Goal: Task Accomplishment & Management: Manage account settings

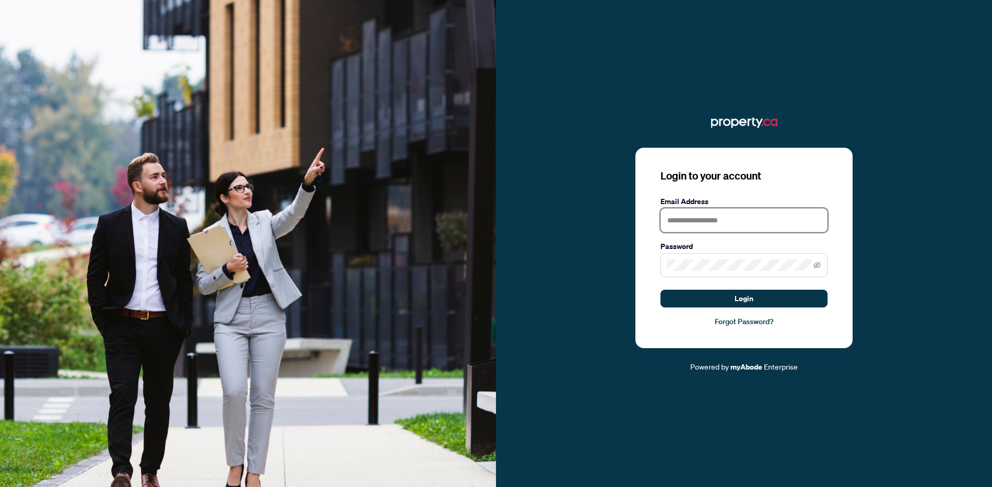
click at [726, 221] on input "text" at bounding box center [744, 220] width 167 height 24
type input "**********"
click at [661, 290] on button "Login" at bounding box center [744, 299] width 167 height 18
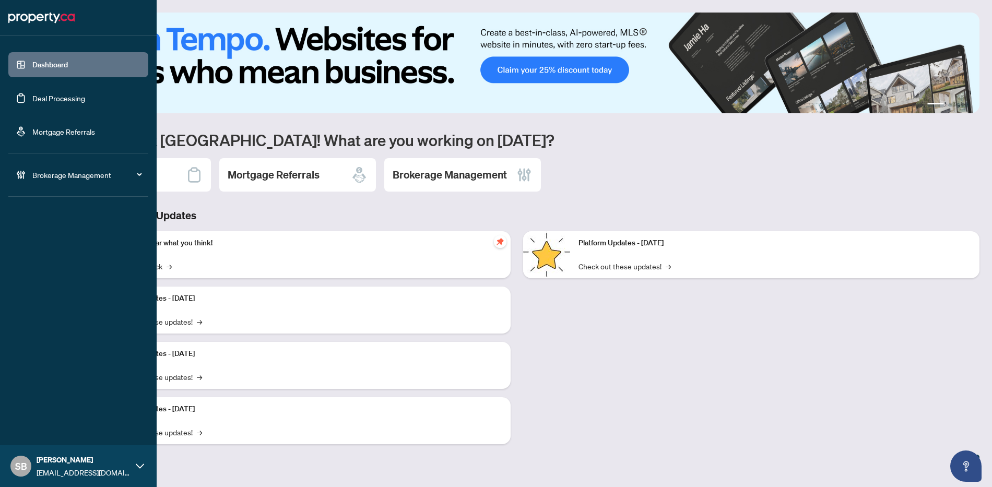
click at [36, 99] on link "Deal Processing" at bounding box center [58, 97] width 53 height 9
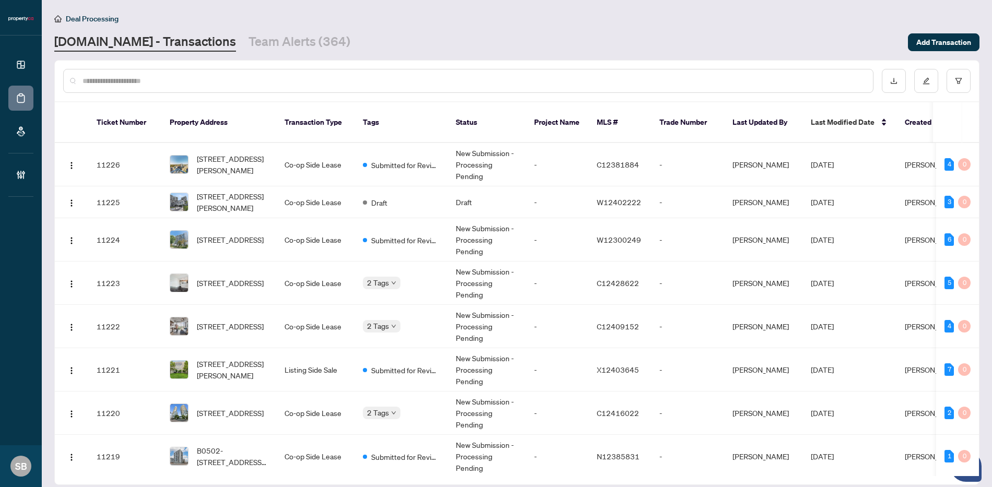
click at [247, 81] on input "text" at bounding box center [474, 80] width 782 height 11
paste input "******"
type input "******"
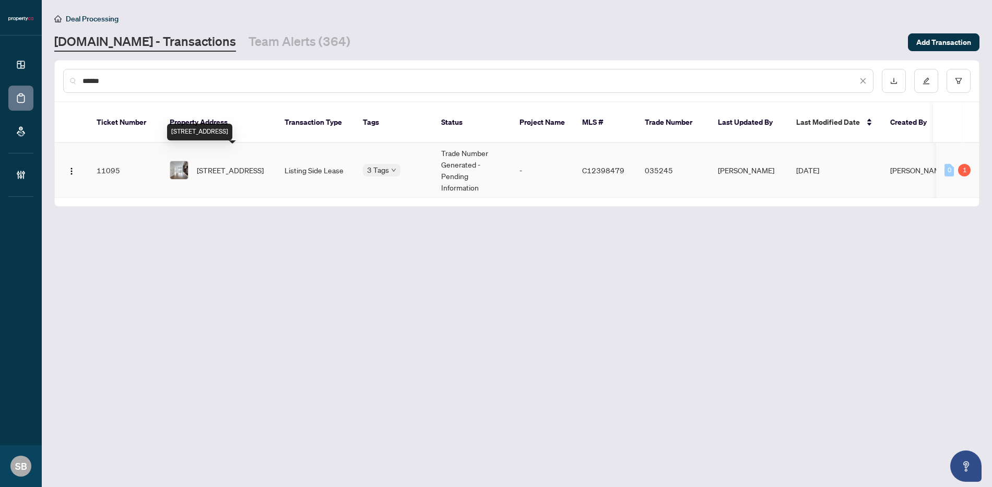
click at [242, 166] on span "[STREET_ADDRESS]" at bounding box center [230, 170] width 67 height 11
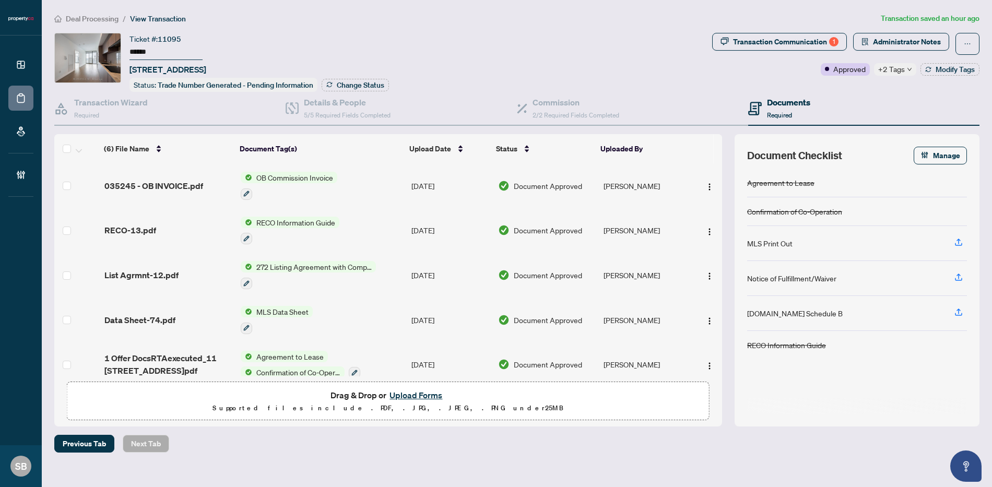
click at [902, 67] on span "+2 Tags" at bounding box center [892, 69] width 27 height 12
click at [854, 106] on div "Documents Required" at bounding box center [863, 109] width 231 height 34
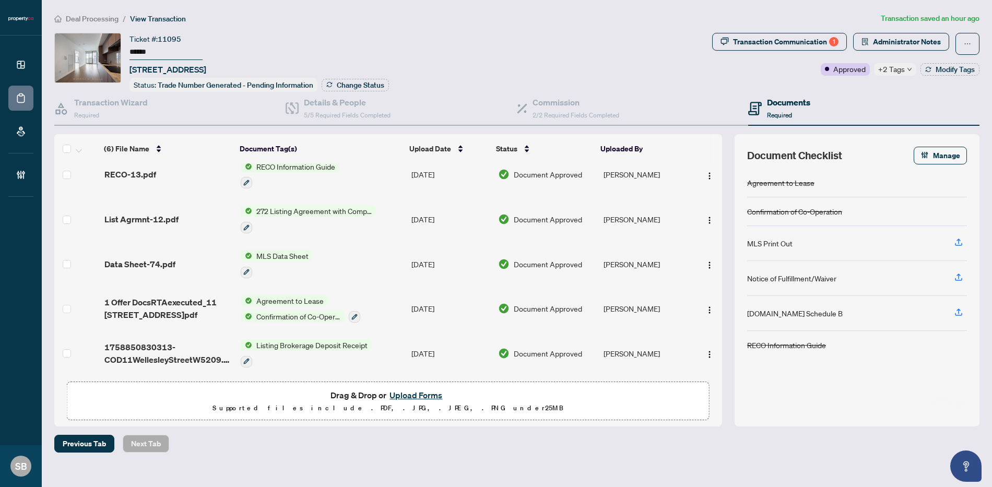
scroll to position [58, 0]
click at [169, 217] on span "List Agrmnt-12.pdf" at bounding box center [141, 219] width 74 height 13
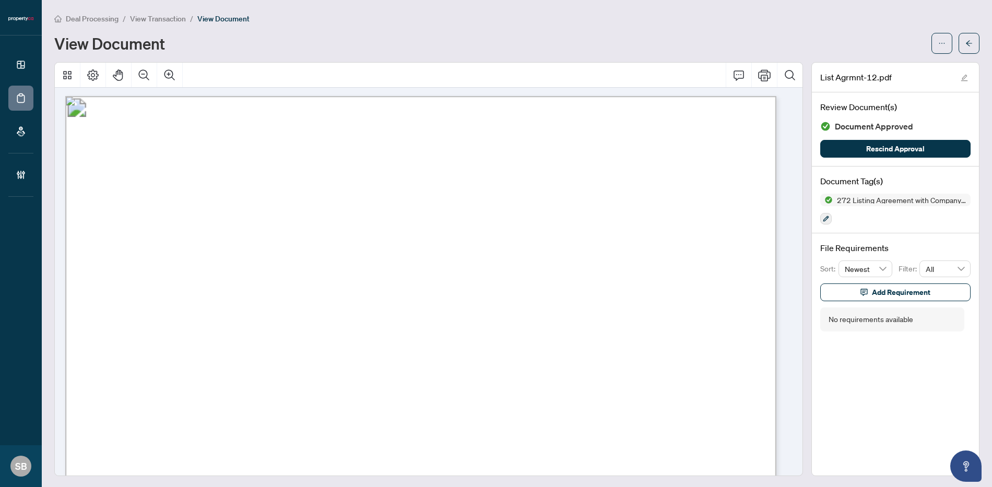
scroll to position [88, 0]
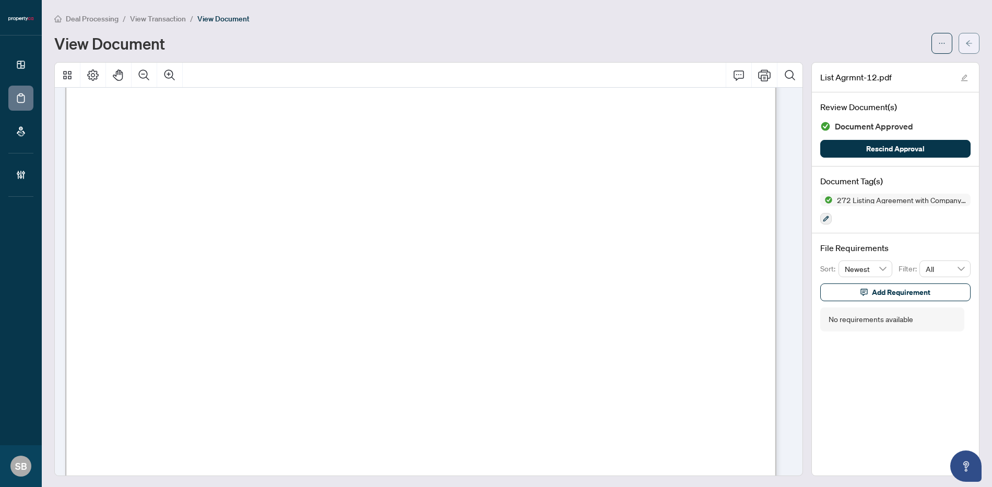
click at [966, 40] on icon "arrow-left" at bounding box center [969, 43] width 7 height 7
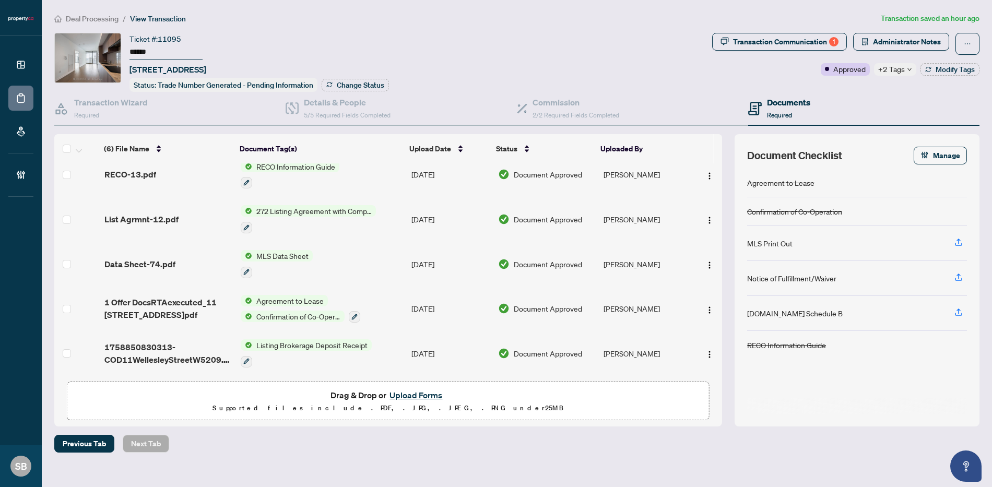
scroll to position [58, 0]
click at [838, 38] on div "Transaction Communication 1" at bounding box center [786, 41] width 106 height 17
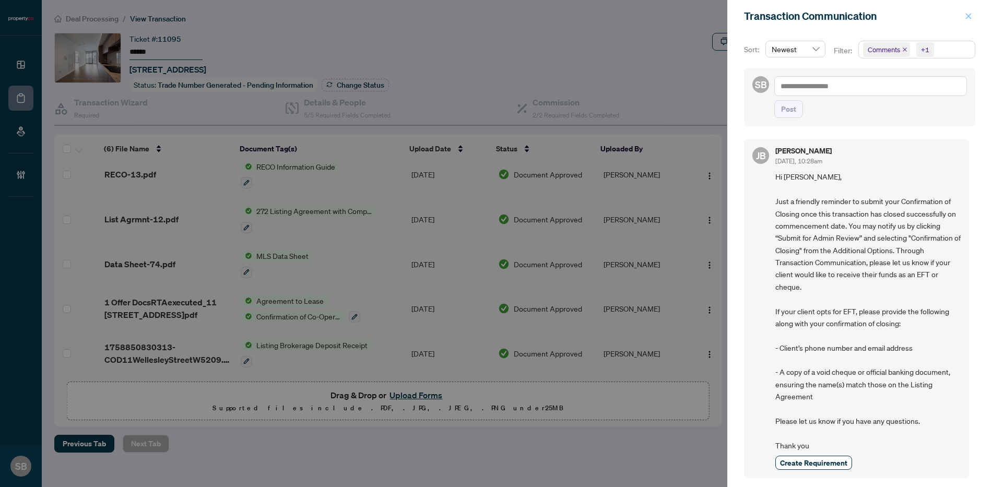
click at [973, 13] on button "button" at bounding box center [969, 16] width 14 height 13
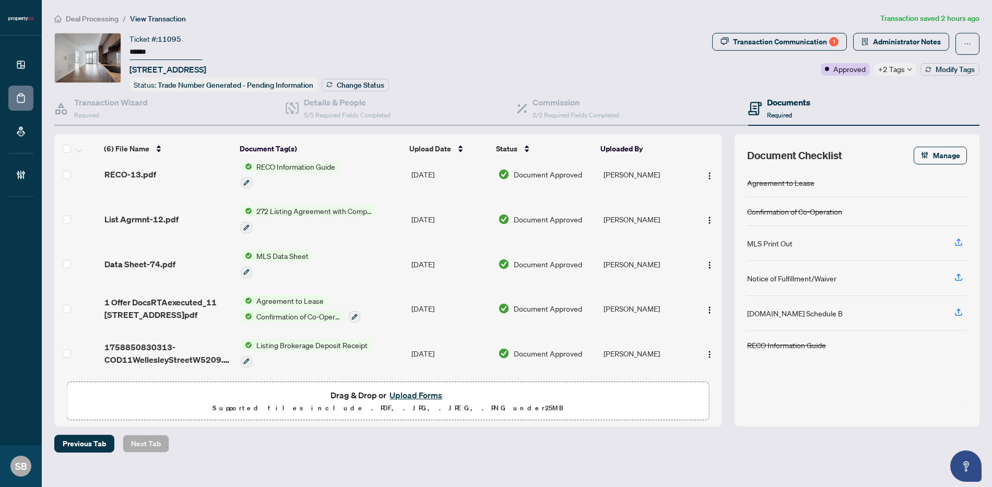
click at [890, 71] on span "+2 Tags" at bounding box center [892, 69] width 27 height 12
click at [792, 39] on div "Transaction Communication 1" at bounding box center [786, 41] width 106 height 17
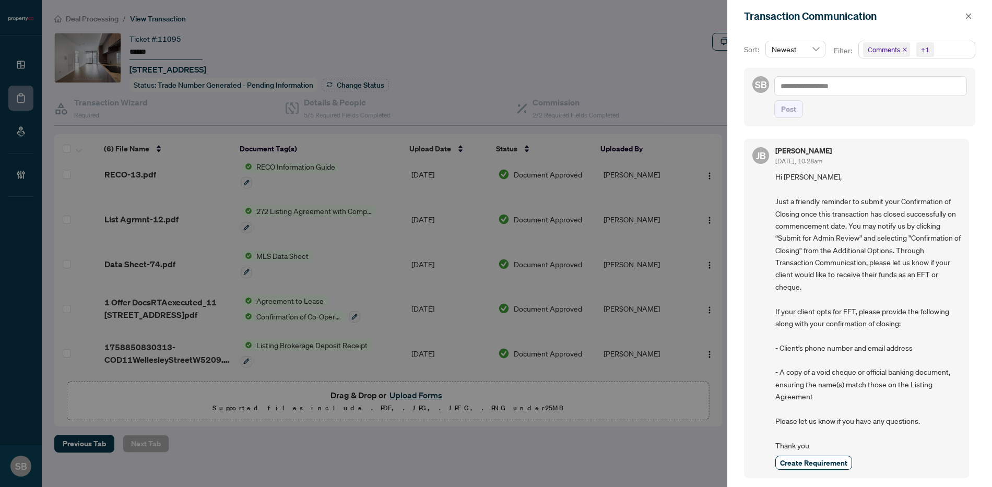
click at [983, 20] on div "Transaction Communication" at bounding box center [860, 16] width 265 height 32
click at [973, 18] on button "button" at bounding box center [969, 16] width 14 height 13
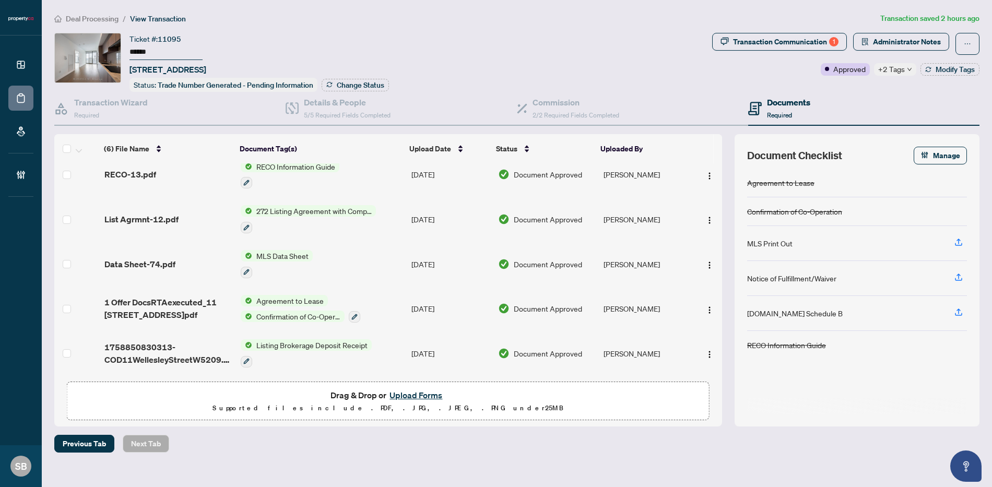
click at [903, 93] on div "Documents Required" at bounding box center [863, 109] width 231 height 34
click at [900, 70] on span "+2 Tags" at bounding box center [892, 69] width 27 height 12
click at [883, 107] on div "Documents Required" at bounding box center [863, 109] width 231 height 34
click at [936, 67] on span "Modify Tags" at bounding box center [955, 69] width 39 height 7
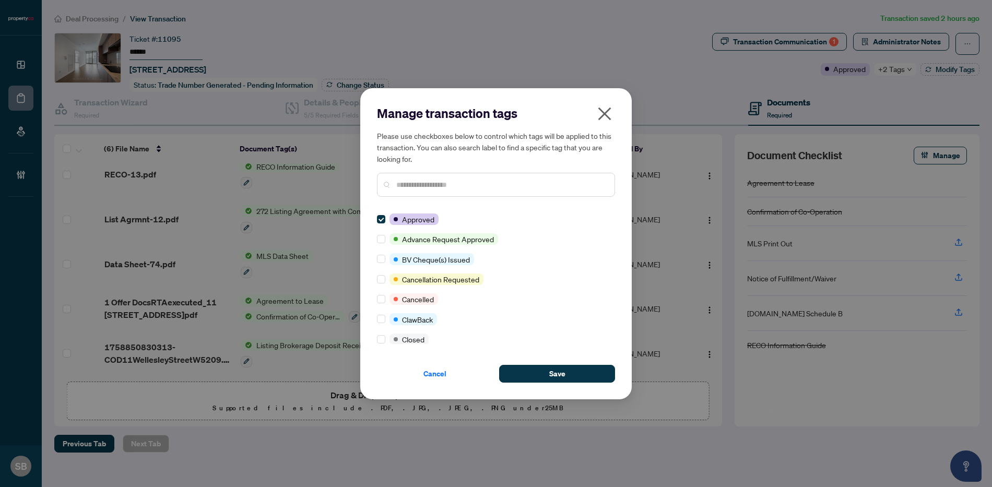
scroll to position [0, 0]
click at [442, 183] on input "text" at bounding box center [501, 184] width 210 height 11
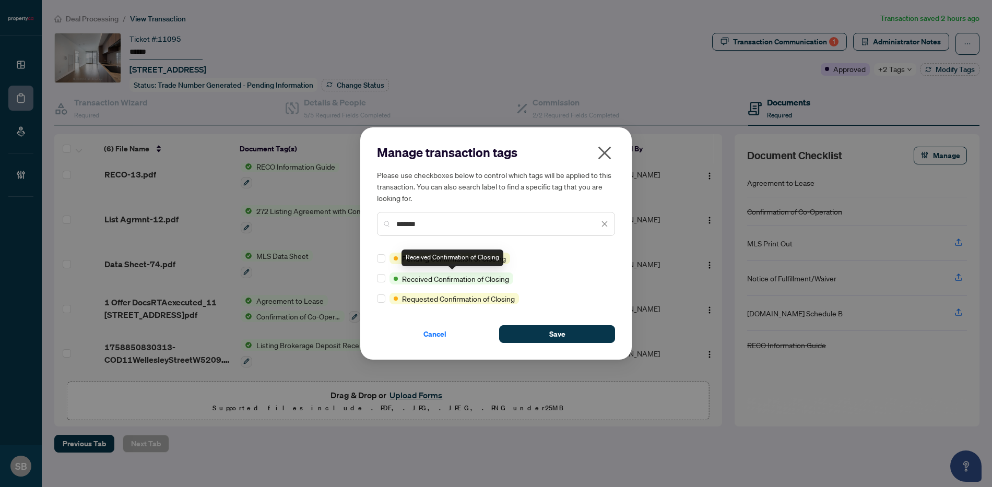
type input "*******"
drag, startPoint x: 373, startPoint y: 280, endPoint x: 389, endPoint y: 279, distance: 15.7
click at [373, 280] on div "Manage transaction tags Please use checkboxes below to control which tags will …" at bounding box center [496, 243] width 272 height 232
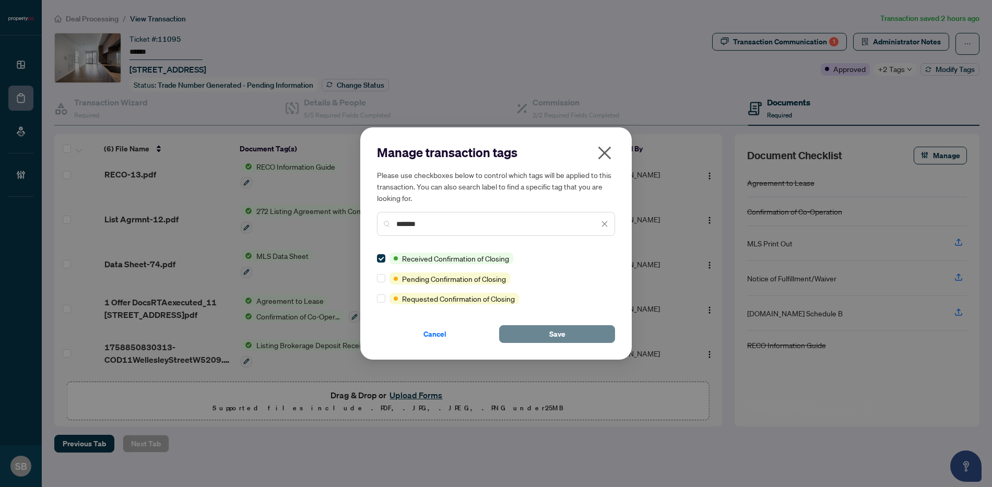
click at [569, 335] on button "Save" at bounding box center [557, 334] width 116 height 18
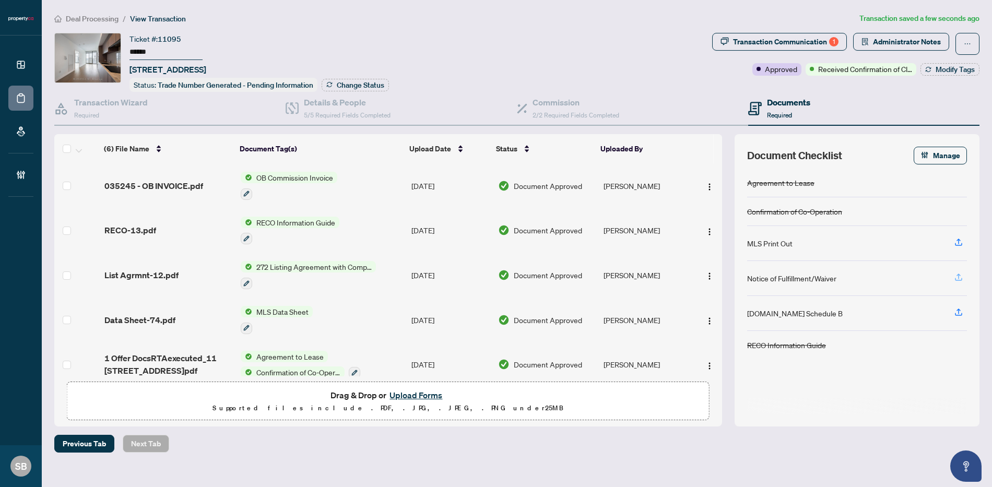
scroll to position [58, 0]
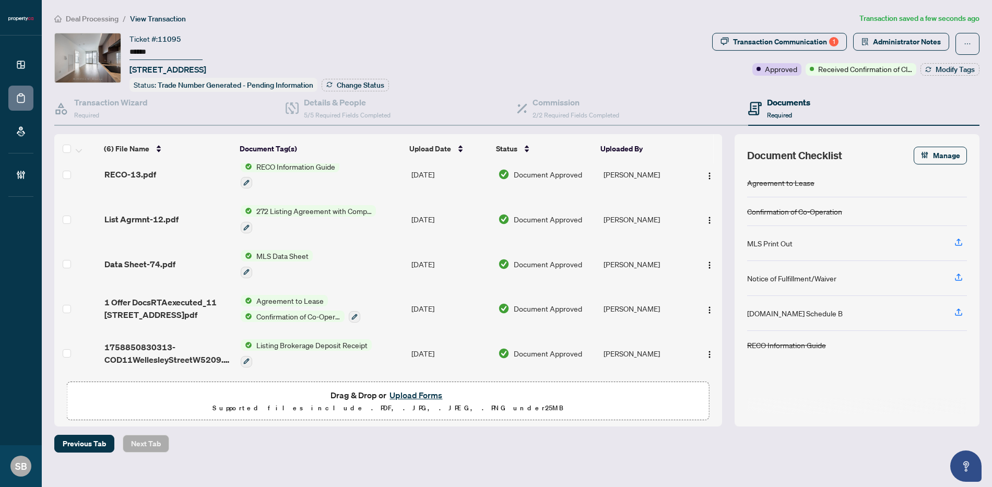
drag, startPoint x: 155, startPoint y: 51, endPoint x: 131, endPoint y: 52, distance: 24.6
click at [131, 52] on input "******" at bounding box center [166, 52] width 73 height 15
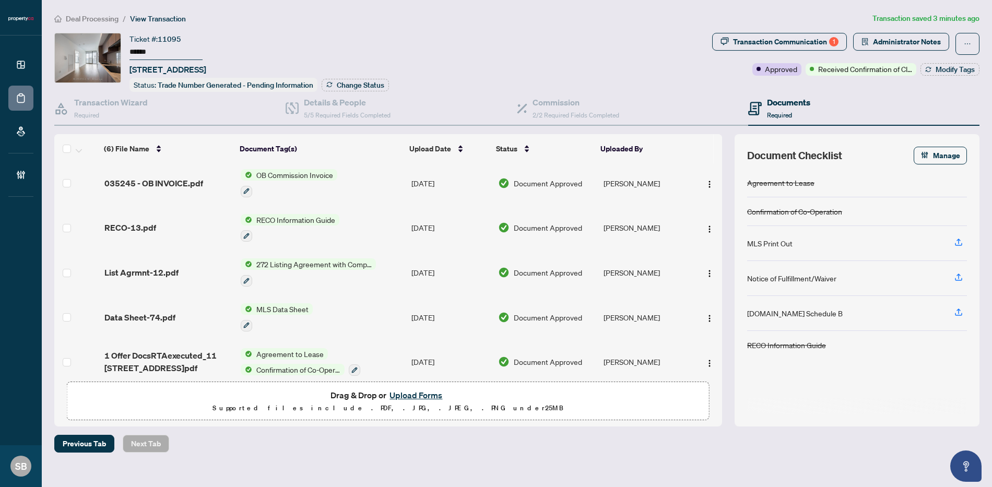
scroll to position [0, 0]
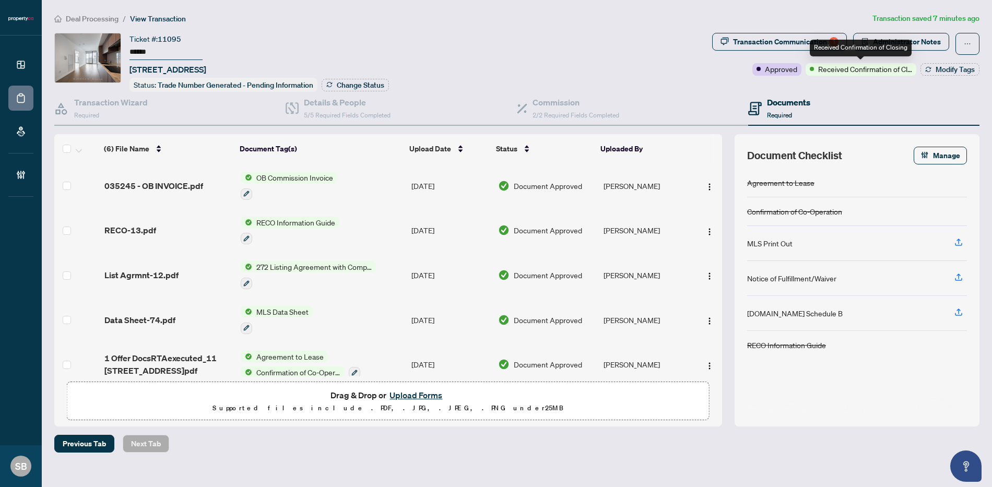
click at [828, 40] on div "Received Confirmation of Closing" at bounding box center [861, 48] width 102 height 17
click at [774, 41] on div "Transaction Communication 1" at bounding box center [786, 41] width 106 height 17
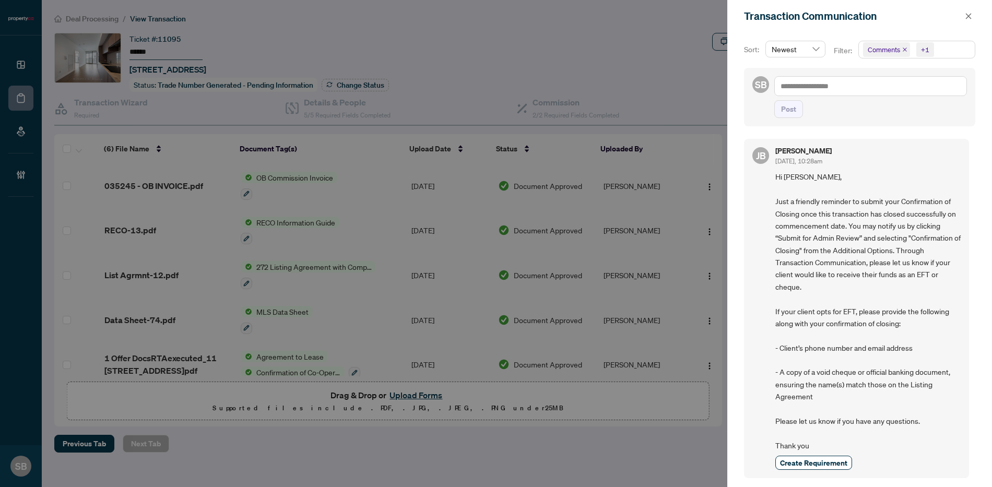
drag, startPoint x: 965, startPoint y: 17, endPoint x: 939, endPoint y: 17, distance: 26.6
click at [964, 17] on button "button" at bounding box center [969, 16] width 14 height 13
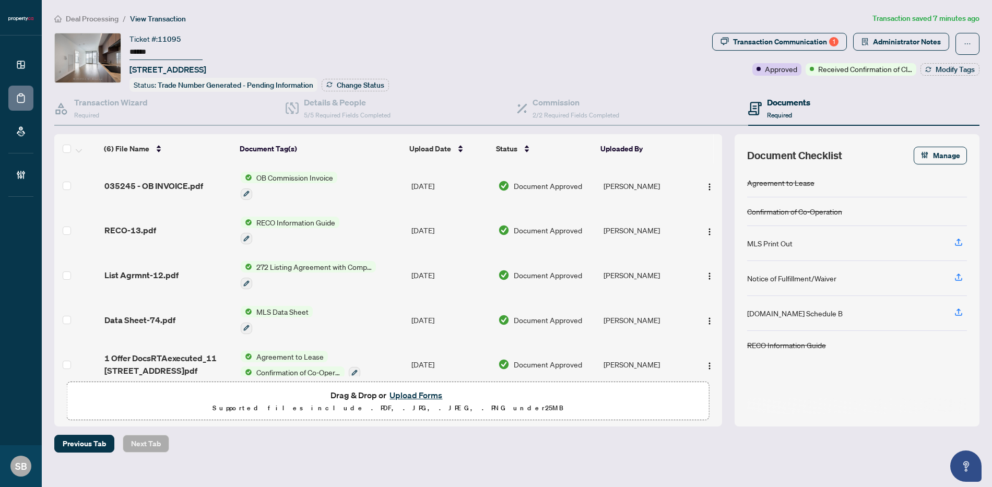
click at [262, 20] on ol "Deal Processing / View Transaction" at bounding box center [461, 19] width 814 height 12
click at [97, 22] on span "Deal Processing" at bounding box center [92, 18] width 53 height 9
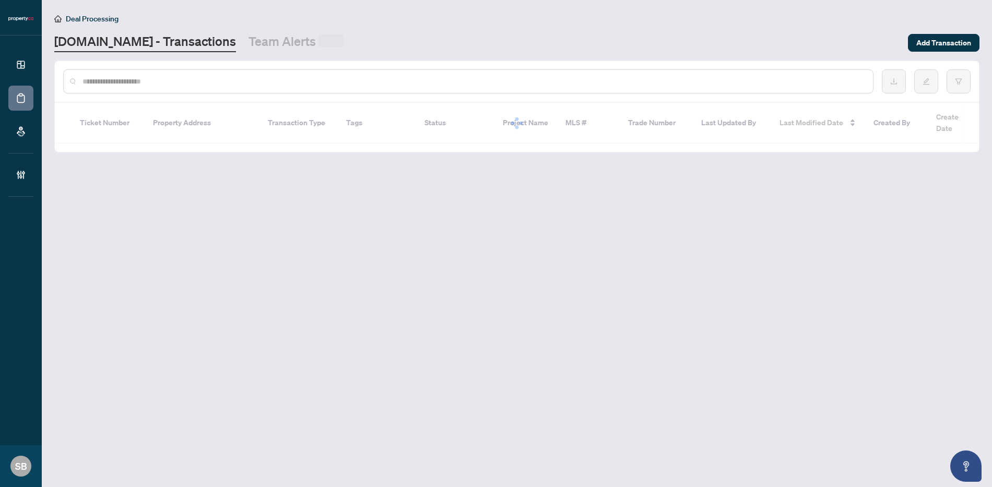
click at [172, 71] on div at bounding box center [468, 81] width 811 height 24
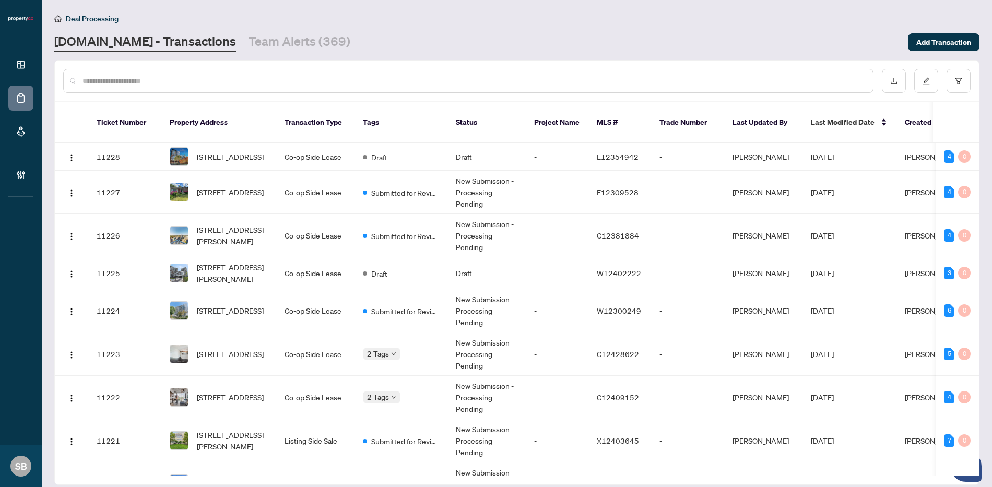
click at [167, 80] on input "text" at bounding box center [474, 80] width 782 height 11
click at [277, 72] on div at bounding box center [468, 81] width 811 height 24
click at [131, 86] on div at bounding box center [468, 81] width 811 height 24
click at [115, 77] on input "text" at bounding box center [474, 80] width 782 height 11
paste input "******"
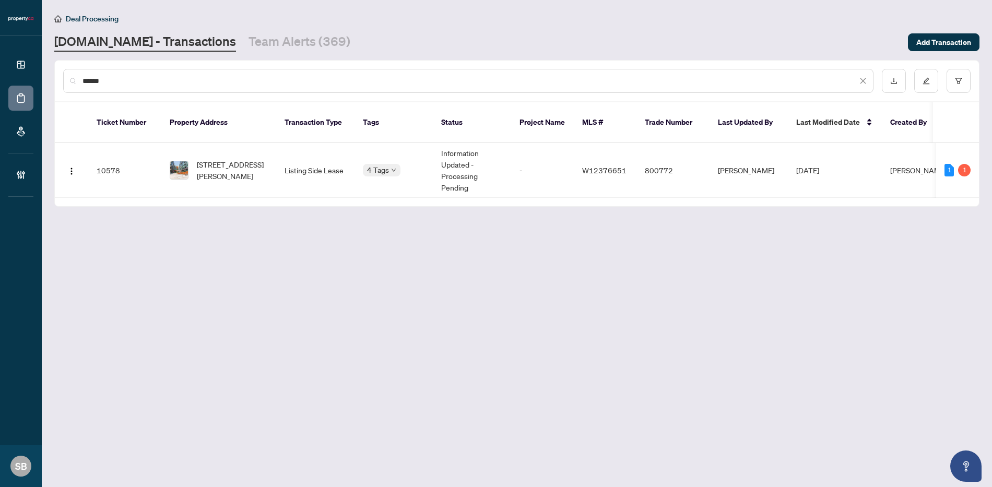
type input "******"
click at [255, 166] on span "[STREET_ADDRESS][PERSON_NAME]" at bounding box center [232, 170] width 71 height 23
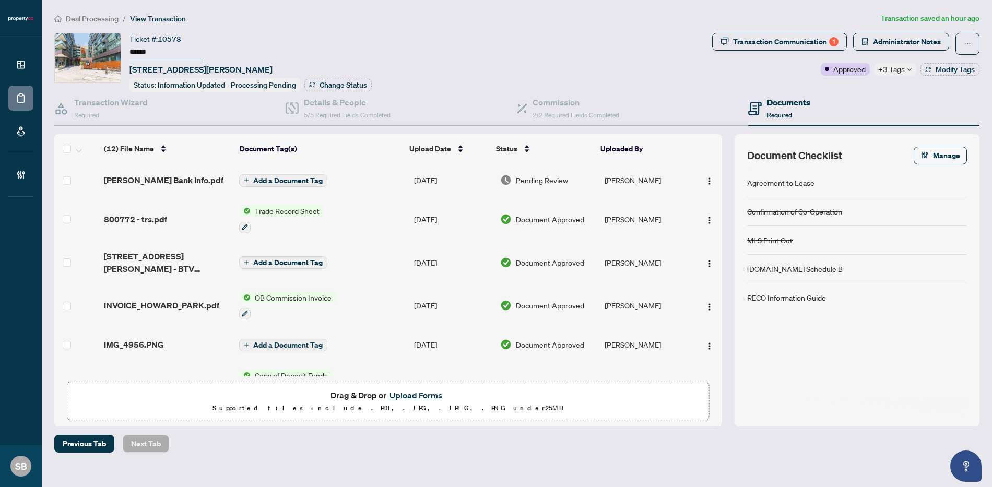
scroll to position [2, 0]
click at [193, 169] on td "[PERSON_NAME] Bank Info.pdf" at bounding box center [167, 177] width 135 height 33
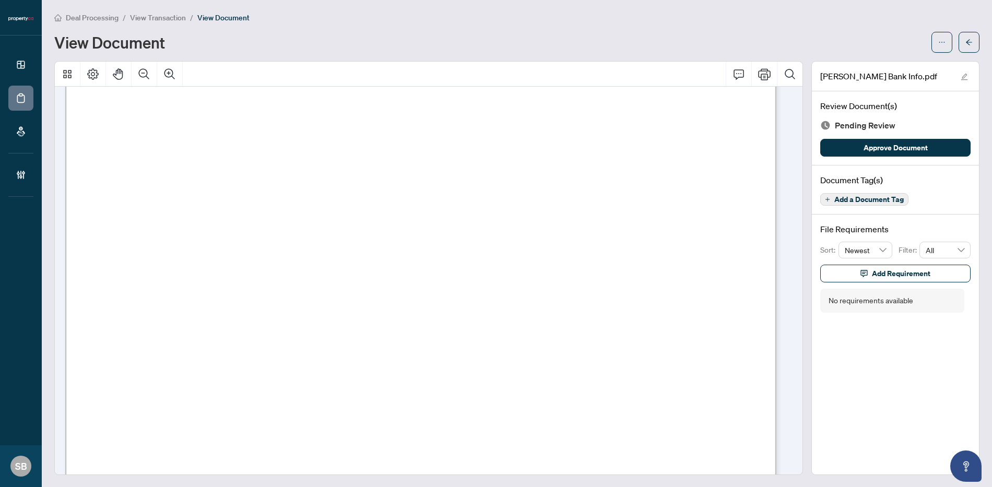
scroll to position [228, 0]
click at [966, 40] on icon "arrow-left" at bounding box center [969, 42] width 7 height 7
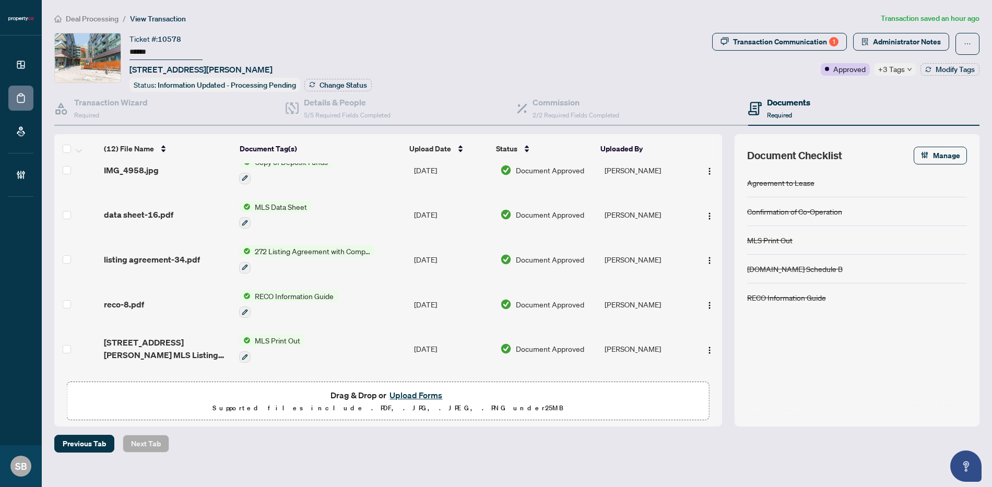
scroll to position [300, 0]
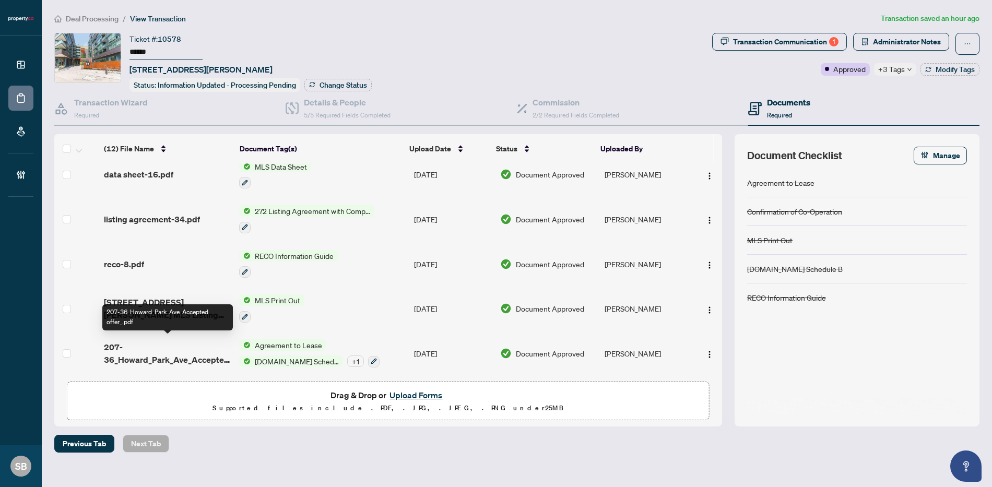
click at [197, 352] on span "207-36_Howard_Park_Ave_Accepted offer_.pdf" at bounding box center [167, 353] width 127 height 25
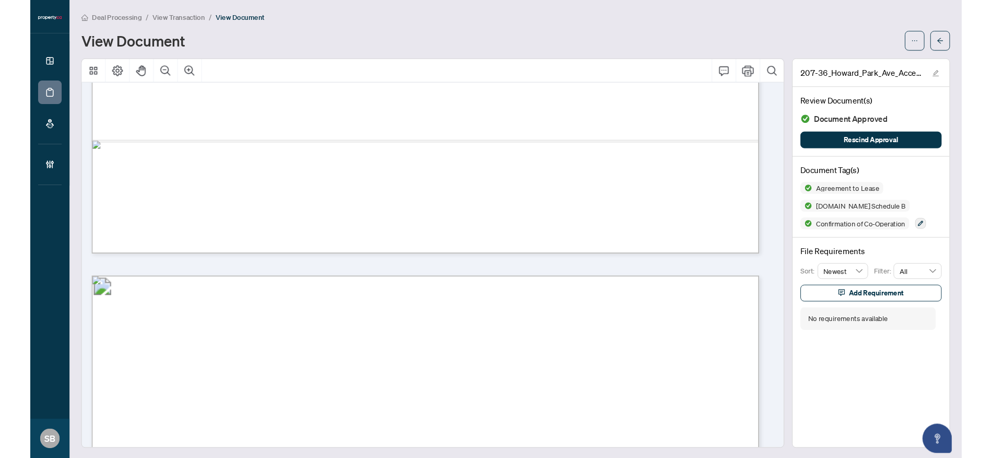
scroll to position [2180, 0]
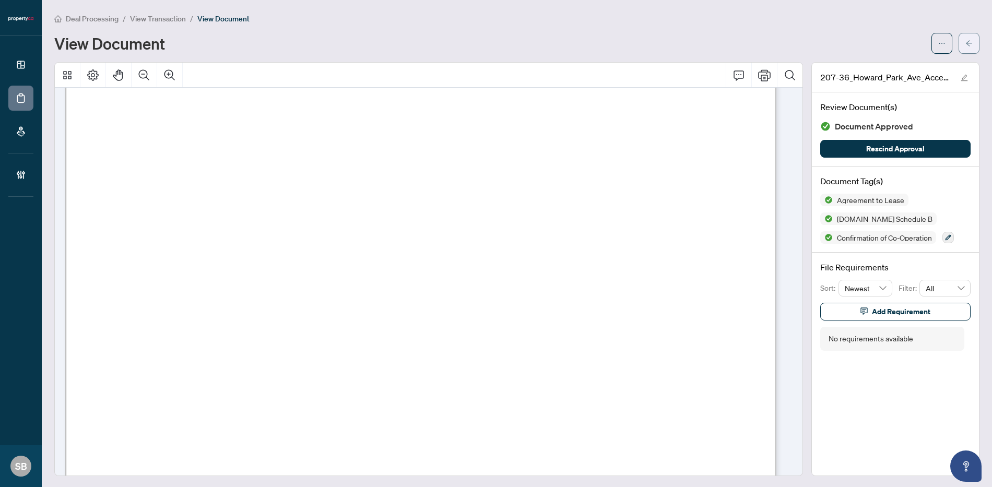
click at [966, 40] on button "button" at bounding box center [969, 43] width 21 height 21
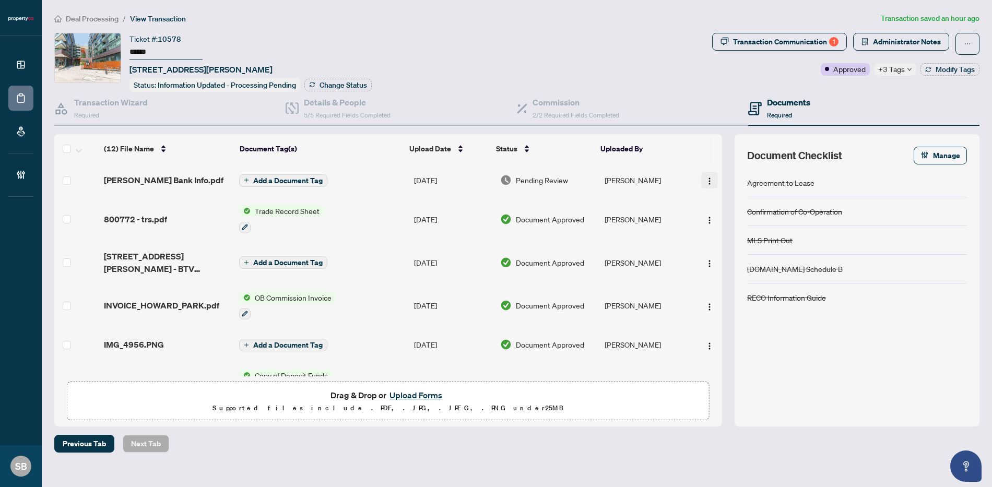
click at [707, 181] on img "button" at bounding box center [710, 181] width 8 height 8
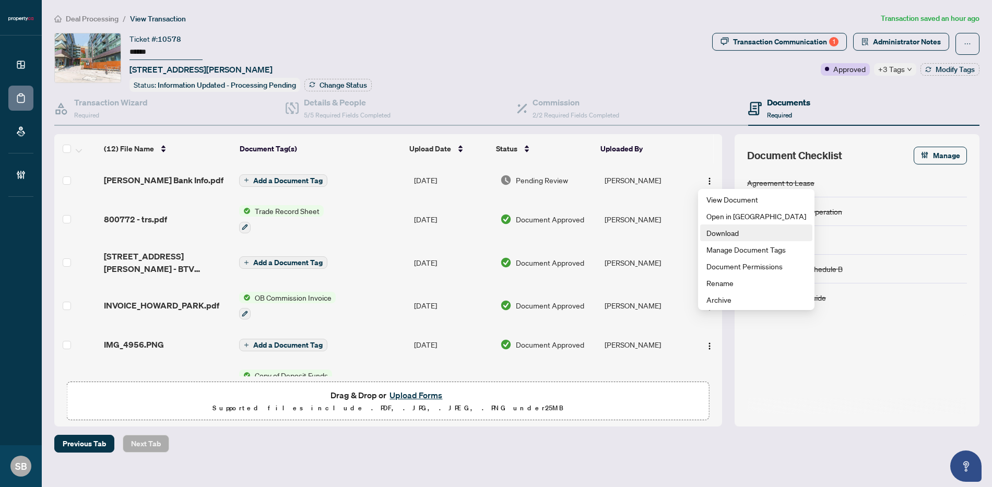
click at [725, 234] on span "Download" at bounding box center [757, 232] width 100 height 11
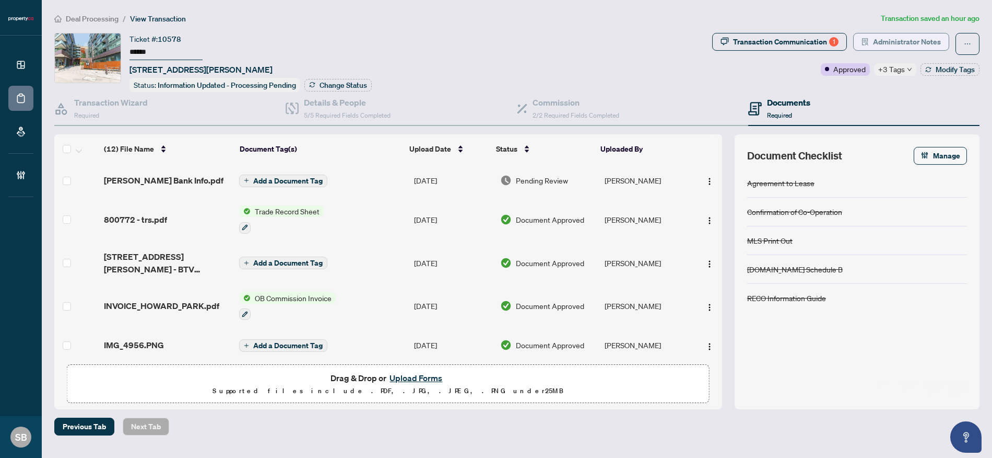
click at [889, 39] on span "Administrator Notes" at bounding box center [907, 41] width 68 height 17
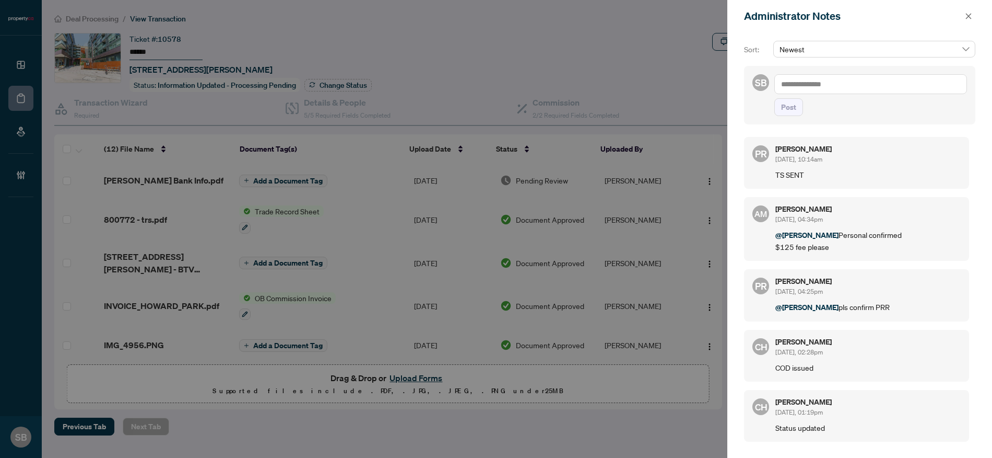
click at [956, 25] on div "Administrator Notes" at bounding box center [860, 16] width 265 height 32
click at [968, 18] on icon "close" at bounding box center [968, 16] width 7 height 7
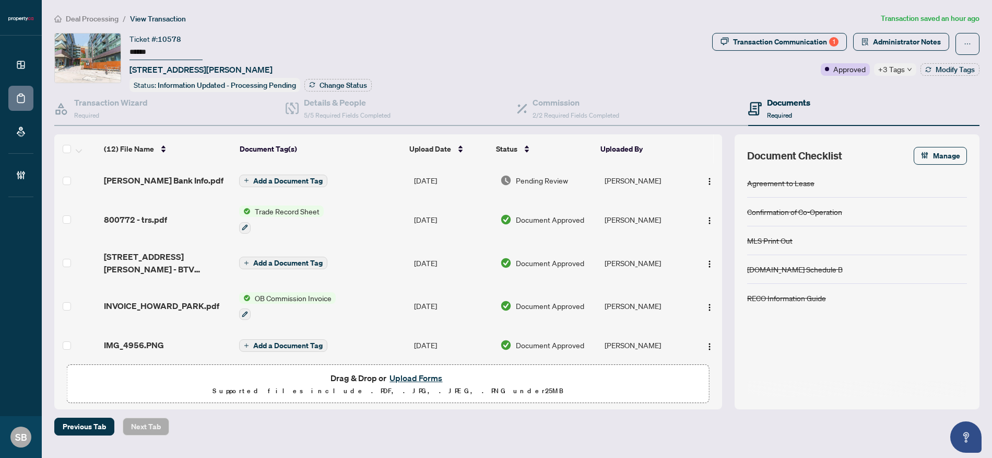
click at [890, 72] on span "+3 Tags" at bounding box center [892, 69] width 27 height 12
click at [846, 94] on div "Documents Required" at bounding box center [863, 109] width 231 height 34
click at [946, 82] on div "Transaction Communication 1 Administrator Notes Approved +3 Tags Modify Tags" at bounding box center [846, 62] width 272 height 59
click at [946, 68] on span "Modify Tags" at bounding box center [955, 69] width 39 height 7
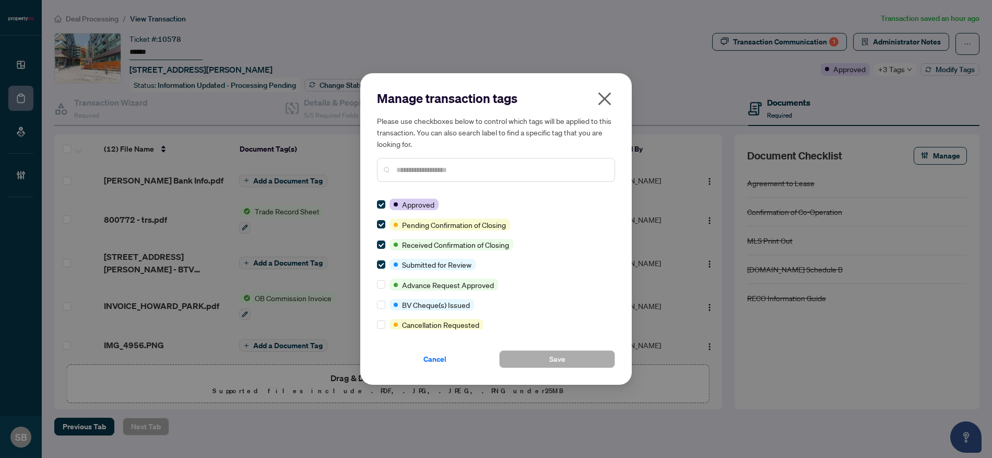
click at [374, 225] on div "Manage transaction tags Please use checkboxes below to control which tags will …" at bounding box center [496, 228] width 272 height 311
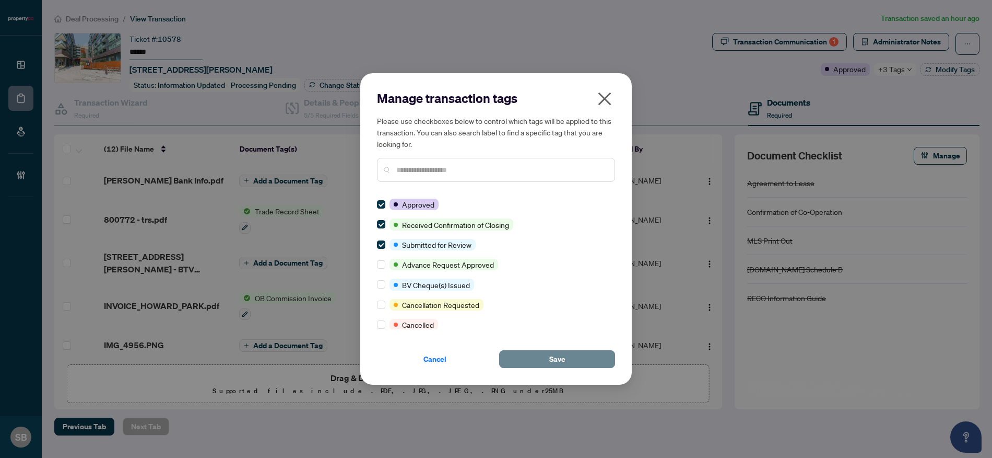
click at [577, 355] on button "Save" at bounding box center [557, 359] width 116 height 18
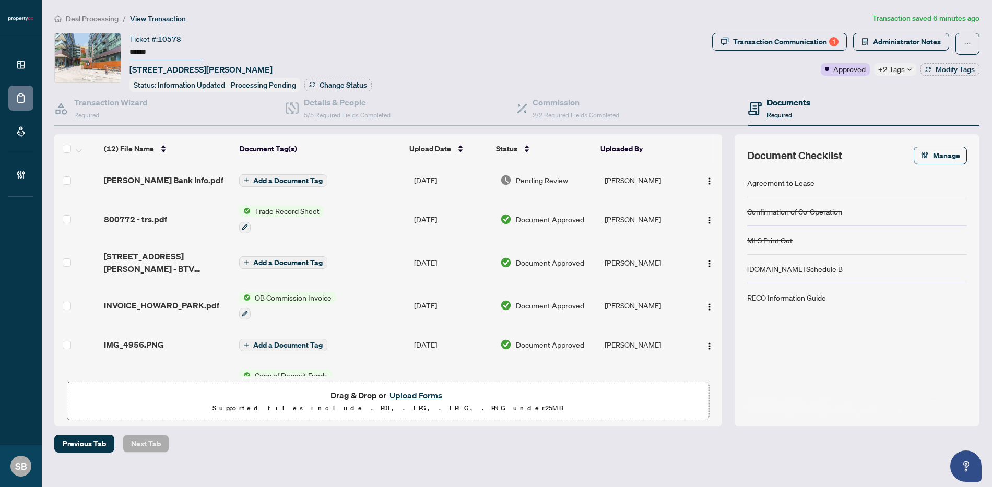
click at [98, 10] on main "Deal Processing / View Transaction Transaction saved 6 minutes ago Ticket #: 10…" at bounding box center [517, 243] width 951 height 487
click at [113, 18] on span "Deal Processing" at bounding box center [92, 18] width 53 height 9
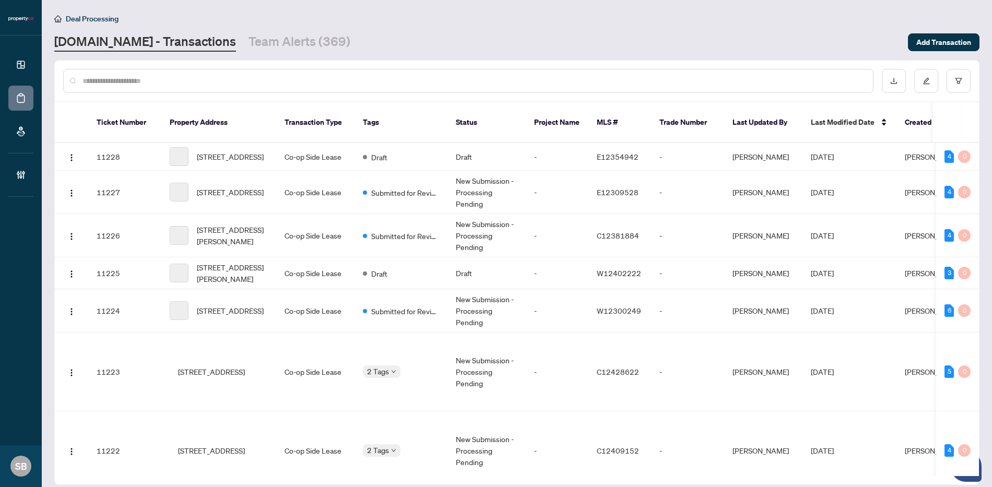
click at [318, 91] on div at bounding box center [468, 81] width 811 height 24
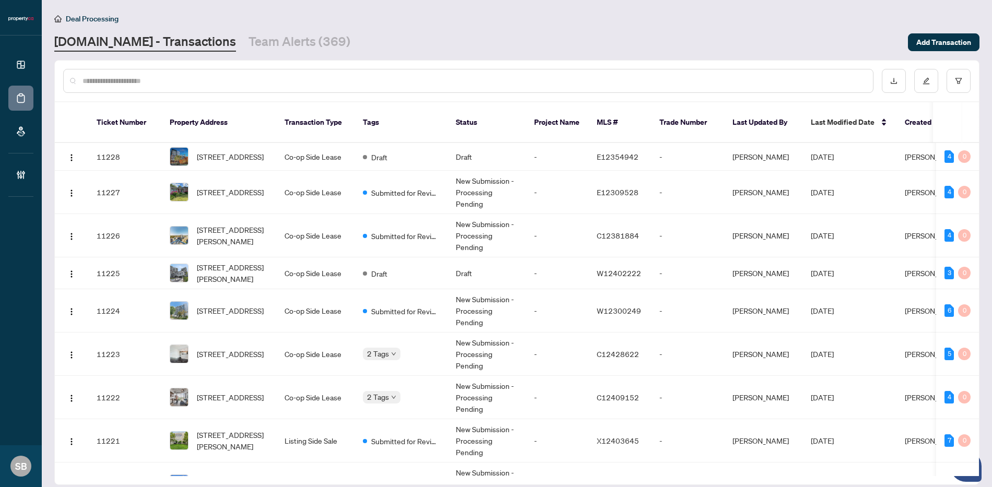
click at [317, 83] on input "text" at bounding box center [474, 80] width 782 height 11
paste input "******"
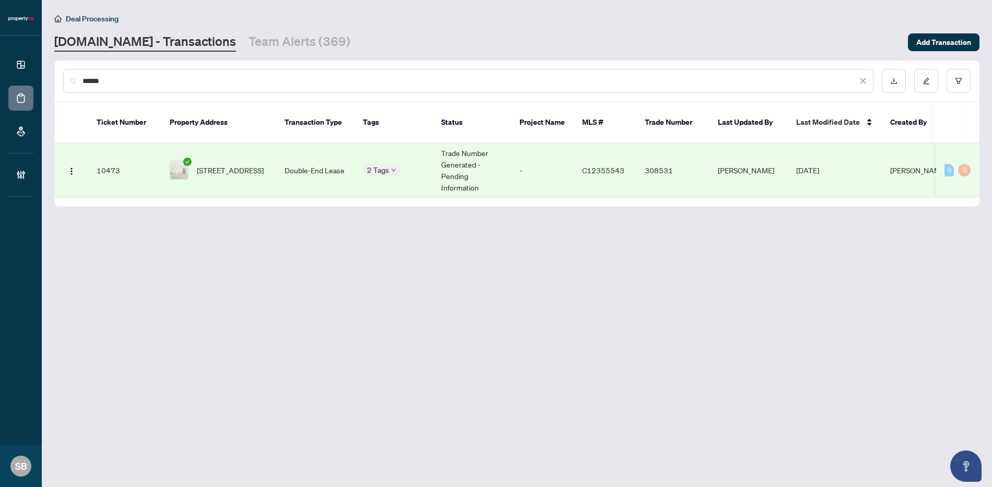
type input "******"
click at [317, 155] on td "Double-End Lease" at bounding box center [315, 170] width 78 height 55
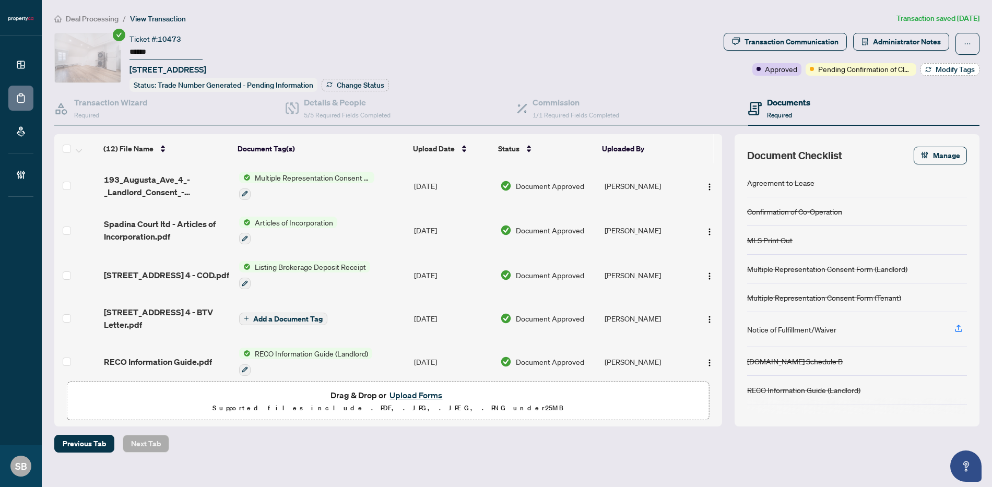
click at [961, 71] on span "Modify Tags" at bounding box center [955, 69] width 39 height 7
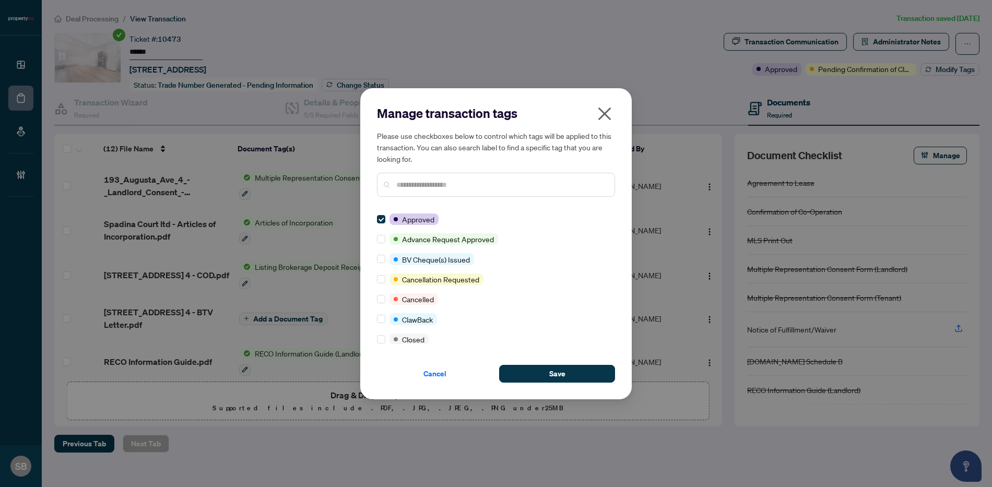
click at [417, 183] on input "text" at bounding box center [501, 184] width 210 height 11
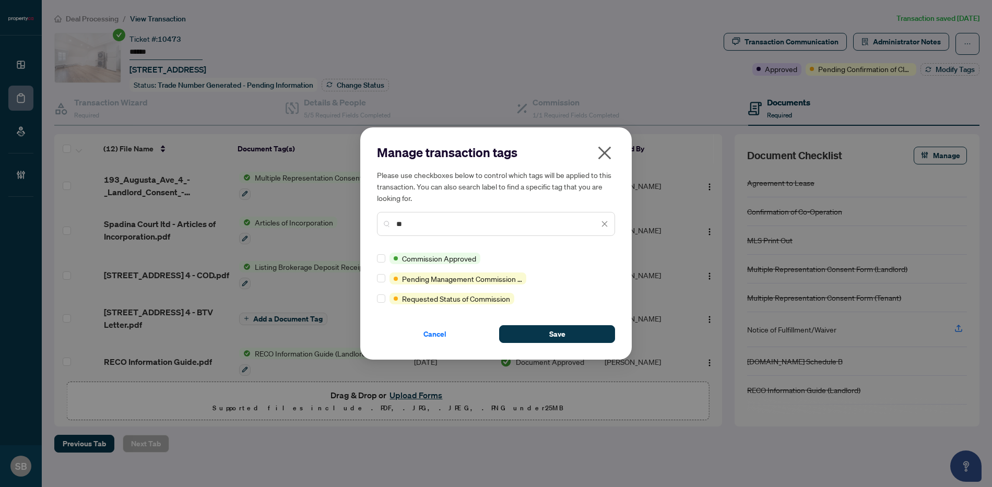
type input "*"
type input "*****"
click at [552, 340] on span "Save" at bounding box center [557, 334] width 16 height 17
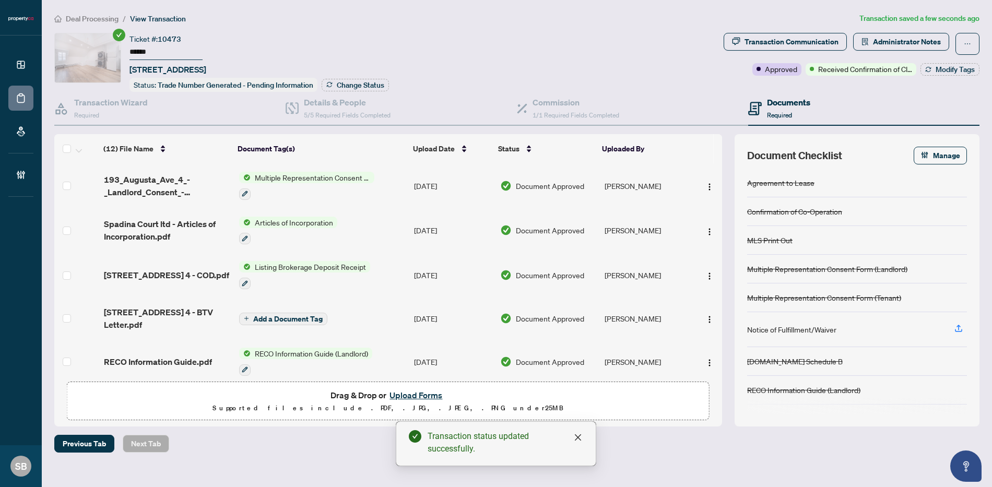
click at [402, 394] on button "Upload Forms" at bounding box center [416, 396] width 59 height 14
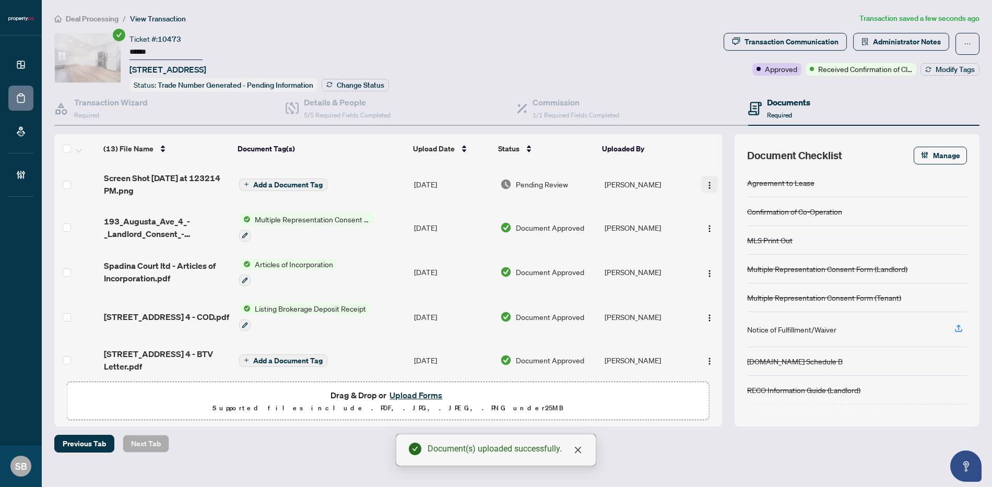
click at [706, 179] on span "button" at bounding box center [710, 184] width 8 height 11
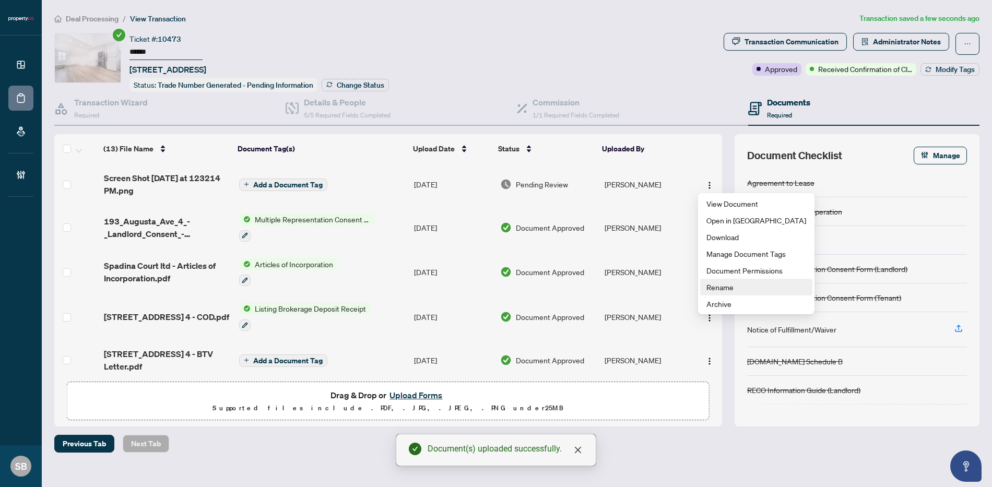
click at [727, 286] on span "Rename" at bounding box center [757, 287] width 100 height 11
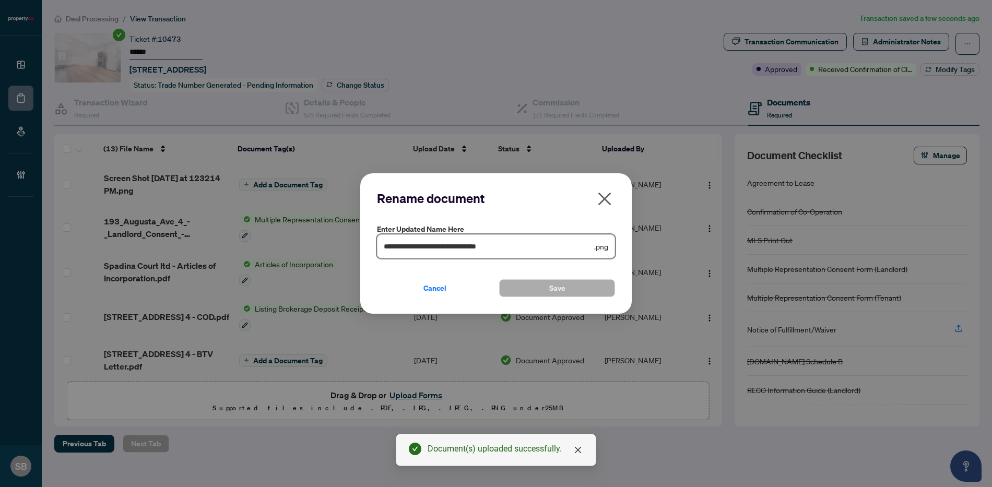
drag, startPoint x: 555, startPoint y: 243, endPoint x: 555, endPoint y: 252, distance: 8.9
click at [555, 243] on input "**********" at bounding box center [488, 246] width 208 height 11
drag, startPoint x: 555, startPoint y: 252, endPoint x: 339, endPoint y: 214, distance: 219.1
click at [332, 222] on div "**********" at bounding box center [496, 243] width 992 height 487
type input "**********"
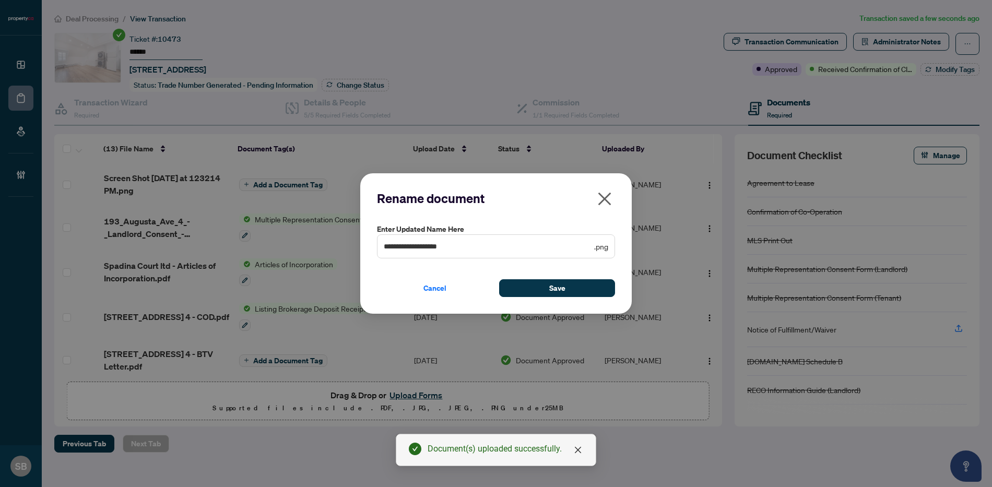
click at [552, 300] on div "**********" at bounding box center [496, 243] width 272 height 141
click at [585, 287] on button "Save" at bounding box center [557, 288] width 116 height 18
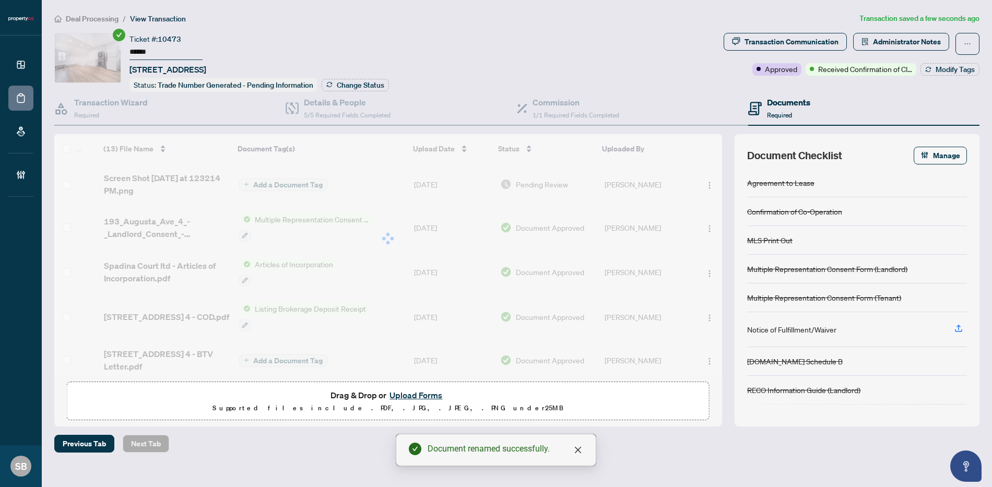
click at [430, 182] on div at bounding box center [388, 238] width 668 height 209
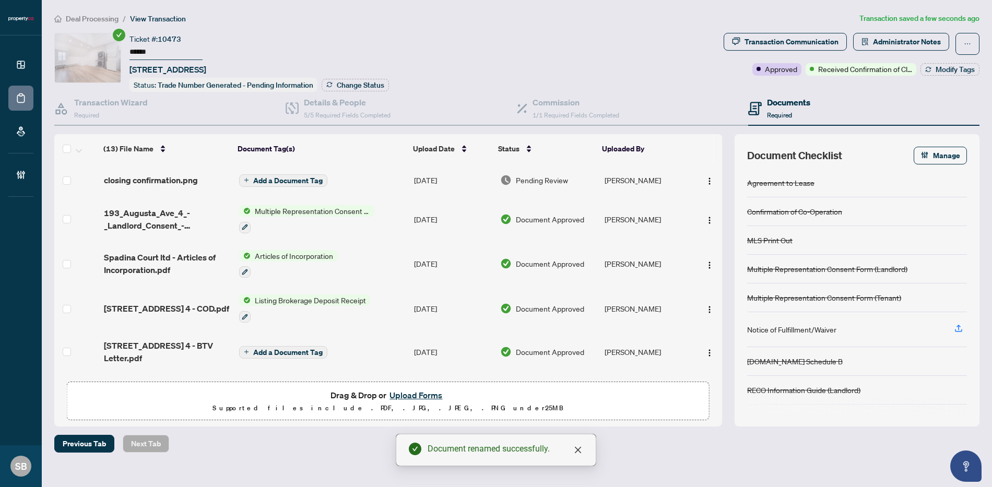
click at [561, 180] on span "Pending Review" at bounding box center [542, 179] width 52 height 11
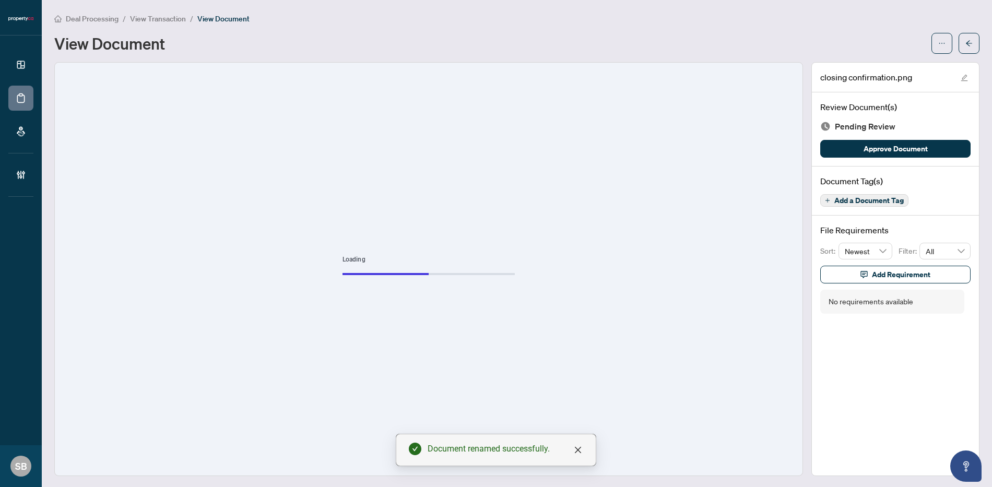
click at [910, 157] on div "Review Document(s) Pending Review Approve Document" at bounding box center [895, 129] width 167 height 74
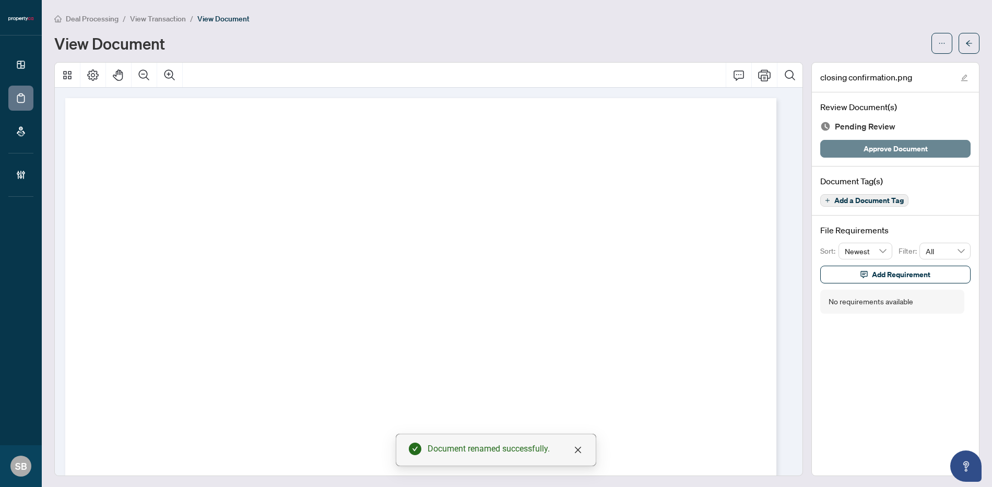
click at [908, 142] on span "Approve Document" at bounding box center [896, 148] width 64 height 17
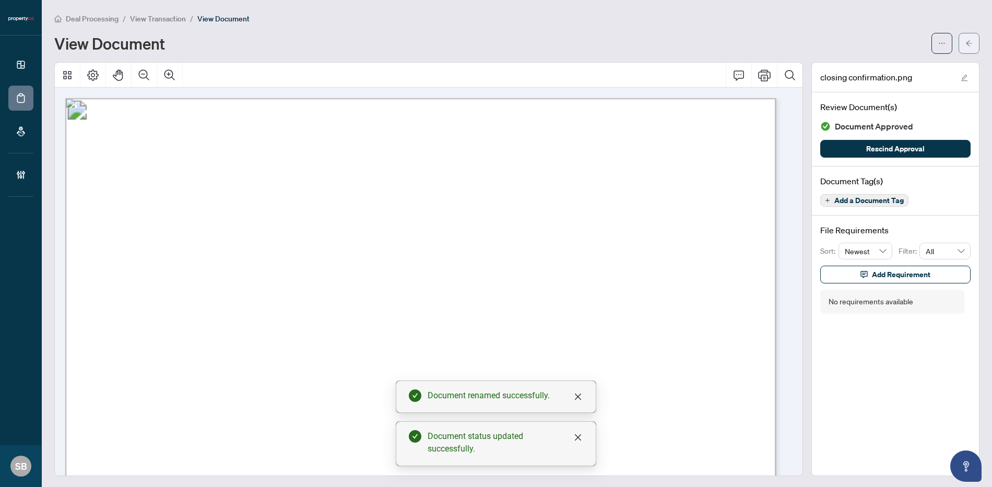
click at [966, 44] on icon "arrow-left" at bounding box center [969, 43] width 7 height 7
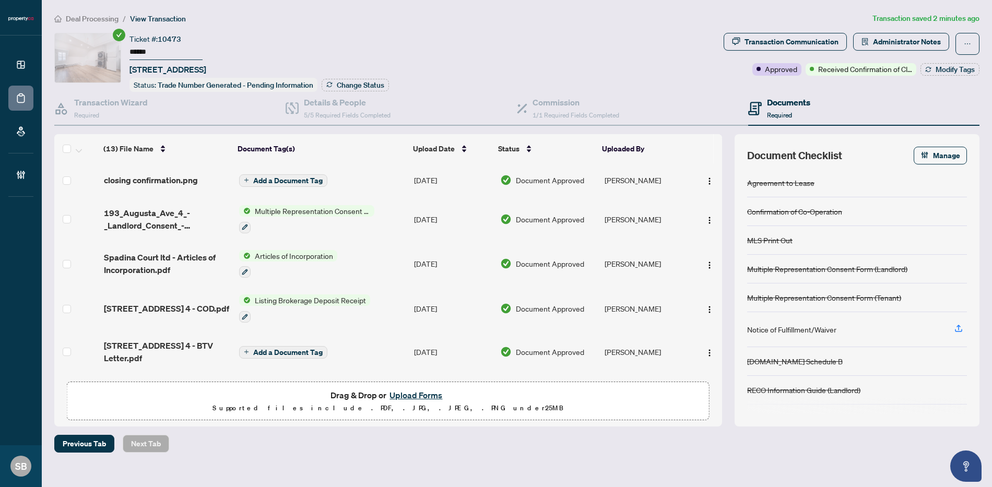
click at [84, 16] on span "Deal Processing" at bounding box center [92, 18] width 53 height 9
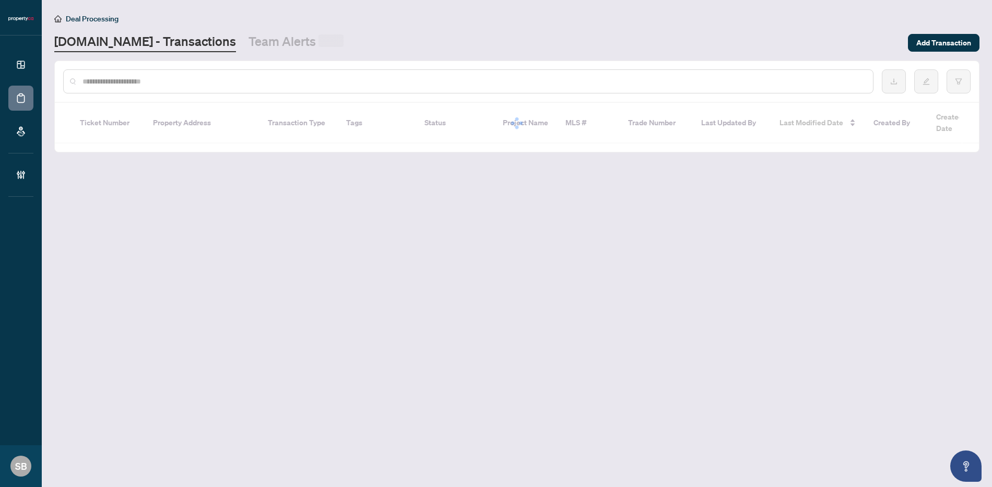
click at [166, 81] on input "text" at bounding box center [474, 81] width 782 height 11
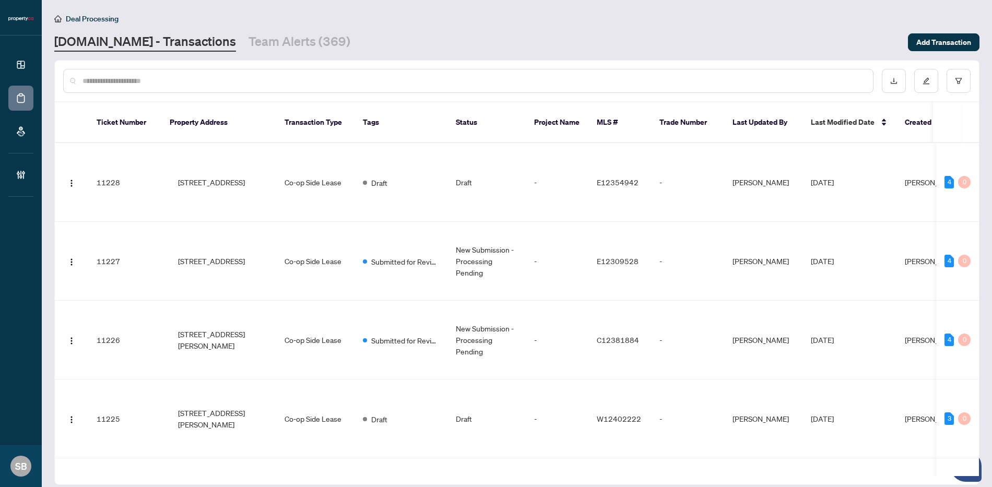
click at [166, 81] on input "text" at bounding box center [474, 80] width 782 height 11
paste input "******"
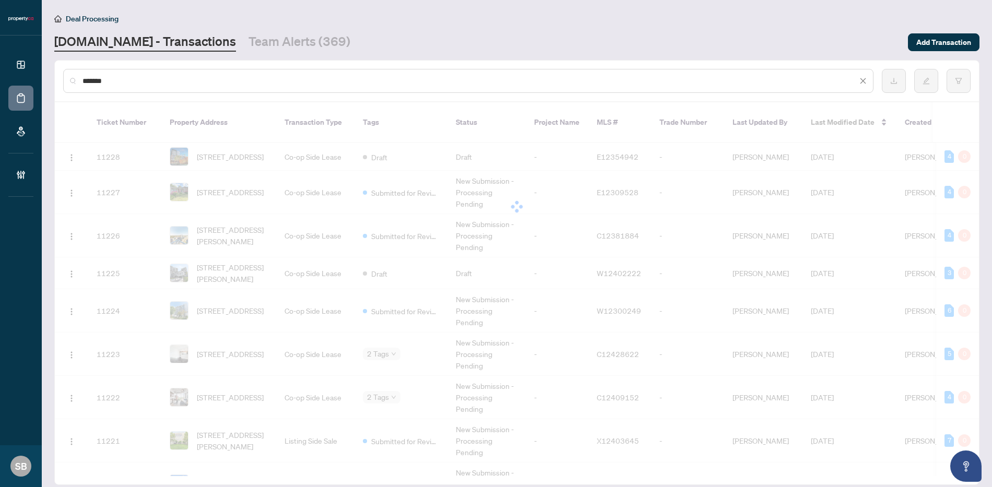
type input "******"
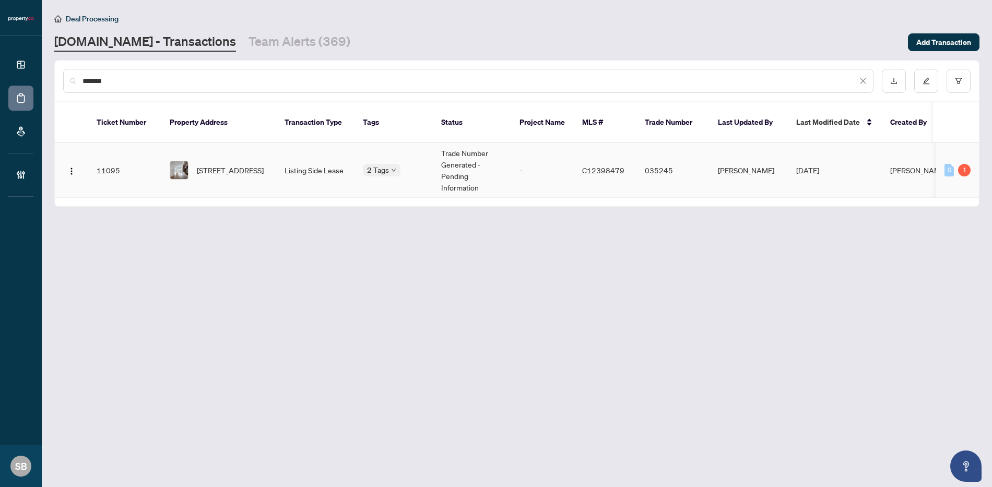
click at [232, 165] on span "[STREET_ADDRESS]" at bounding box center [230, 170] width 67 height 11
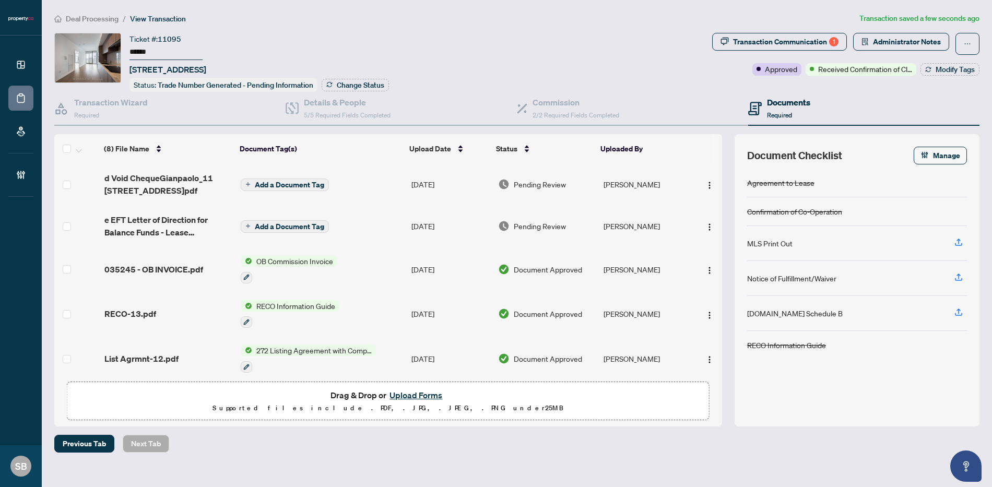
click at [518, 179] on span "Pending Review" at bounding box center [540, 184] width 52 height 11
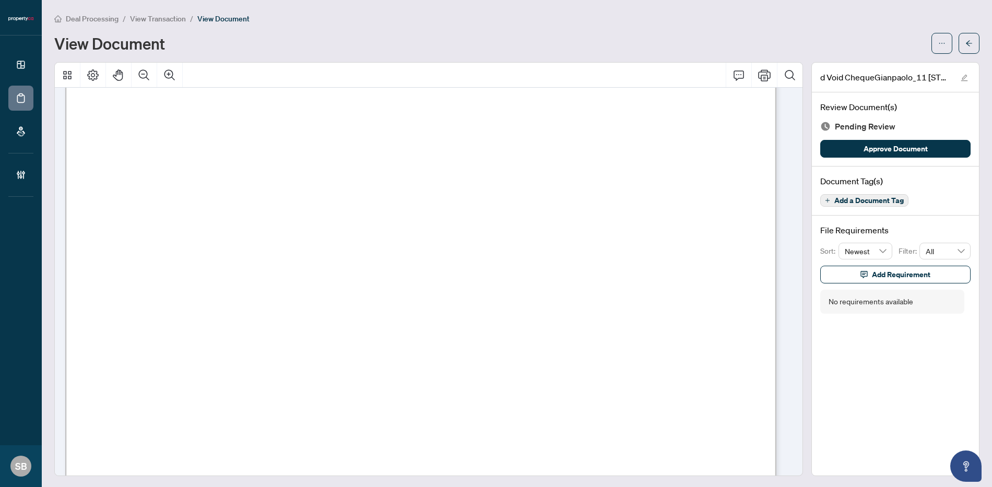
scroll to position [220, 0]
click at [864, 149] on span "Approve Document" at bounding box center [896, 148] width 64 height 17
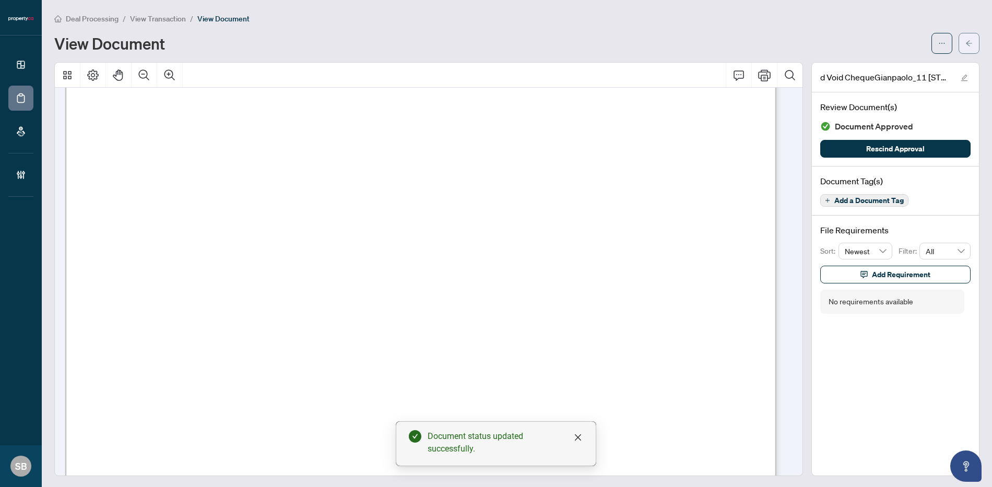
click at [968, 40] on button "button" at bounding box center [969, 43] width 21 height 21
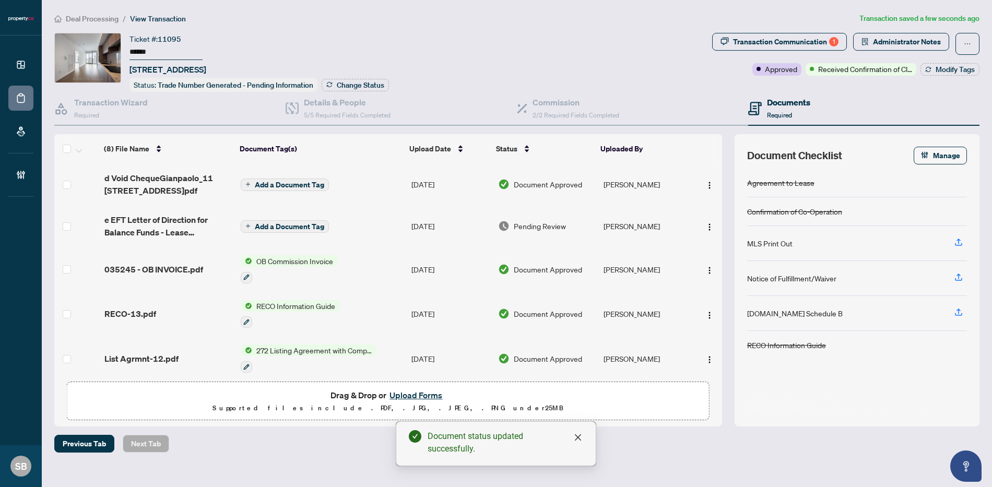
click at [412, 221] on td "[DATE]" at bounding box center [450, 226] width 87 height 42
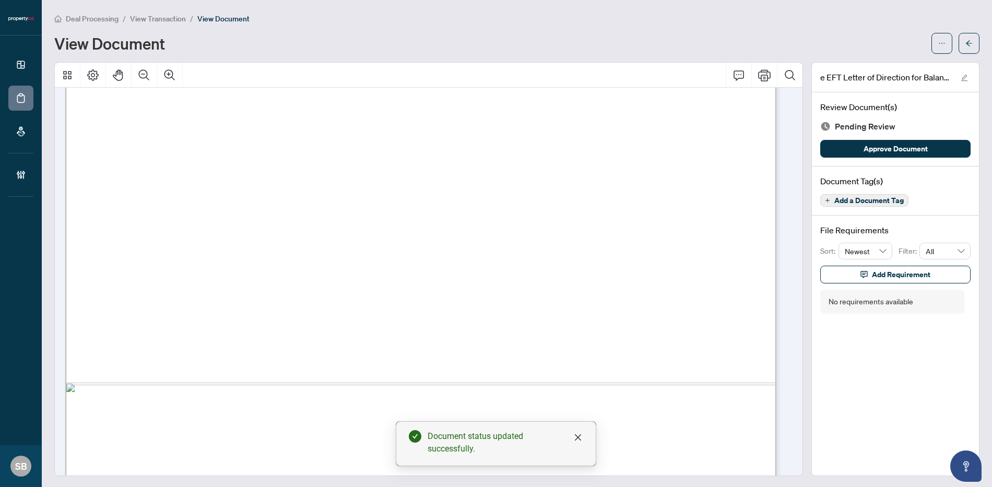
scroll to position [554, 0]
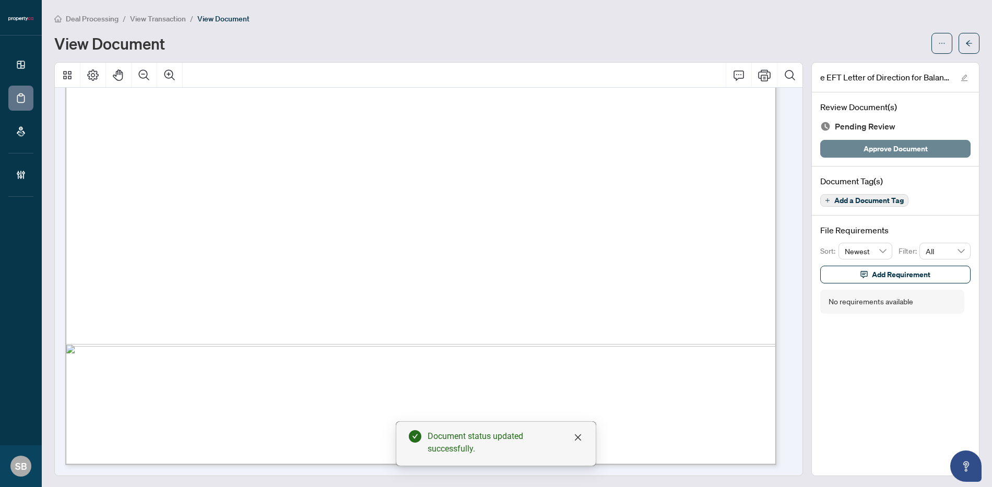
click at [910, 147] on span "Approve Document" at bounding box center [896, 148] width 64 height 17
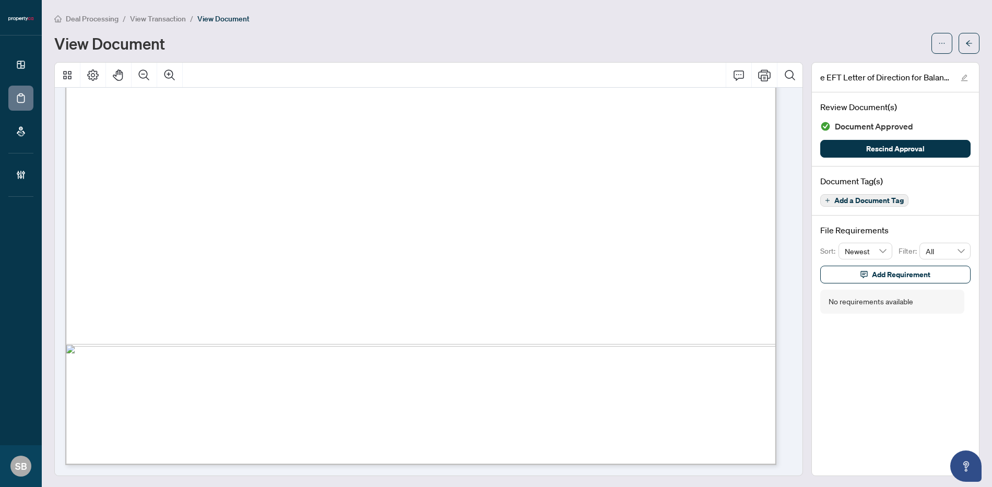
click at [86, 15] on span "Deal Processing" at bounding box center [92, 18] width 53 height 9
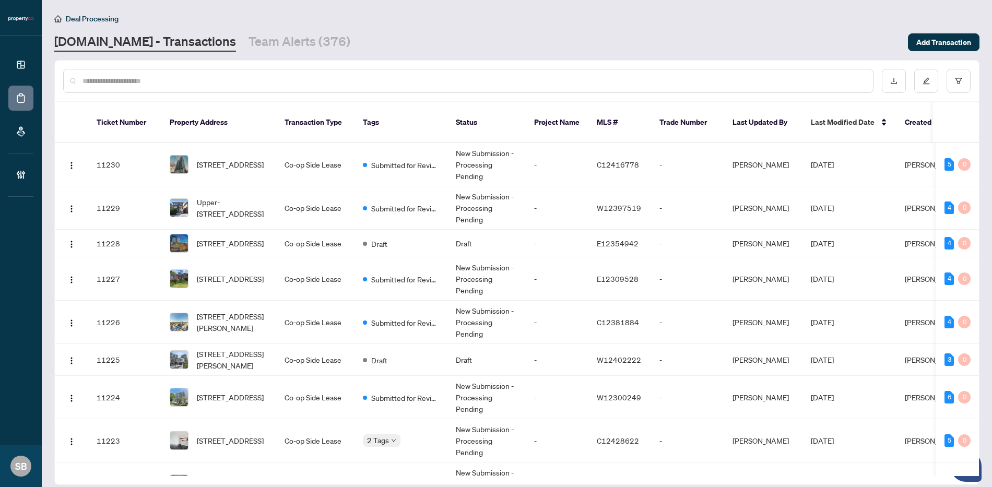
click at [192, 72] on div at bounding box center [468, 81] width 811 height 24
click at [182, 89] on div at bounding box center [468, 81] width 811 height 24
click at [182, 88] on div at bounding box center [468, 81] width 811 height 24
click at [165, 78] on input "text" at bounding box center [474, 80] width 782 height 11
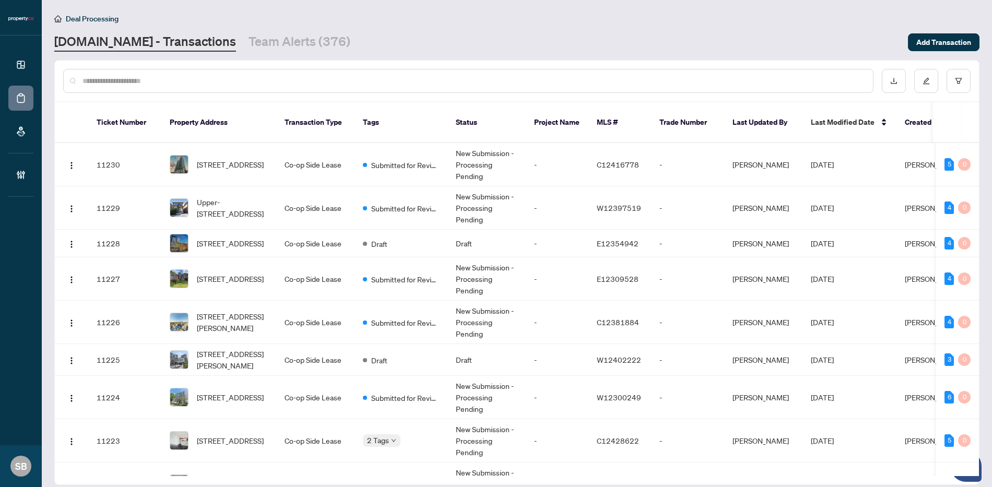
paste input "******"
type input "******"
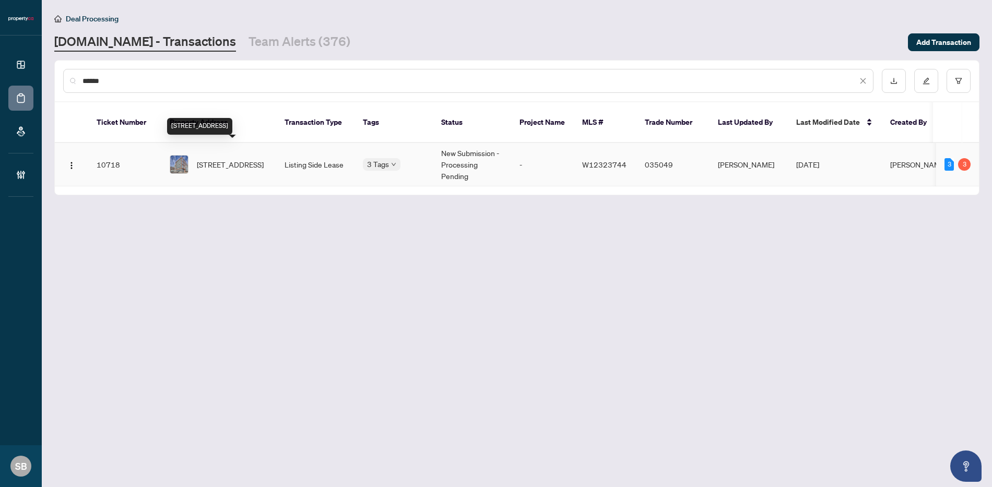
click at [249, 161] on span "[STREET_ADDRESS]" at bounding box center [230, 164] width 67 height 11
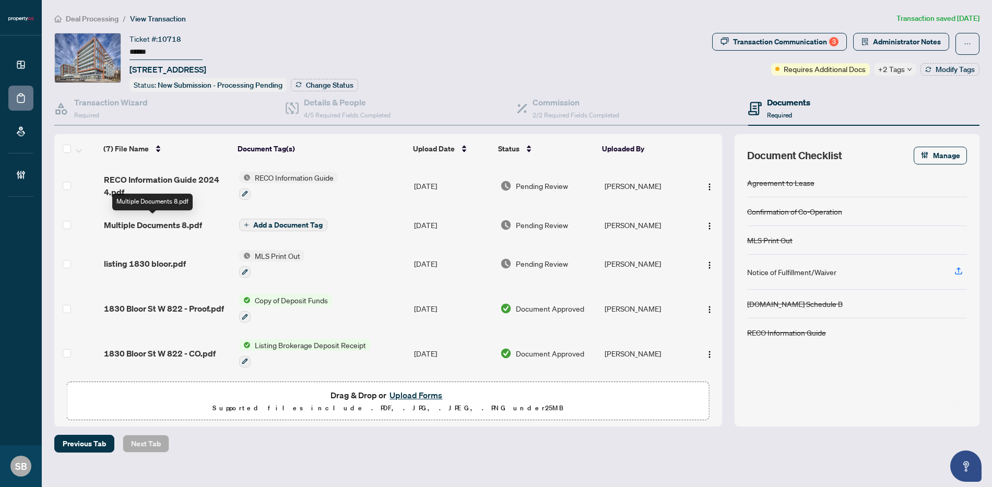
click at [162, 226] on span "Multiple Documents 8.pdf" at bounding box center [153, 225] width 98 height 13
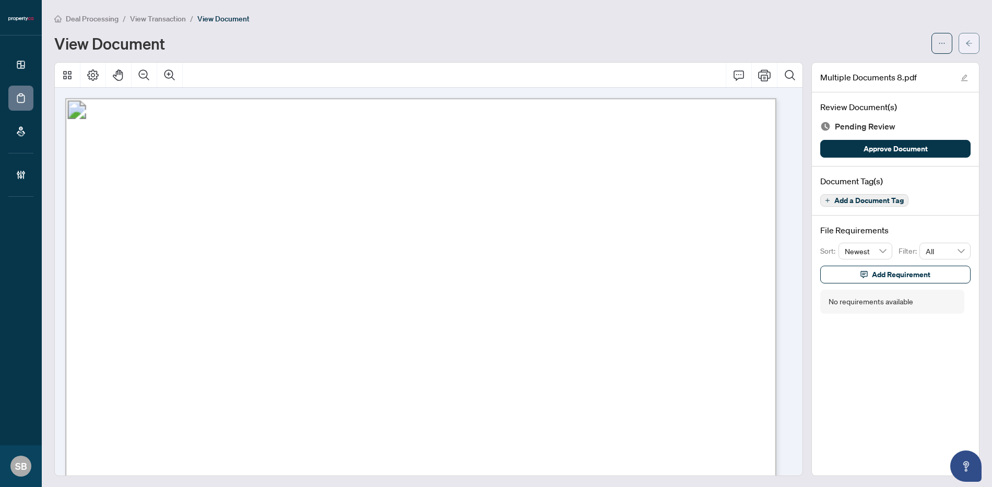
scroll to position [1370, 0]
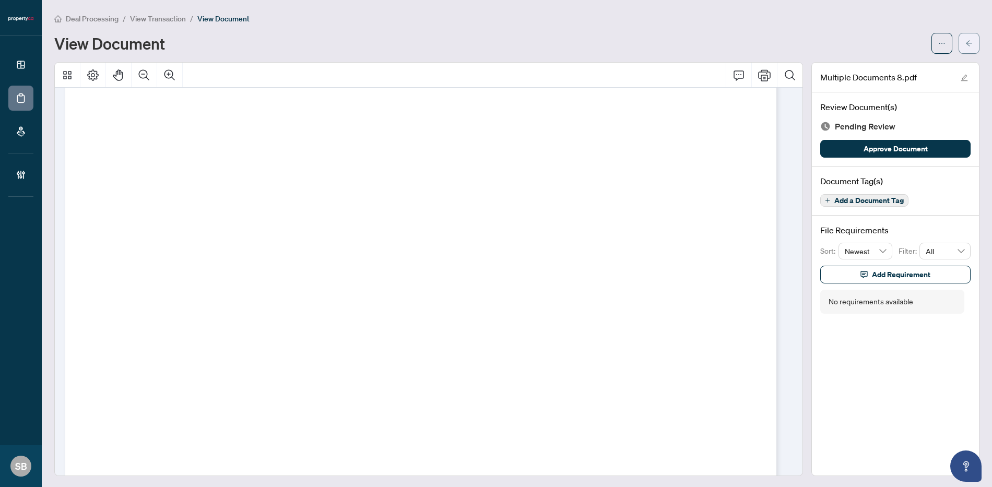
click at [966, 44] on icon "arrow-left" at bounding box center [969, 43] width 7 height 7
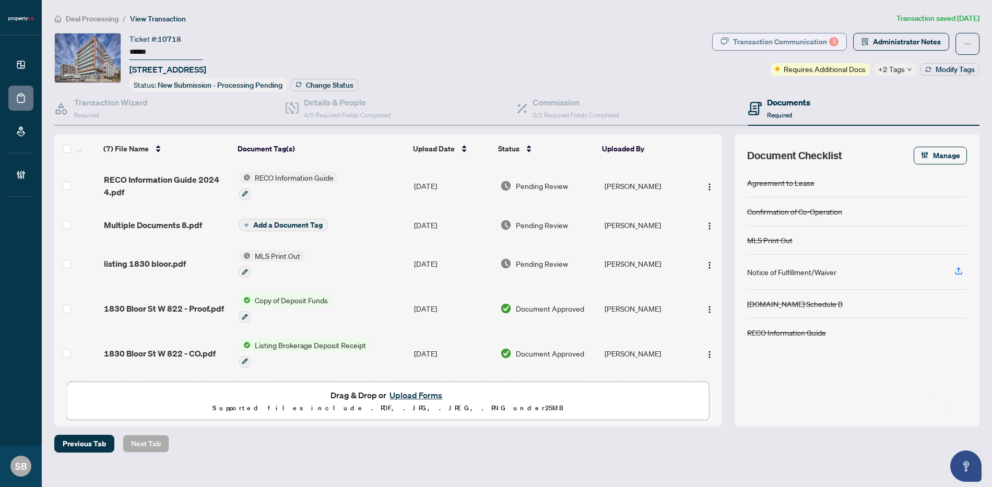
click at [810, 37] on div "Transaction Communication 3" at bounding box center [786, 41] width 106 height 17
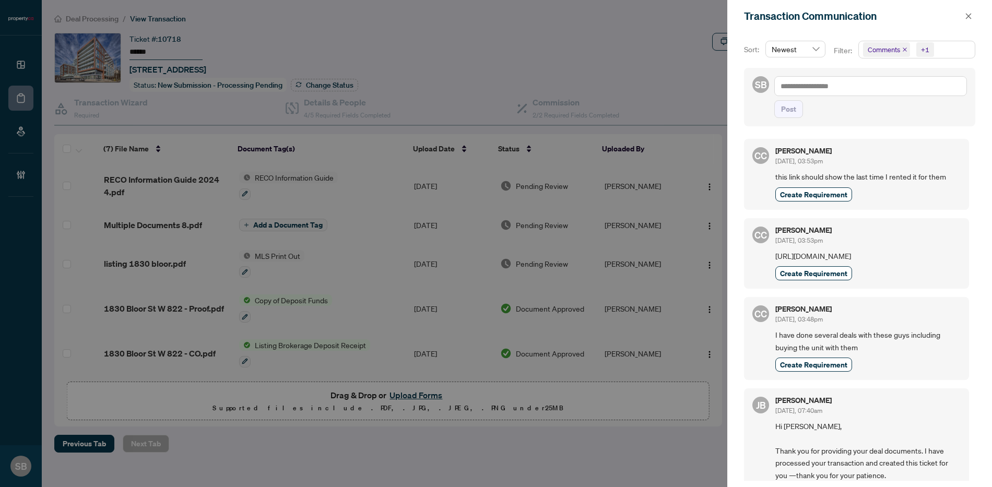
drag, startPoint x: 414, startPoint y: 60, endPoint x: 334, endPoint y: 53, distance: 80.2
click at [410, 60] on div at bounding box center [496, 243] width 992 height 487
click at [974, 17] on button "button" at bounding box center [969, 16] width 14 height 13
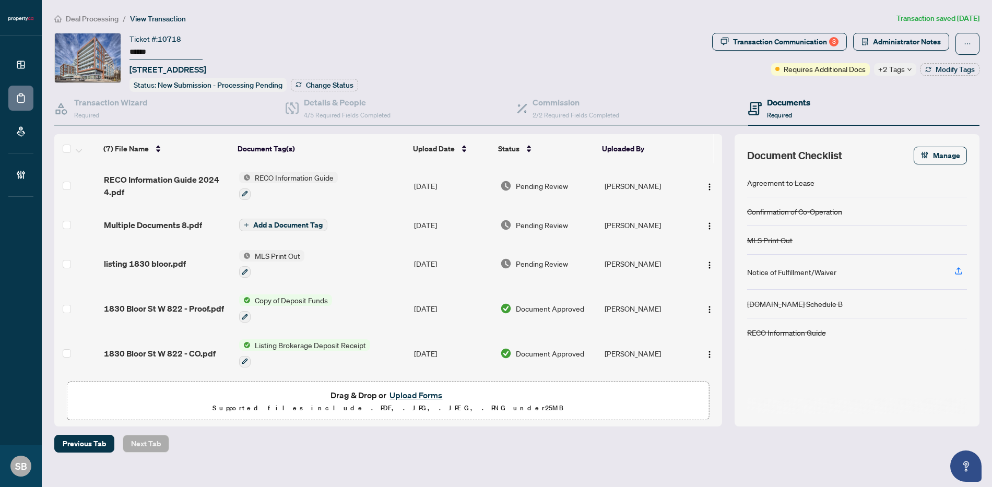
click at [104, 14] on span "Deal Processing" at bounding box center [92, 18] width 53 height 9
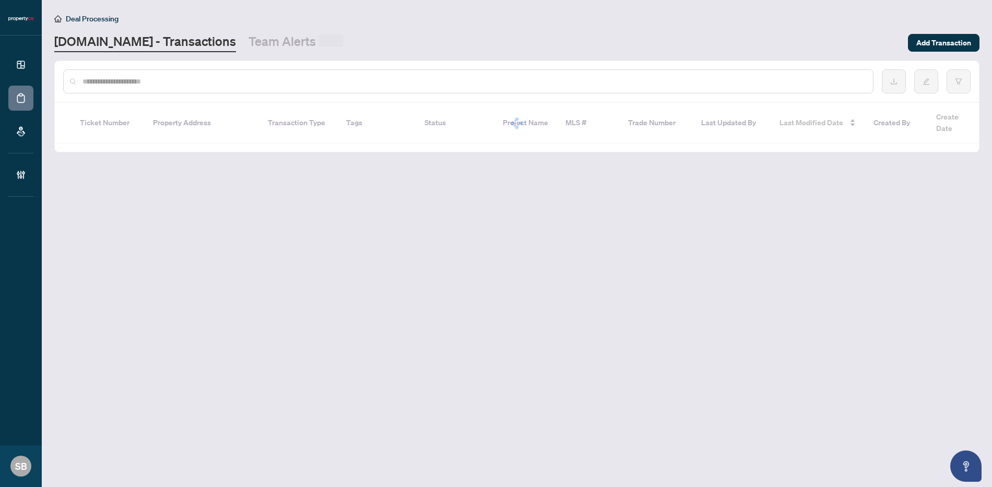
click at [206, 72] on div at bounding box center [468, 81] width 811 height 24
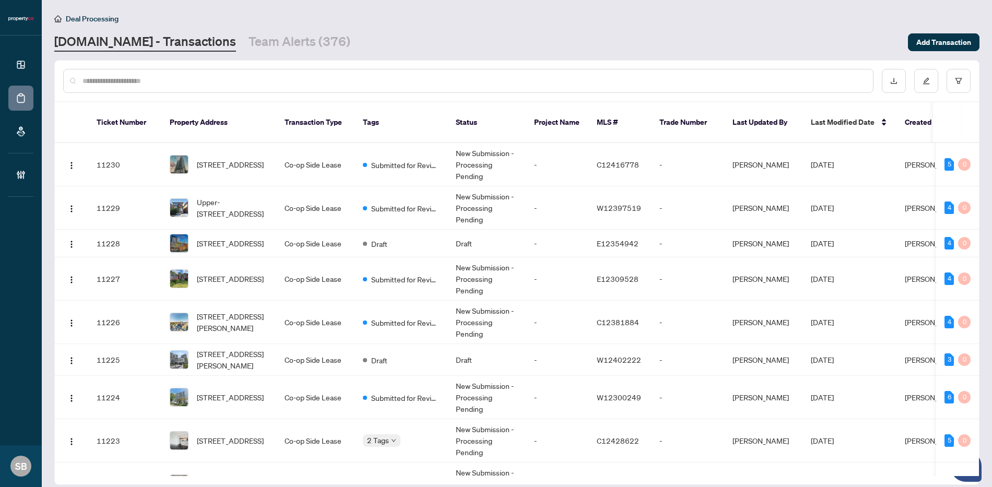
click at [205, 76] on input "text" at bounding box center [474, 80] width 782 height 11
paste input "******"
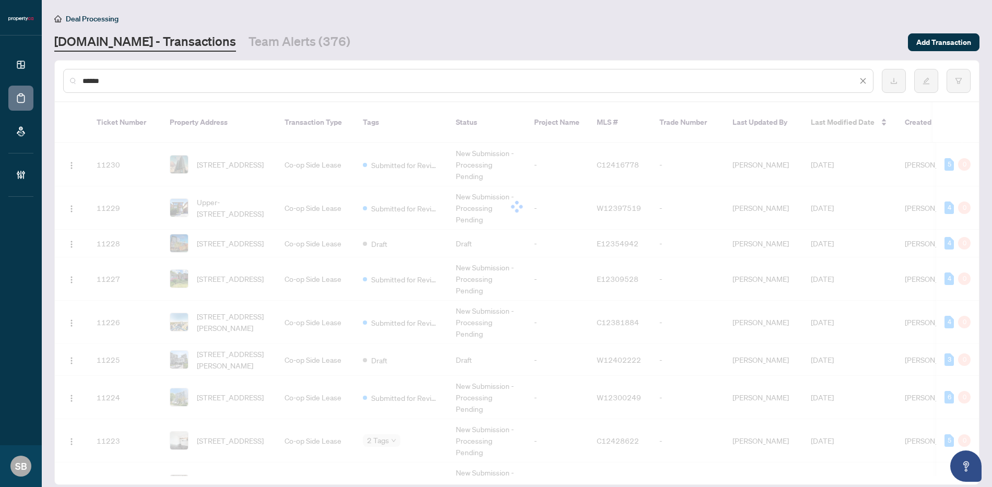
type input "******"
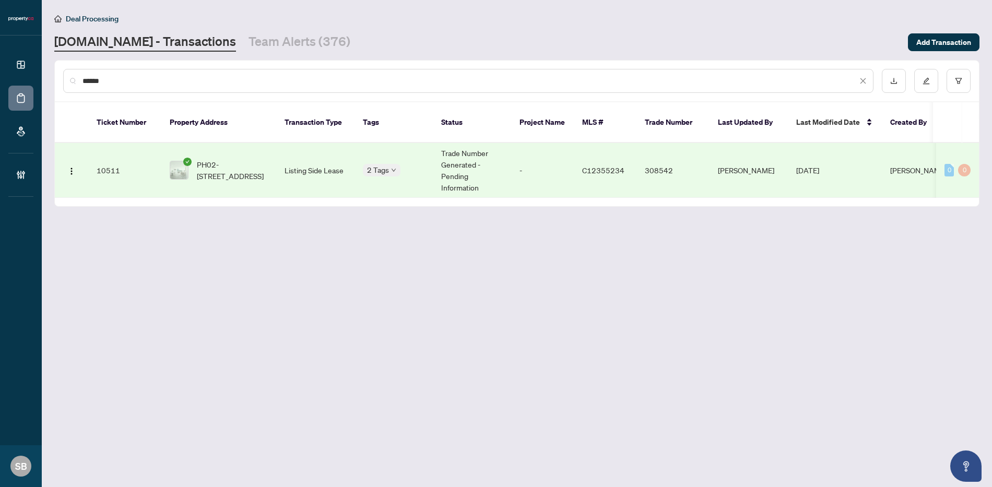
click at [461, 158] on td "Trade Number Generated - Pending Information" at bounding box center [472, 170] width 78 height 55
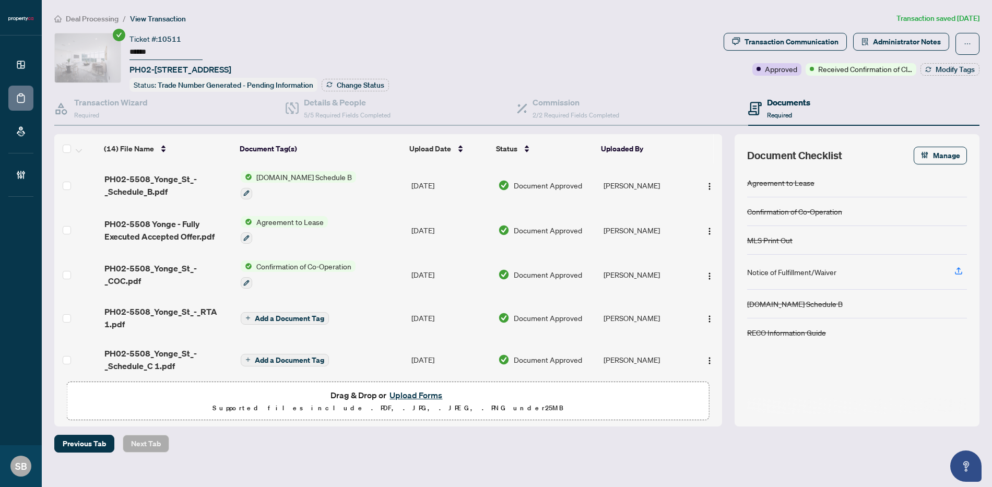
scroll to position [299, 0]
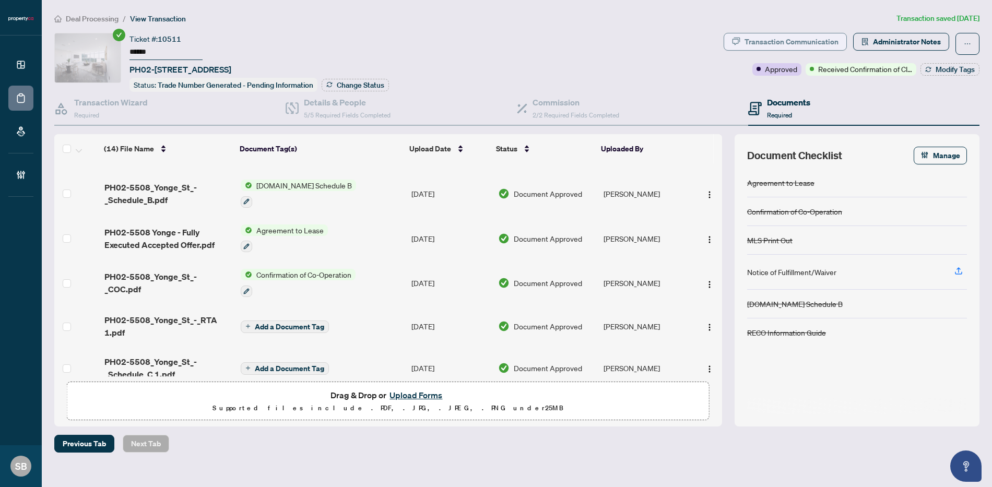
click at [800, 44] on div "Transaction Communication" at bounding box center [792, 41] width 94 height 17
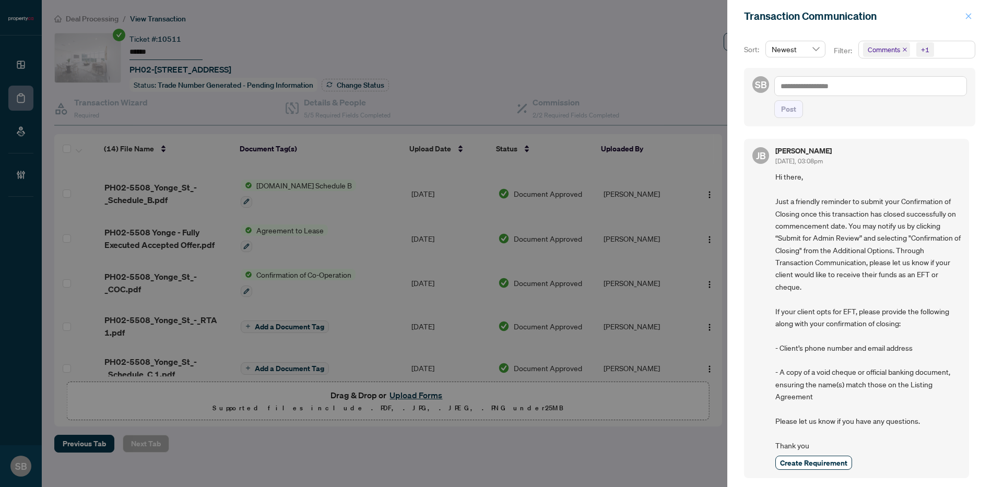
click at [967, 20] on span "button" at bounding box center [968, 16] width 7 height 17
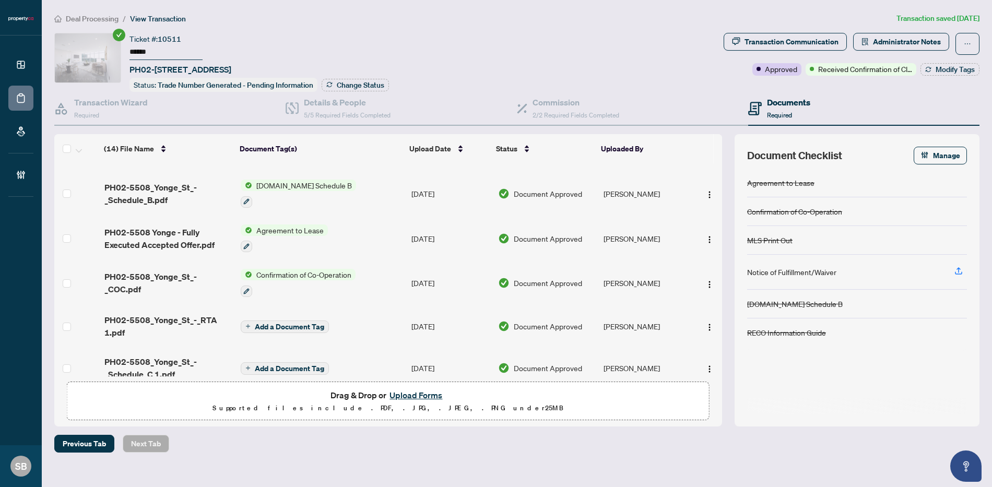
click at [161, 229] on span "PH02-5508 Yonge - Fully Executed Accepted Offer.pdf" at bounding box center [168, 238] width 128 height 25
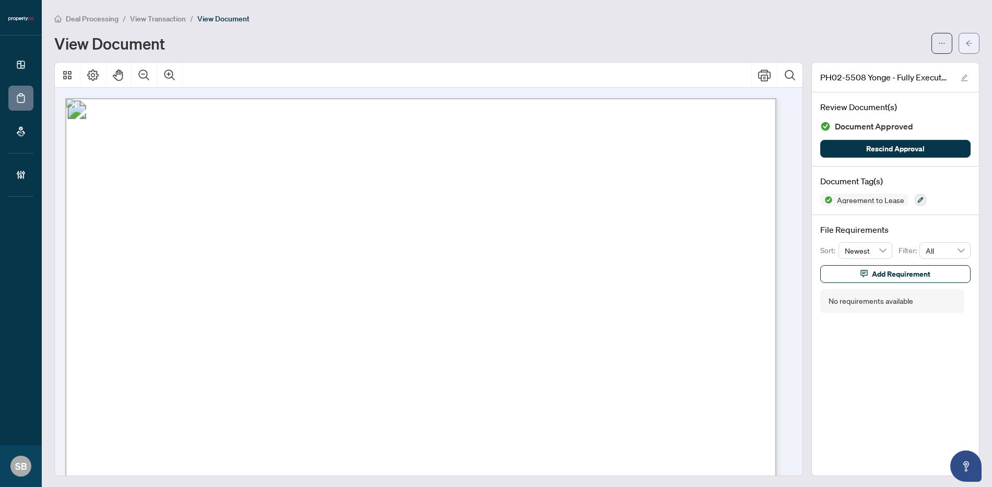
click at [966, 47] on span "button" at bounding box center [969, 43] width 7 height 17
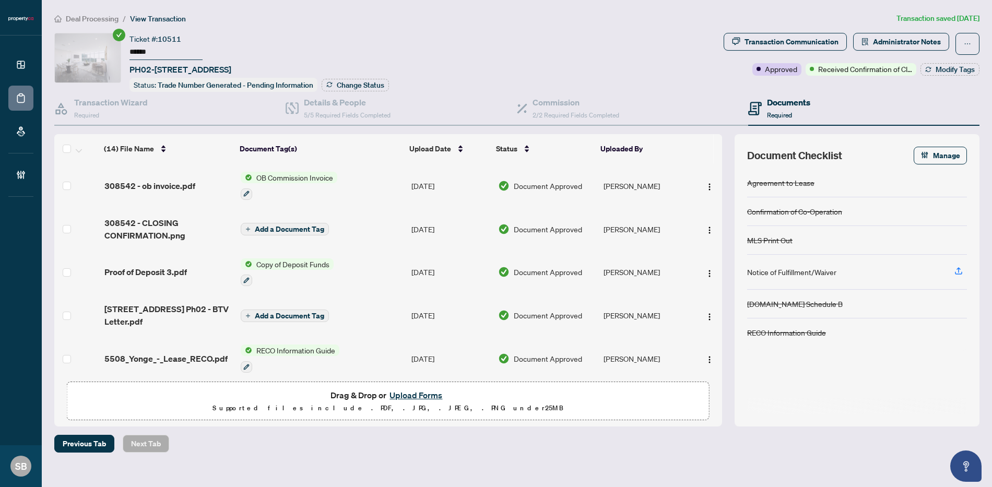
click at [165, 192] on td "308542 - ob invoice.pdf" at bounding box center [168, 185] width 136 height 45
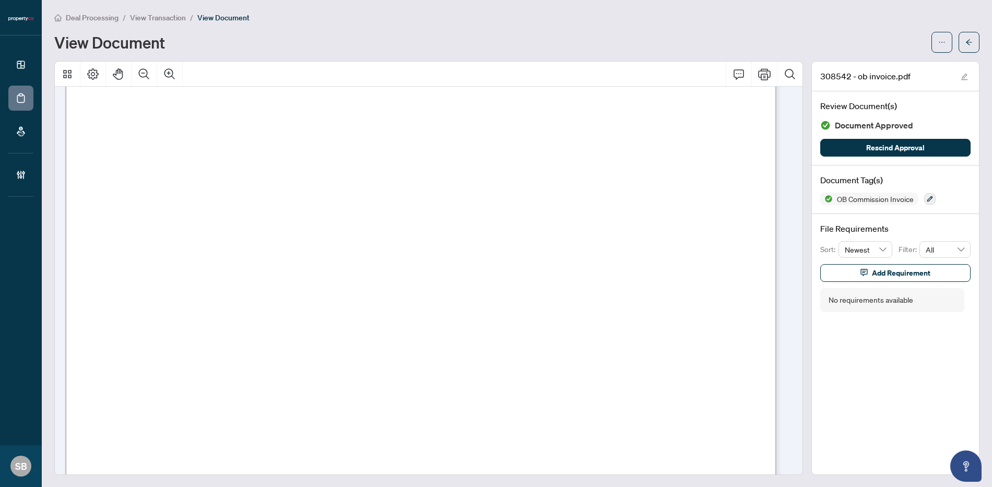
scroll to position [554, 0]
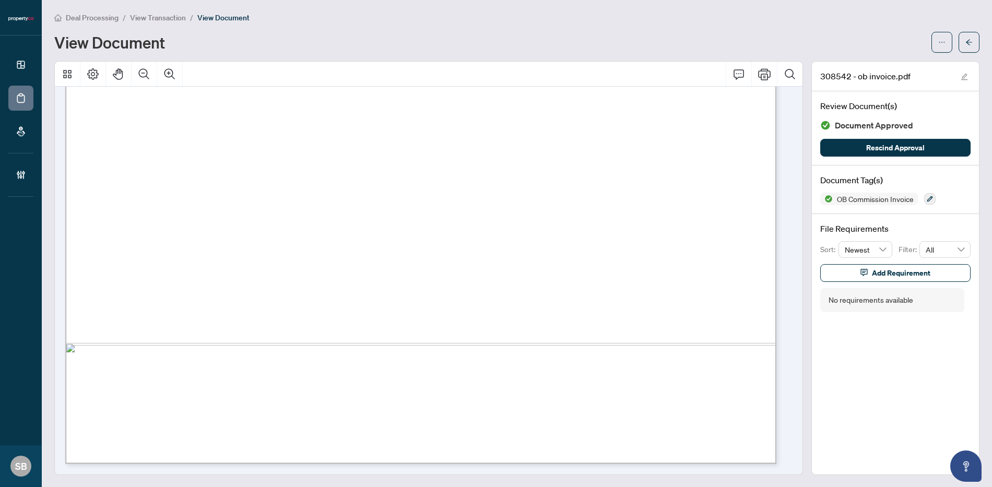
click at [959, 44] on button "button" at bounding box center [969, 42] width 21 height 21
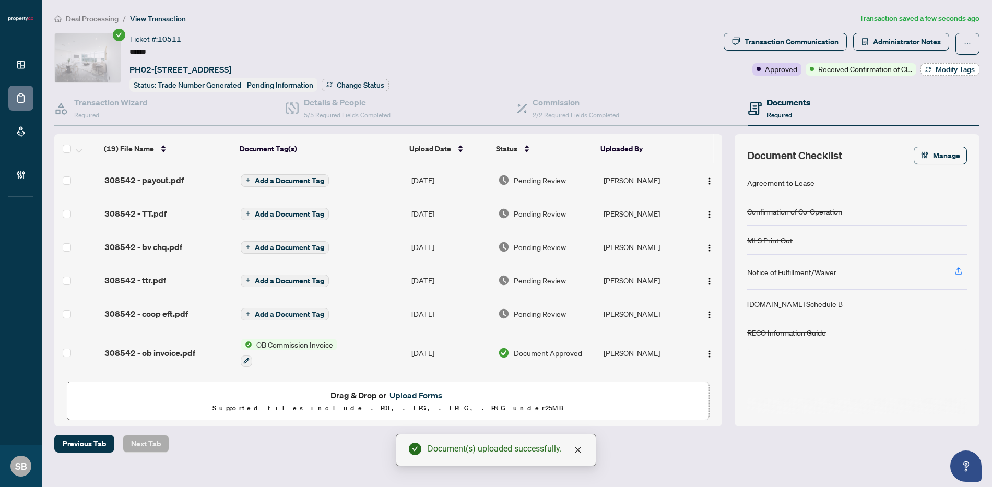
click at [962, 71] on span "Modify Tags" at bounding box center [955, 69] width 39 height 7
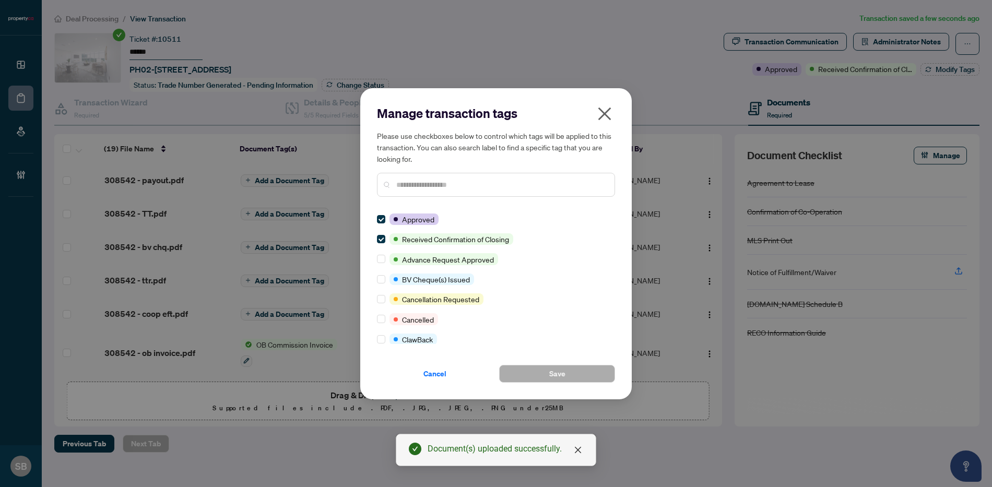
click at [444, 184] on input "text" at bounding box center [501, 184] width 210 height 11
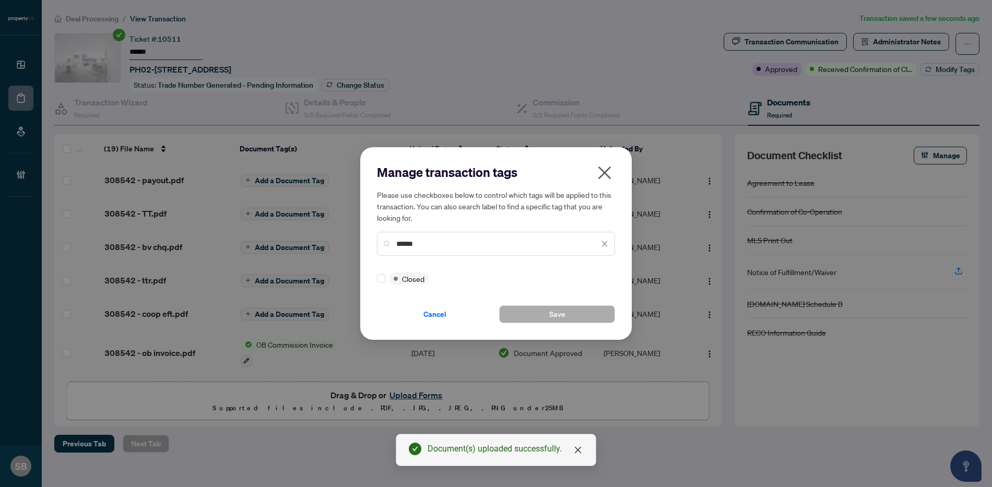
type input "******"
click at [539, 311] on button "Save" at bounding box center [557, 315] width 116 height 18
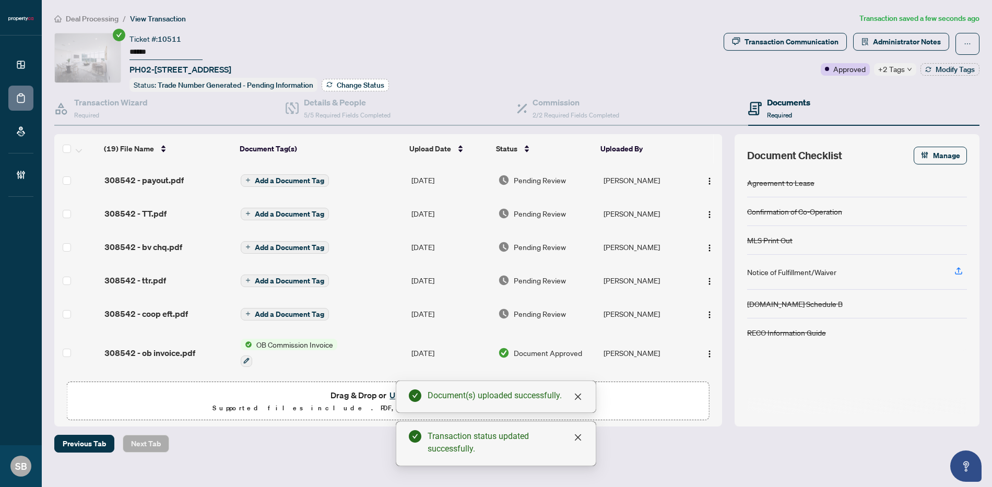
click at [346, 86] on span "Change Status" at bounding box center [361, 84] width 48 height 7
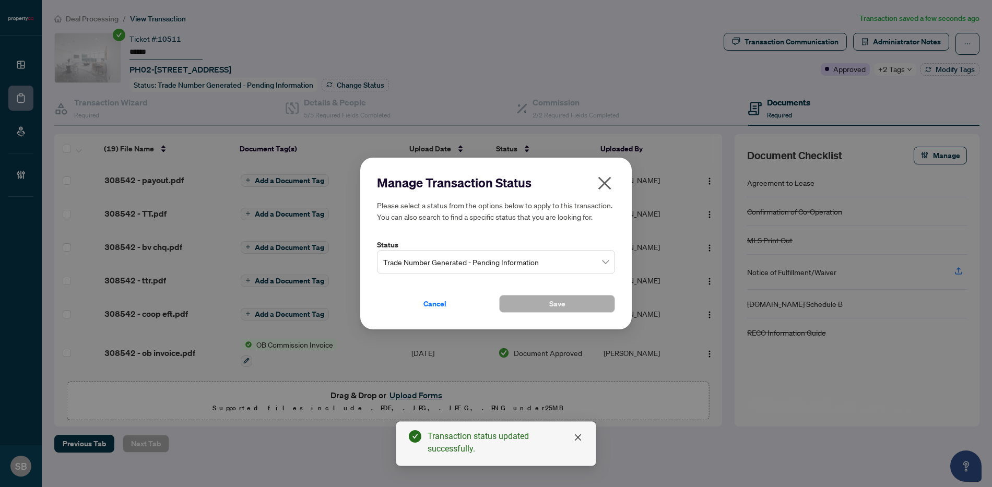
click at [556, 268] on span "Trade Number Generated - Pending Information" at bounding box center [496, 262] width 226 height 20
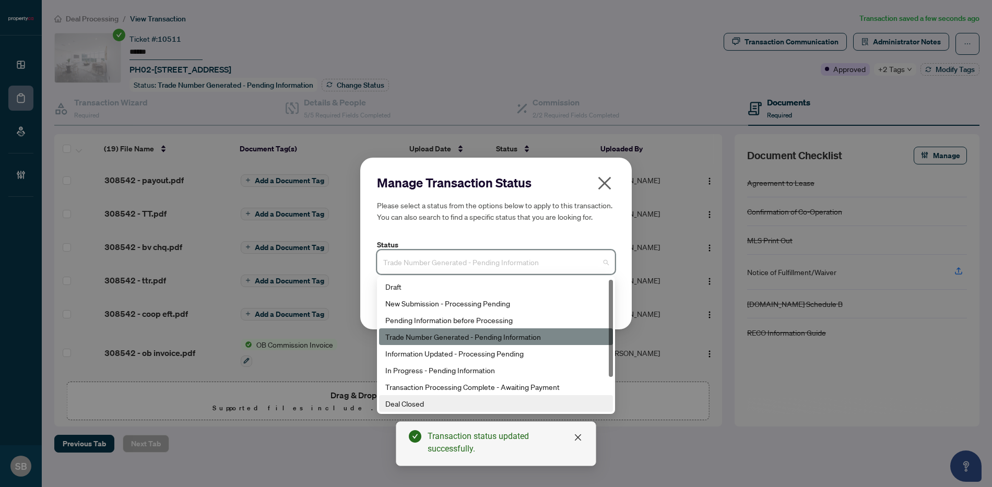
scroll to position [2, 0]
click at [424, 402] on div "Deal Closed" at bounding box center [495, 401] width 221 height 11
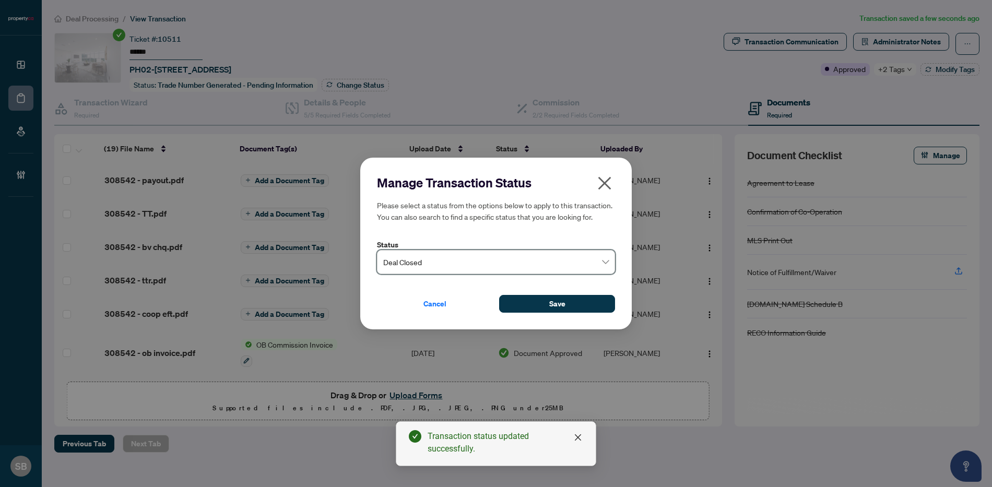
click at [564, 315] on div "Manage Transaction Status Please select a status from the options below to appl…" at bounding box center [496, 244] width 272 height 172
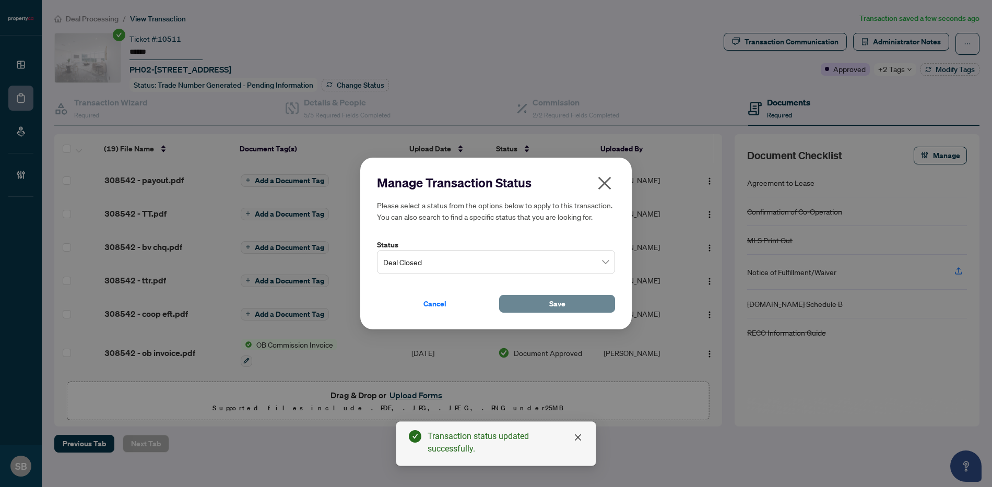
click at [561, 303] on span "Save" at bounding box center [557, 304] width 16 height 17
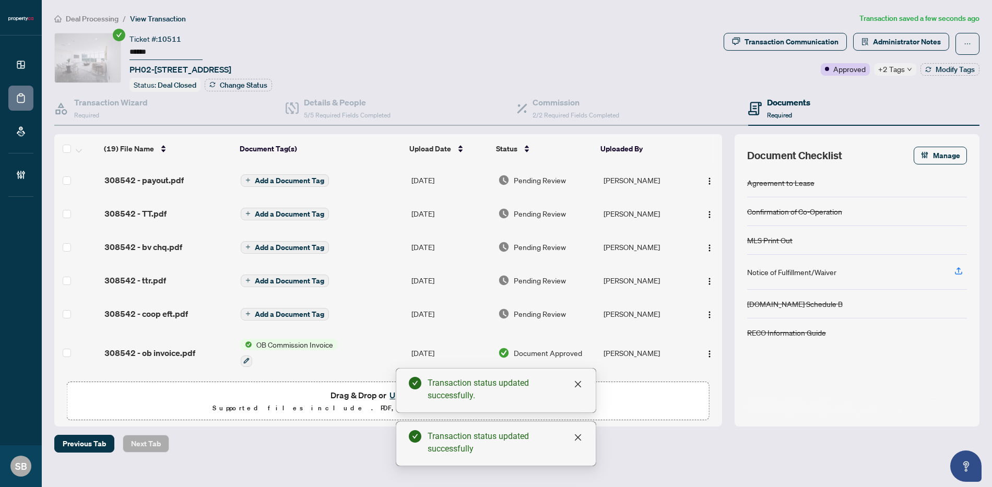
click at [564, 178] on div "Pending Review" at bounding box center [546, 179] width 97 height 11
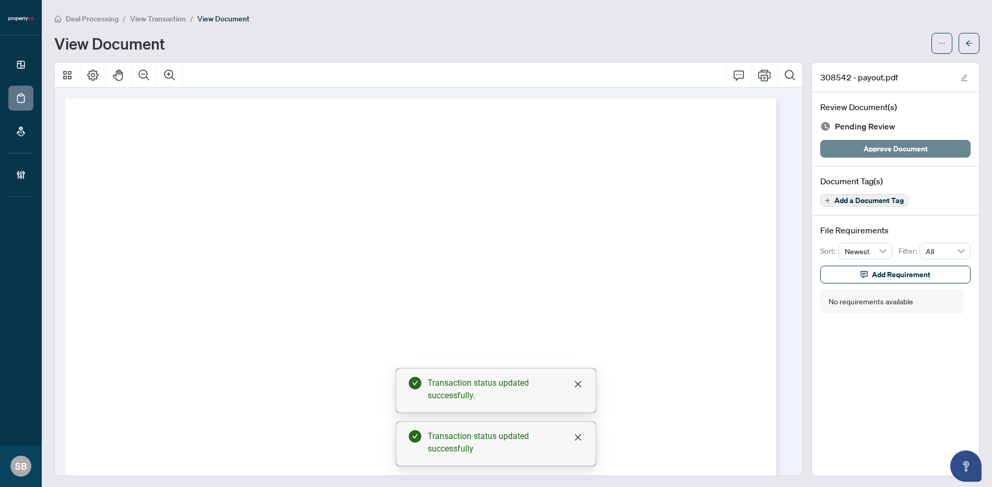
click at [887, 154] on span "Approve Document" at bounding box center [896, 148] width 64 height 17
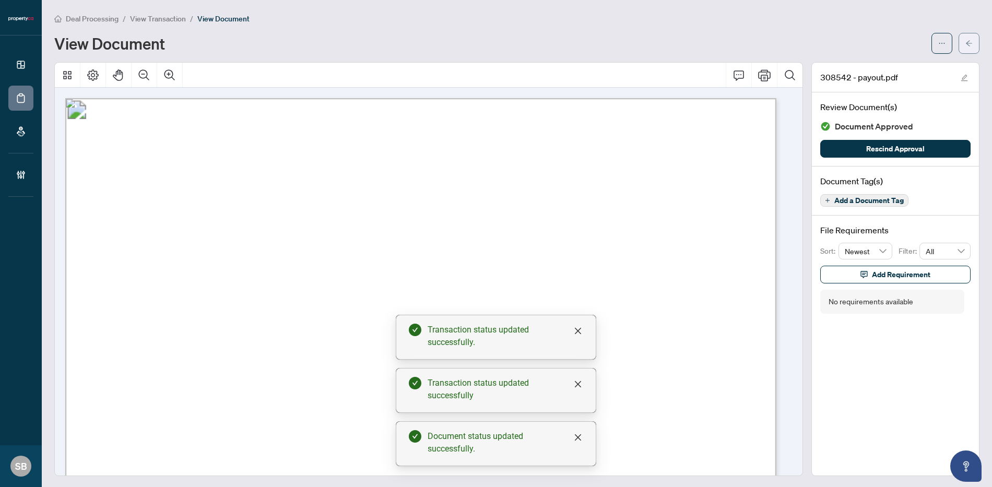
click at [966, 40] on icon "arrow-left" at bounding box center [969, 43] width 7 height 7
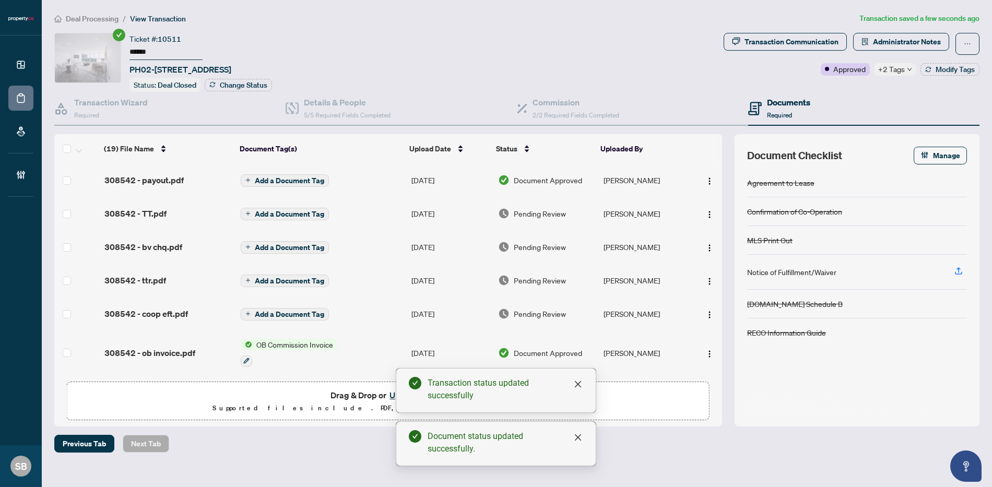
click at [539, 213] on span "Pending Review" at bounding box center [540, 213] width 52 height 11
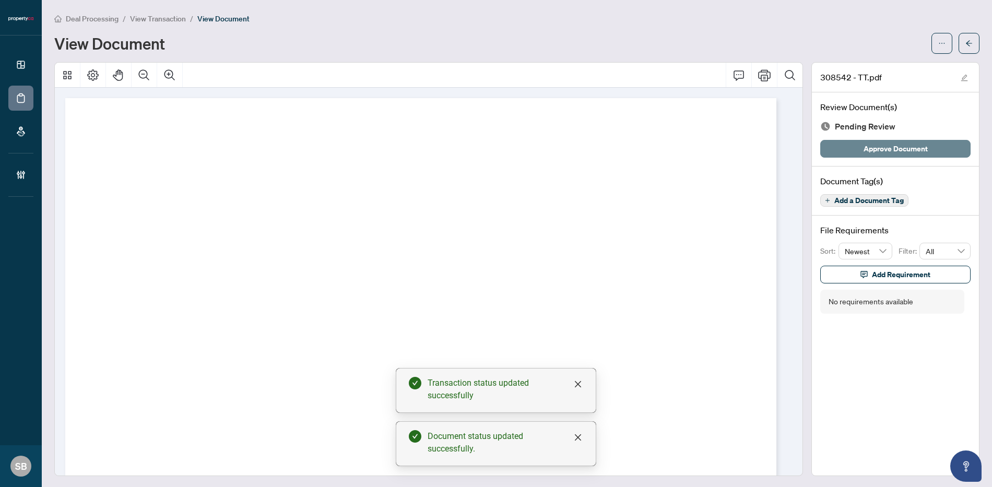
click at [888, 149] on span "Approve Document" at bounding box center [896, 148] width 64 height 17
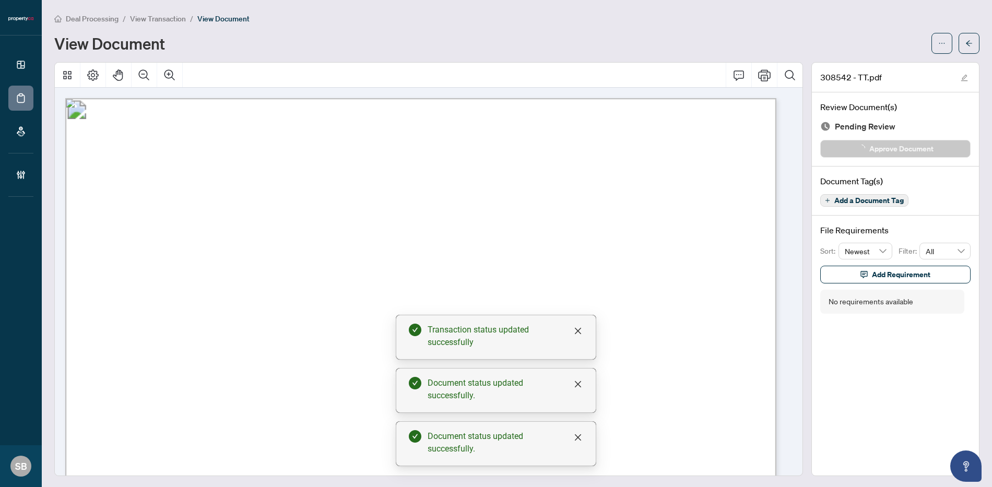
click at [966, 35] on span "button" at bounding box center [969, 43] width 7 height 17
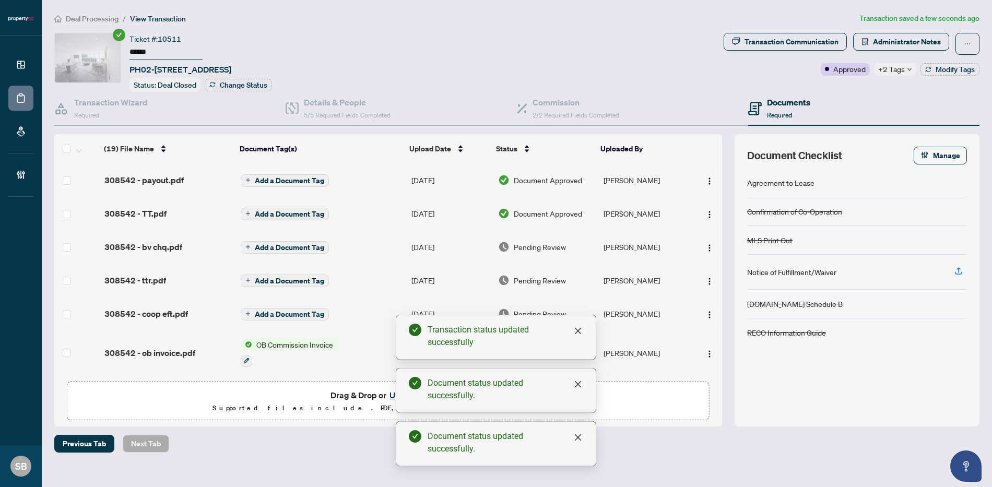
click at [613, 245] on td "[PERSON_NAME]" at bounding box center [646, 246] width 93 height 33
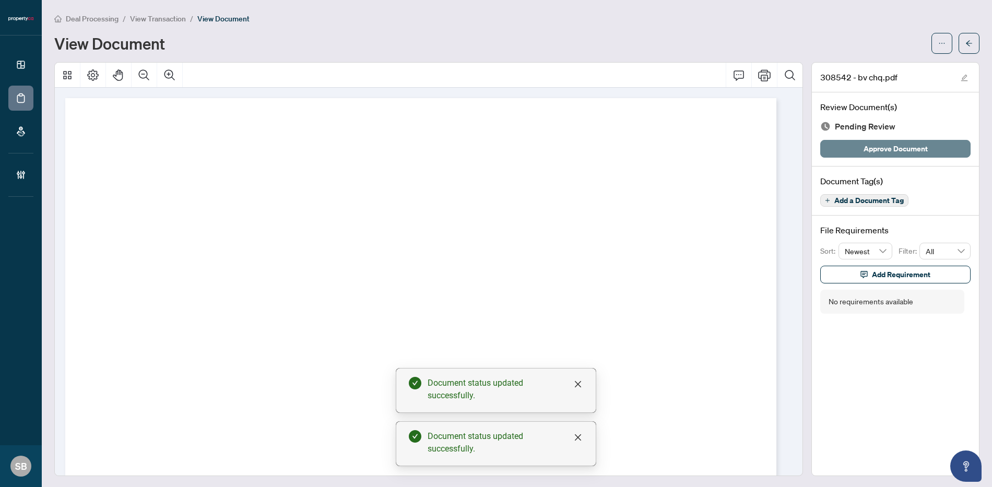
click at [887, 149] on span "Approve Document" at bounding box center [896, 148] width 64 height 17
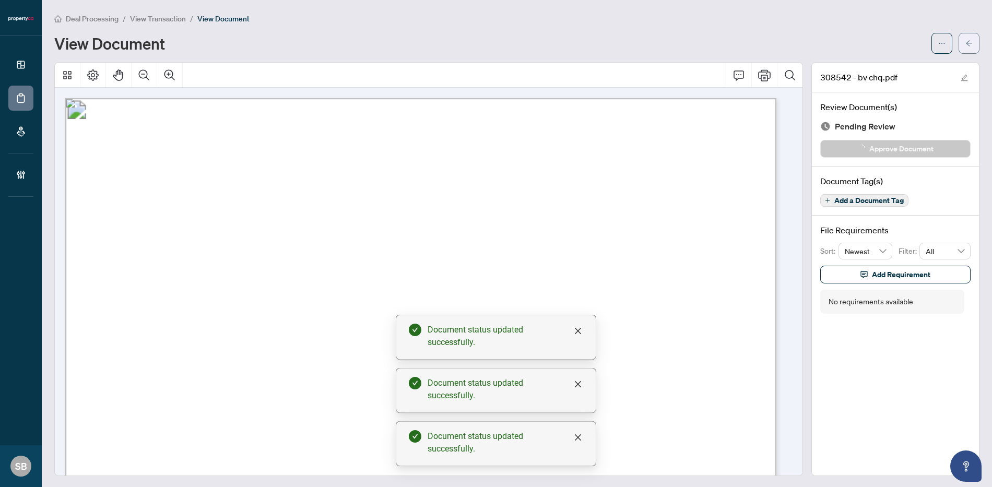
click at [966, 43] on icon "arrow-left" at bounding box center [969, 43] width 7 height 7
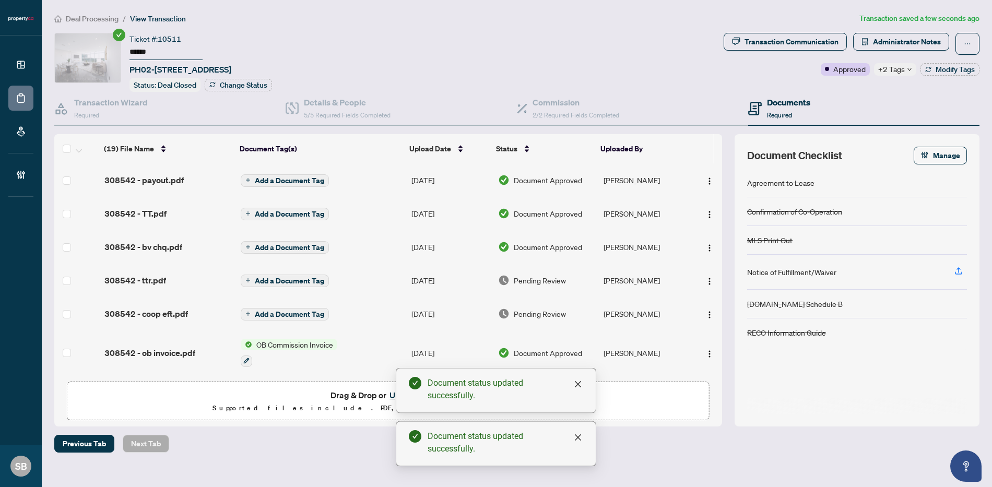
click at [561, 282] on span "Pending Review" at bounding box center [540, 280] width 52 height 11
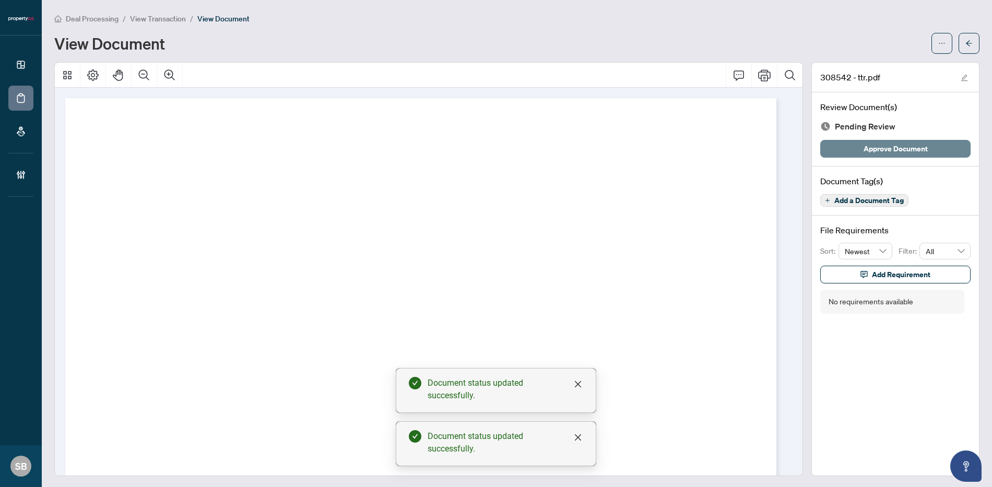
click at [905, 155] on span "Approve Document" at bounding box center [896, 148] width 64 height 17
click at [972, 43] on main "Deal Processing / View Transaction / View Document View Document 308542 - ttr.p…" at bounding box center [517, 243] width 951 height 487
click at [966, 41] on icon "arrow-left" at bounding box center [969, 43] width 7 height 7
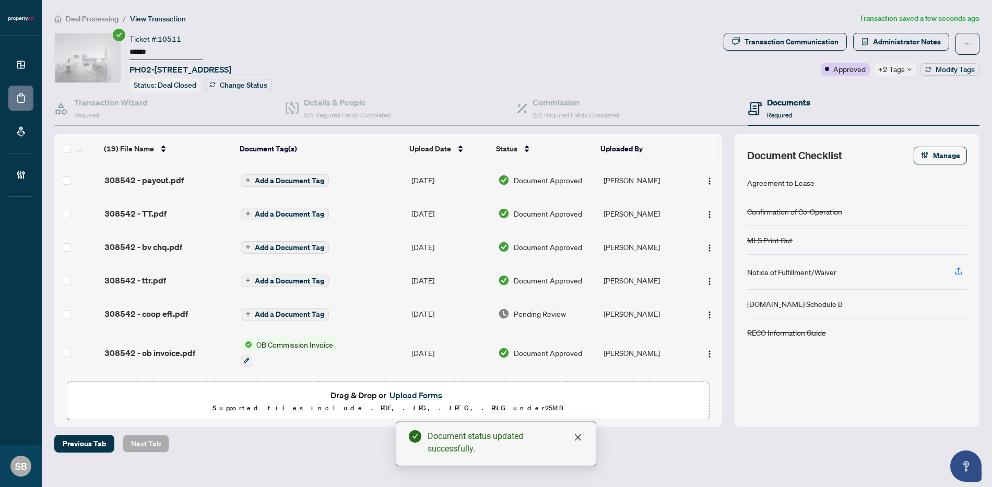
click at [535, 313] on span "Pending Review" at bounding box center [540, 313] width 52 height 11
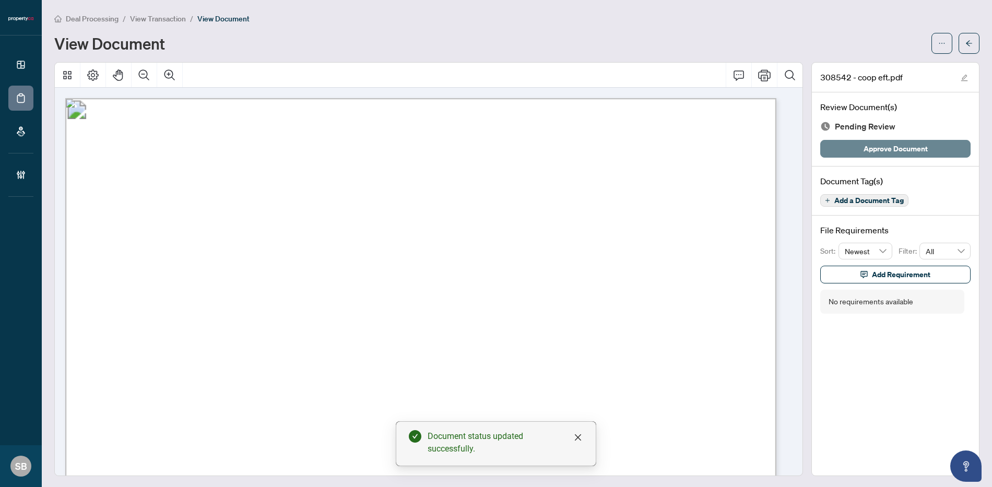
click at [905, 149] on span "Approve Document" at bounding box center [896, 148] width 64 height 17
click at [959, 51] on button "button" at bounding box center [969, 43] width 21 height 21
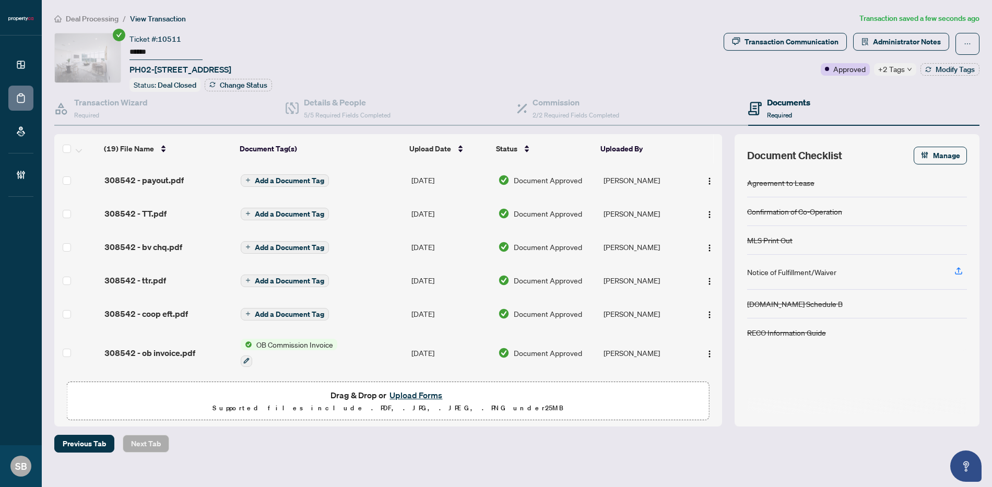
click at [75, 14] on span "Deal Processing" at bounding box center [92, 18] width 53 height 9
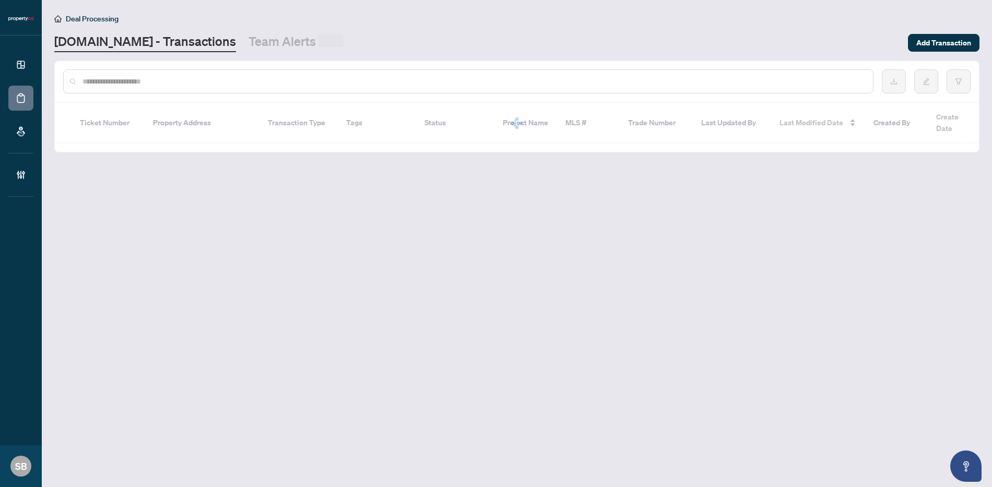
click at [188, 85] on input "text" at bounding box center [474, 81] width 782 height 11
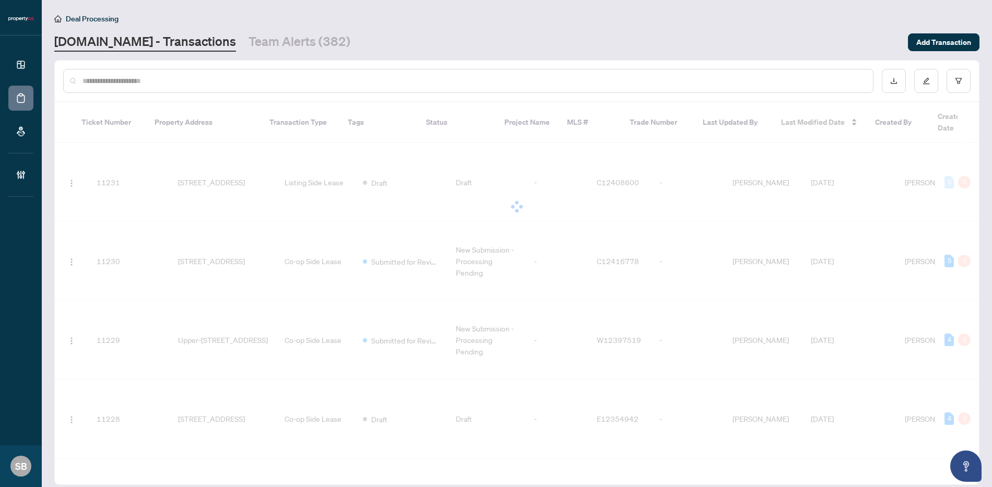
click at [189, 85] on input "text" at bounding box center [474, 80] width 782 height 11
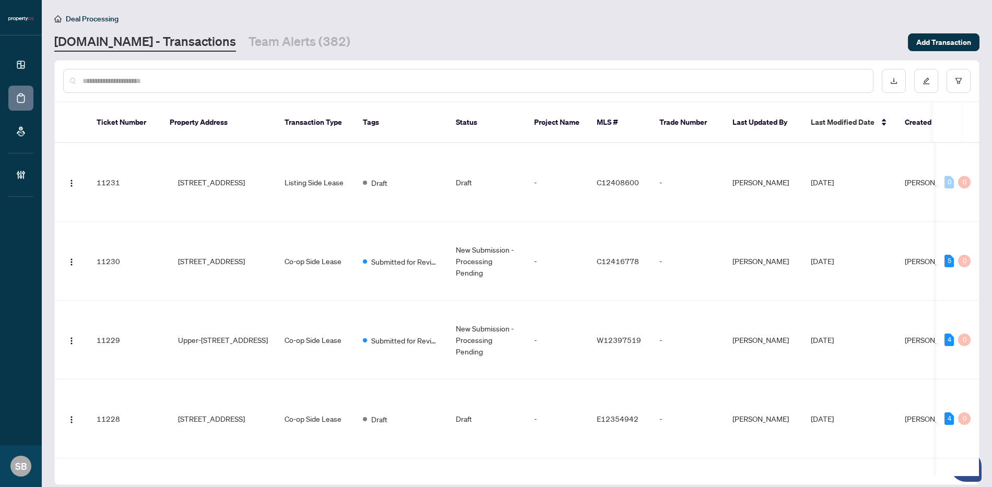
paste input "******"
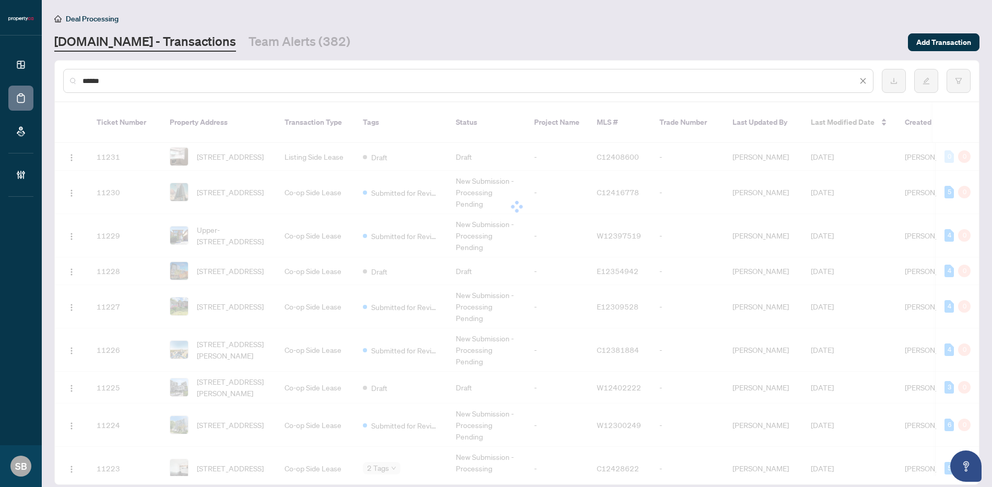
type input "******"
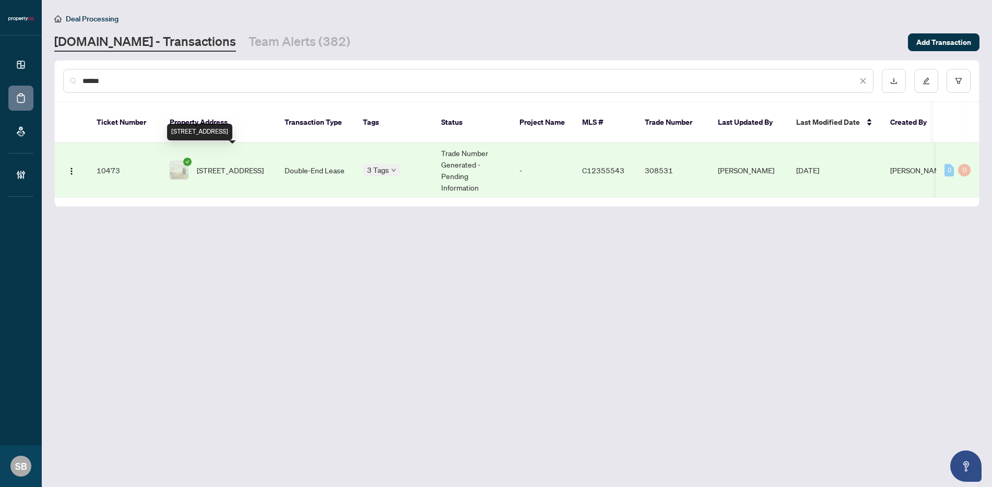
click at [237, 165] on span "[STREET_ADDRESS]" at bounding box center [230, 170] width 67 height 11
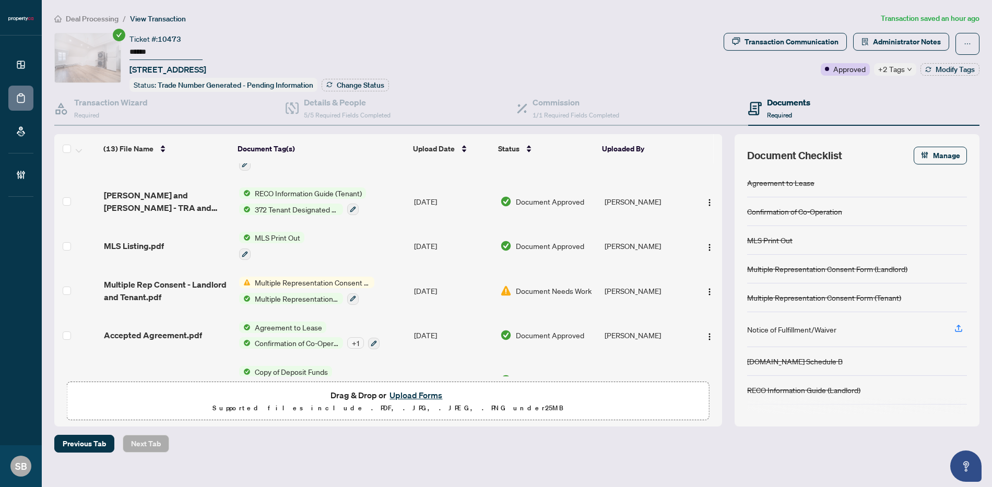
scroll to position [356, 0]
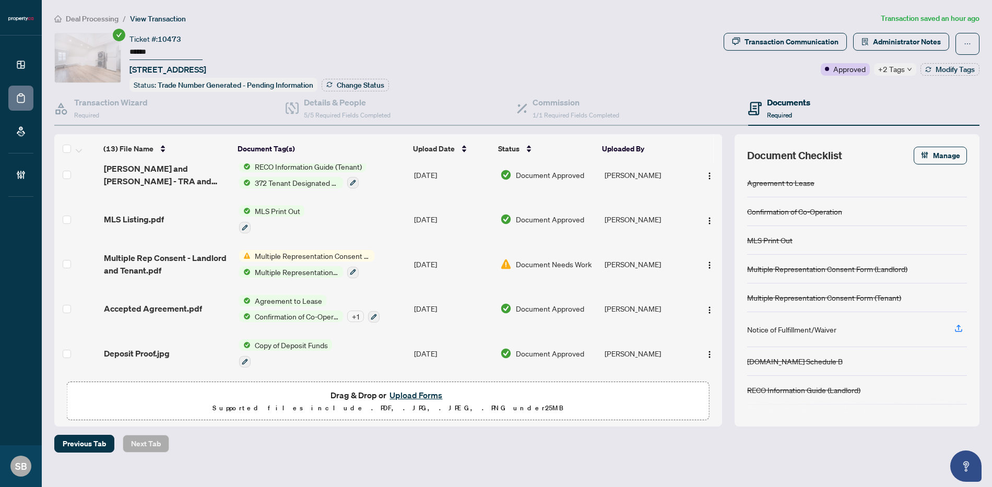
click at [178, 303] on span "Accepted Agreement.pdf" at bounding box center [153, 308] width 98 height 13
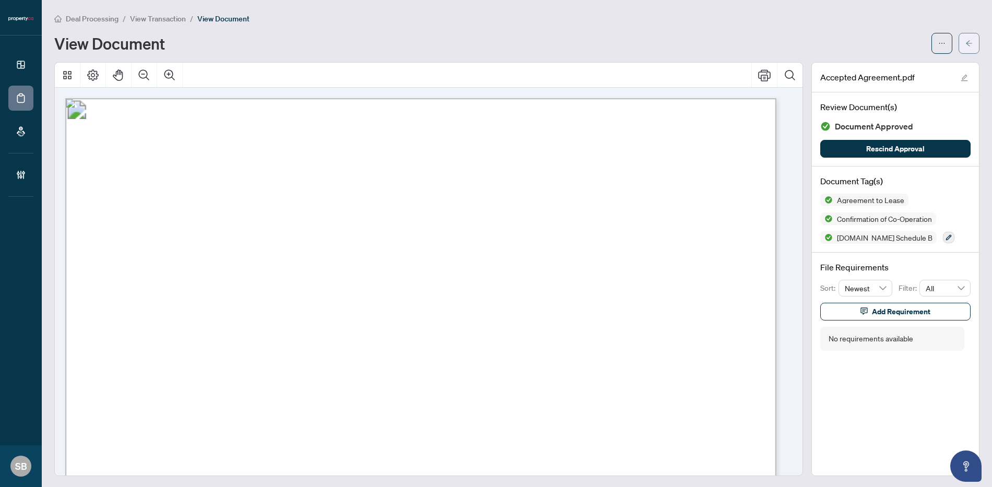
click at [966, 44] on icon "arrow-left" at bounding box center [969, 43] width 7 height 7
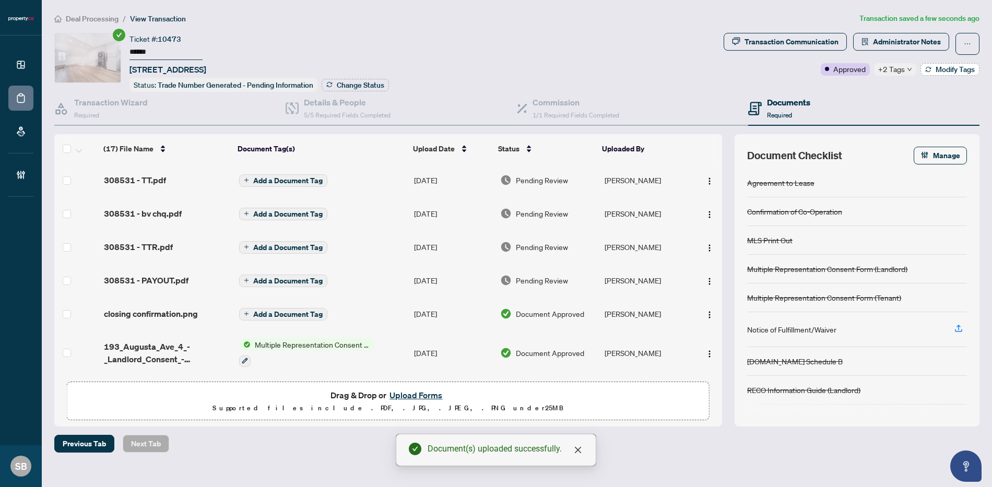
click at [956, 66] on span "Modify Tags" at bounding box center [955, 69] width 39 height 7
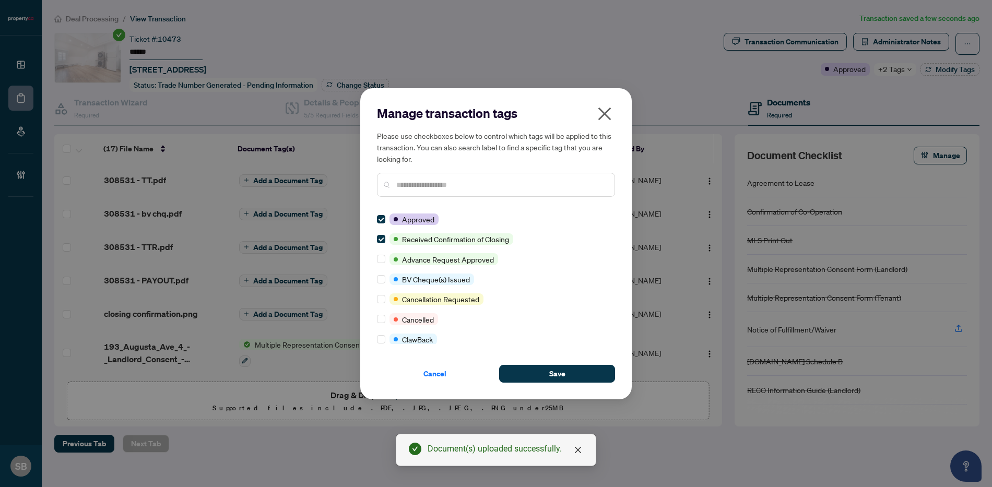
click at [448, 181] on input "text" at bounding box center [501, 184] width 210 height 11
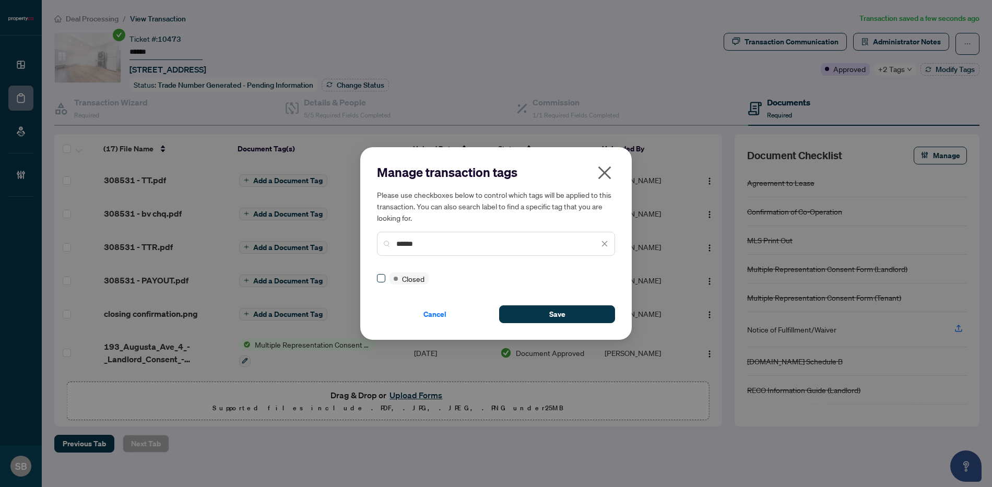
type input "******"
click at [542, 318] on button "Save" at bounding box center [557, 315] width 116 height 18
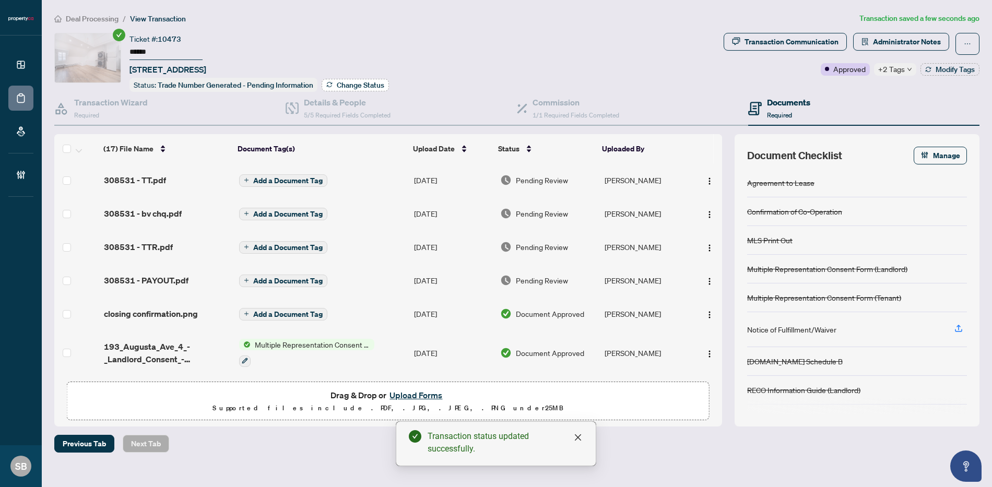
click at [338, 87] on span "Change Status" at bounding box center [361, 84] width 48 height 7
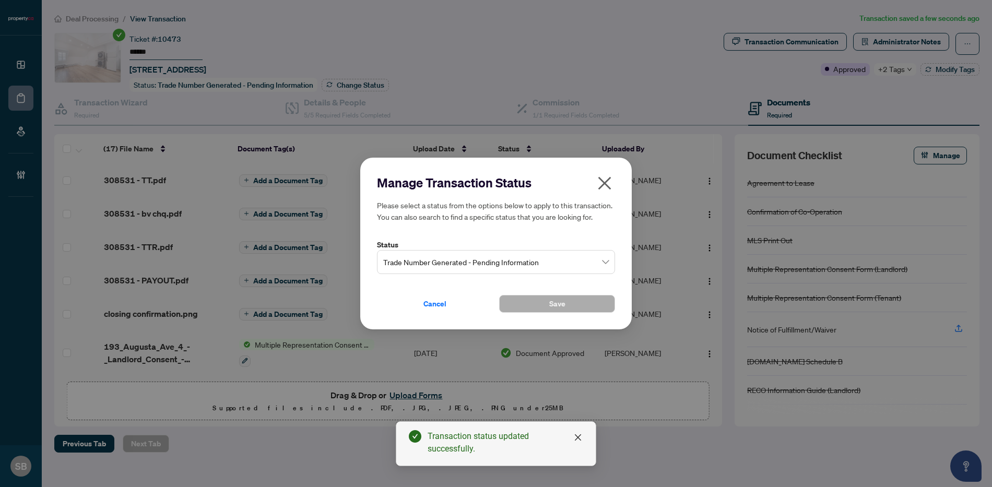
click at [603, 261] on span "Trade Number Generated - Pending Information" at bounding box center [496, 262] width 226 height 20
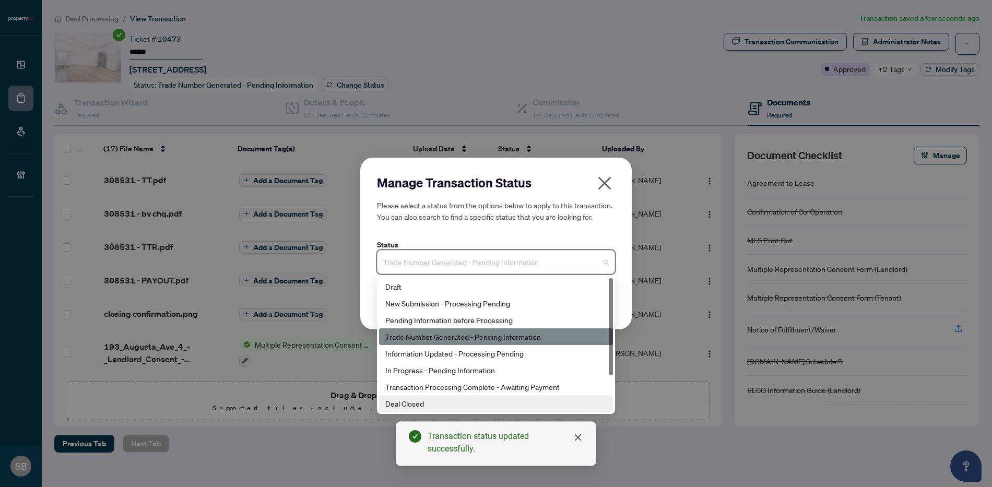
click at [461, 405] on div "Deal Closed" at bounding box center [495, 403] width 221 height 11
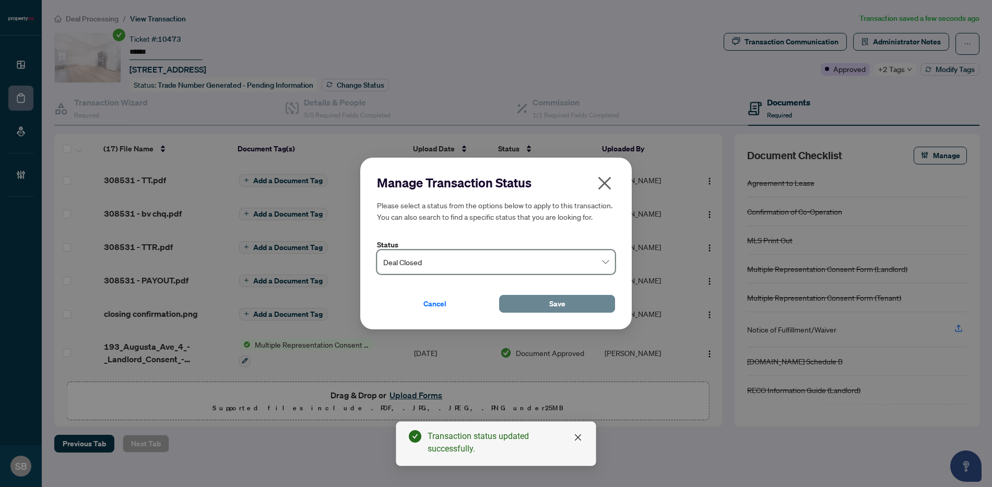
click at [542, 303] on button "Save" at bounding box center [557, 304] width 116 height 18
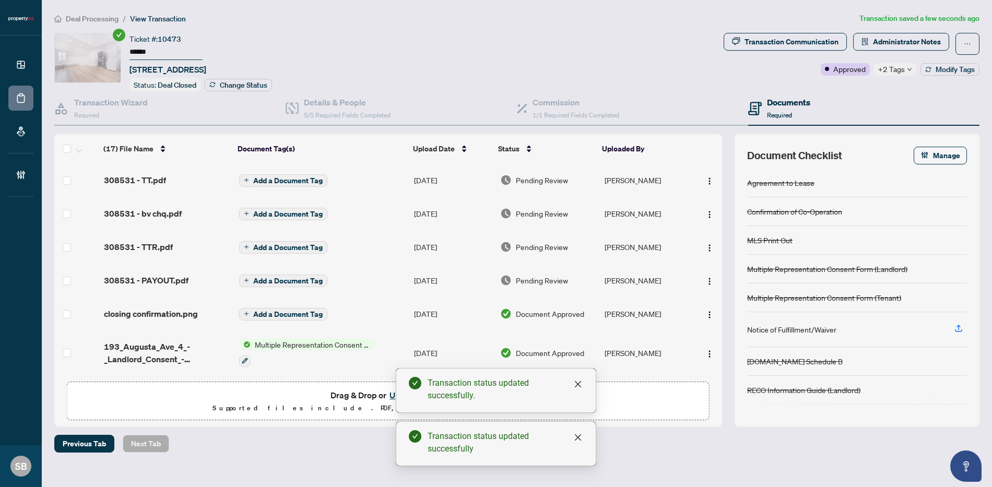
click at [624, 178] on td "[PERSON_NAME]" at bounding box center [647, 179] width 92 height 33
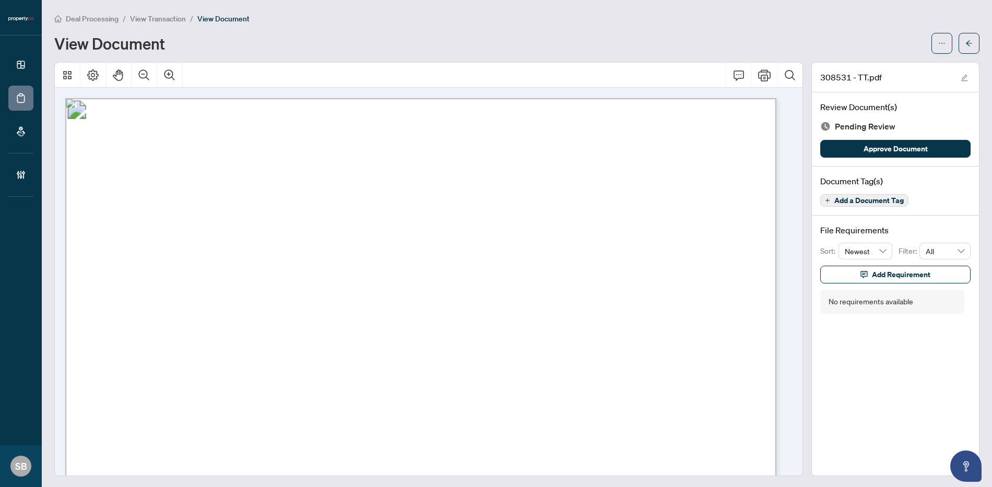
click at [896, 142] on span "Approve Document" at bounding box center [896, 148] width 64 height 17
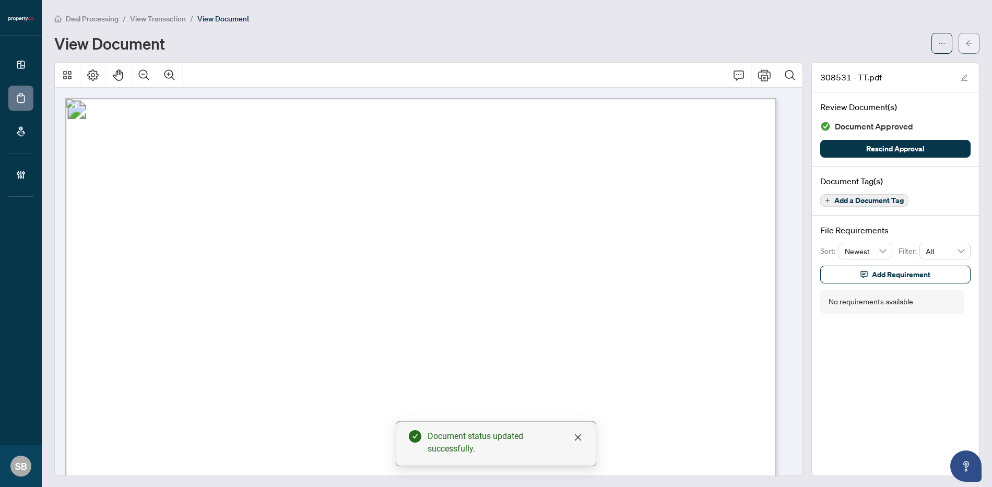
click at [959, 42] on button "button" at bounding box center [969, 43] width 21 height 21
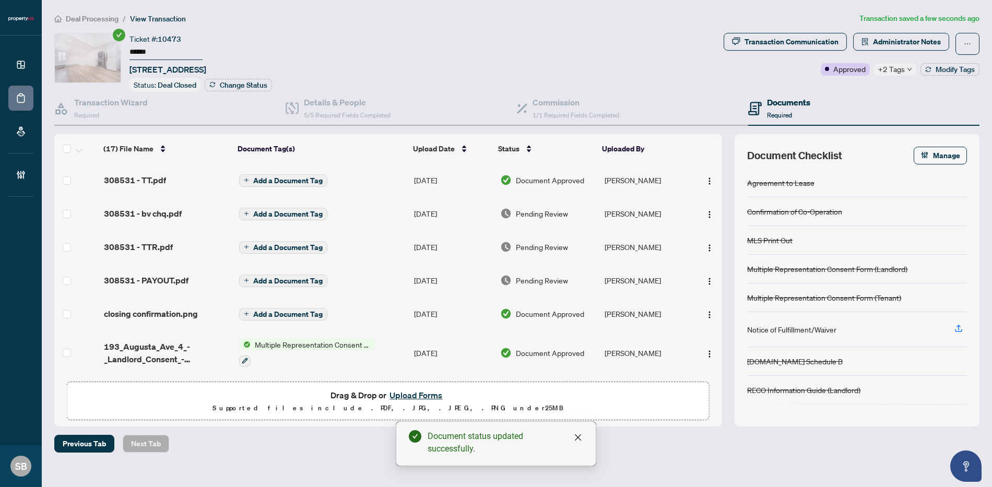
click at [533, 214] on span "Pending Review" at bounding box center [542, 213] width 52 height 11
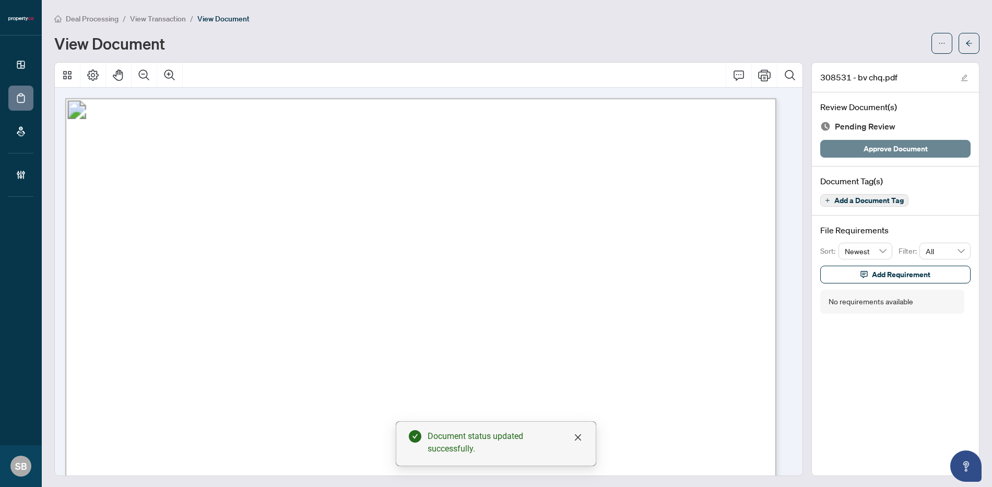
click at [896, 149] on span "Approve Document" at bounding box center [896, 148] width 64 height 17
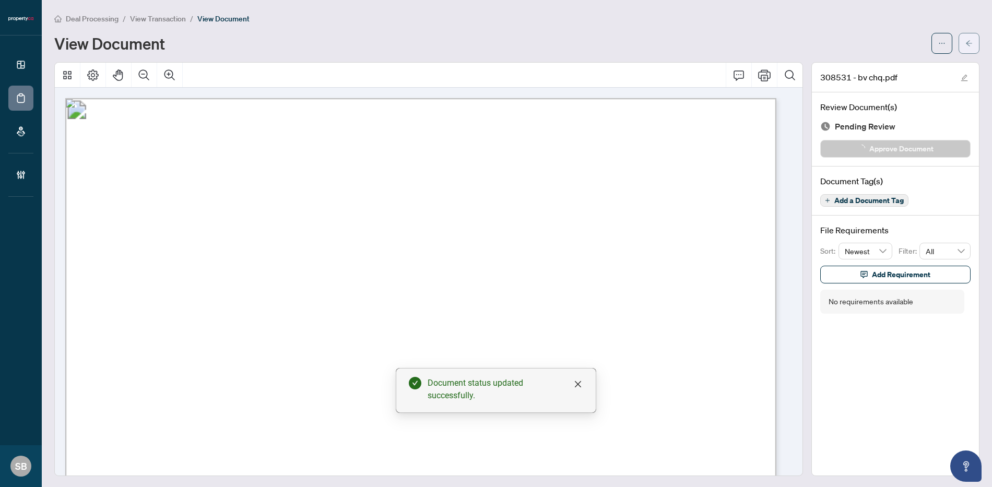
click at [966, 49] on span "button" at bounding box center [969, 43] width 7 height 17
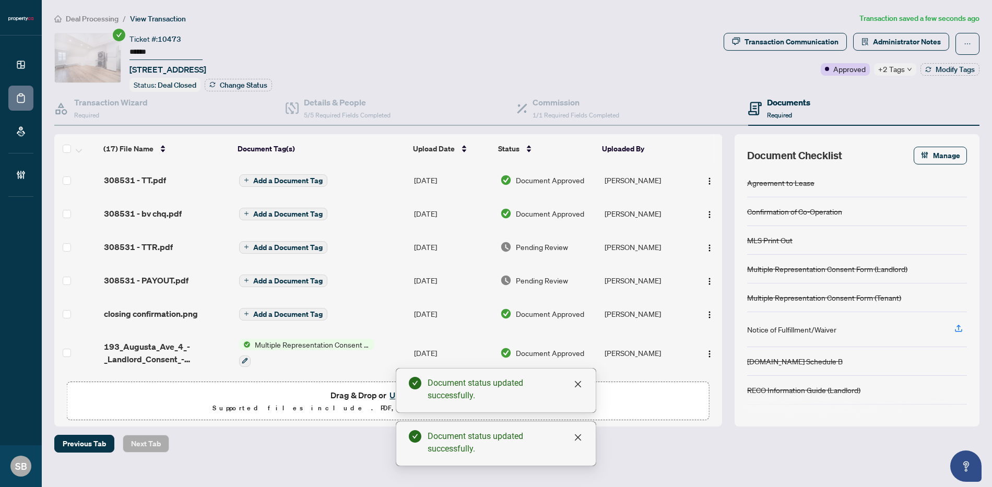
click at [540, 242] on span "Pending Review" at bounding box center [542, 246] width 52 height 11
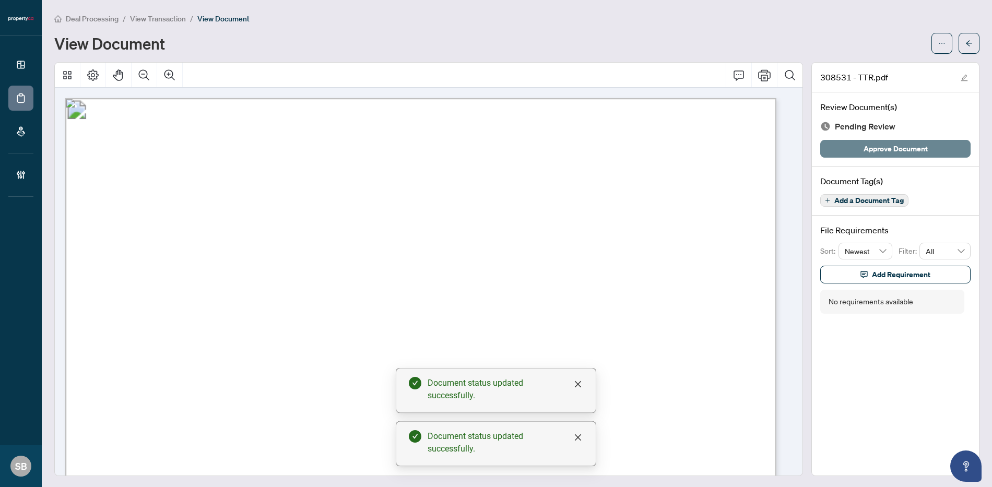
click at [871, 148] on span "Approve Document" at bounding box center [896, 148] width 64 height 17
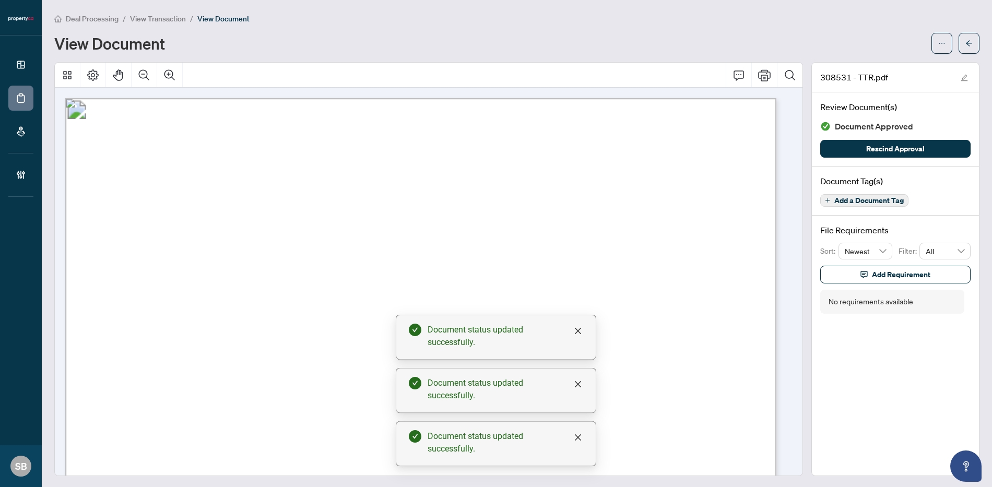
click at [966, 43] on button "button" at bounding box center [969, 43] width 21 height 21
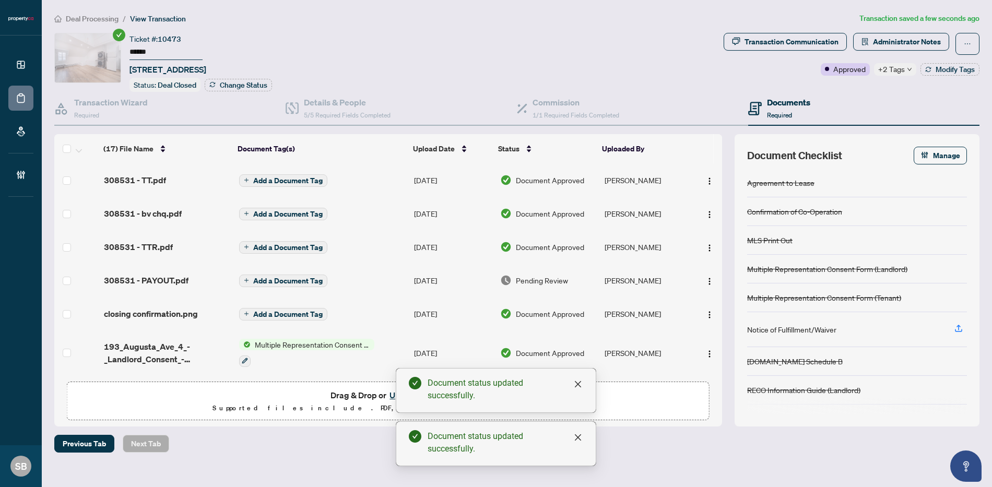
click at [623, 276] on td "[PERSON_NAME]" at bounding box center [647, 280] width 92 height 33
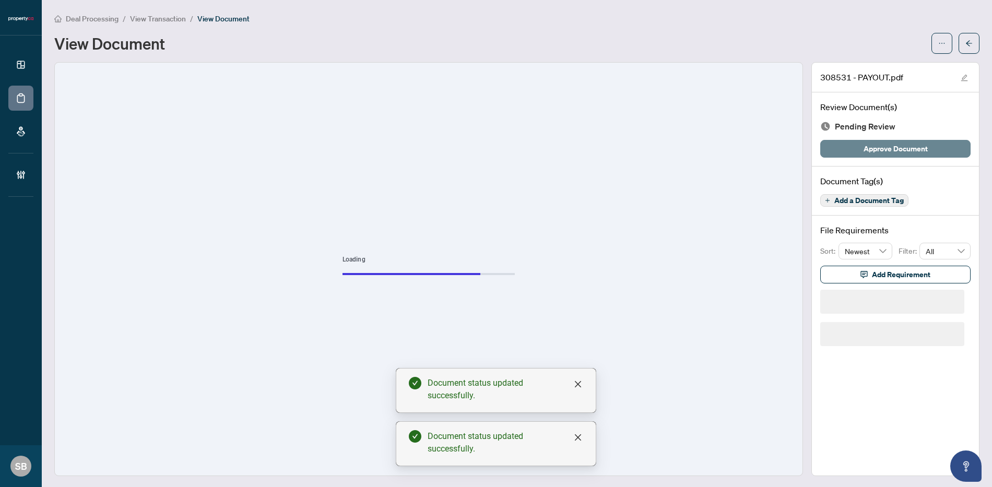
click at [896, 143] on span "Approve Document" at bounding box center [896, 148] width 64 height 17
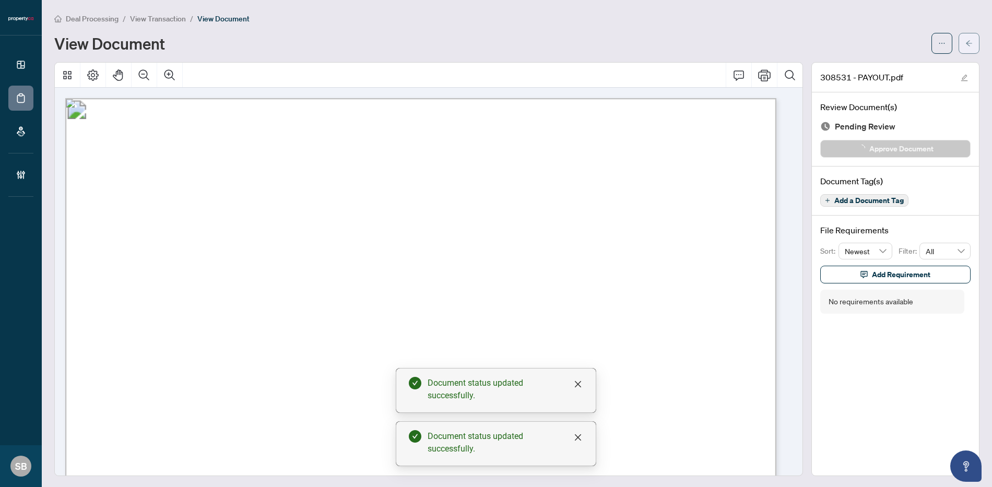
click at [959, 51] on button "button" at bounding box center [969, 43] width 21 height 21
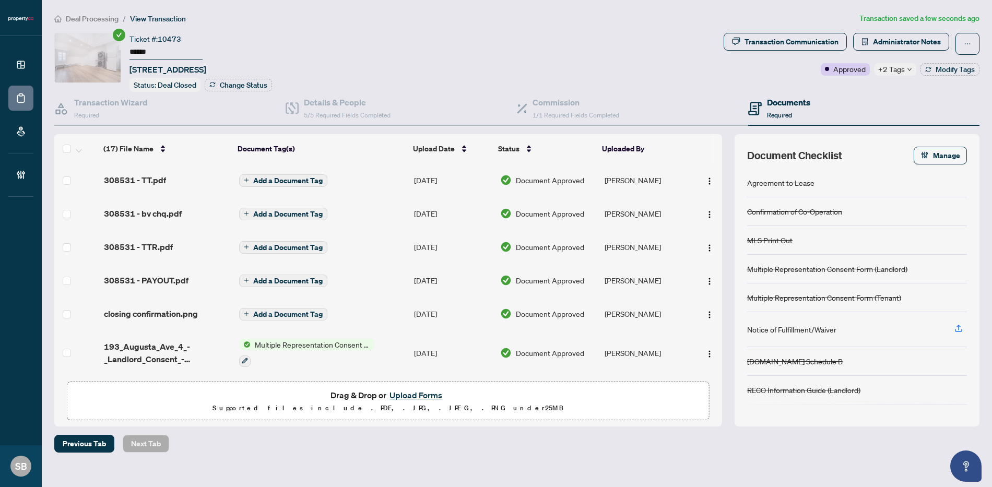
drag, startPoint x: 190, startPoint y: 111, endPoint x: 133, endPoint y: 68, distance: 71.1
click at [190, 111] on div "Transaction Wizard Required" at bounding box center [169, 109] width 231 height 34
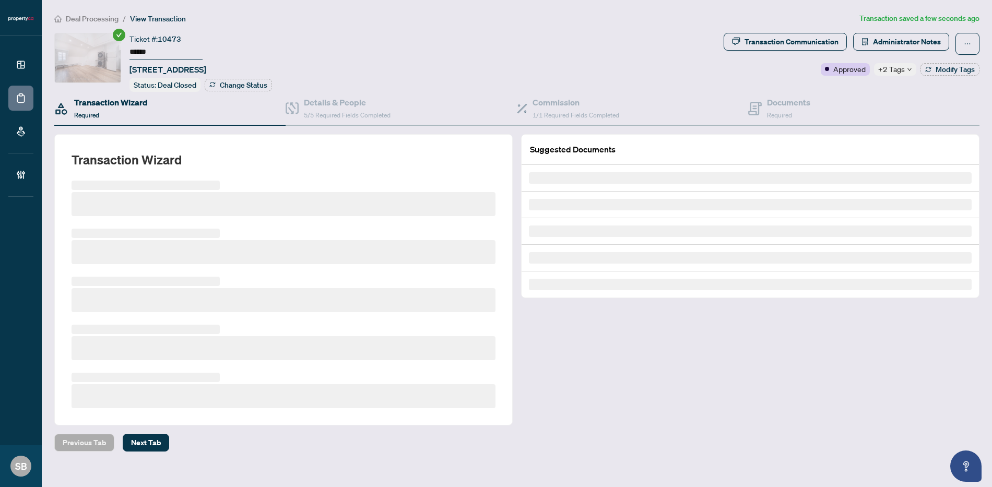
click at [90, 15] on span "Deal Processing" at bounding box center [92, 18] width 53 height 9
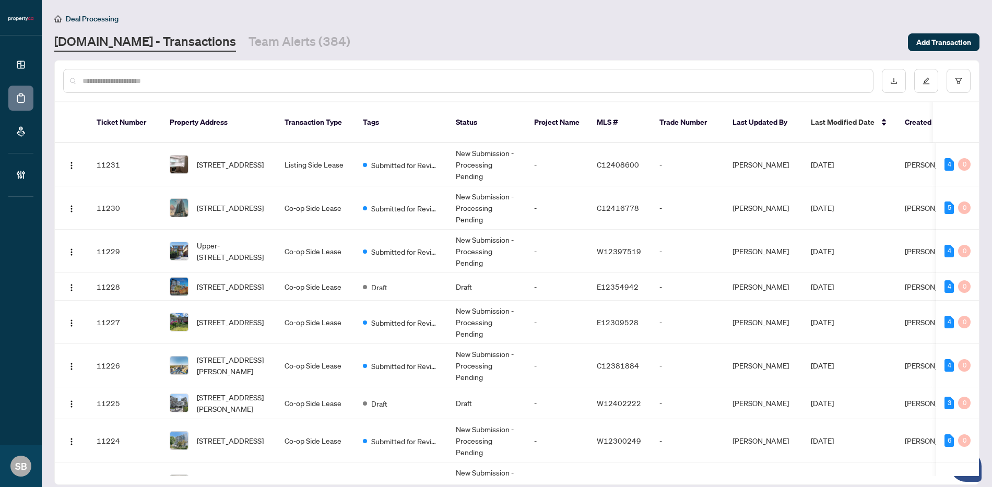
click at [200, 80] on input "text" at bounding box center [474, 80] width 782 height 11
paste input "******"
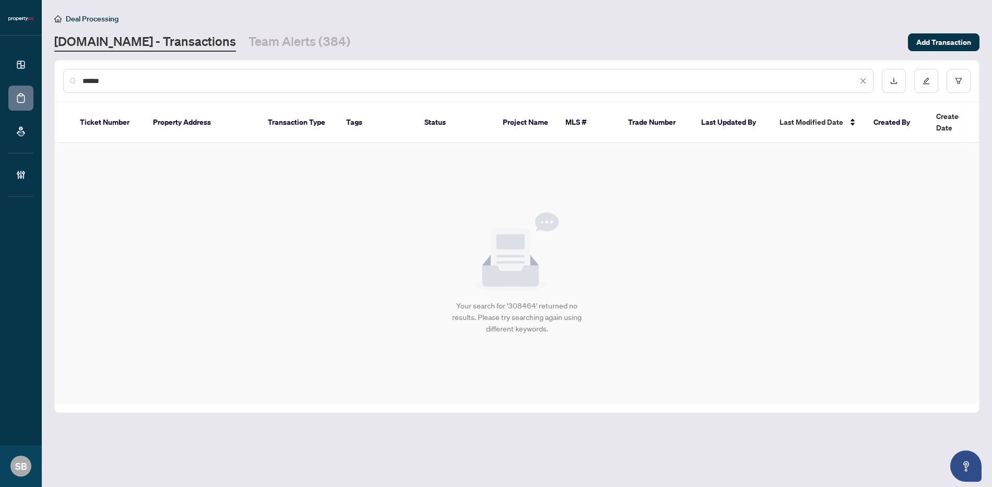
click at [228, 91] on div "******" at bounding box center [468, 81] width 811 height 24
drag, startPoint x: 228, startPoint y: 85, endPoint x: 1, endPoint y: 36, distance: 232.4
click at [1, 36] on div "Dashboard Deal Processing Mortgage Referrals Brokerage Management SB [GEOGRAPHI…" at bounding box center [496, 243] width 992 height 487
paste input "text"
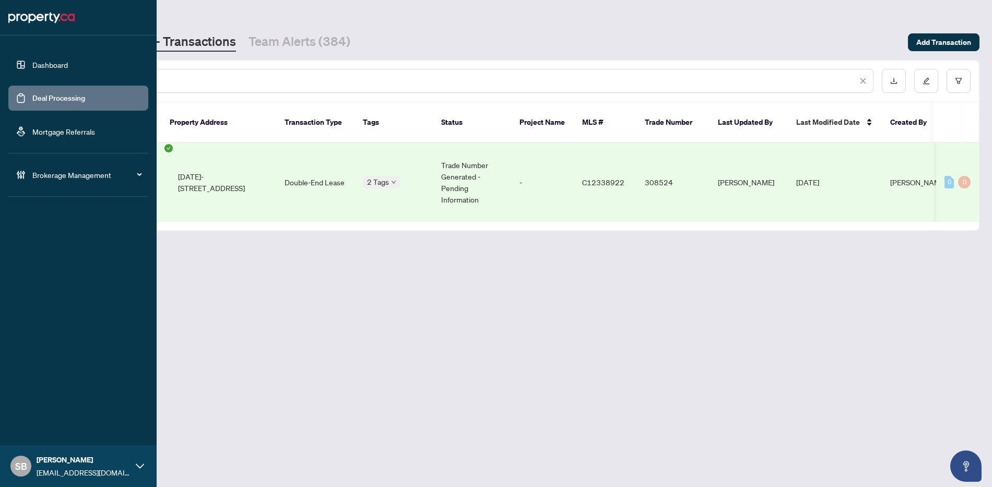
type input "******"
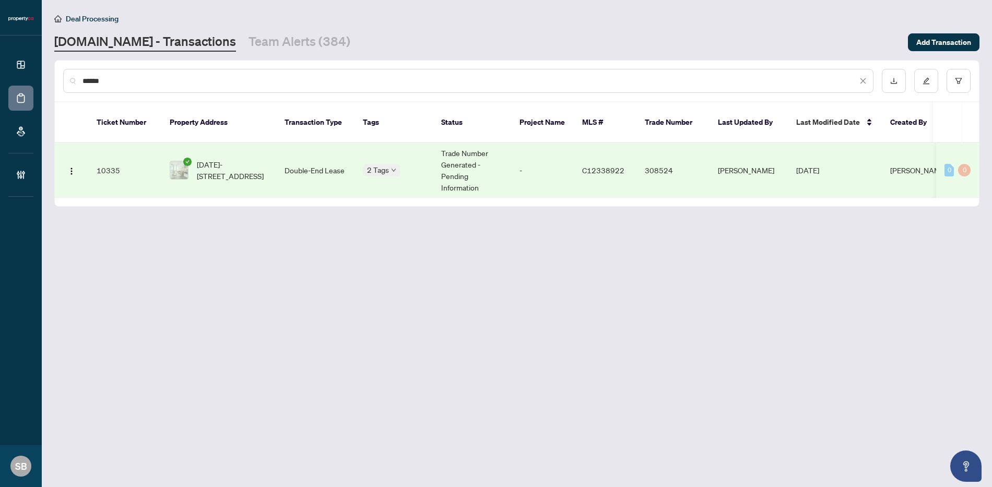
click at [275, 179] on td "[DATE]-[STREET_ADDRESS]" at bounding box center [218, 170] width 115 height 55
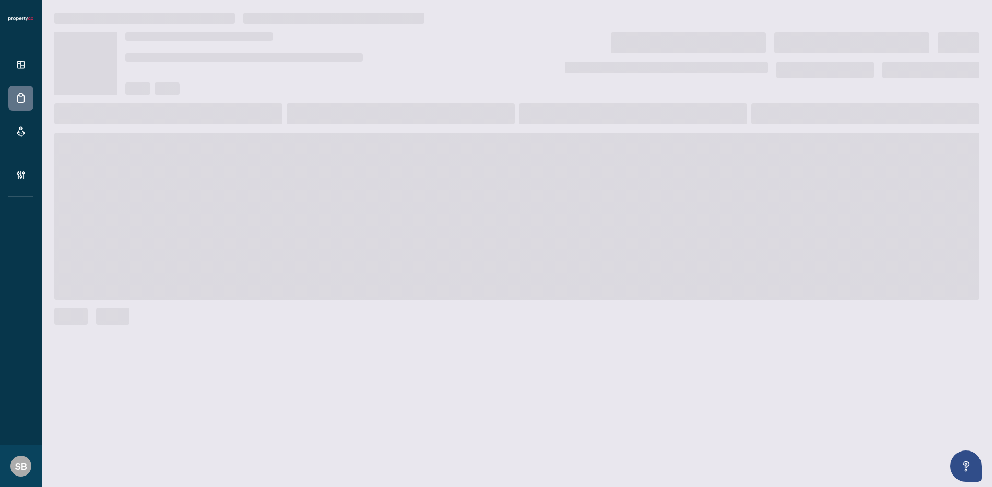
click at [239, 156] on span at bounding box center [517, 216] width 926 height 167
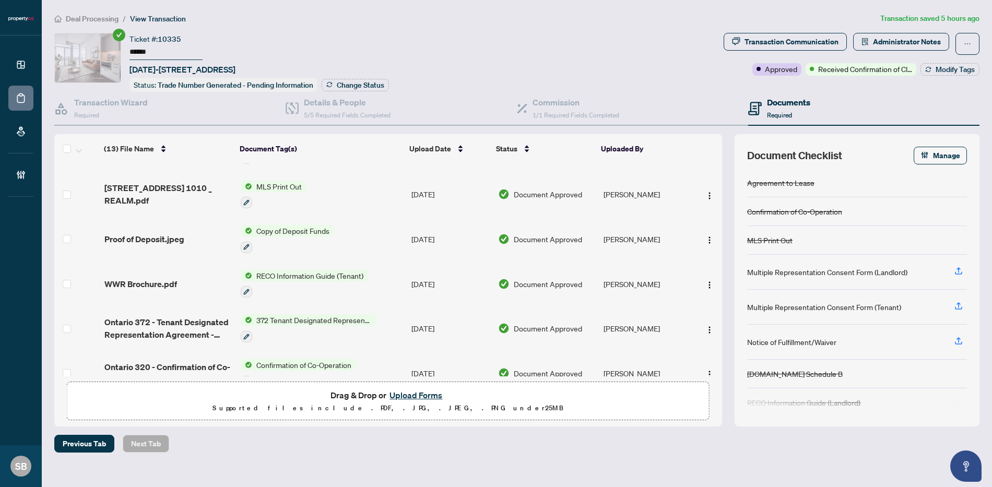
scroll to position [364, 0]
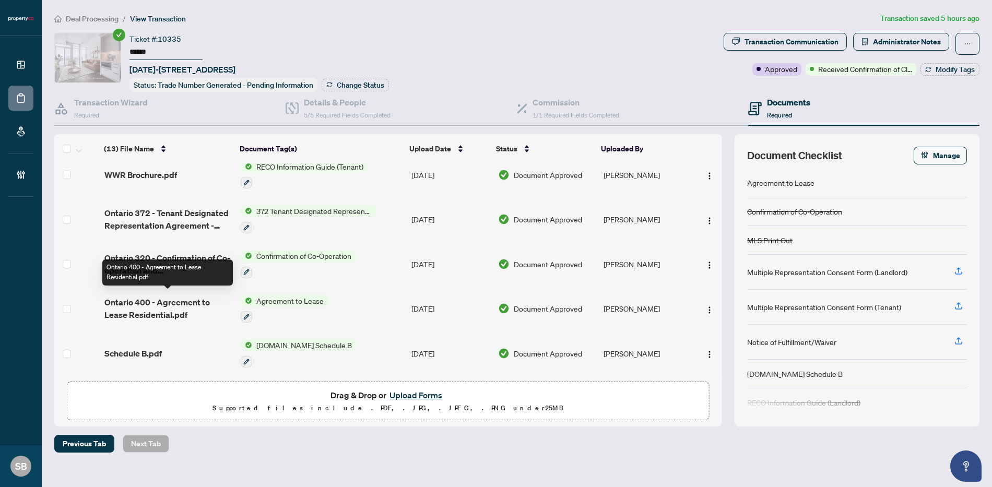
click at [165, 300] on span "Ontario 400 - Agreement to Lease Residential.pdf" at bounding box center [168, 308] width 128 height 25
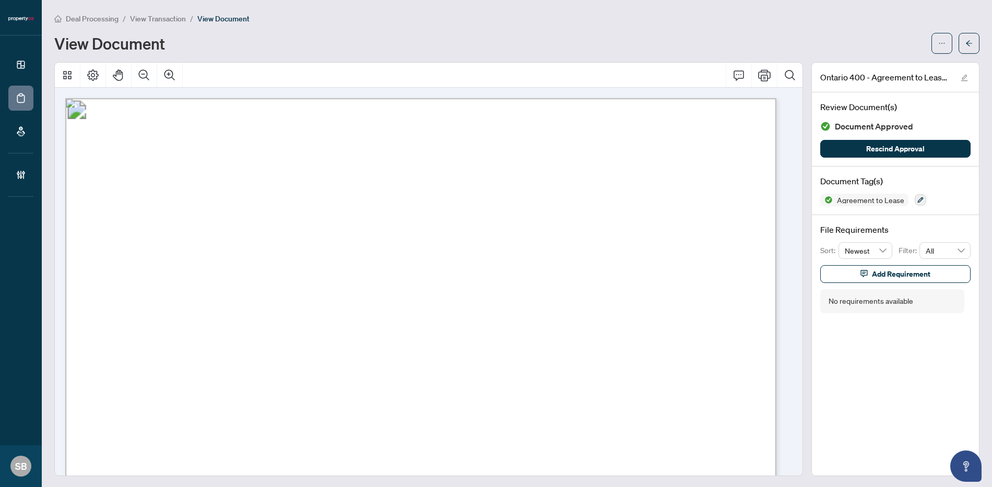
drag, startPoint x: 388, startPoint y: 43, endPoint x: 373, endPoint y: 41, distance: 15.3
click at [387, 42] on div "View Document" at bounding box center [489, 43] width 871 height 17
drag, startPoint x: 965, startPoint y: 43, endPoint x: 815, endPoint y: 10, distance: 153.0
click at [963, 43] on button "button" at bounding box center [969, 43] width 21 height 21
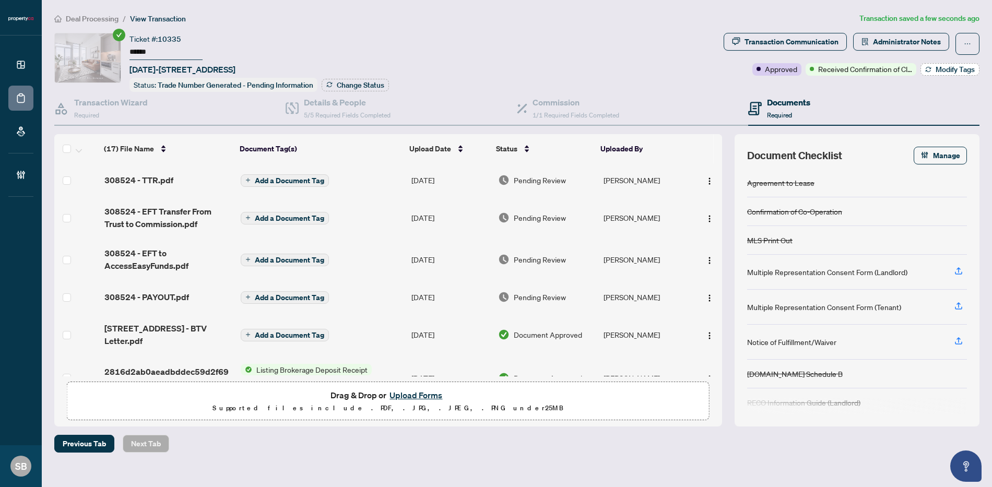
click at [939, 71] on span "Modify Tags" at bounding box center [955, 69] width 39 height 7
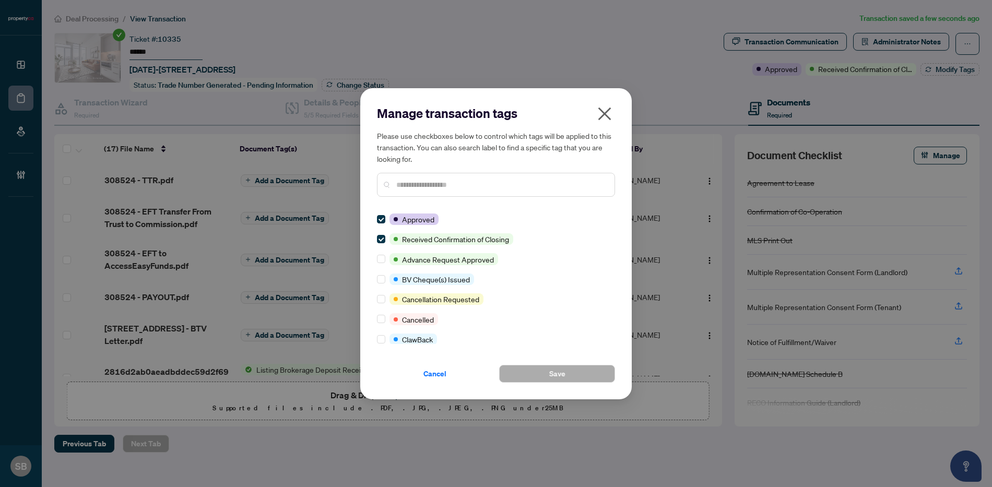
click at [481, 185] on input "text" at bounding box center [501, 184] width 210 height 11
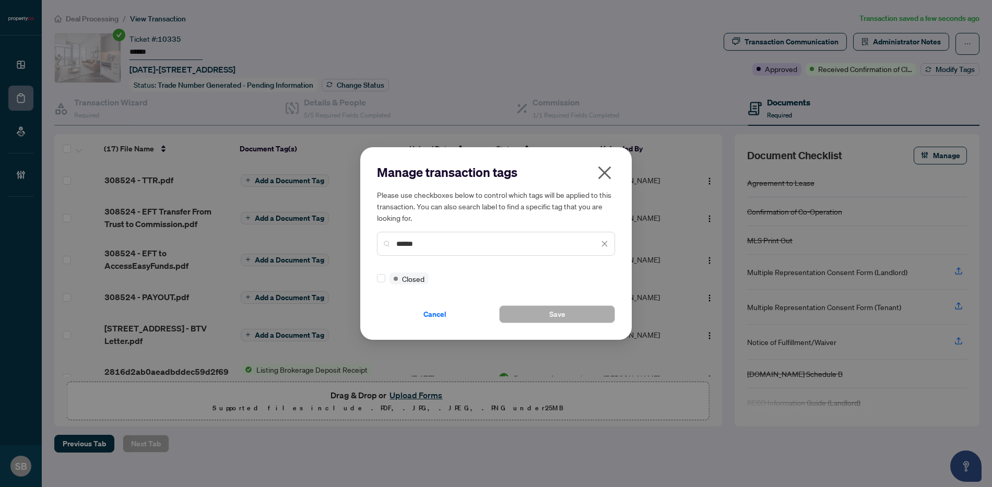
type input "******"
click at [383, 277] on div at bounding box center [383, 278] width 13 height 11
click at [549, 318] on span "Save" at bounding box center [557, 314] width 16 height 17
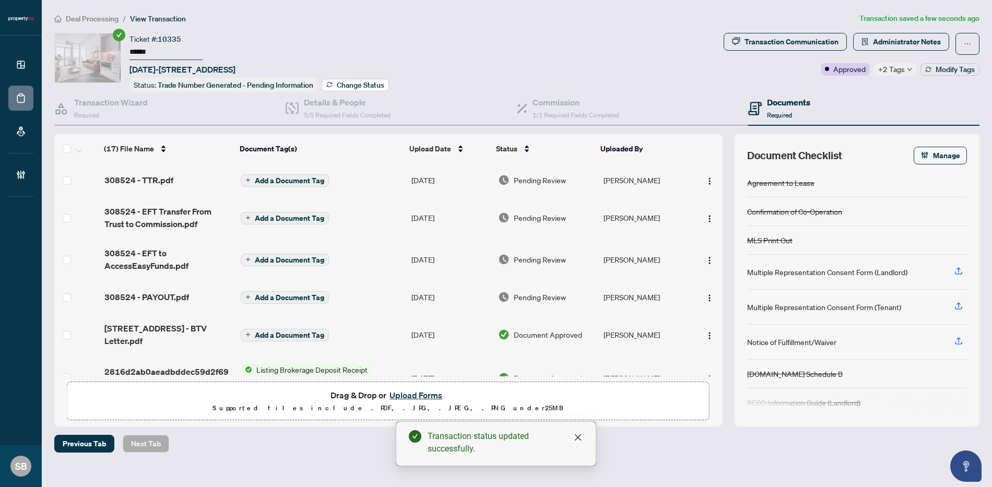
click at [347, 83] on span "Change Status" at bounding box center [361, 84] width 48 height 7
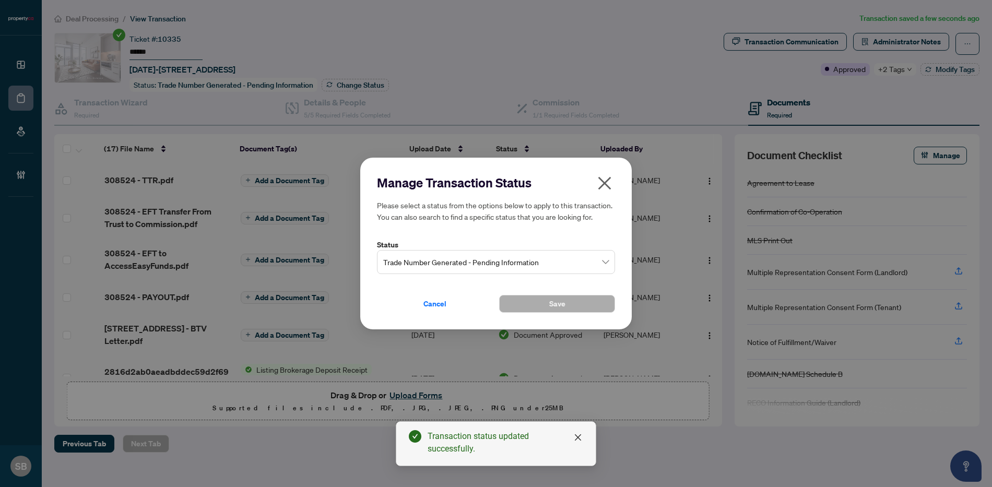
click at [588, 263] on span "Trade Number Generated - Pending Information" at bounding box center [496, 262] width 226 height 20
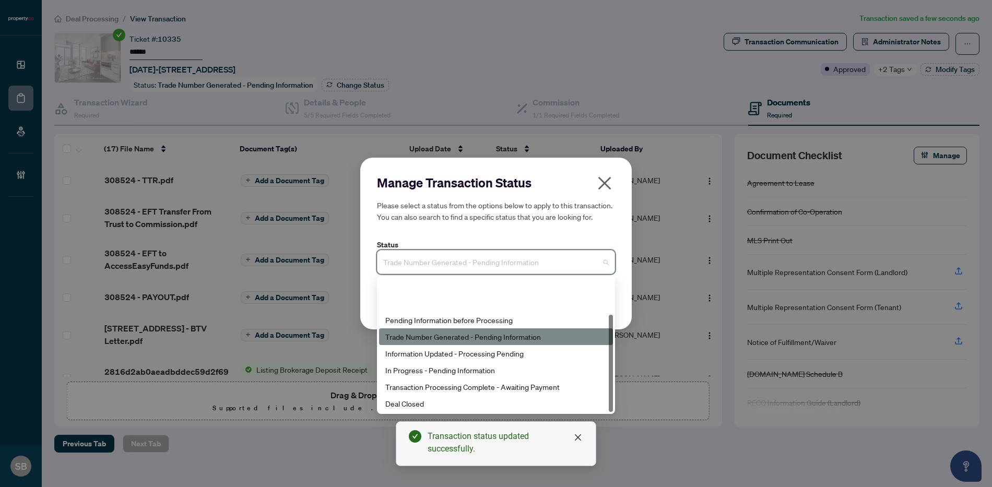
scroll to position [50, 0]
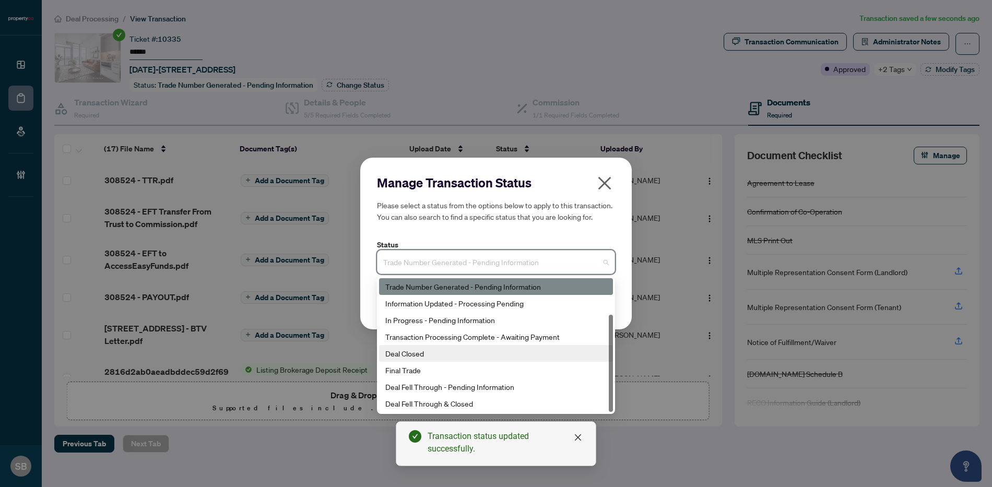
click at [443, 349] on div "Deal Closed" at bounding box center [495, 353] width 221 height 11
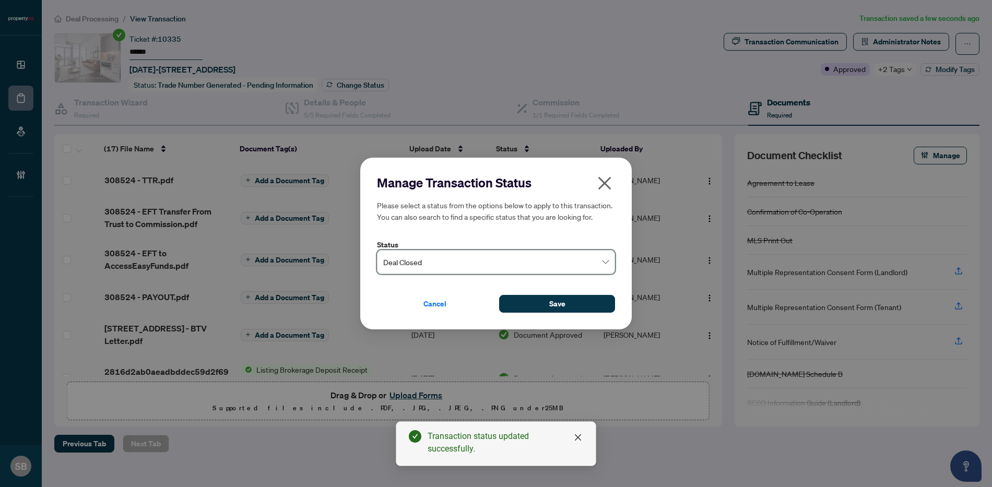
click at [607, 181] on icon "close" at bounding box center [605, 183] width 13 height 13
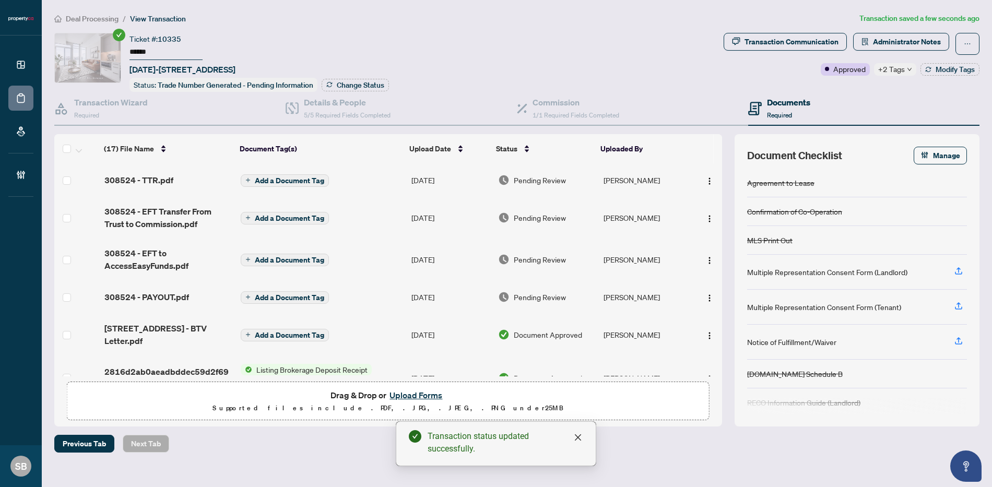
click at [619, 178] on td "[PERSON_NAME]" at bounding box center [646, 179] width 93 height 33
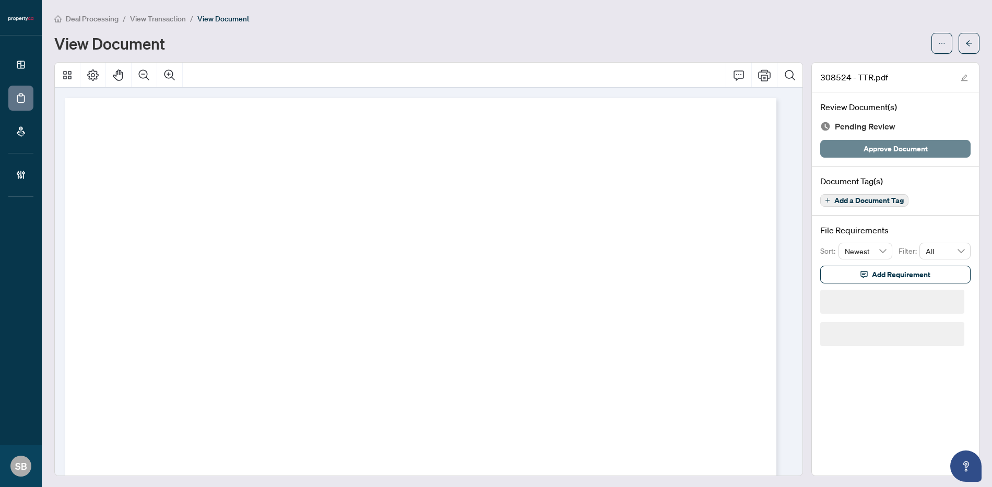
click at [882, 144] on span "Approve Document" at bounding box center [896, 148] width 64 height 17
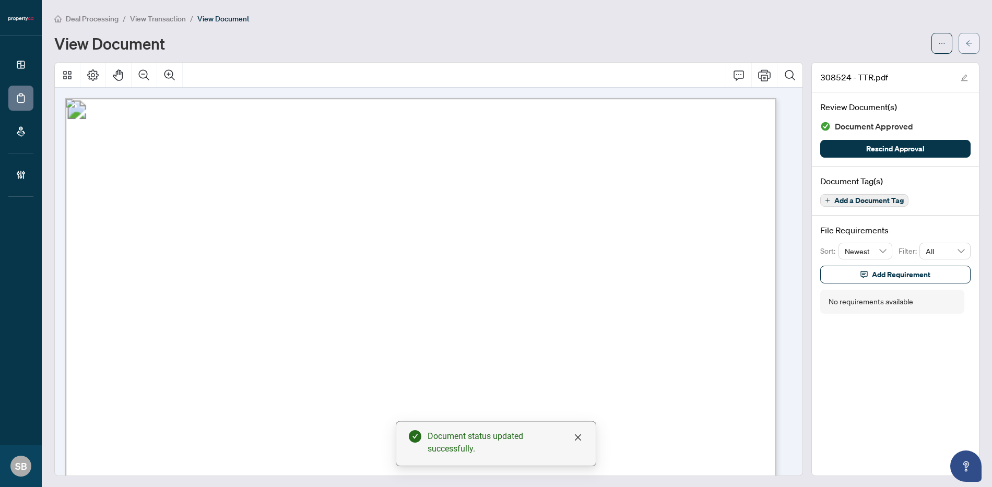
click at [966, 46] on span "button" at bounding box center [969, 43] width 7 height 17
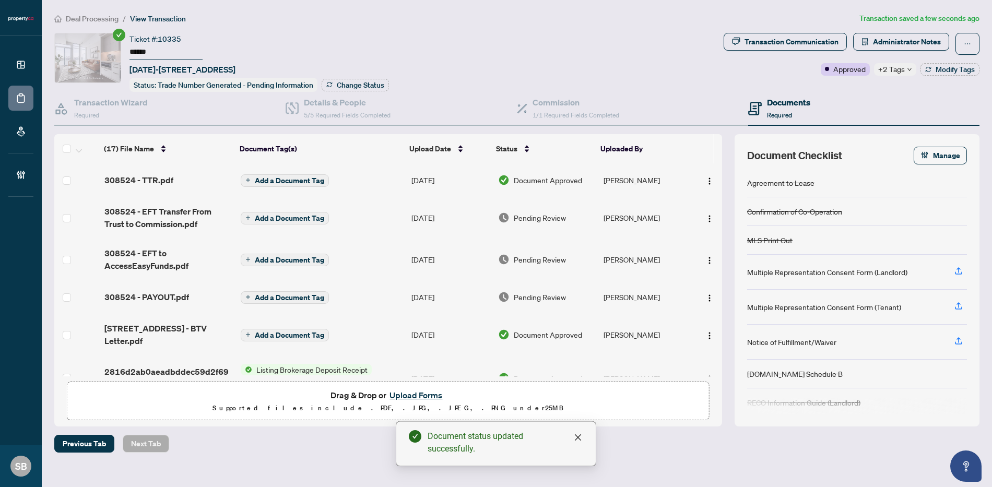
click at [622, 224] on td "[PERSON_NAME]" at bounding box center [646, 218] width 93 height 42
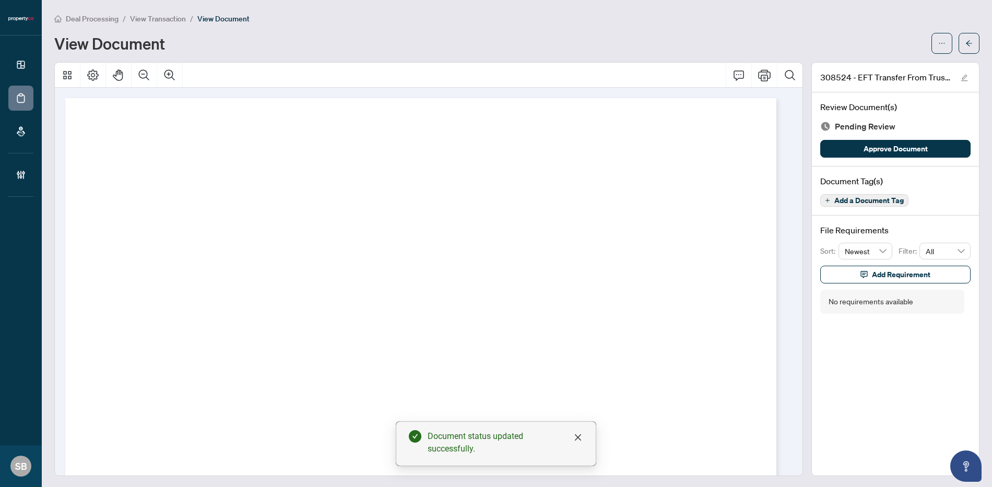
drag, startPoint x: 881, startPoint y: 143, endPoint x: 929, endPoint y: 87, distance: 73.7
click at [881, 143] on span "Approve Document" at bounding box center [896, 148] width 64 height 17
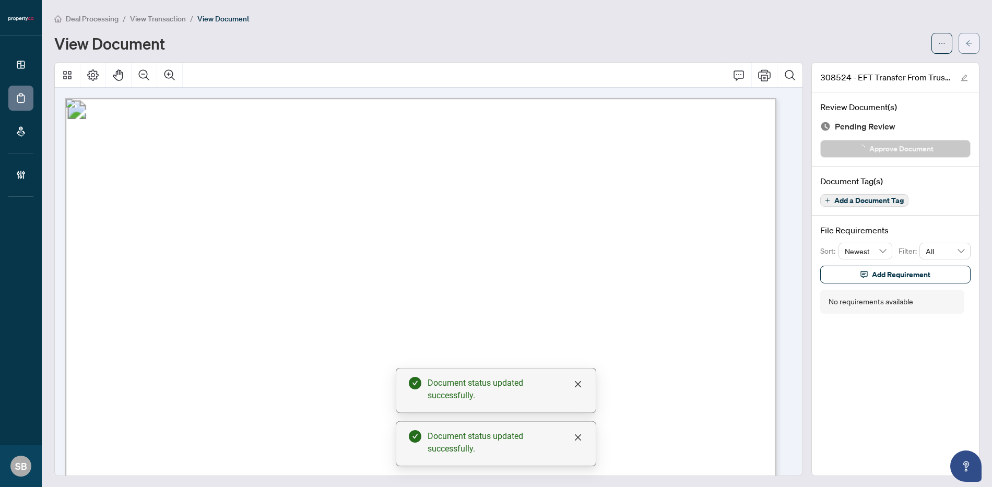
drag, startPoint x: 955, startPoint y: 53, endPoint x: 958, endPoint y: 41, distance: 12.3
click at [966, 41] on icon "arrow-left" at bounding box center [969, 43] width 7 height 7
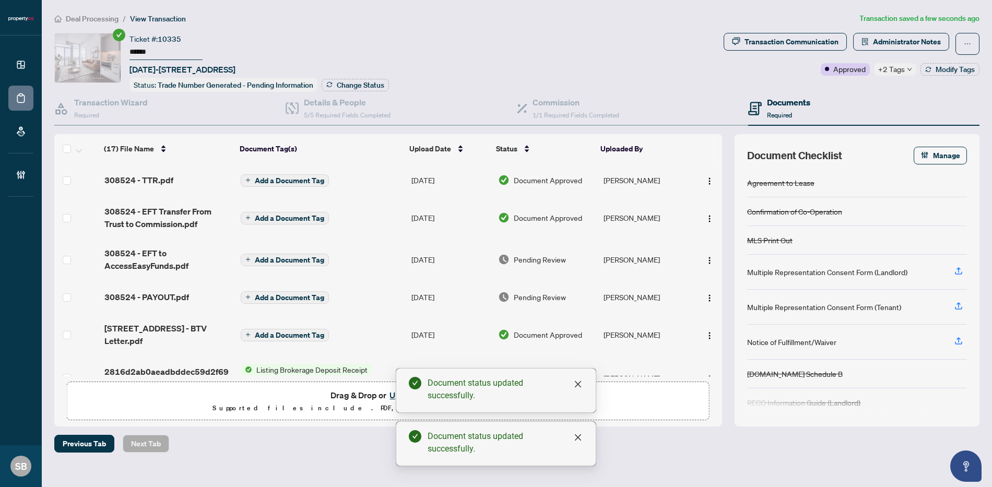
click at [541, 262] on span "Pending Review" at bounding box center [540, 259] width 52 height 11
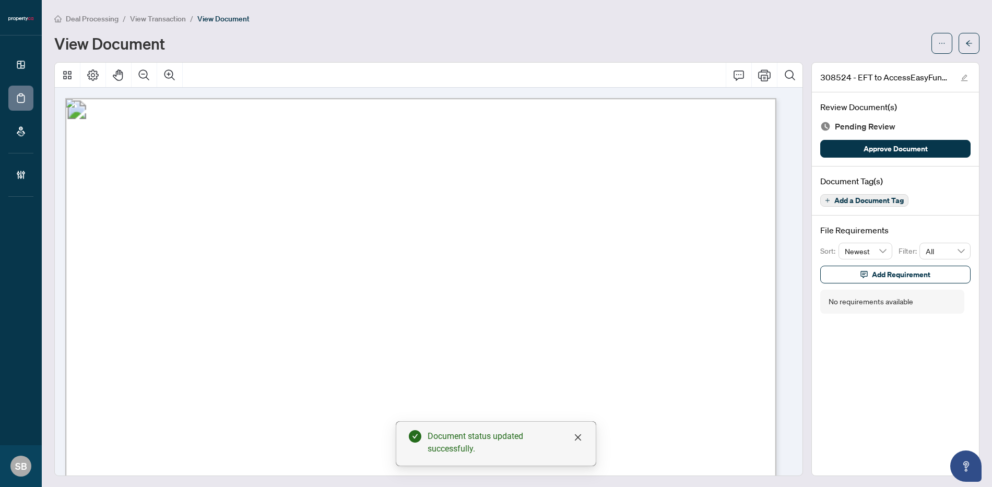
drag, startPoint x: 838, startPoint y: 148, endPoint x: 878, endPoint y: 104, distance: 59.5
click at [838, 148] on button "Approve Document" at bounding box center [896, 149] width 150 height 18
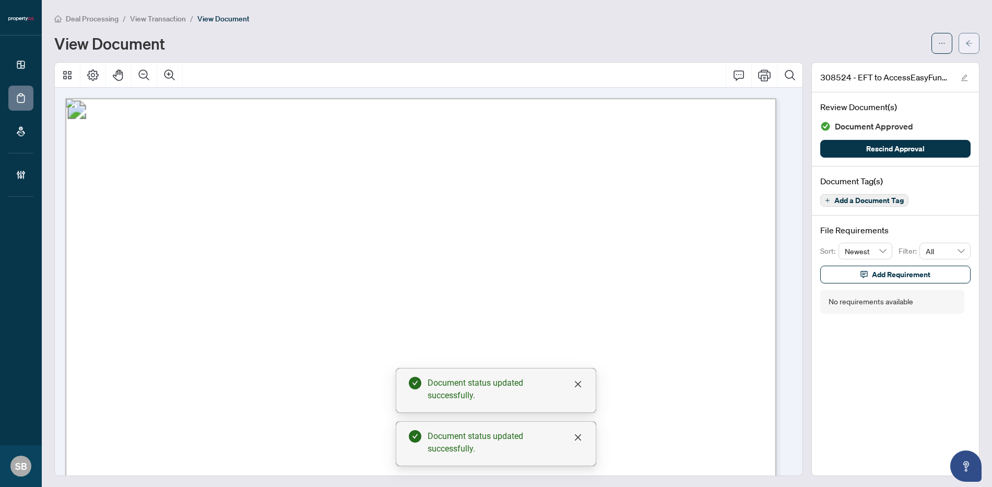
click at [966, 49] on button "button" at bounding box center [969, 43] width 21 height 21
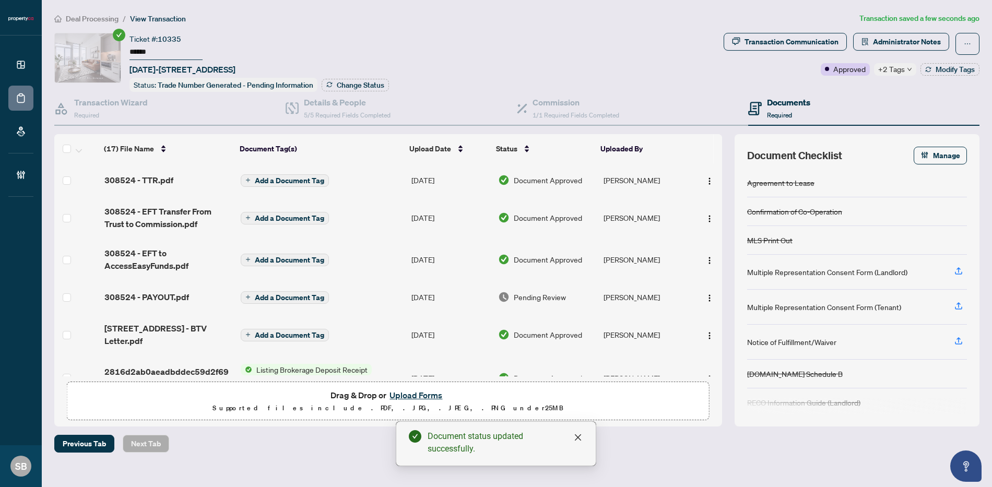
click at [633, 295] on td "[PERSON_NAME]" at bounding box center [646, 296] width 93 height 33
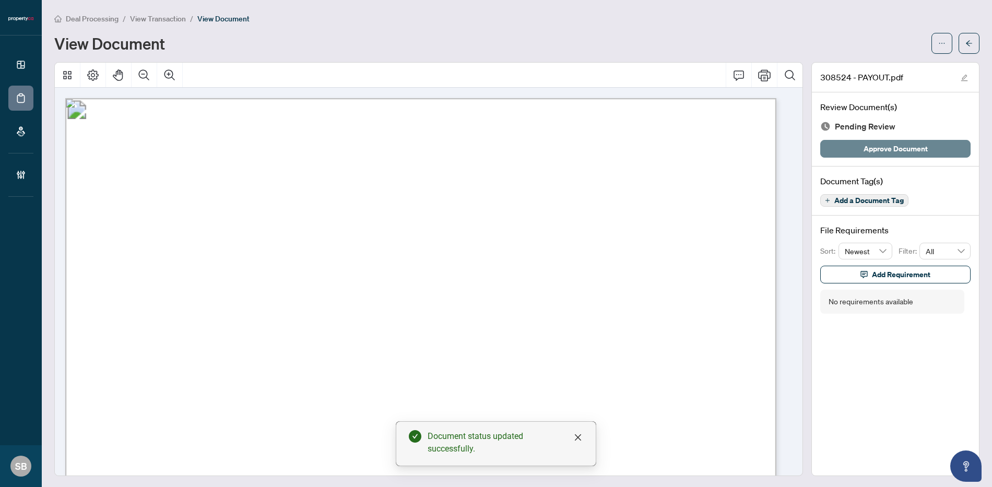
click at [880, 155] on span "Approve Document" at bounding box center [896, 148] width 64 height 17
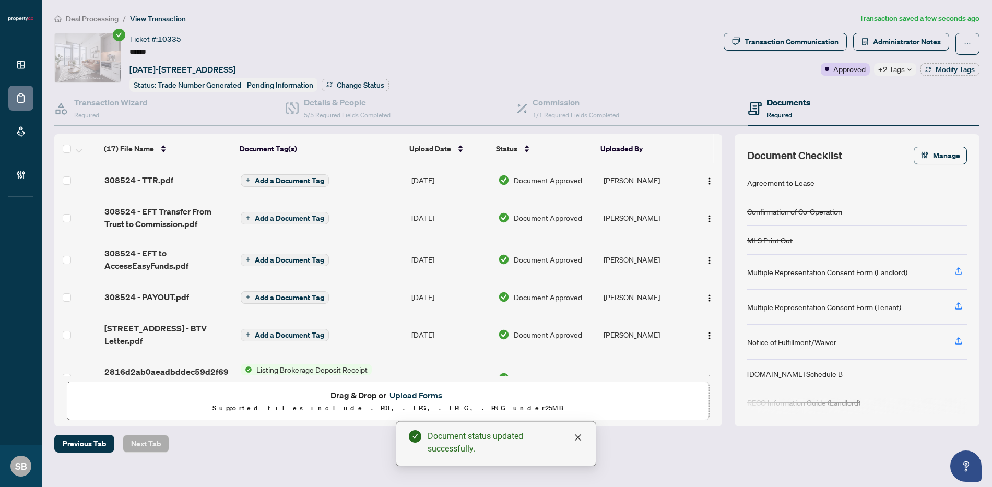
click at [90, 19] on span "Deal Processing" at bounding box center [92, 18] width 53 height 9
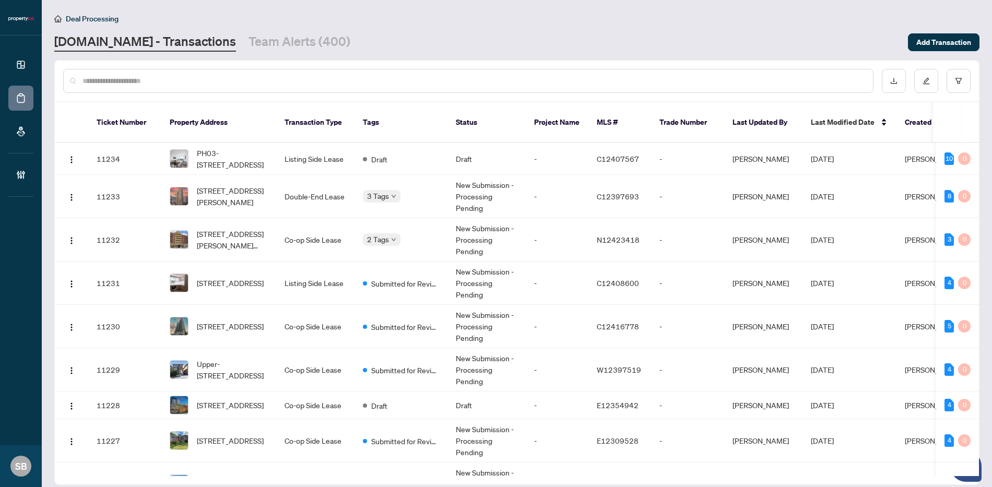
click at [689, 75] on input "text" at bounding box center [474, 80] width 782 height 11
paste input "******"
type input "******"
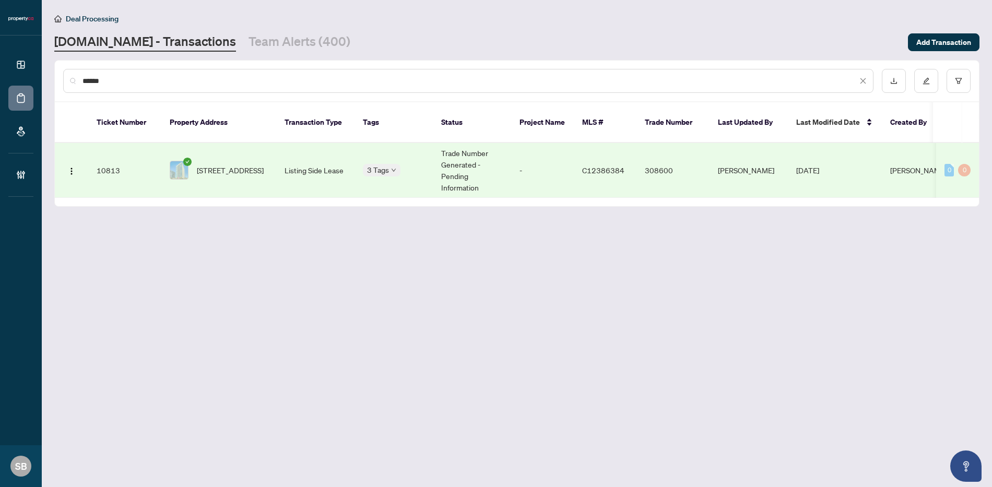
click at [295, 163] on td "Listing Side Lease" at bounding box center [315, 170] width 78 height 55
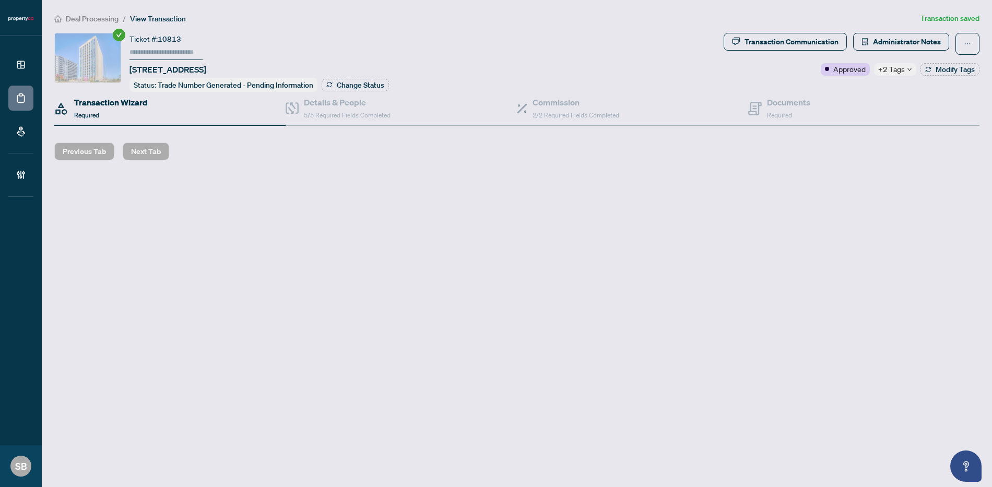
type input "******"
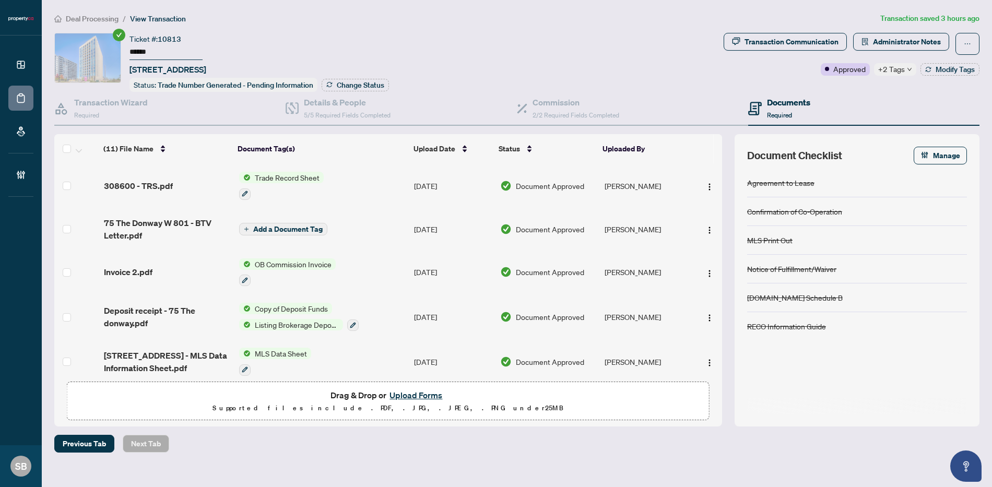
click at [305, 174] on span "Trade Record Sheet" at bounding box center [287, 177] width 73 height 11
click at [415, 168] on td "[DATE]" at bounding box center [453, 185] width 86 height 45
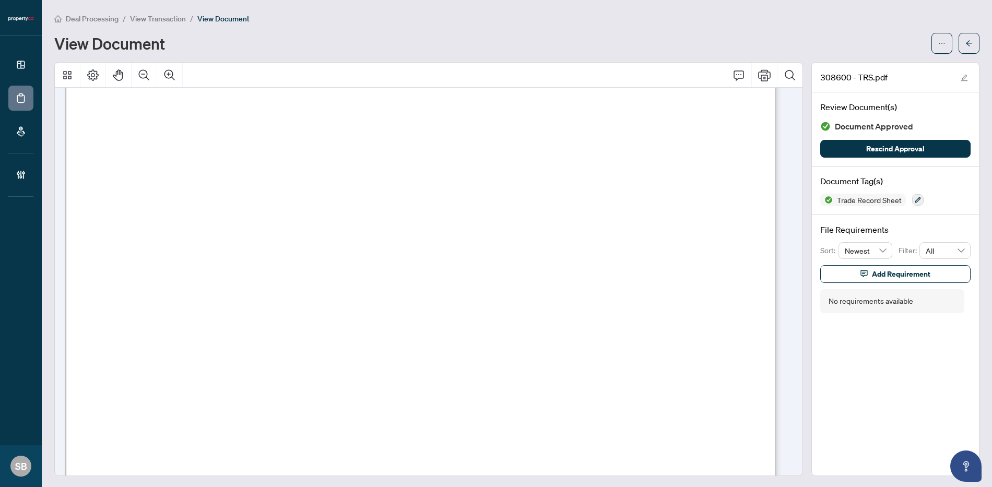
scroll to position [1152, 0]
click at [966, 49] on span "button" at bounding box center [969, 43] width 7 height 17
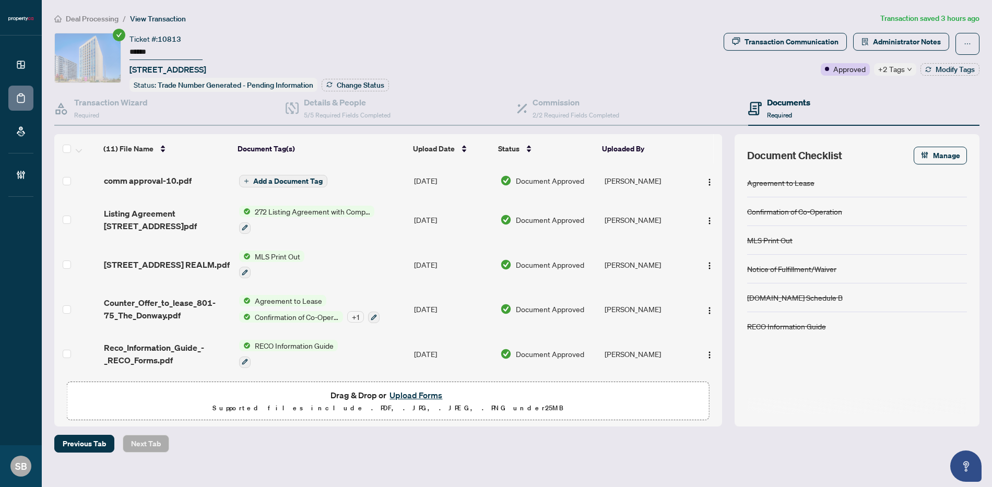
scroll to position [266, 0]
click at [163, 306] on span "Counter_Offer_to_lease_801-75_The_Donway.pdf" at bounding box center [167, 308] width 127 height 25
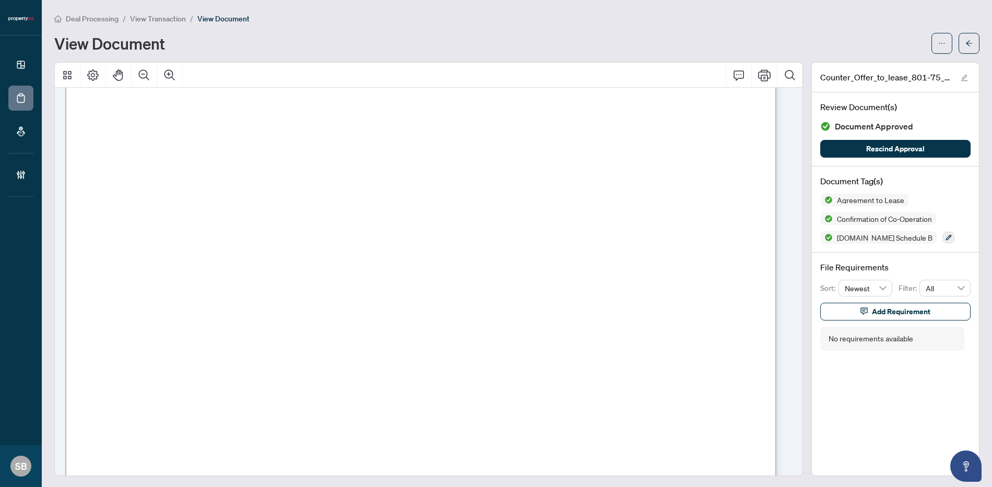
scroll to position [7687, 0]
click at [966, 50] on span "button" at bounding box center [969, 43] width 7 height 17
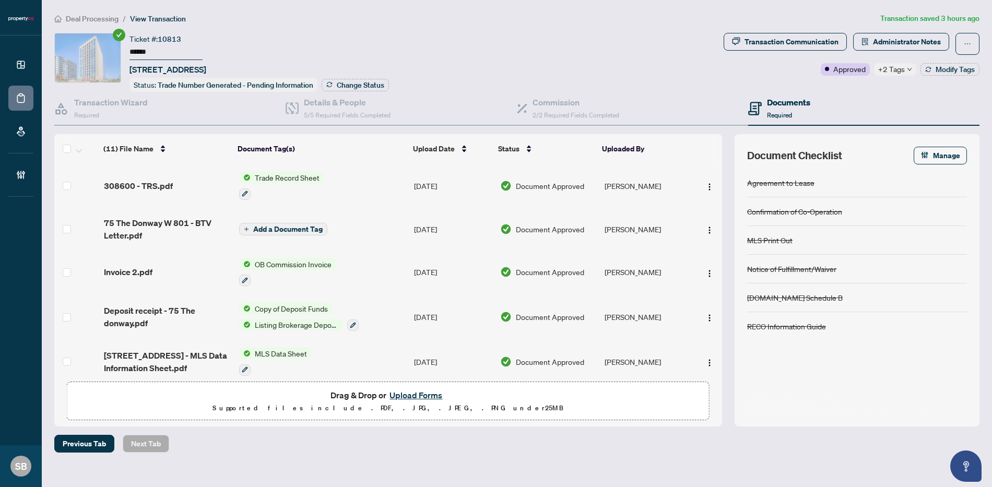
click at [321, 181] on span "Trade Record Sheet" at bounding box center [287, 177] width 73 height 11
click at [462, 186] on td "[DATE]" at bounding box center [453, 185] width 86 height 45
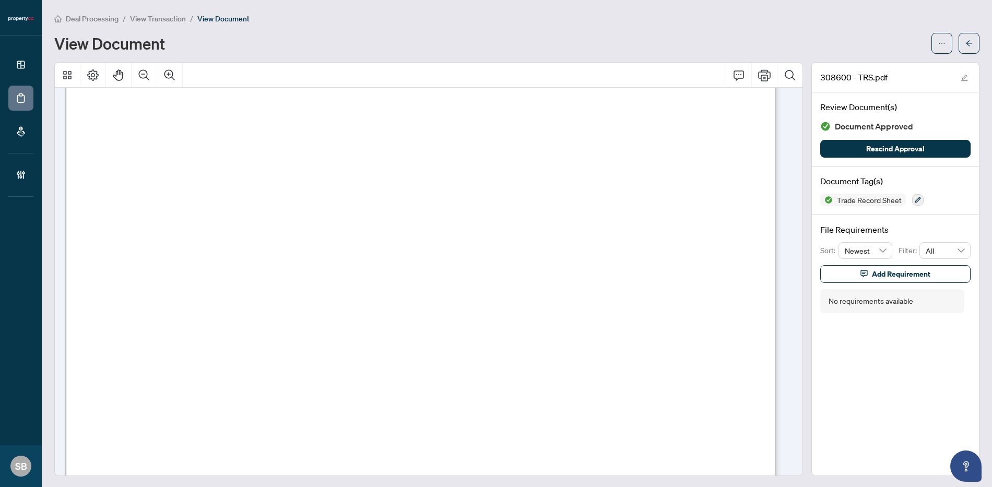
scroll to position [295, 0]
click at [966, 48] on span "button" at bounding box center [969, 43] width 7 height 17
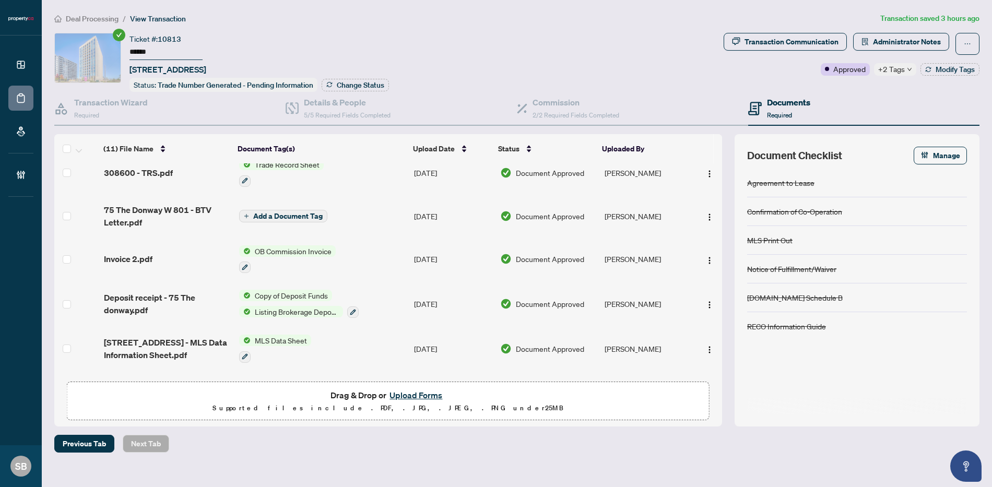
scroll to position [21, 0]
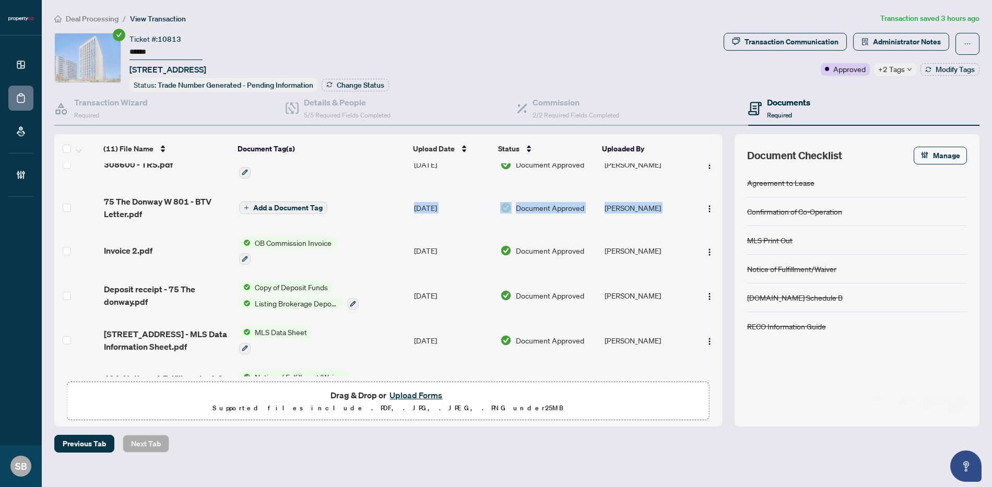
drag, startPoint x: 120, startPoint y: 228, endPoint x: 128, endPoint y: 235, distance: 10.7
click at [121, 229] on tbody "(11) File Name Document Tag(s) Upload Date Status Uploaded By 308600 - TRS.pdf …" at bounding box center [388, 381] width 668 height 478
click at [154, 253] on div "Invoice 2.pdf" at bounding box center [167, 250] width 127 height 13
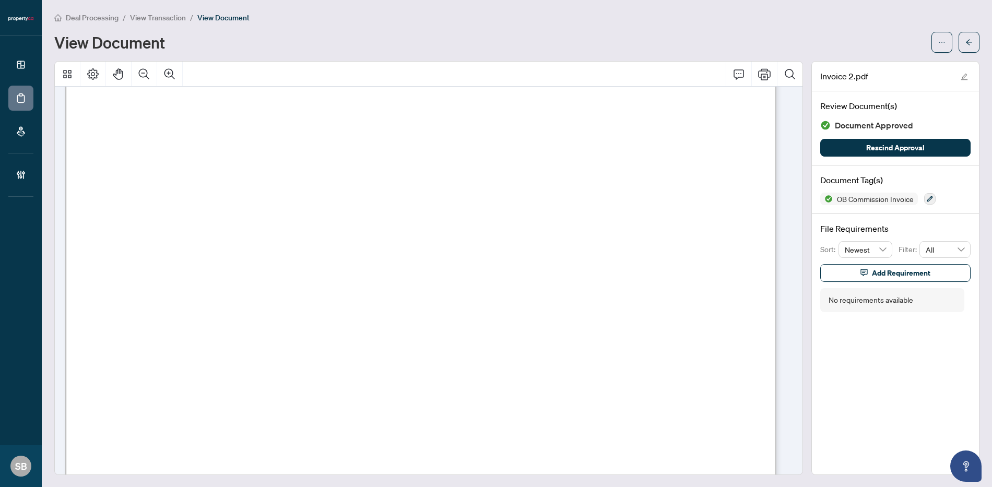
scroll to position [354, 0]
click at [966, 39] on icon "arrow-left" at bounding box center [969, 42] width 7 height 7
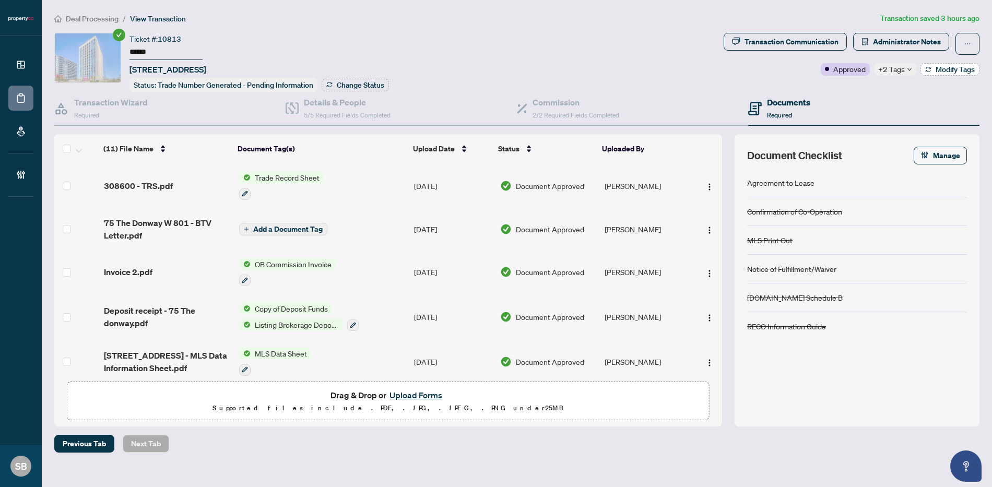
click at [943, 66] on span "Modify Tags" at bounding box center [955, 69] width 39 height 7
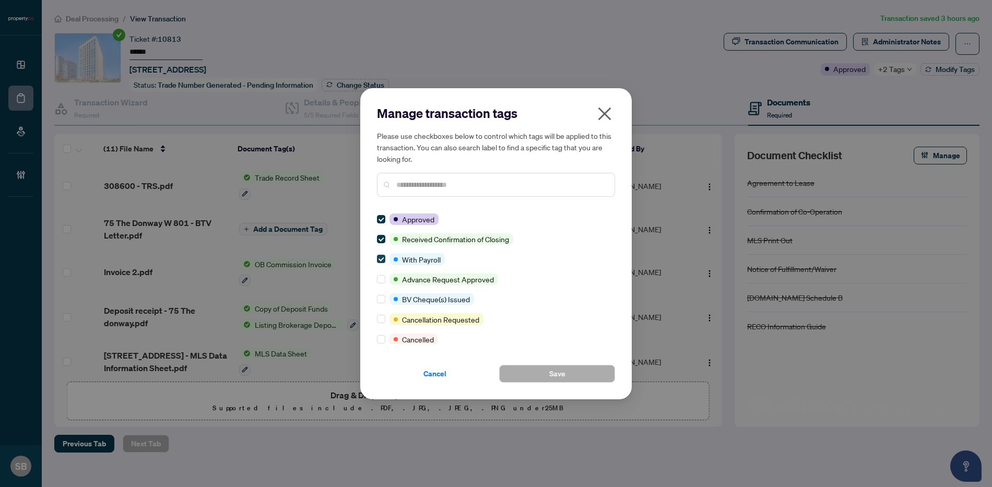
click at [382, 264] on label at bounding box center [381, 258] width 8 height 11
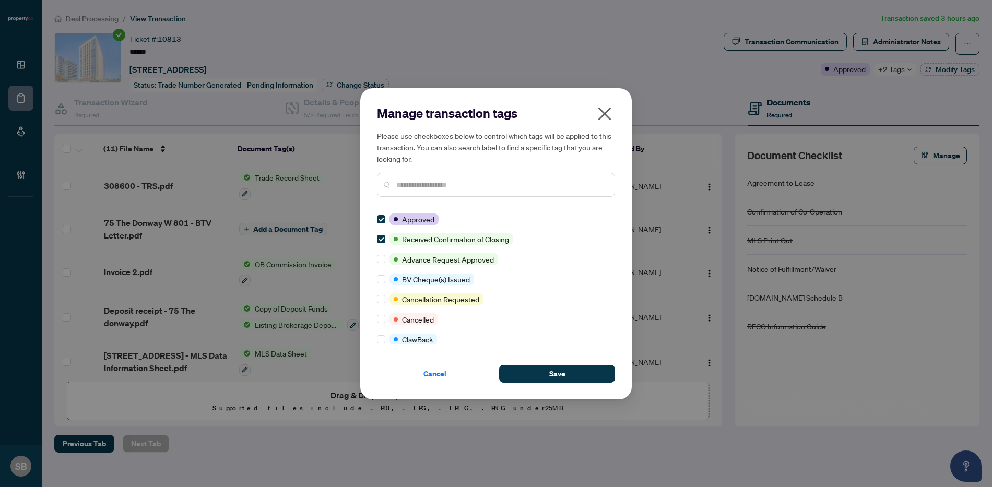
drag, startPoint x: 452, startPoint y: 170, endPoint x: 447, endPoint y: 182, distance: 12.9
click at [452, 171] on div "Please use checkboxes below to control which tags will be applied to this trans…" at bounding box center [496, 163] width 238 height 67
click at [446, 189] on input "text" at bounding box center [501, 184] width 210 height 11
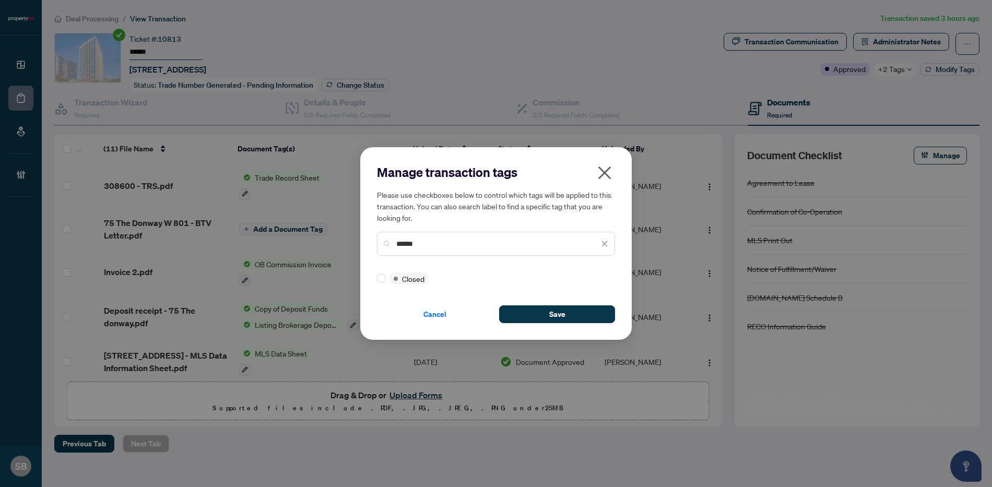
type input "******"
click at [536, 313] on button "Save" at bounding box center [557, 315] width 116 height 18
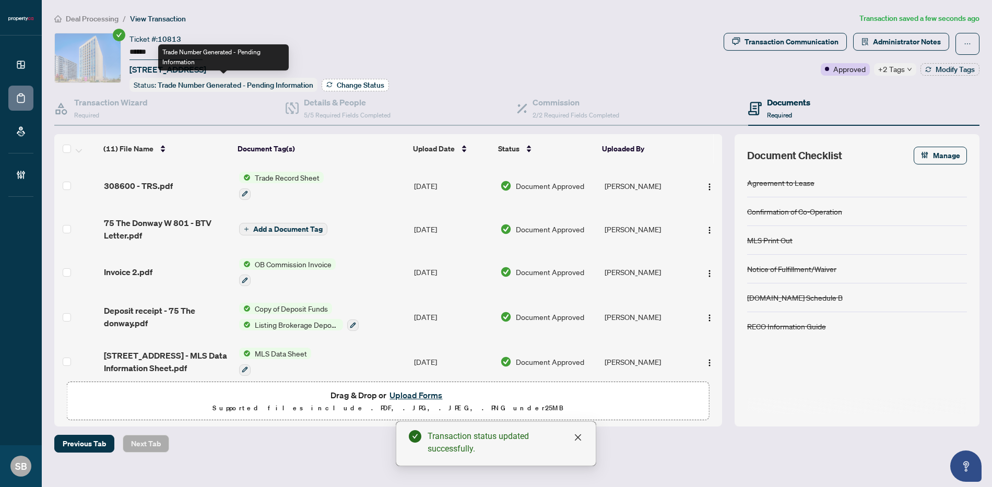
click at [356, 81] on span "Change Status" at bounding box center [361, 84] width 48 height 7
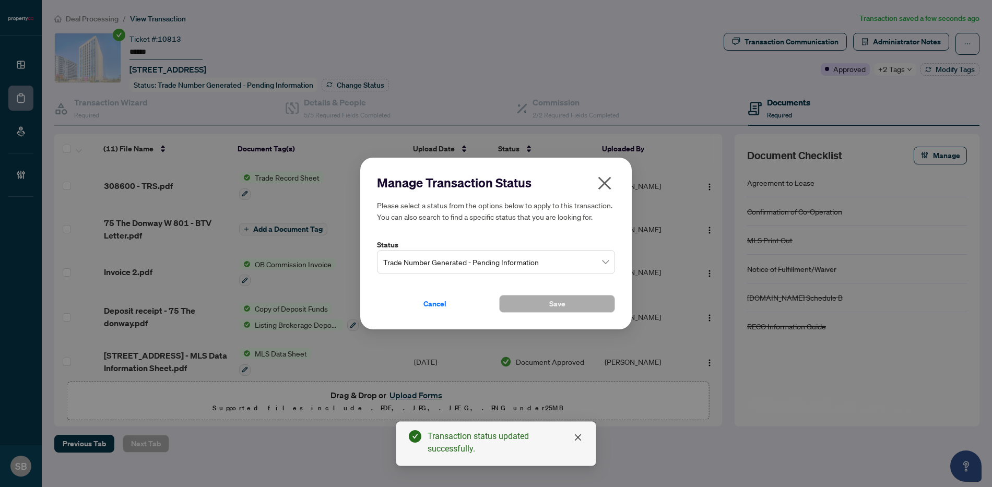
click at [456, 256] on span "Trade Number Generated - Pending Information" at bounding box center [496, 262] width 226 height 20
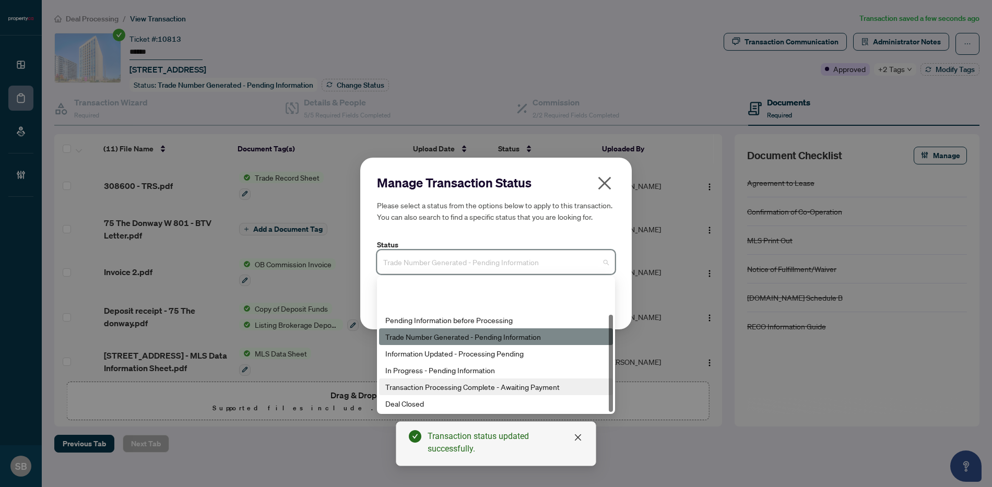
scroll to position [50, 0]
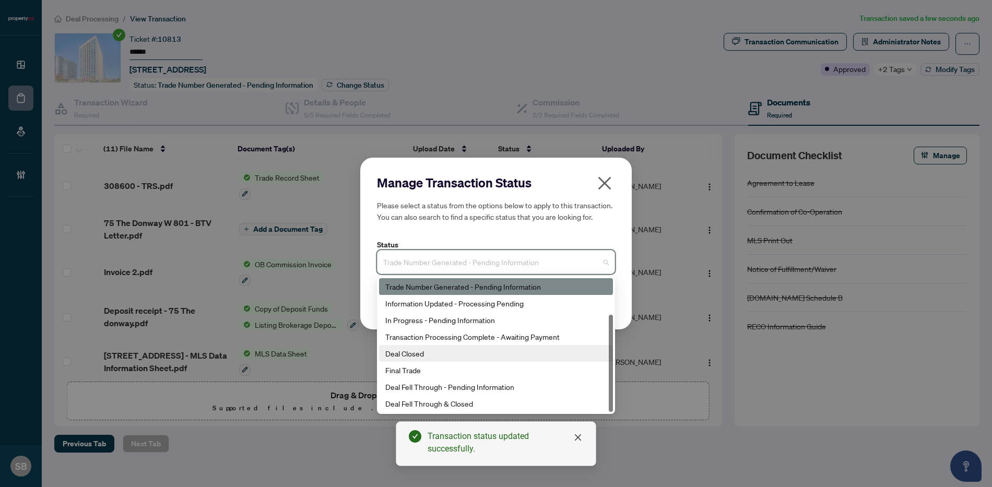
click at [408, 356] on div "Deal Closed" at bounding box center [495, 353] width 221 height 11
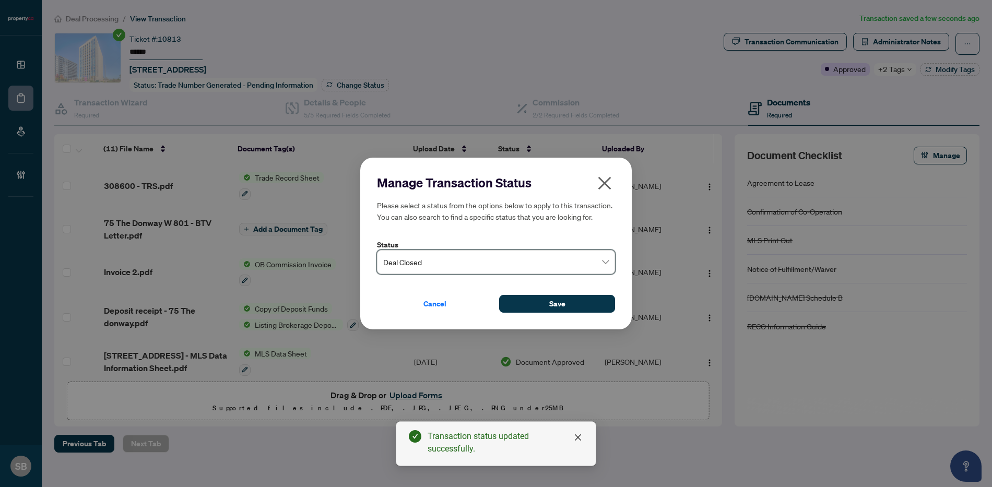
drag, startPoint x: 534, startPoint y: 307, endPoint x: 588, endPoint y: 292, distance: 55.7
click at [534, 307] on button "Save" at bounding box center [557, 304] width 116 height 18
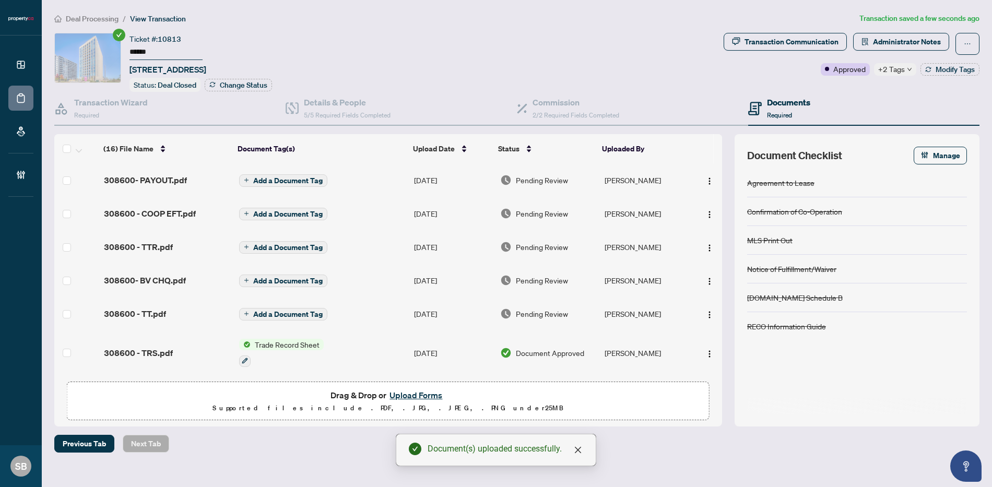
click at [624, 177] on td "[PERSON_NAME]" at bounding box center [647, 179] width 92 height 33
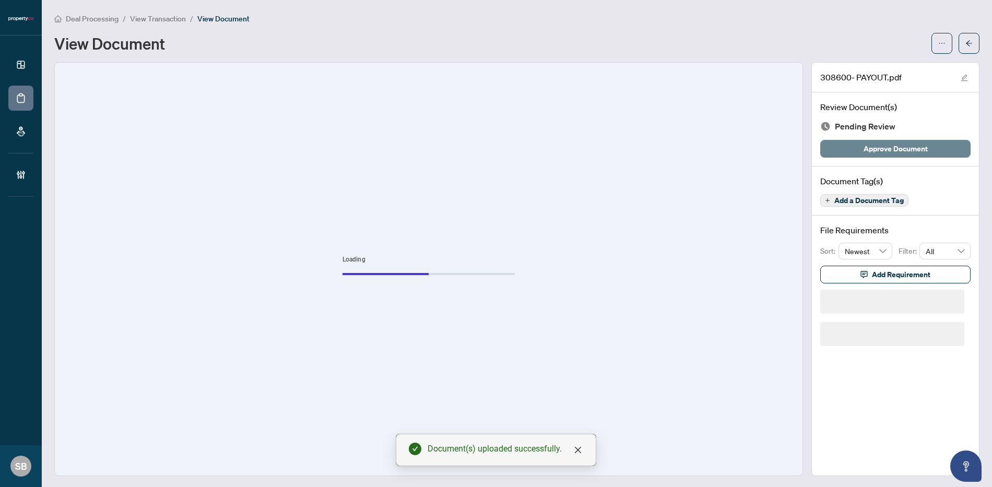
click at [881, 150] on span "Approve Document" at bounding box center [896, 148] width 64 height 17
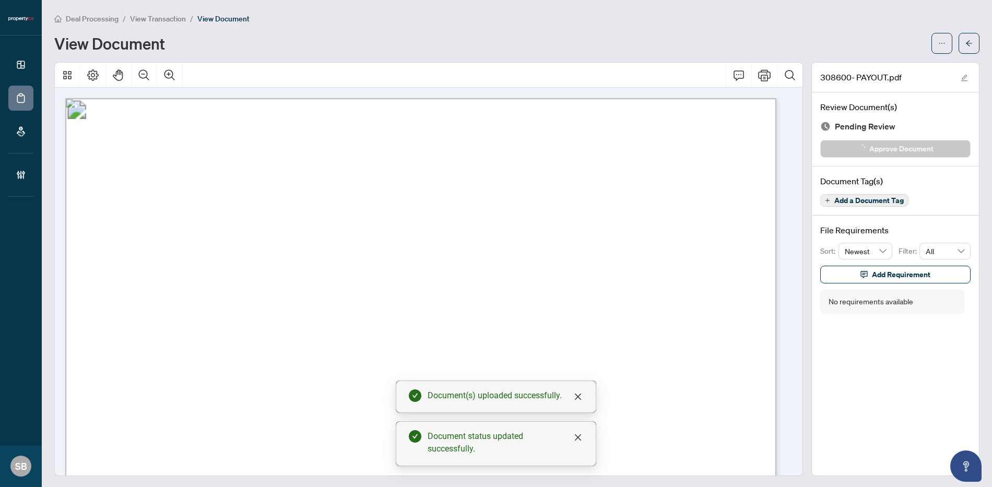
click at [966, 41] on icon "arrow-left" at bounding box center [969, 43] width 7 height 7
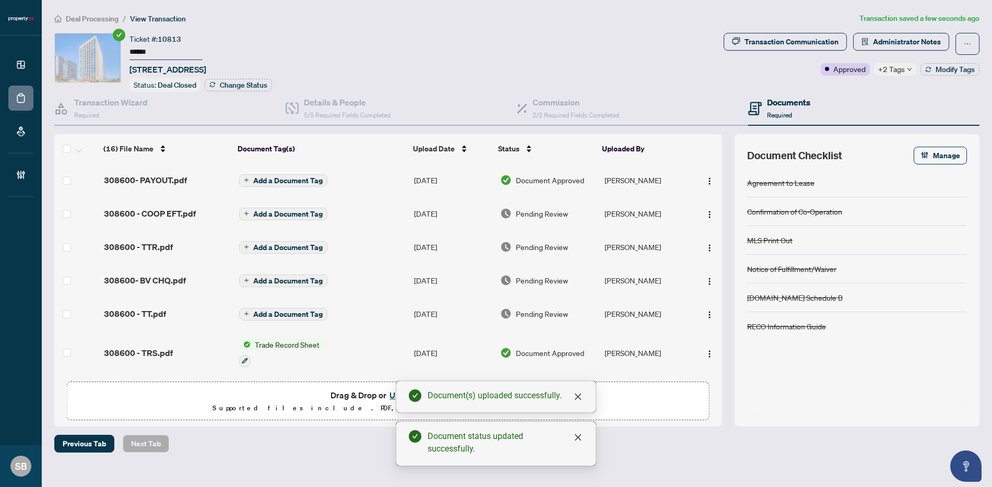
click at [531, 216] on span "Pending Review" at bounding box center [542, 213] width 52 height 11
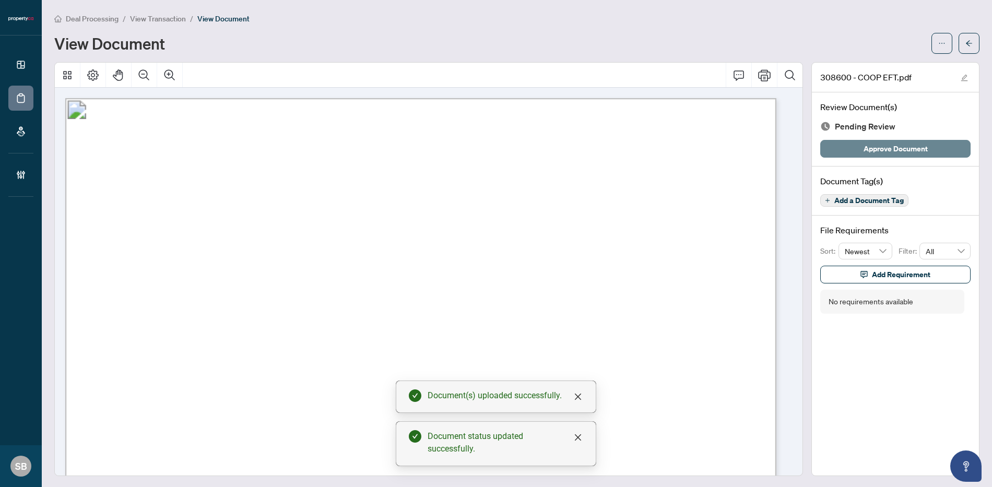
click at [898, 153] on span "Approve Document" at bounding box center [896, 148] width 64 height 17
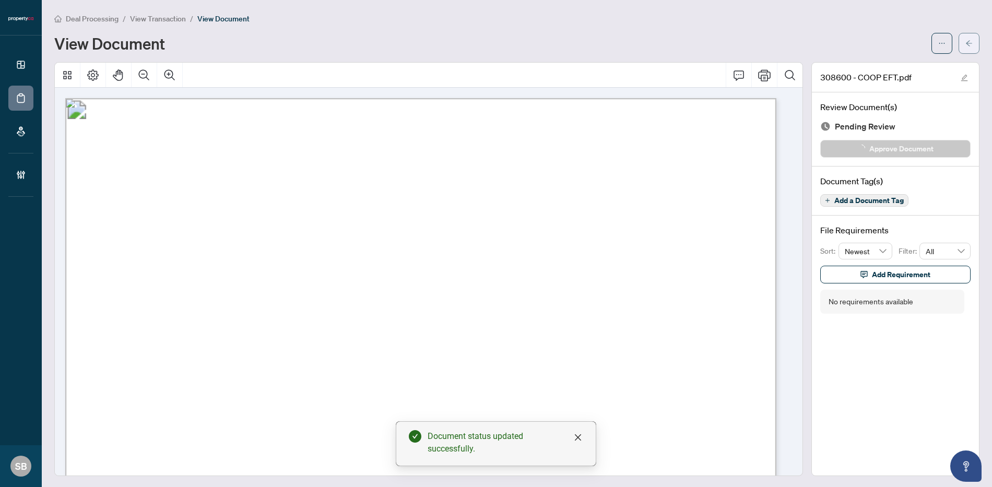
click at [966, 42] on icon "arrow-left" at bounding box center [969, 43] width 7 height 7
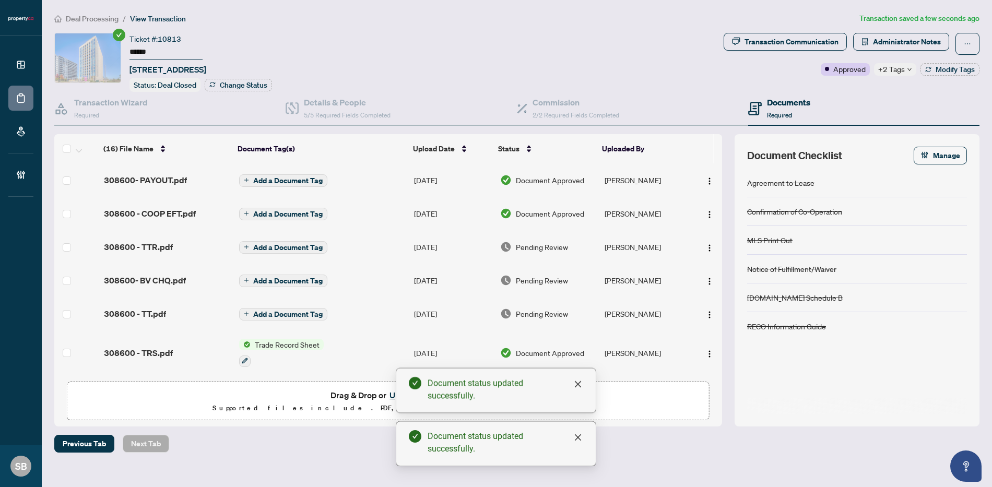
click at [532, 245] on span "Pending Review" at bounding box center [542, 246] width 52 height 11
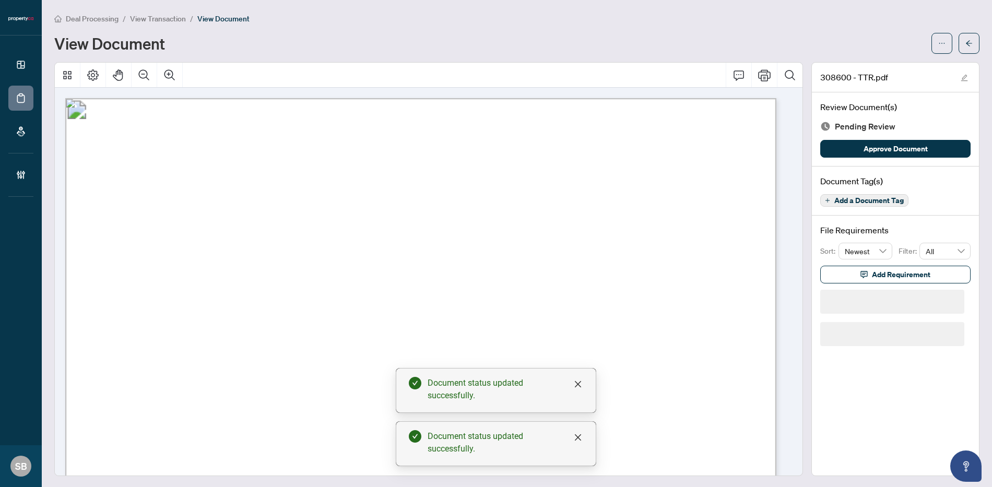
click at [873, 134] on div "Review Document(s) Pending Review Approve Document" at bounding box center [895, 129] width 167 height 74
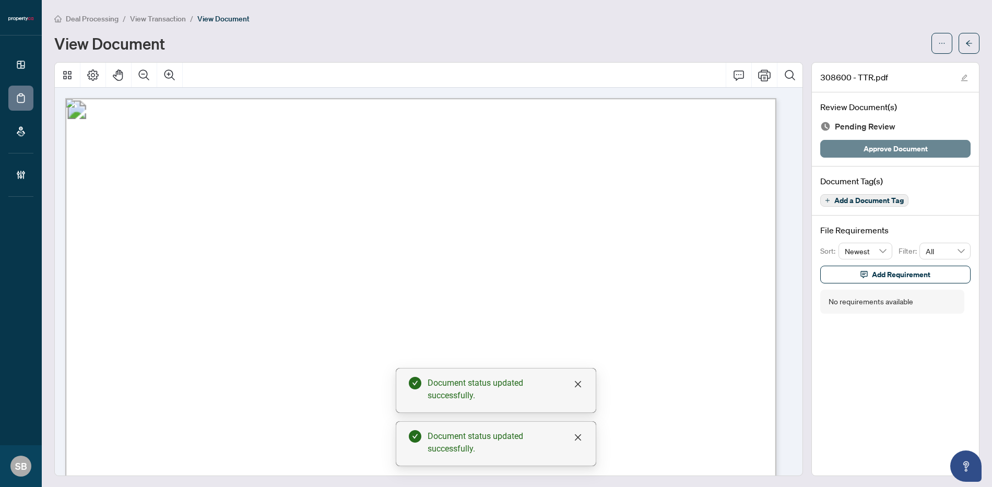
click at [871, 151] on span "Approve Document" at bounding box center [896, 148] width 64 height 17
click at [969, 34] on button "button" at bounding box center [969, 43] width 21 height 21
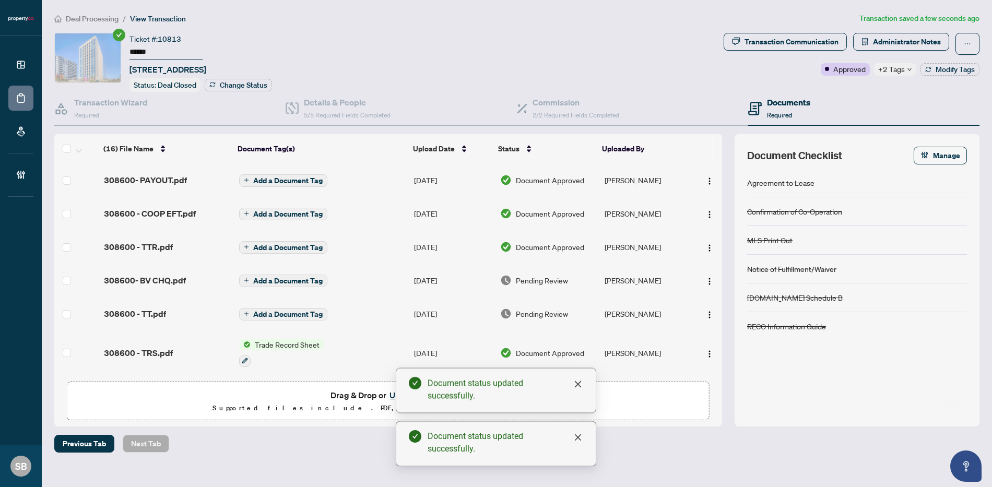
click at [532, 280] on span "Pending Review" at bounding box center [542, 280] width 52 height 11
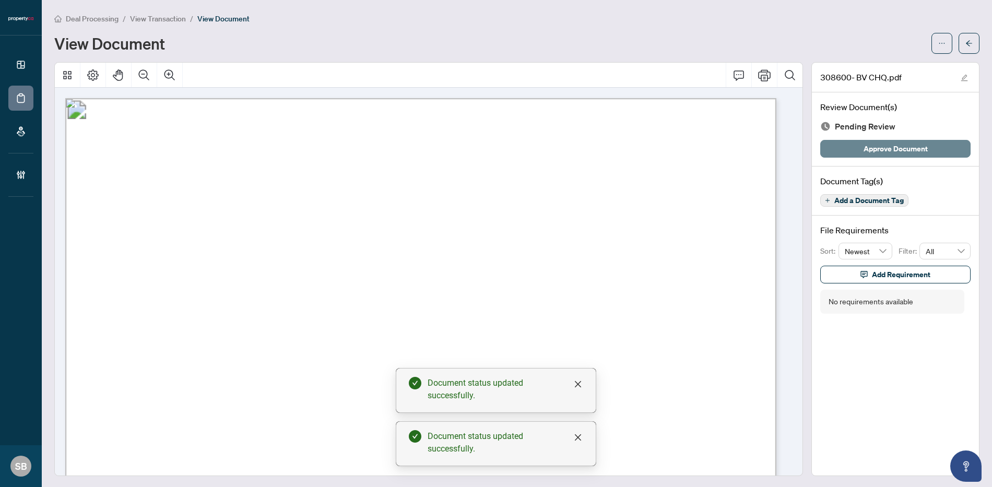
click at [873, 147] on span "Approve Document" at bounding box center [896, 148] width 64 height 17
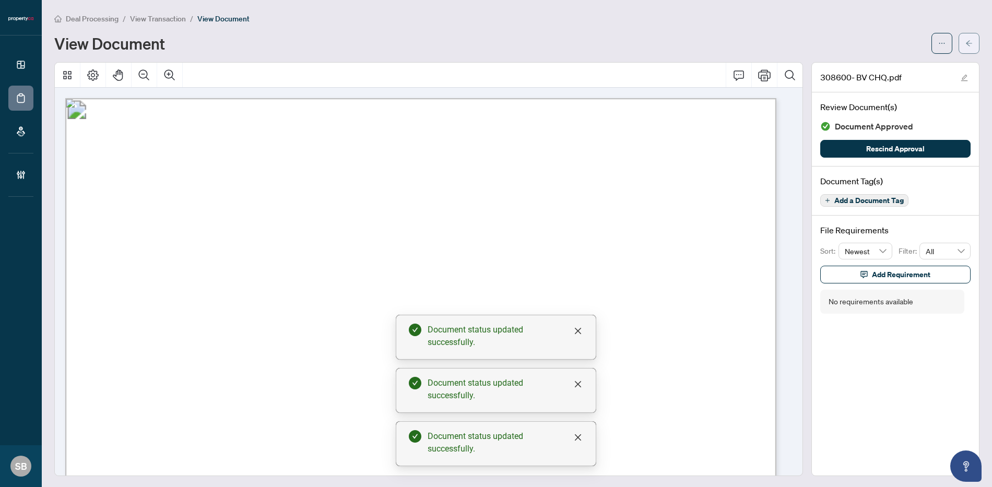
click at [959, 46] on button "button" at bounding box center [969, 43] width 21 height 21
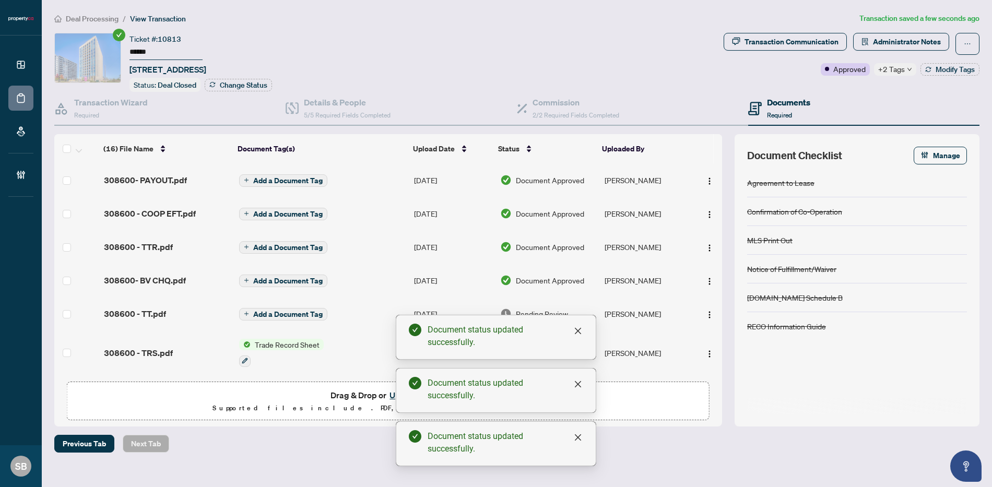
click at [521, 309] on span "Pending Review" at bounding box center [542, 313] width 52 height 11
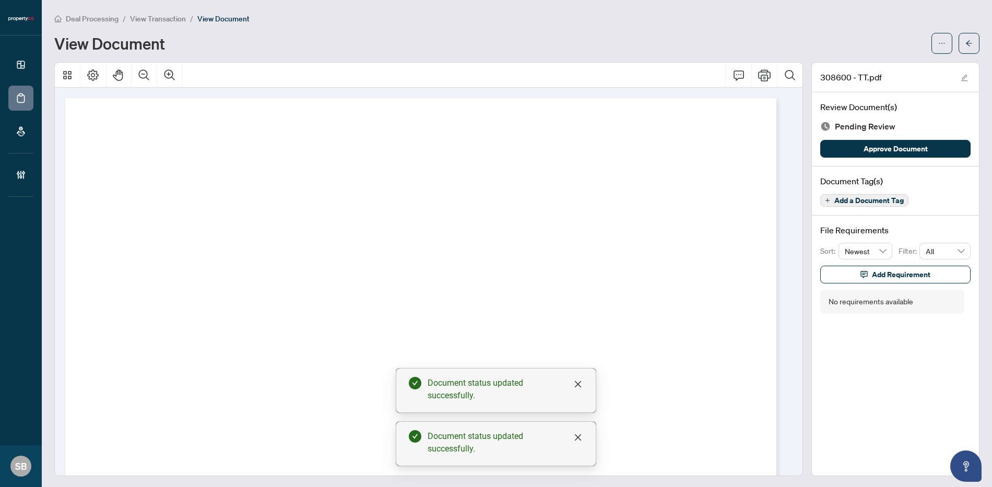
drag, startPoint x: 867, startPoint y: 157, endPoint x: 887, endPoint y: 100, distance: 60.5
click at [867, 157] on button "Approve Document" at bounding box center [896, 149] width 150 height 18
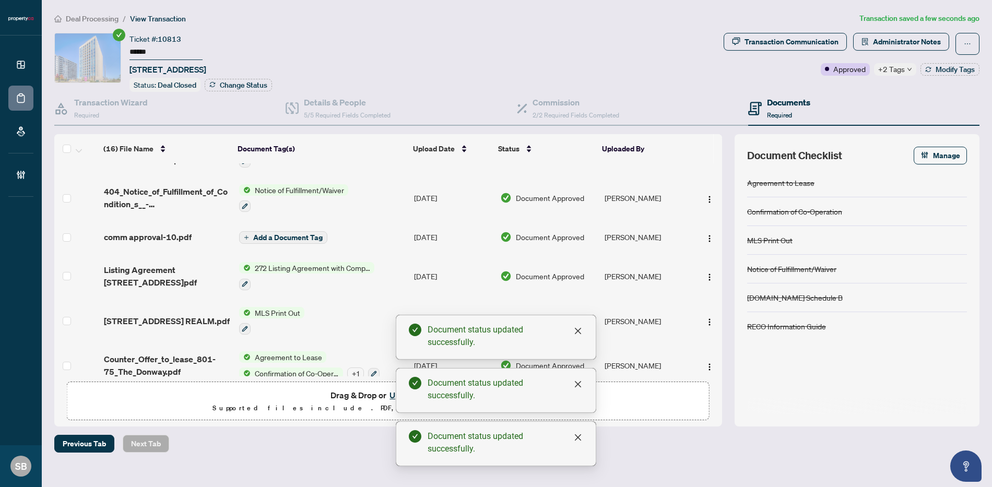
scroll to position [434, 0]
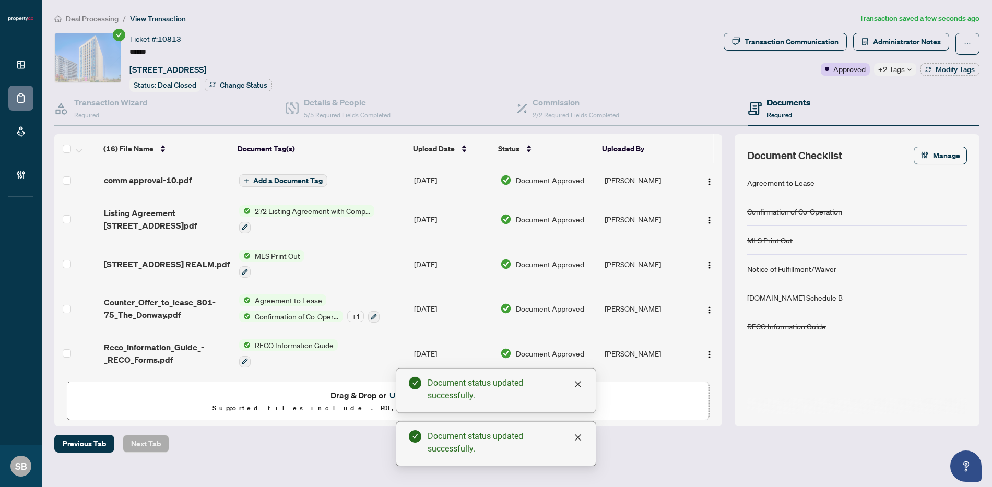
click at [71, 22] on span "Deal Processing" at bounding box center [92, 18] width 53 height 9
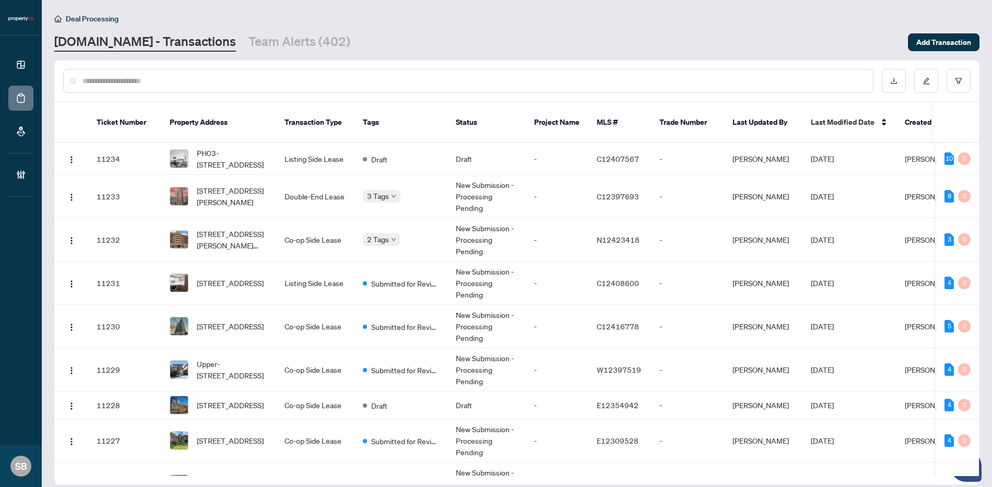
click at [223, 76] on input "text" at bounding box center [474, 80] width 782 height 11
paste input "******"
type input "******"
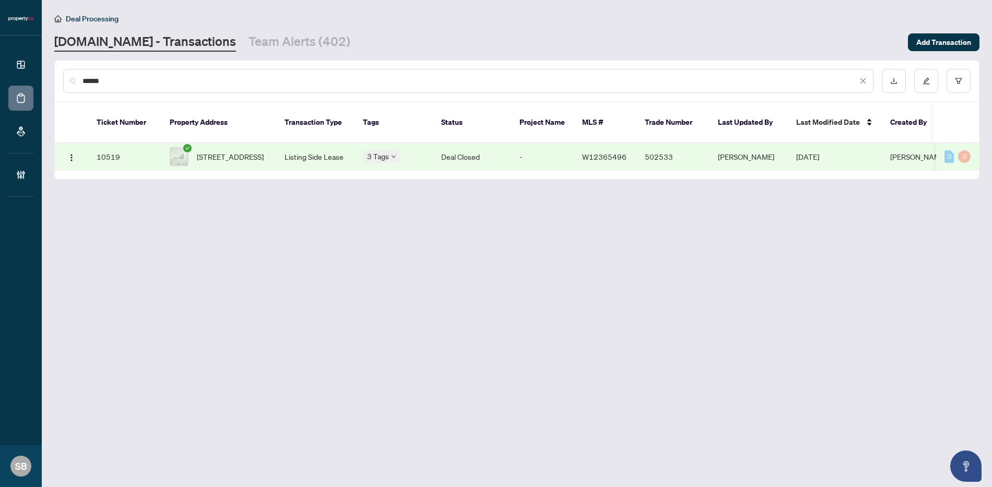
click at [466, 153] on td "Deal Closed" at bounding box center [472, 157] width 78 height 28
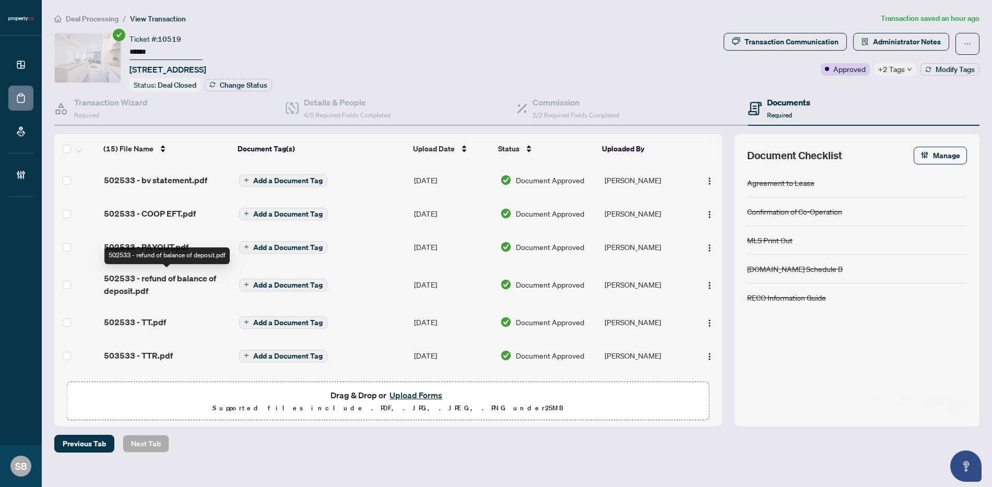
click at [147, 278] on span "502533 - refund of balance of deposit.pdf" at bounding box center [167, 284] width 127 height 25
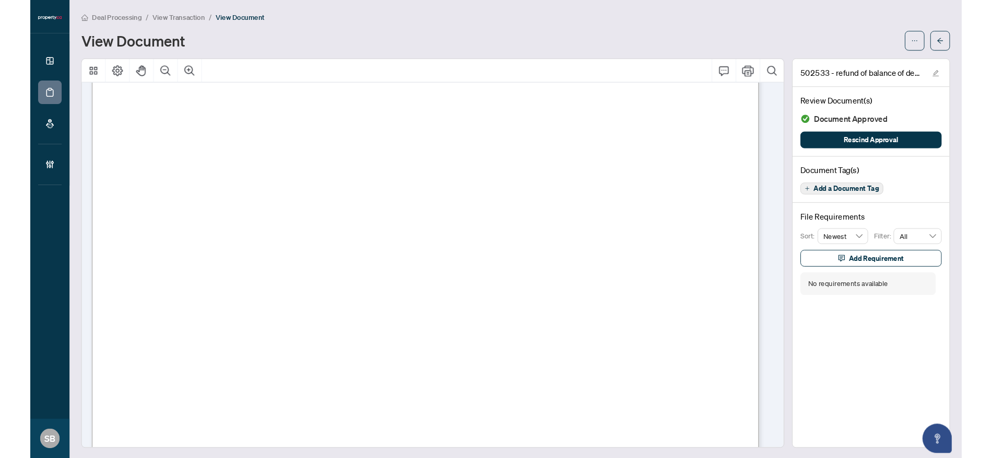
scroll to position [323, 0]
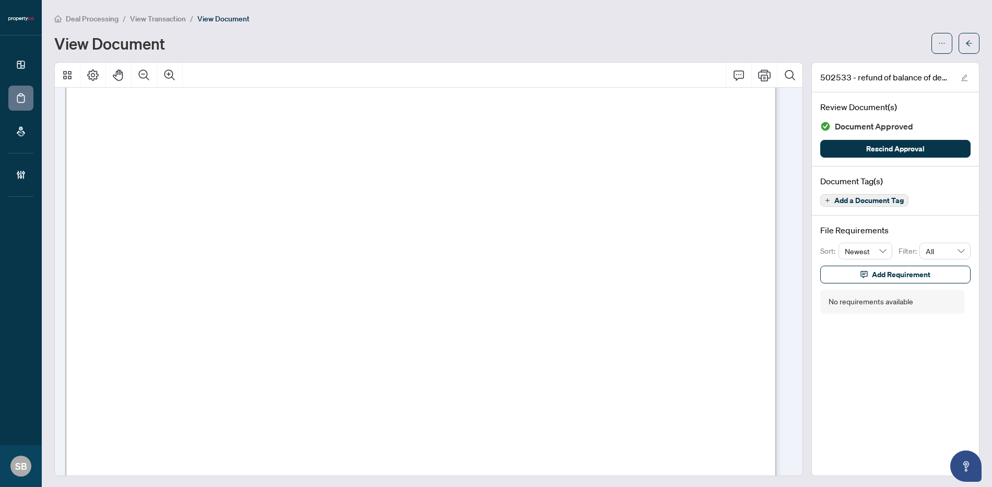
click at [973, 38] on main "Deal Processing / View Transaction / View Document View Document 502533 - refun…" at bounding box center [517, 243] width 951 height 487
click at [969, 40] on button "button" at bounding box center [969, 43] width 21 height 21
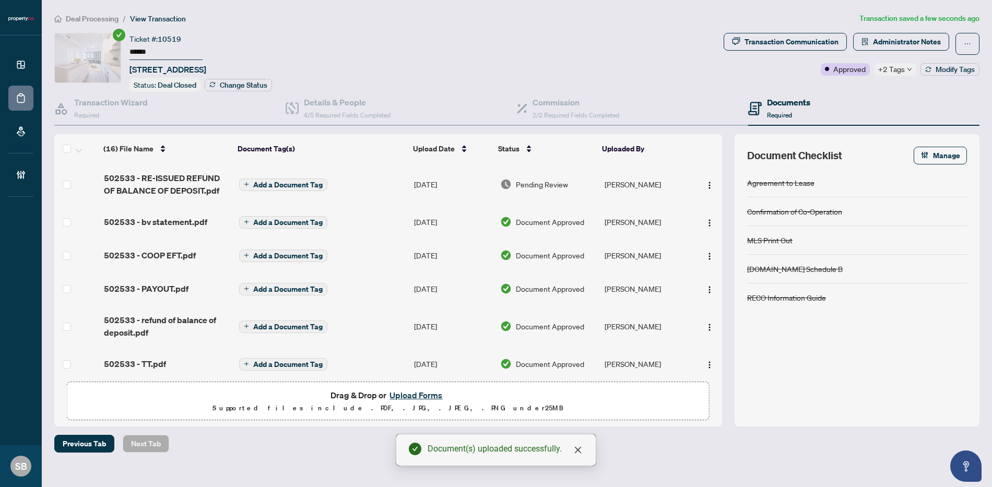
click at [608, 183] on td "[PERSON_NAME]" at bounding box center [647, 184] width 92 height 42
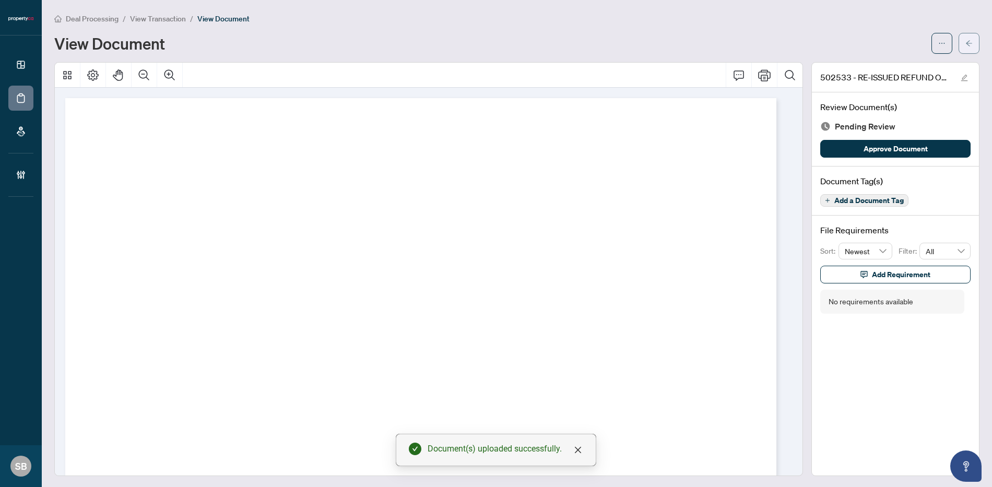
drag, startPoint x: 877, startPoint y: 147, endPoint x: 961, endPoint y: 36, distance: 139.1
click at [877, 147] on span "Approve Document" at bounding box center [896, 148] width 64 height 17
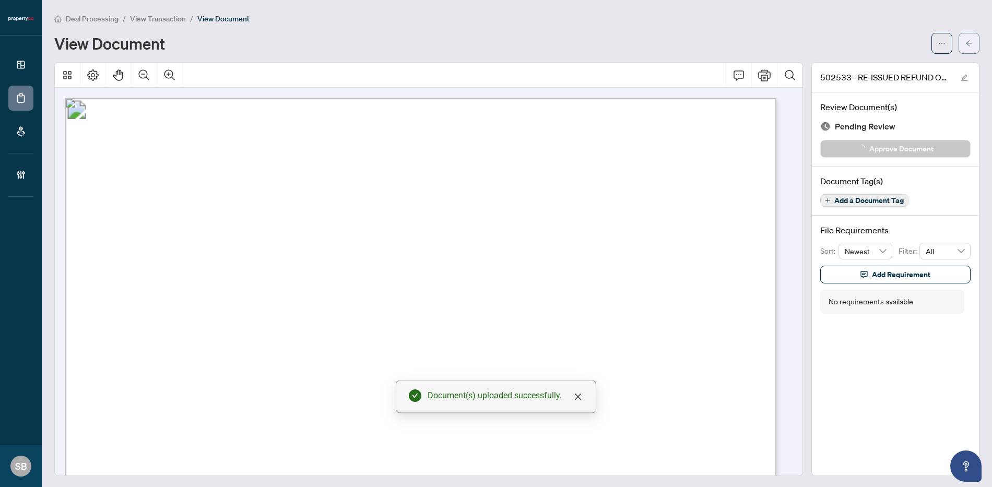
click at [966, 43] on icon "arrow-left" at bounding box center [969, 43] width 7 height 7
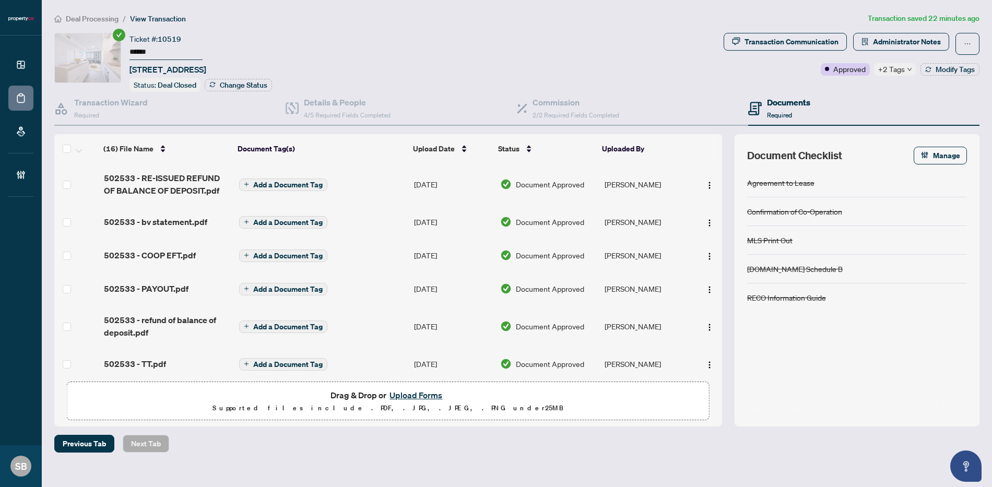
click at [80, 18] on span "Deal Processing" at bounding box center [92, 18] width 53 height 9
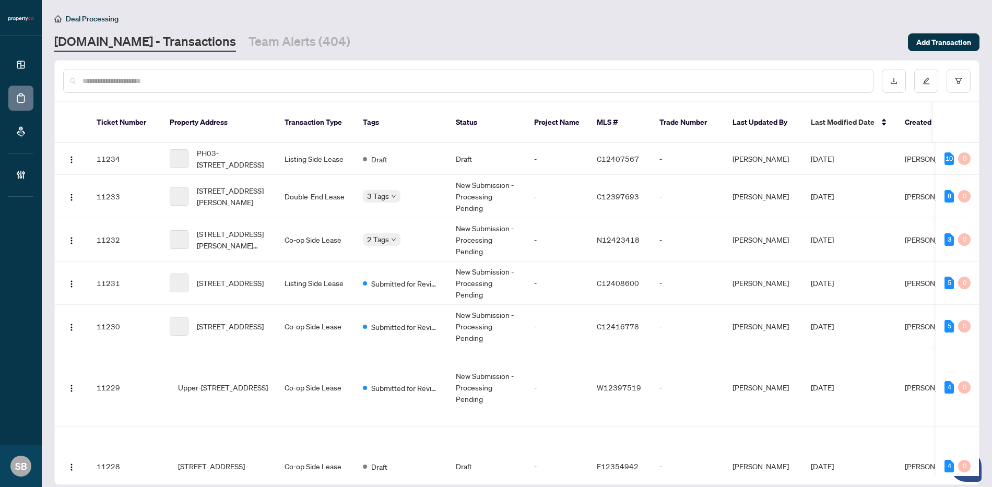
click at [169, 80] on input "text" at bounding box center [474, 80] width 782 height 11
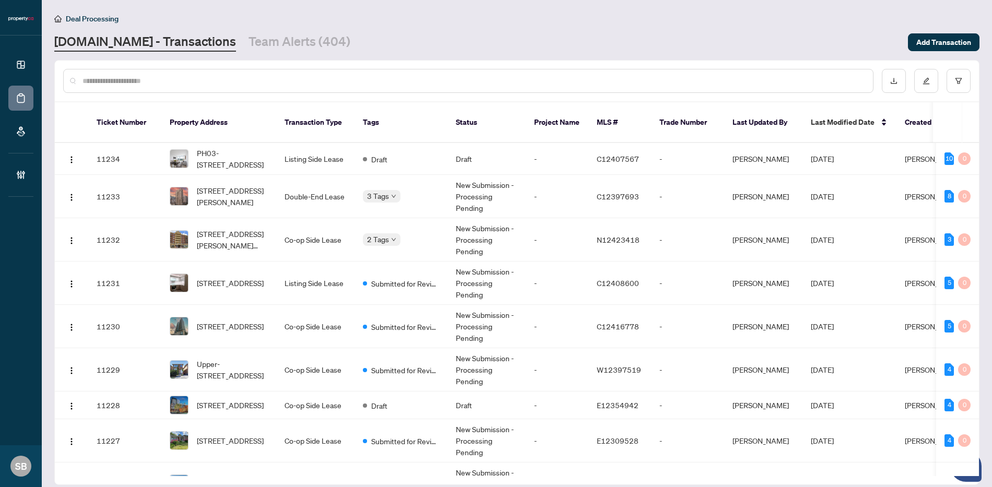
paste input "******"
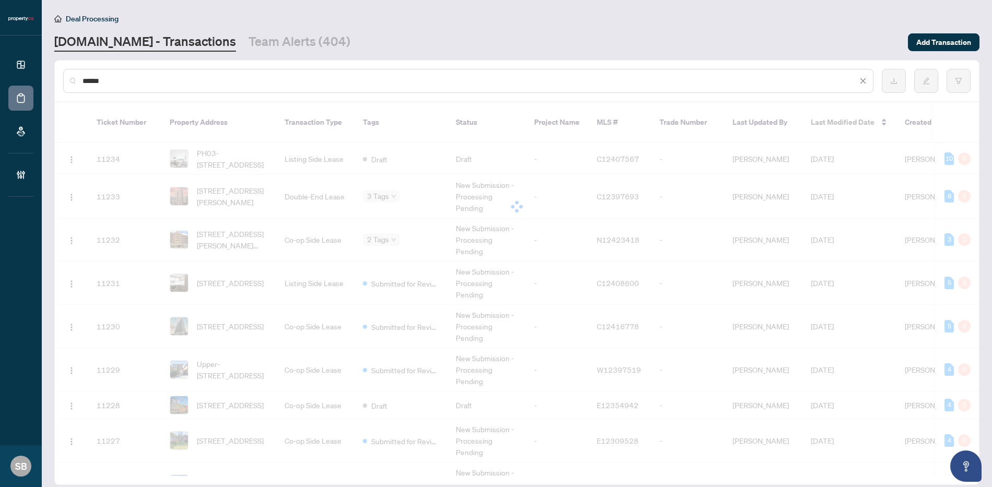
type input "******"
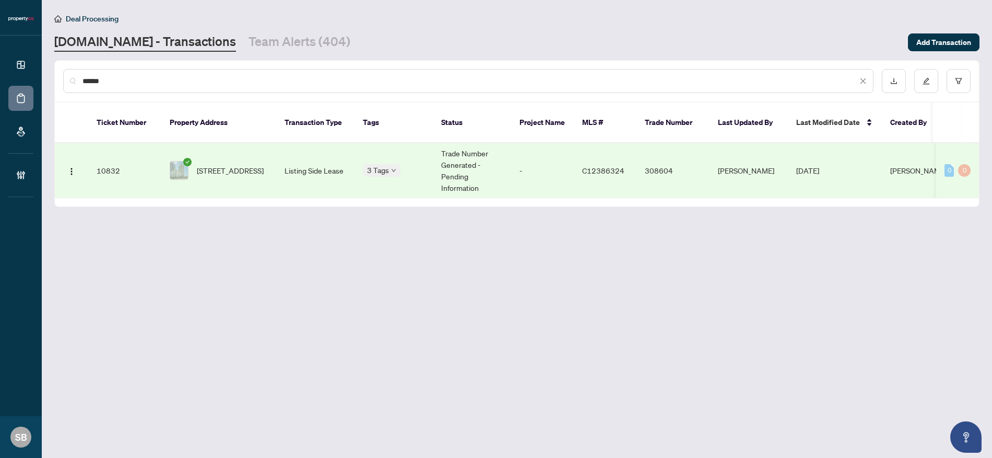
click at [467, 160] on td "Trade Number Generated - Pending Information" at bounding box center [472, 170] width 78 height 55
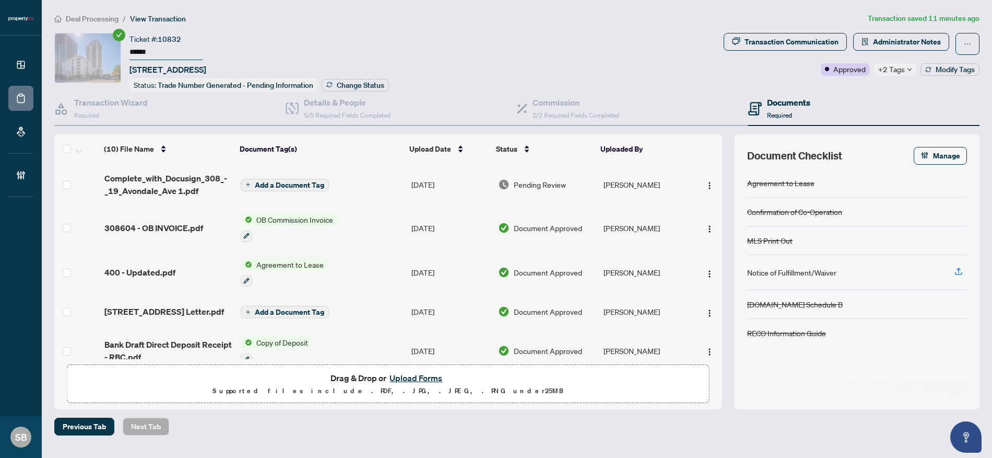
click at [304, 182] on span "Add a Document Tag" at bounding box center [289, 184] width 69 height 7
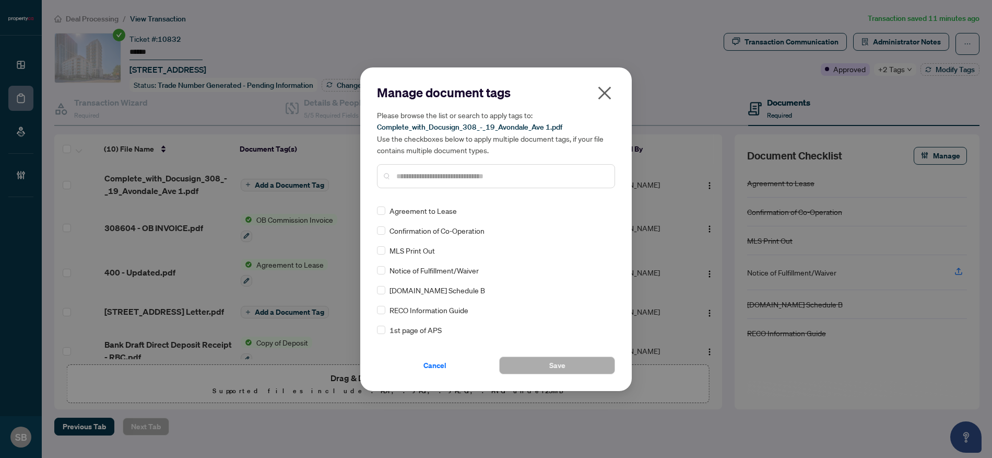
click at [465, 182] on div at bounding box center [496, 176] width 238 height 24
click at [464, 178] on input "text" at bounding box center [501, 175] width 210 height 11
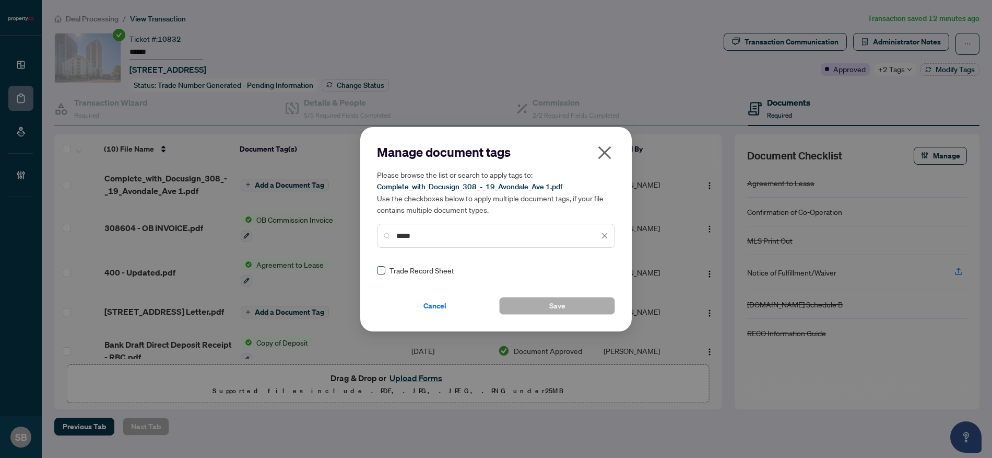
type input "*****"
click at [593, 269] on img at bounding box center [594, 270] width 10 height 10
click at [571, 319] on div "Approved" at bounding box center [564, 320] width 67 height 11
drag, startPoint x: 596, startPoint y: 295, endPoint x: 593, endPoint y: 302, distance: 8.3
click at [594, 300] on div "Cancel Save" at bounding box center [496, 299] width 238 height 30
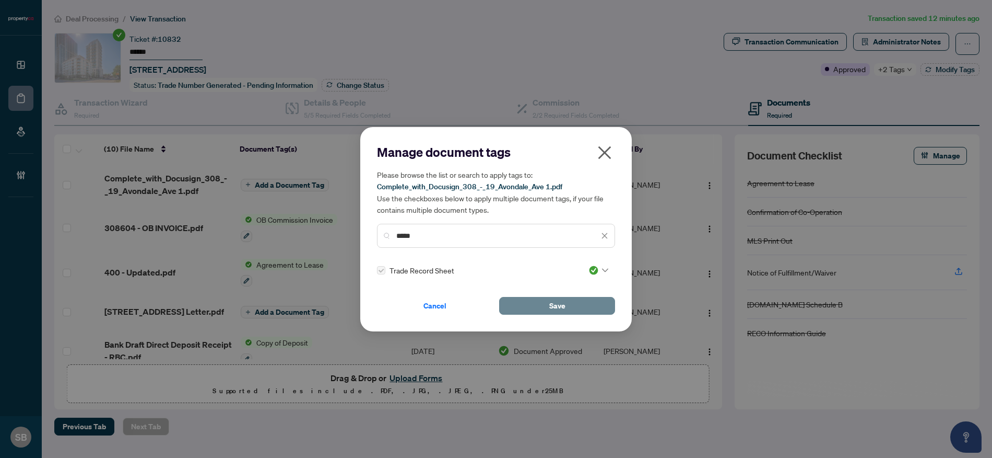
click at [581, 309] on button "Save" at bounding box center [557, 306] width 116 height 18
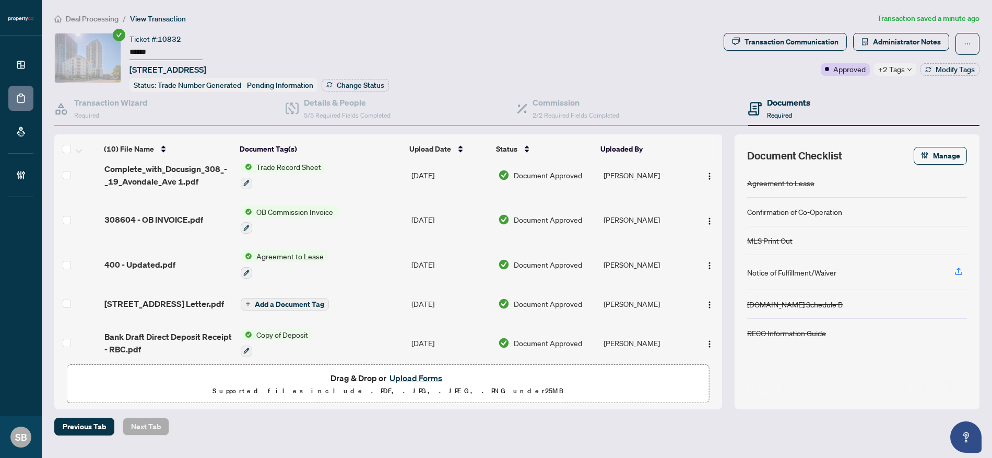
scroll to position [24, 0]
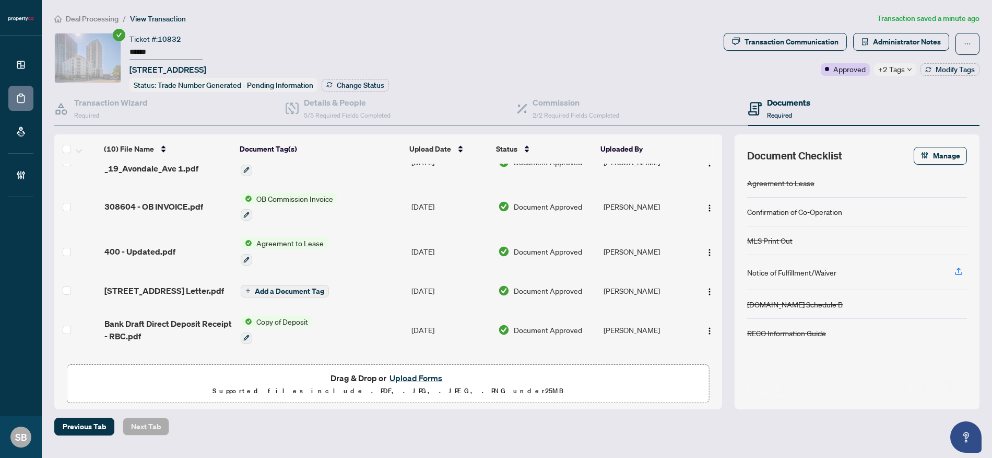
click at [156, 251] on span "400 - Updated.pdf" at bounding box center [139, 251] width 71 height 13
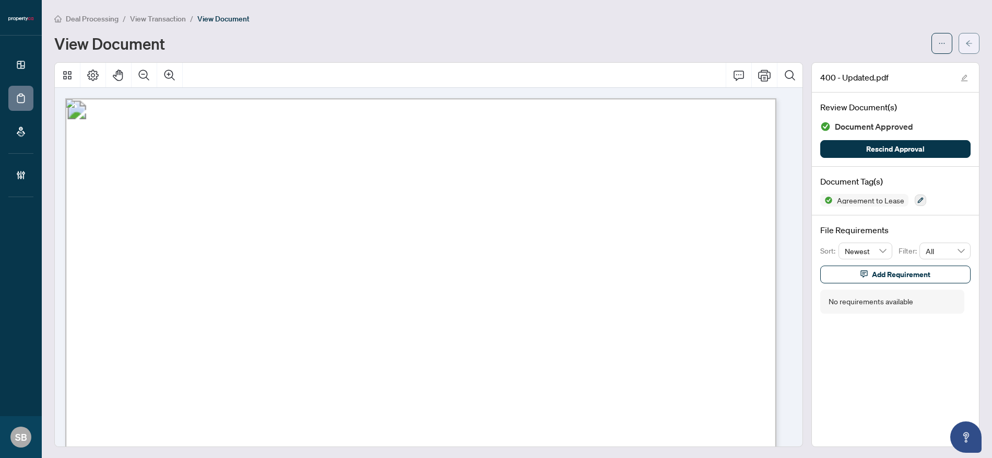
click at [969, 42] on button "button" at bounding box center [969, 43] width 21 height 21
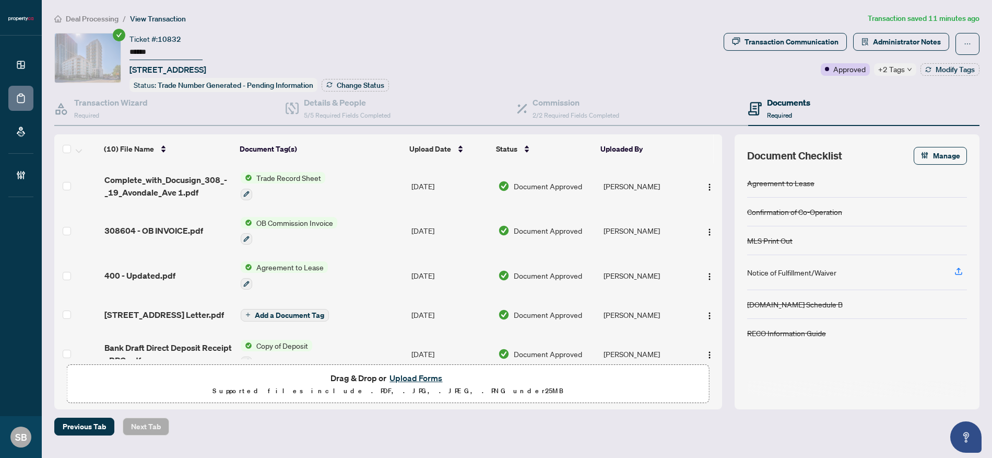
click at [184, 227] on span "308604 - OB INVOICE.pdf" at bounding box center [153, 230] width 99 height 13
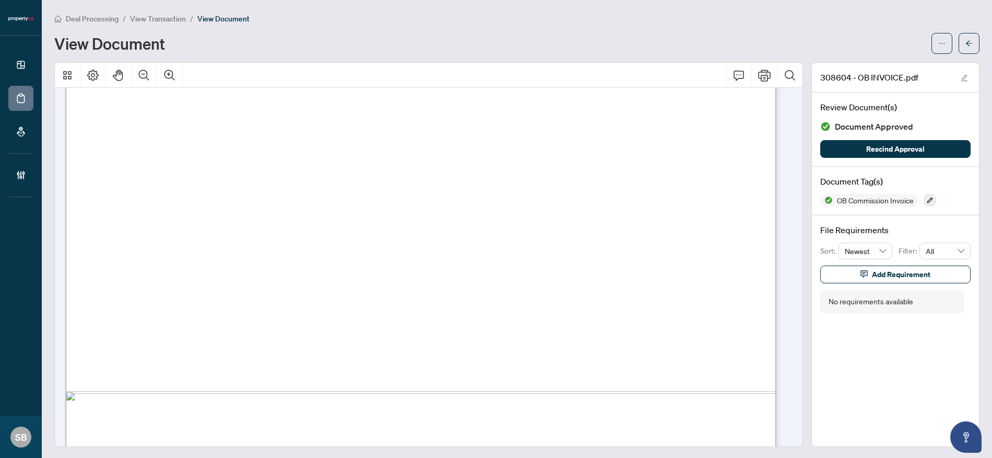
scroll to position [533, 0]
drag, startPoint x: 961, startPoint y: 38, endPoint x: 991, endPoint y: 50, distance: 32.4
click at [966, 38] on span "button" at bounding box center [969, 43] width 7 height 17
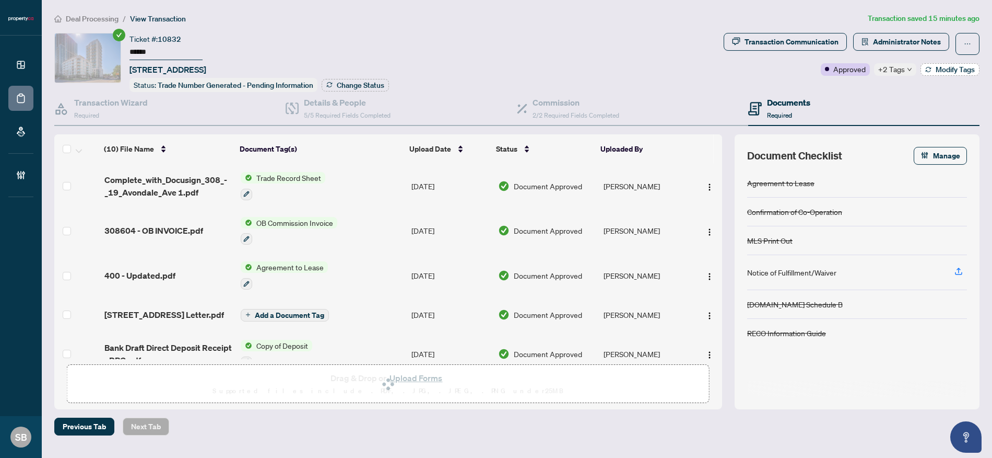
click at [945, 72] on span "Modify Tags" at bounding box center [955, 69] width 39 height 7
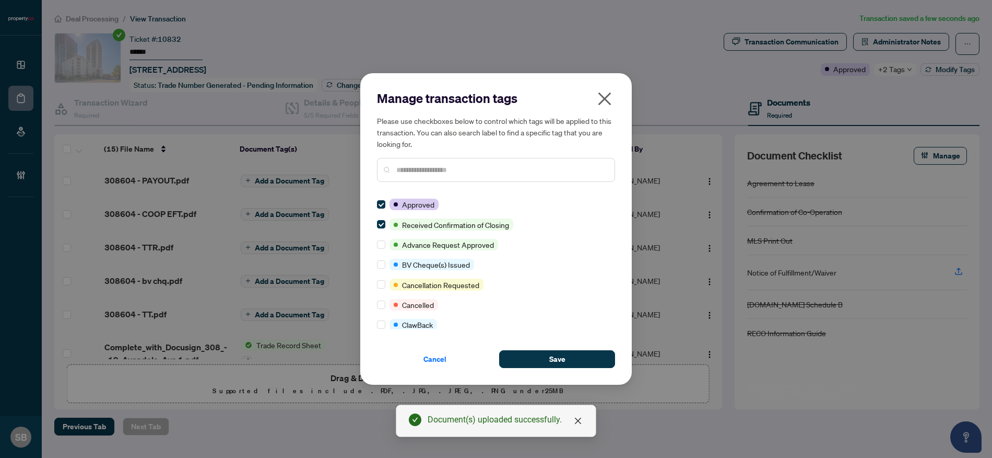
click at [477, 158] on div at bounding box center [496, 170] width 238 height 24
click at [472, 170] on input "text" at bounding box center [501, 169] width 210 height 11
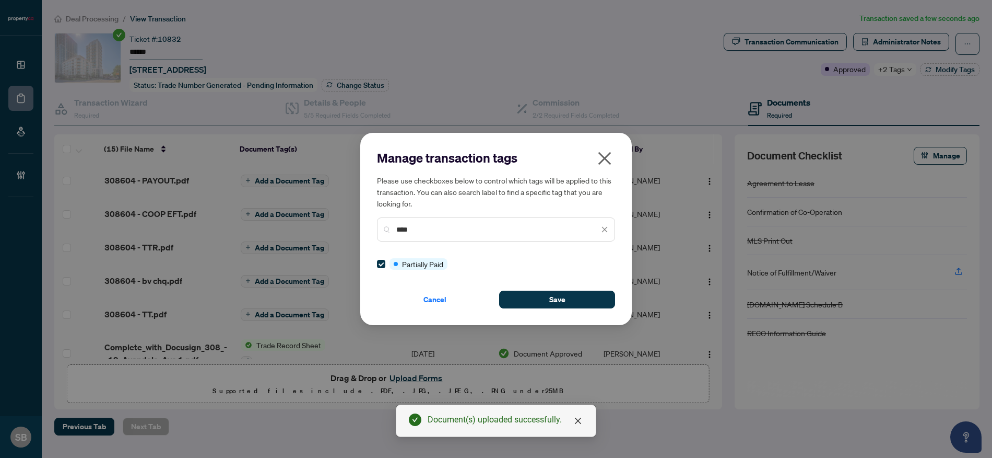
click at [440, 227] on input "****" at bounding box center [497, 229] width 203 height 11
drag, startPoint x: 438, startPoint y: 228, endPoint x: 375, endPoint y: 219, distance: 63.2
click at [355, 210] on div "Manage transaction tags Please use checkboxes below to control which tags will …" at bounding box center [496, 229] width 992 height 458
drag, startPoint x: 437, startPoint y: 230, endPoint x: 335, endPoint y: 211, distance: 104.1
click at [333, 210] on div "Manage transaction tags Please use checkboxes below to control which tags will …" at bounding box center [496, 229] width 992 height 458
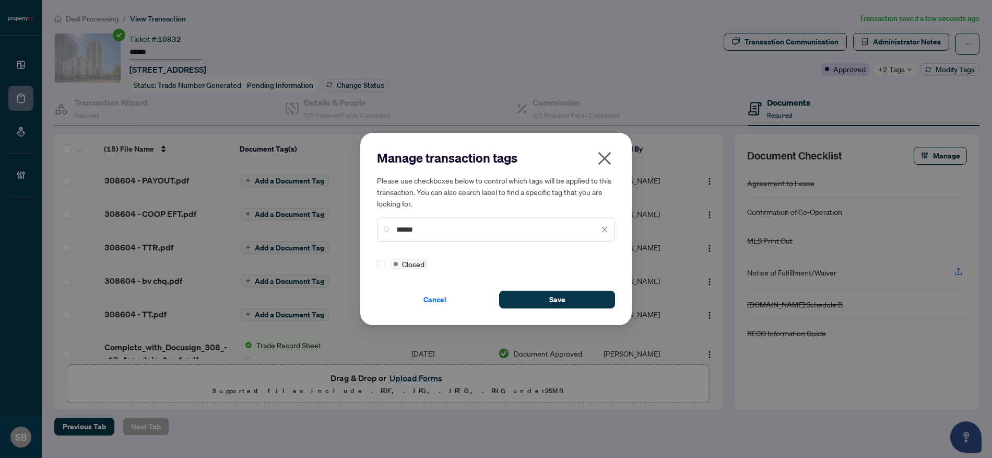
type input "******"
click at [586, 302] on button "Save" at bounding box center [557, 299] width 116 height 18
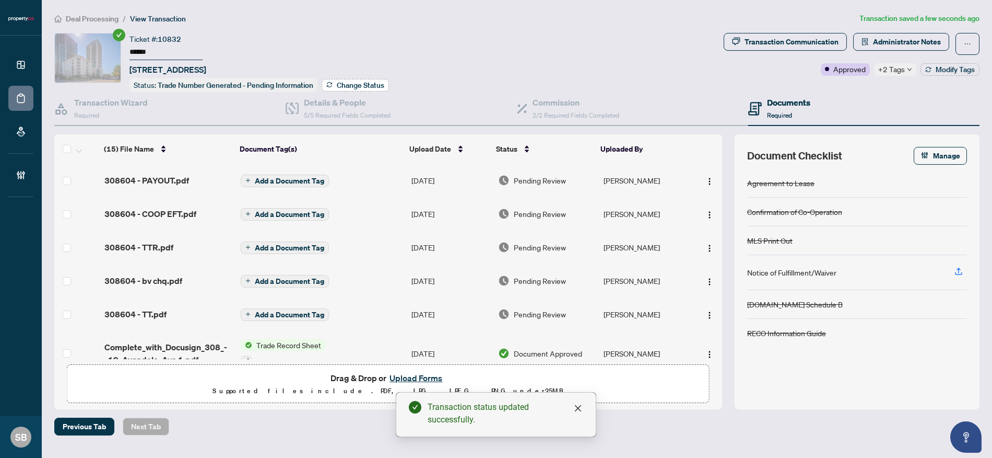
click at [343, 83] on span "Change Status" at bounding box center [361, 84] width 48 height 7
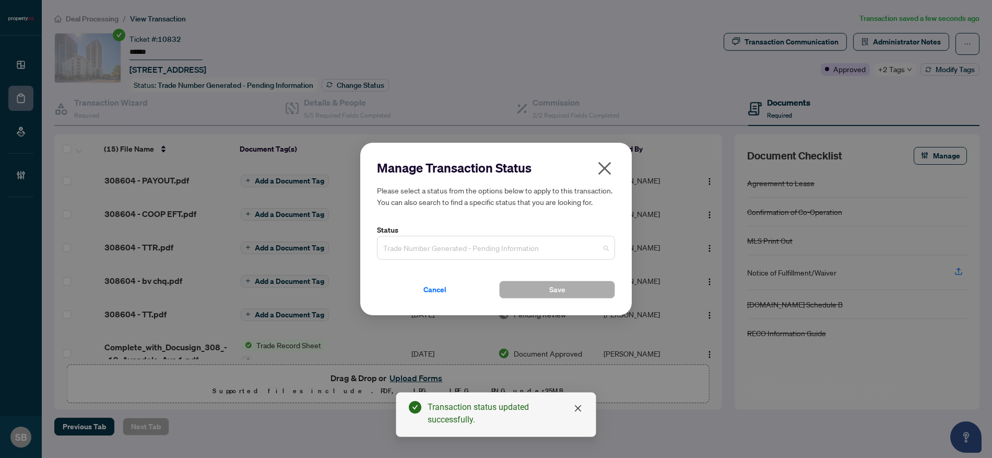
click at [582, 243] on span "Trade Number Generated - Pending Information" at bounding box center [496, 248] width 226 height 20
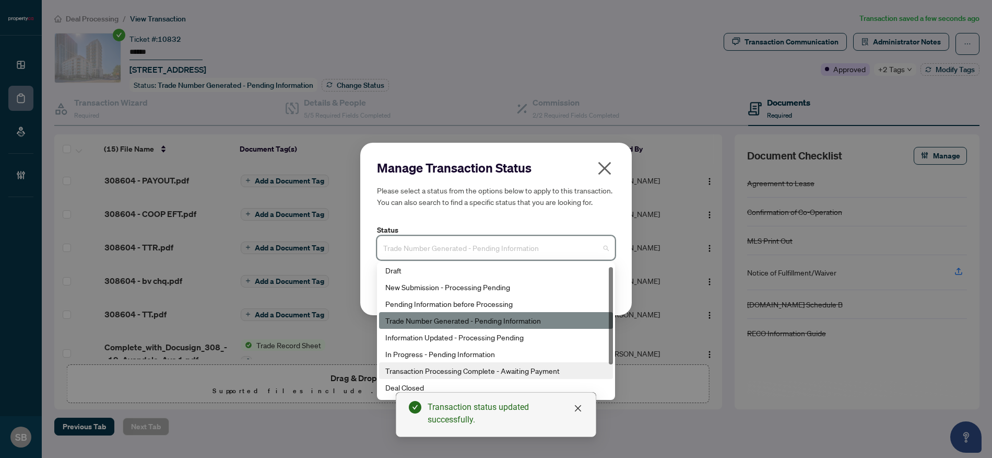
scroll to position [50, 0]
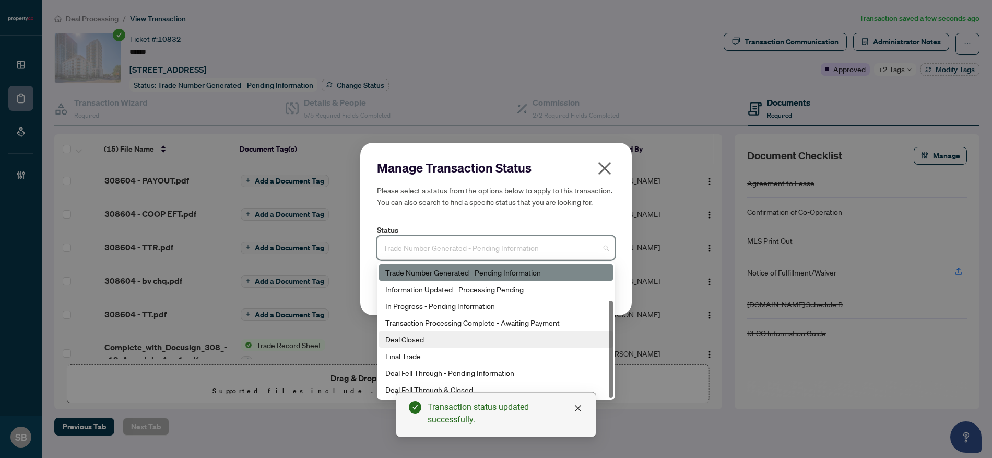
click at [413, 340] on div "Deal Closed" at bounding box center [495, 338] width 221 height 11
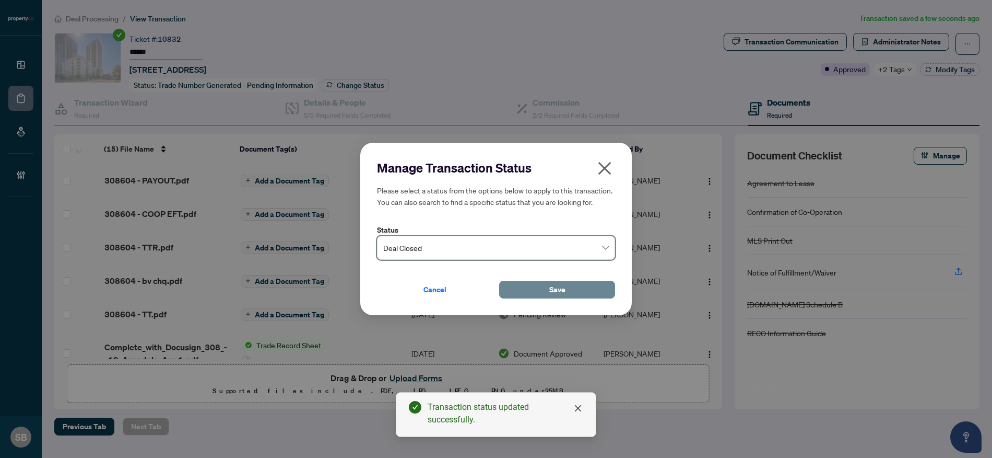
click at [557, 290] on span "Save" at bounding box center [557, 289] width 16 height 17
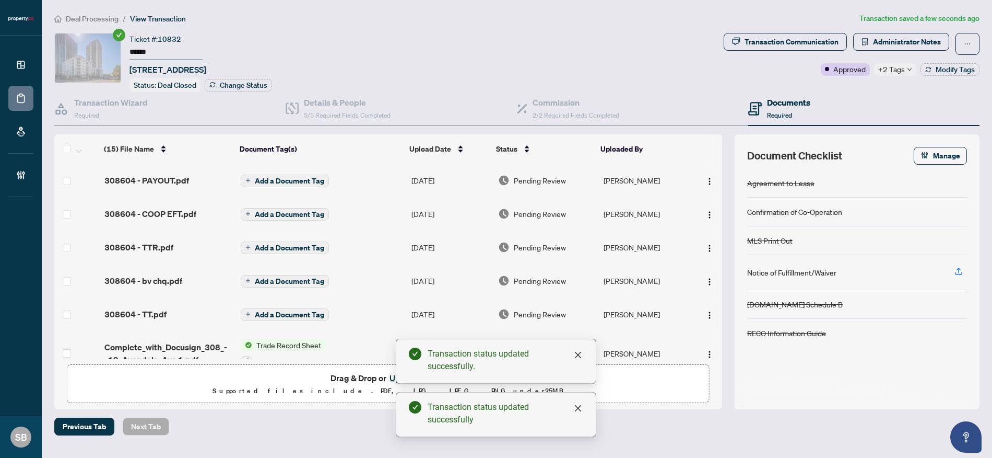
click at [634, 176] on td "[PERSON_NAME]" at bounding box center [646, 179] width 93 height 33
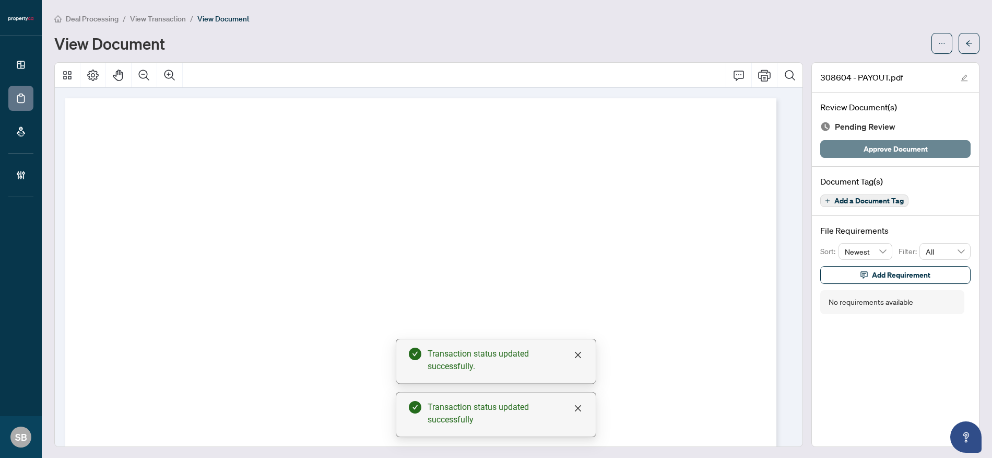
click at [879, 156] on span "Approve Document" at bounding box center [896, 148] width 64 height 17
click at [974, 38] on main "Deal Processing / View Transaction / View Document View Document 308604 - PAYOU…" at bounding box center [517, 229] width 951 height 458
click at [966, 39] on button "button" at bounding box center [969, 43] width 21 height 21
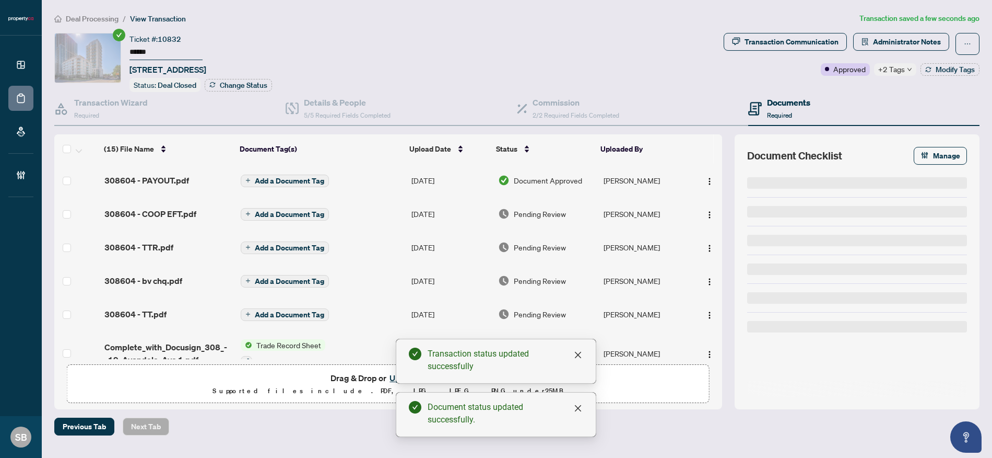
click at [625, 221] on td "[PERSON_NAME]" at bounding box center [646, 213] width 93 height 33
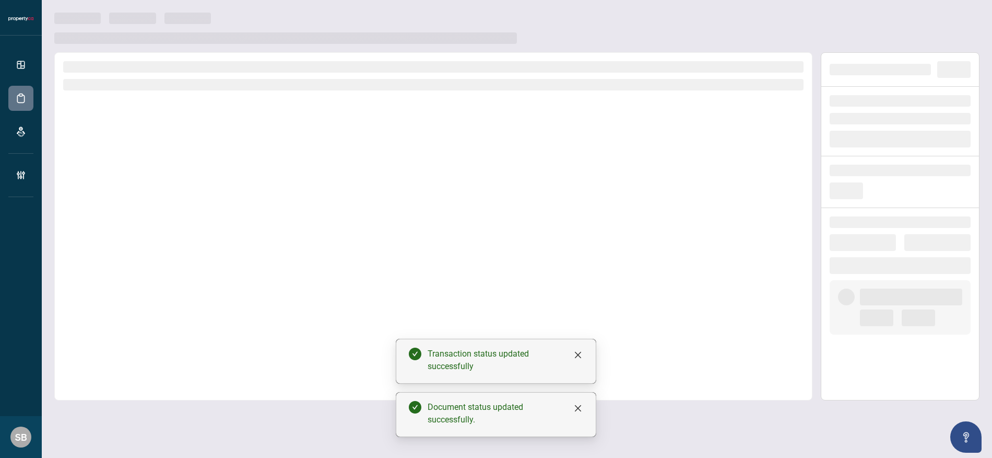
click at [626, 212] on div at bounding box center [433, 226] width 758 height 348
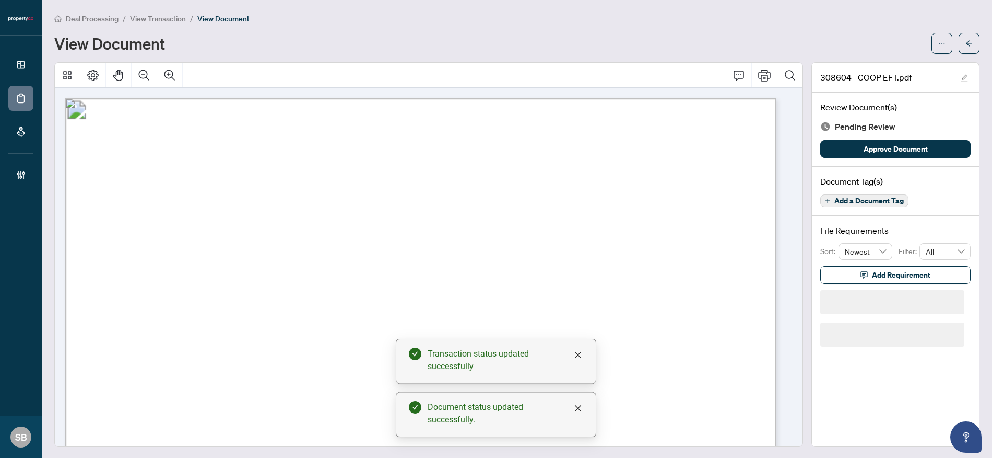
click at [880, 136] on div "Review Document(s) Pending Review Approve Document" at bounding box center [895, 129] width 167 height 74
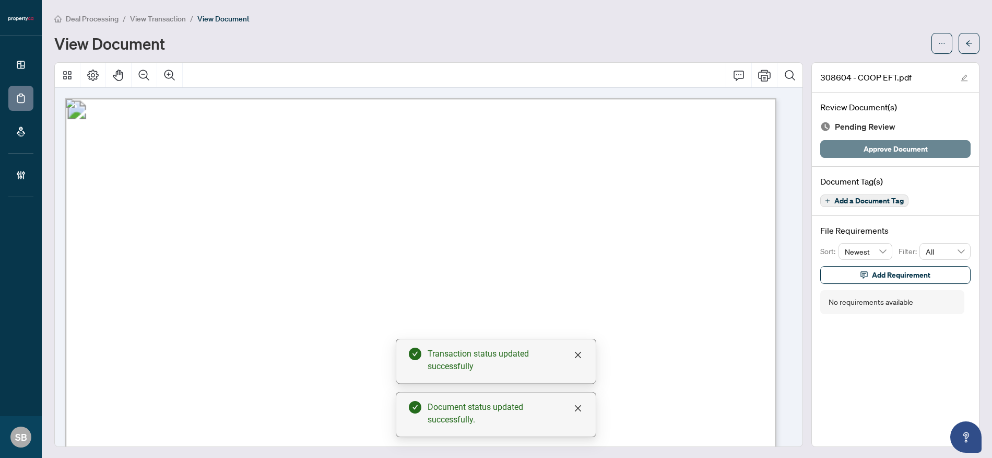
click at [881, 146] on span "Approve Document" at bounding box center [896, 148] width 64 height 17
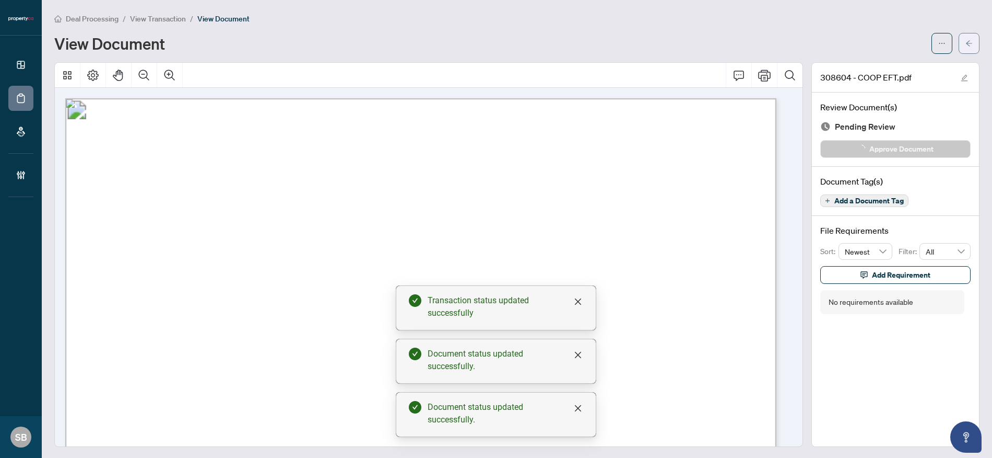
click at [966, 38] on span "button" at bounding box center [969, 43] width 7 height 17
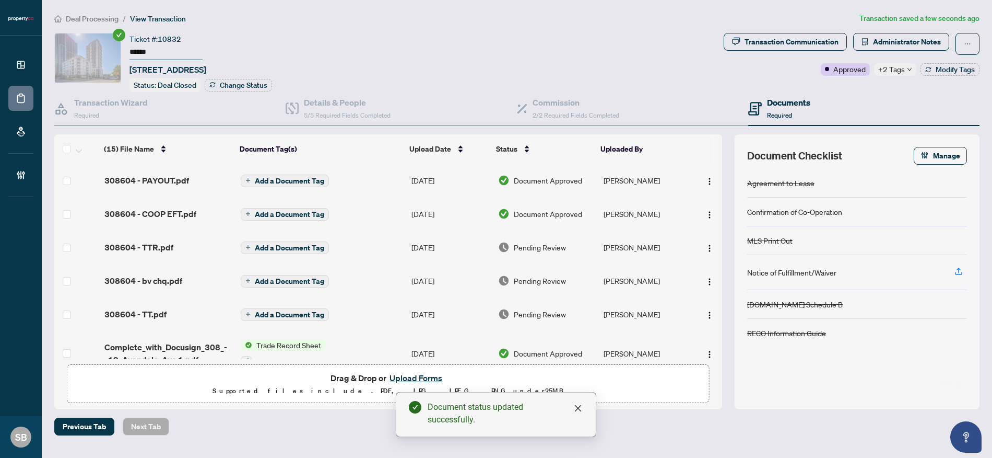
click at [538, 245] on span "Pending Review" at bounding box center [540, 246] width 52 height 11
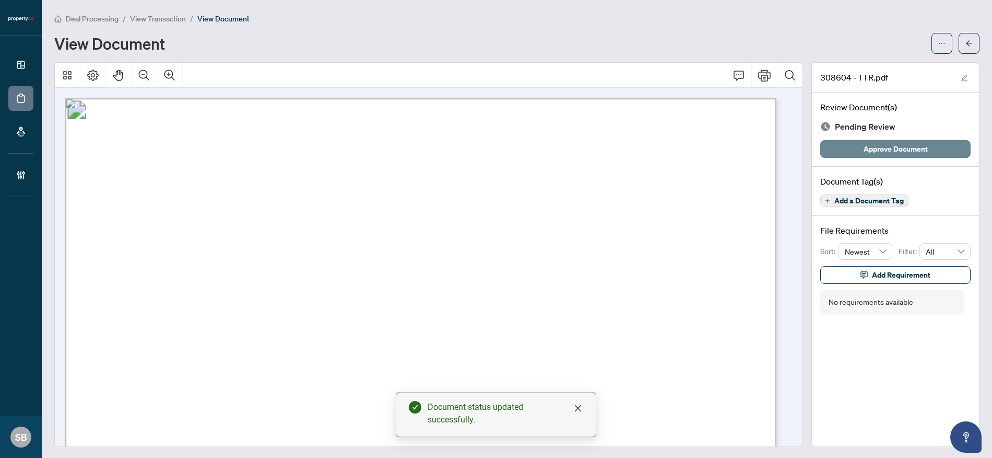
click at [889, 152] on span "Approve Document" at bounding box center [896, 148] width 64 height 17
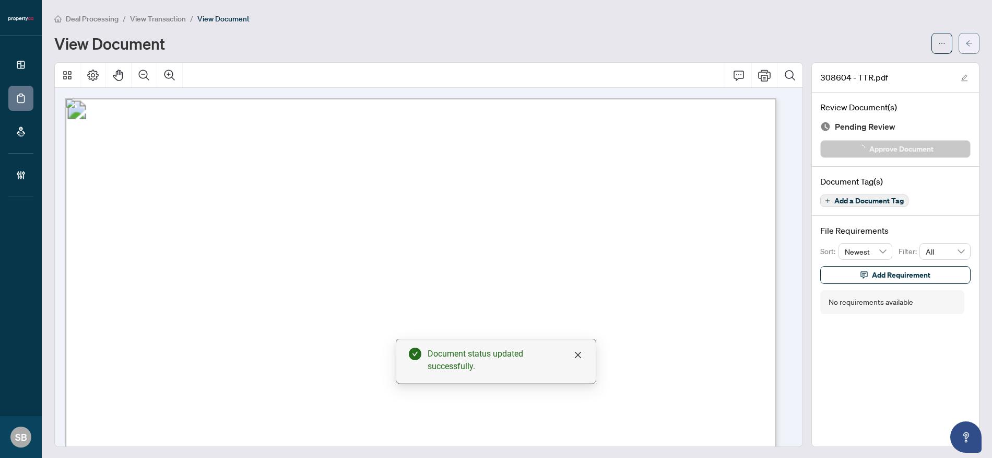
click at [966, 41] on icon "arrow-left" at bounding box center [969, 43] width 7 height 7
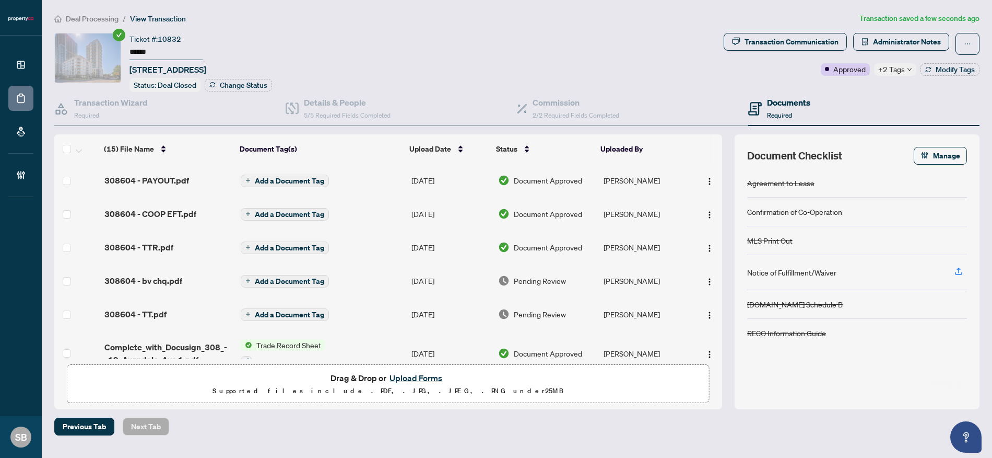
click at [522, 287] on td "Pending Review" at bounding box center [547, 280] width 106 height 33
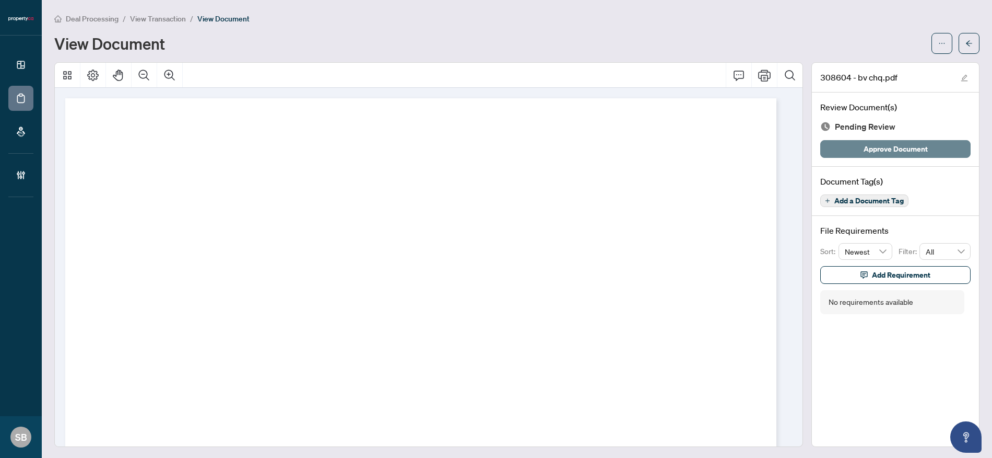
click at [871, 155] on span "Approve Document" at bounding box center [896, 148] width 64 height 17
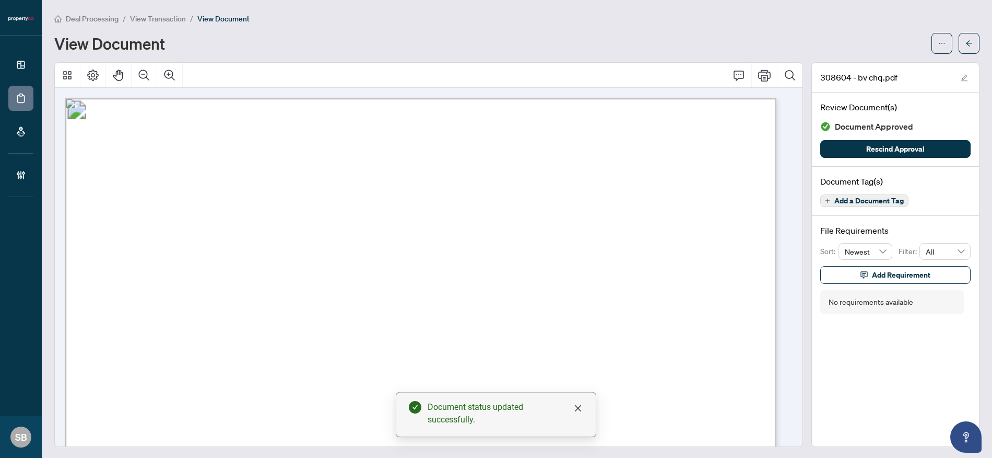
click at [959, 37] on button "button" at bounding box center [969, 43] width 21 height 21
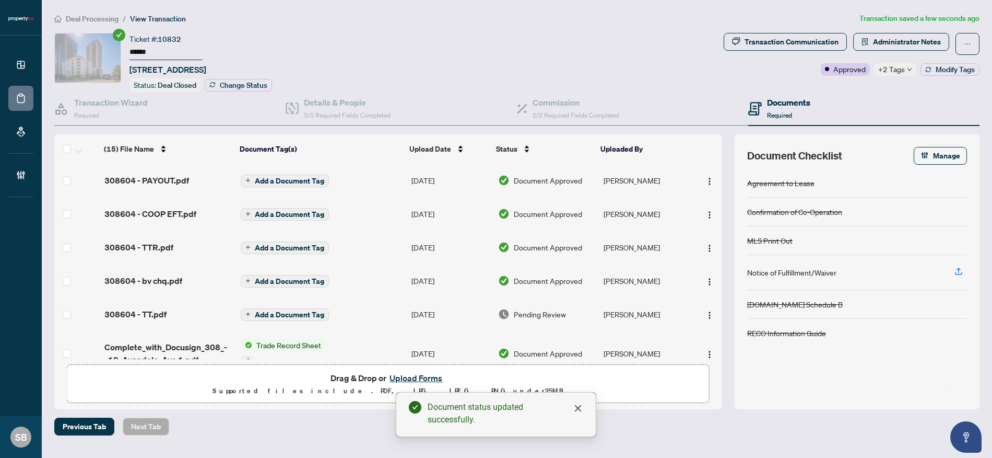
click at [550, 313] on span "Pending Review" at bounding box center [540, 313] width 52 height 11
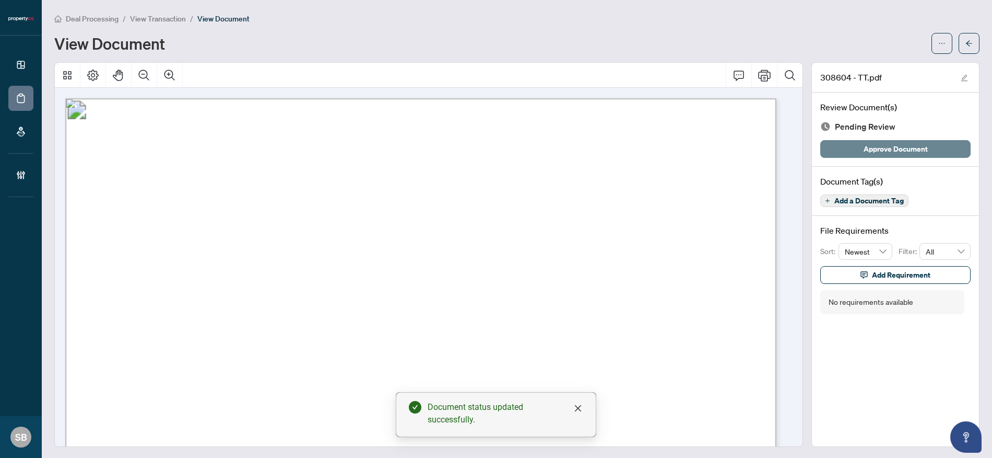
click at [874, 153] on span "Approve Document" at bounding box center [896, 148] width 64 height 17
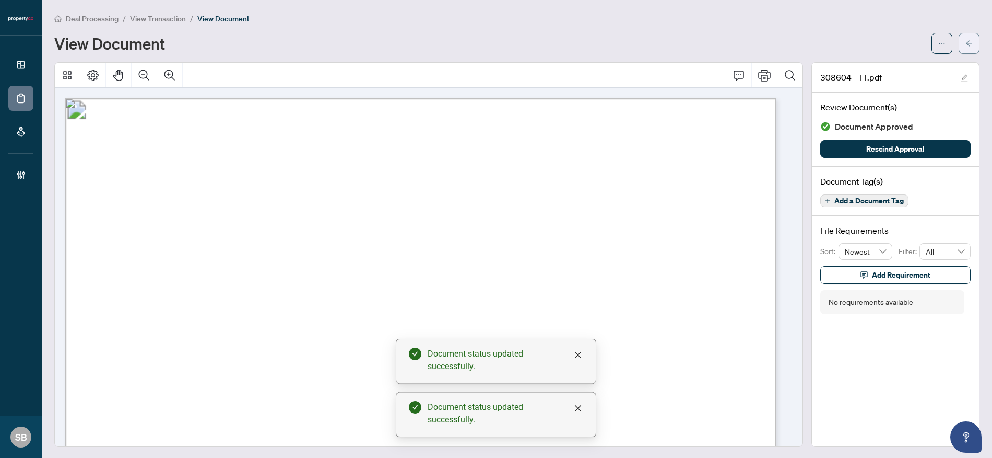
click at [966, 44] on icon "arrow-left" at bounding box center [969, 43] width 7 height 7
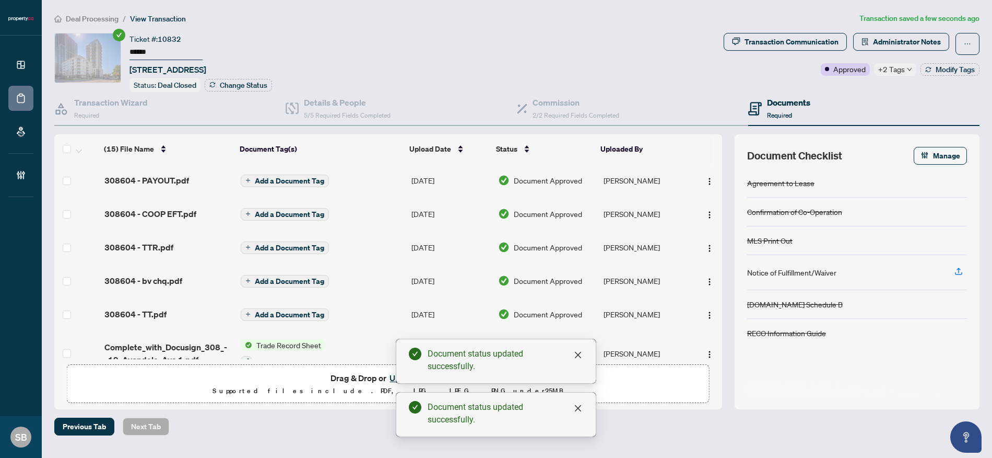
drag, startPoint x: 107, startPoint y: 18, endPoint x: 102, endPoint y: 6, distance: 12.7
click at [106, 18] on span "Deal Processing" at bounding box center [92, 18] width 53 height 9
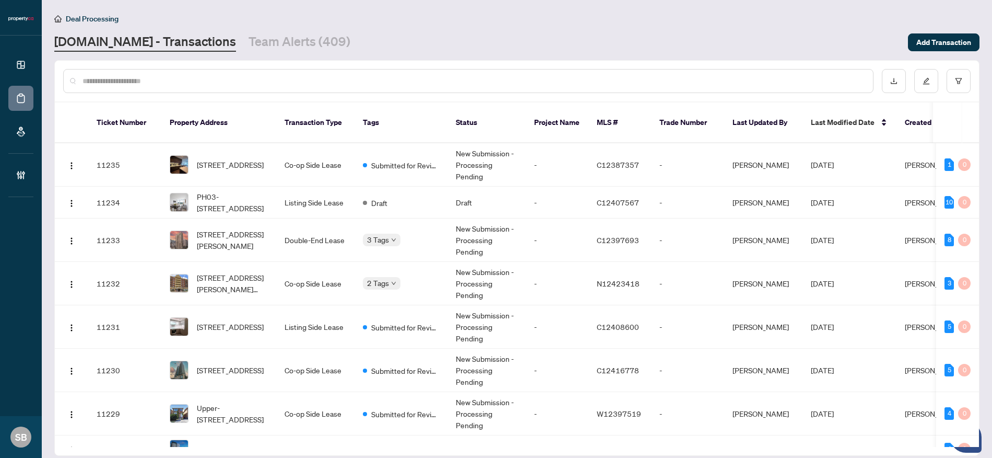
click at [238, 81] on input "text" at bounding box center [474, 80] width 782 height 11
paste input "******"
type input "******"
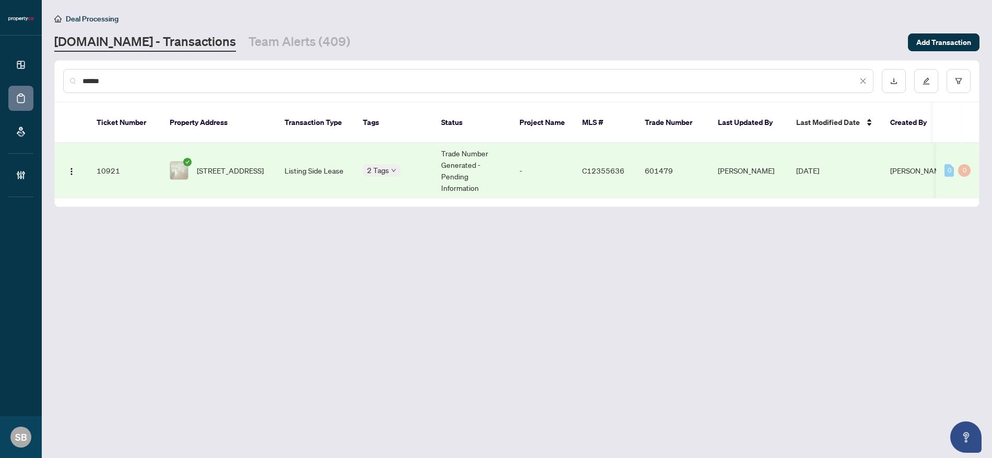
click at [433, 160] on td "Trade Number Generated - Pending Information" at bounding box center [472, 170] width 78 height 55
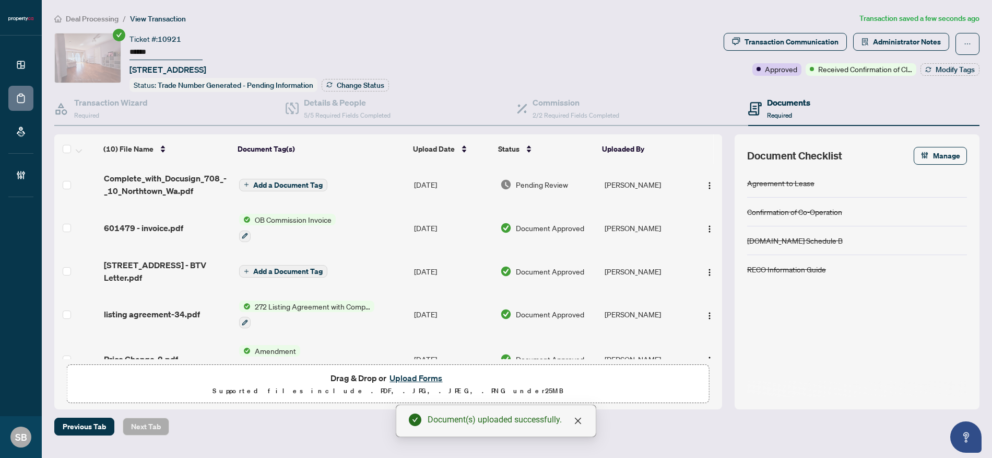
click at [293, 184] on span "Add a Document Tag" at bounding box center [287, 184] width 69 height 7
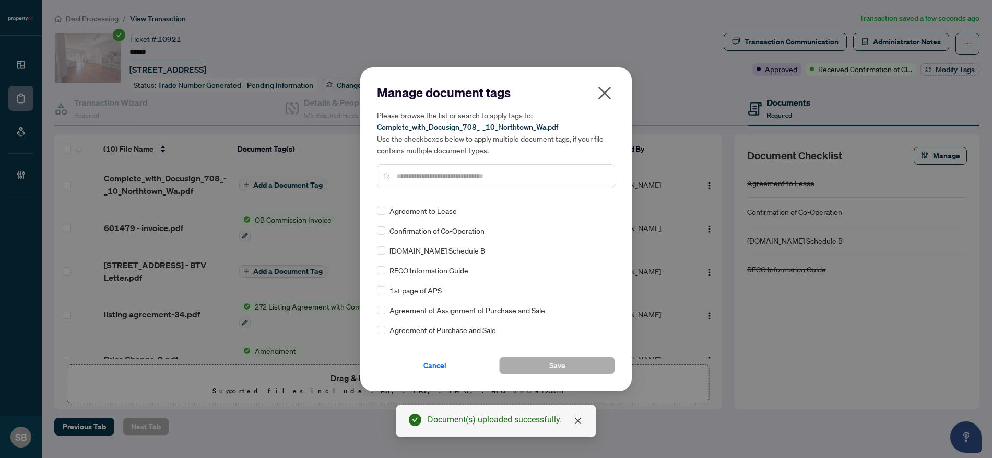
click at [464, 196] on div "Manage document tags Please browse the list or search to apply tags to: Complet…" at bounding box center [496, 229] width 238 height 290
click at [463, 176] on input "text" at bounding box center [501, 175] width 210 height 11
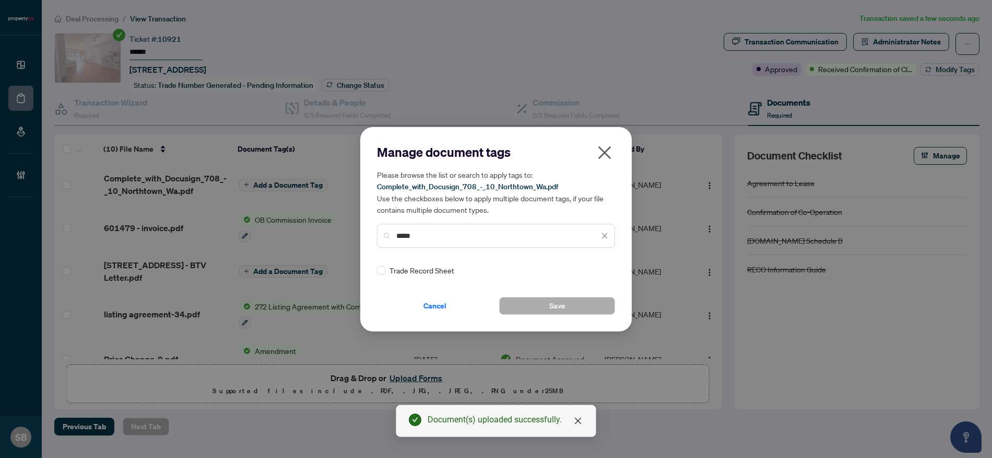
type input "*****"
click at [603, 268] on icon at bounding box center [605, 270] width 6 height 4
click at [569, 326] on div "Approved" at bounding box center [564, 320] width 67 height 11
click at [530, 303] on button "Save" at bounding box center [557, 306] width 116 height 18
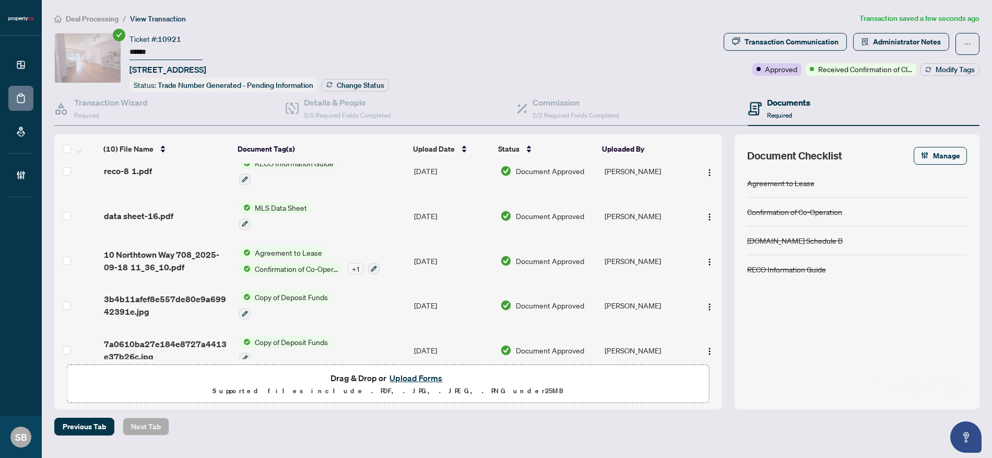
scroll to position [239, 0]
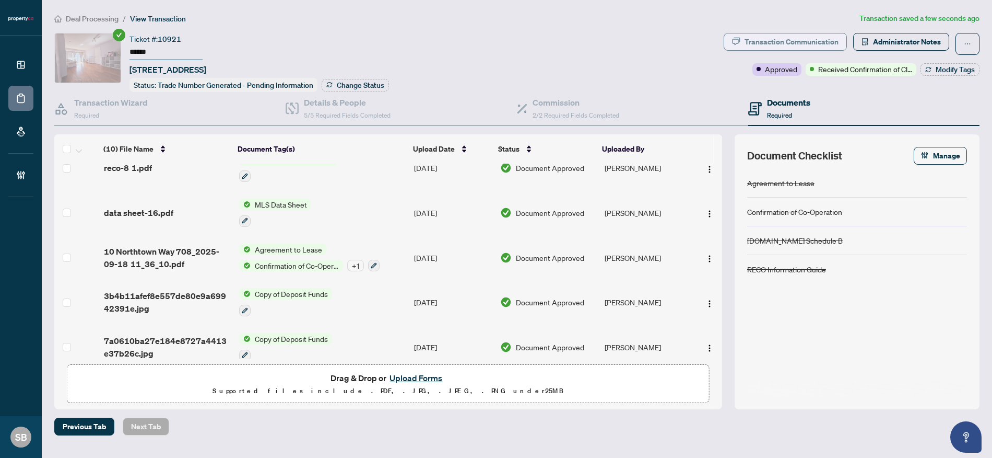
click at [764, 40] on div "Transaction Communication" at bounding box center [792, 41] width 94 height 17
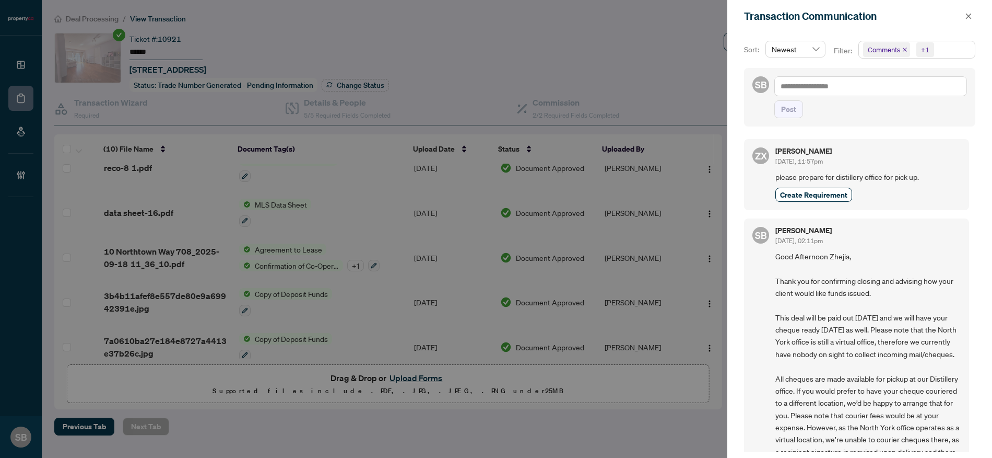
click at [884, 101] on div "Post" at bounding box center [871, 109] width 193 height 18
click at [854, 86] on textarea at bounding box center [871, 86] width 193 height 20
type textarea "*"
type textarea "**"
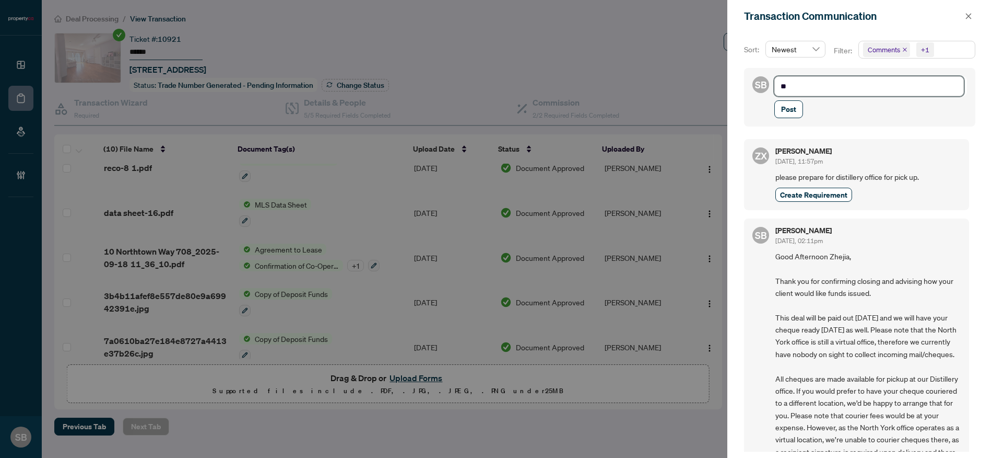
type textarea "**"
type textarea "****"
type textarea "*****"
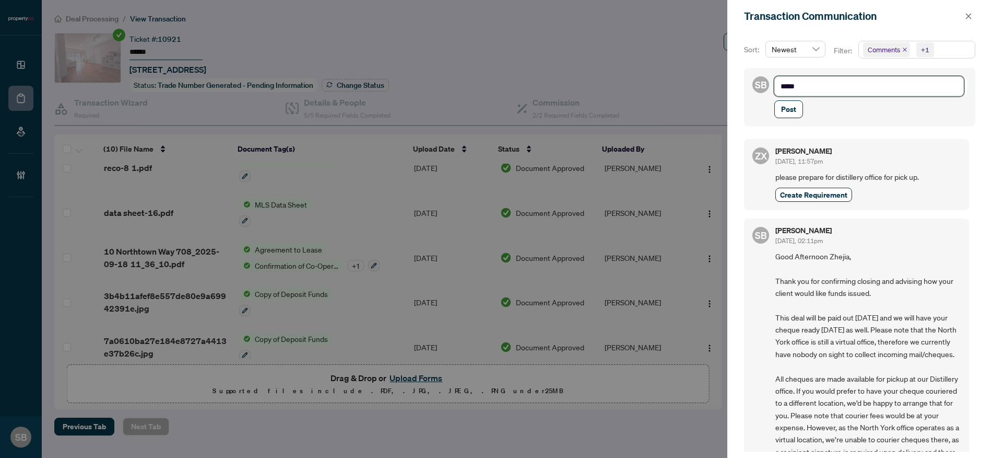
type textarea "******"
type textarea "*****"
type textarea "****"
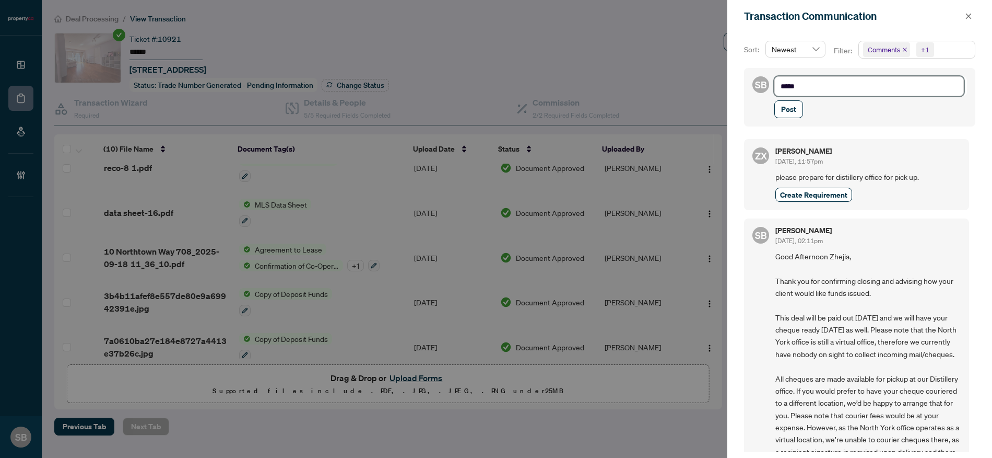
type textarea "****"
type textarea "**"
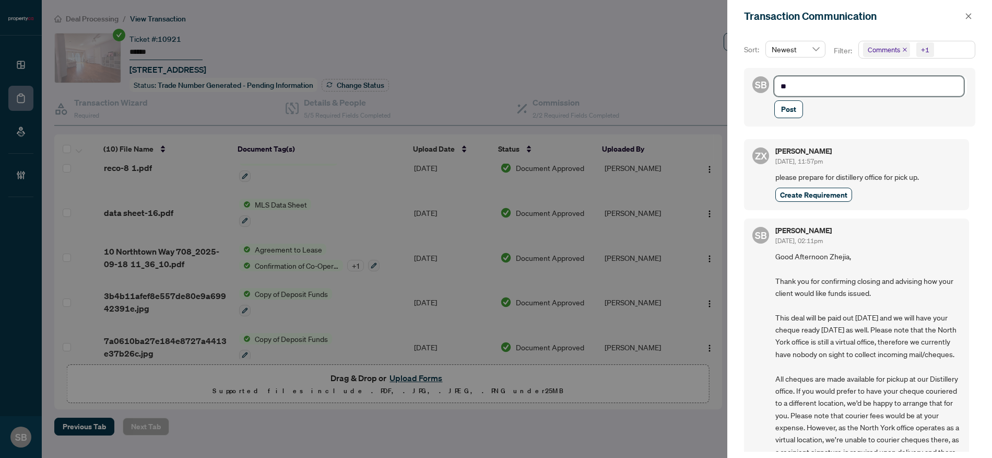
type textarea "*"
type textarea "**"
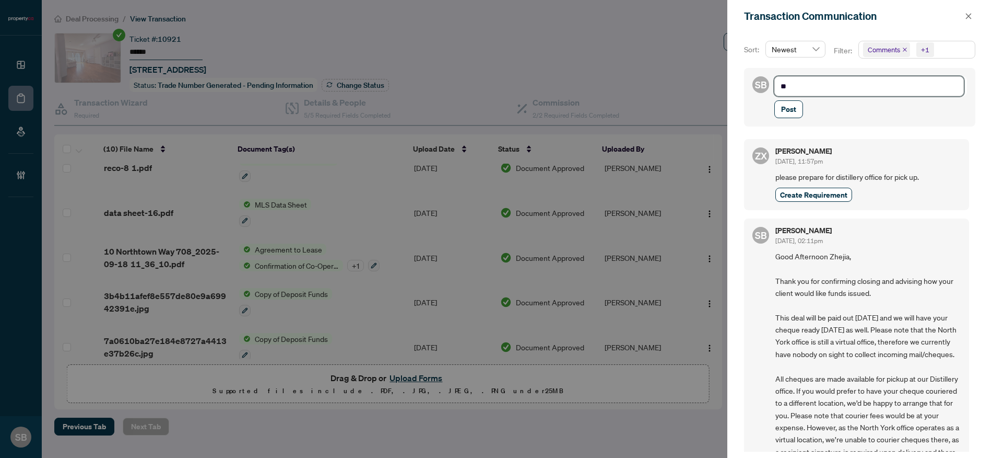
type textarea "**"
type textarea "****"
type textarea "*****"
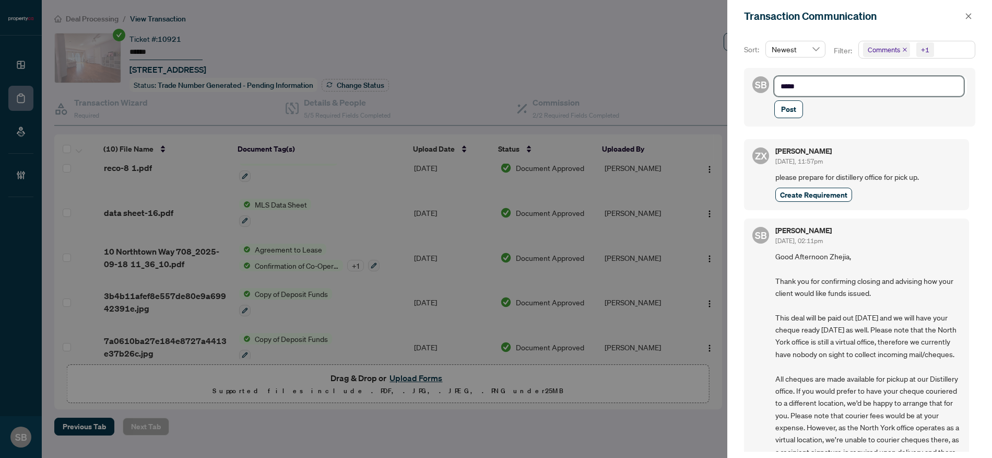
type textarea "******"
type textarea "*******"
type textarea "********"
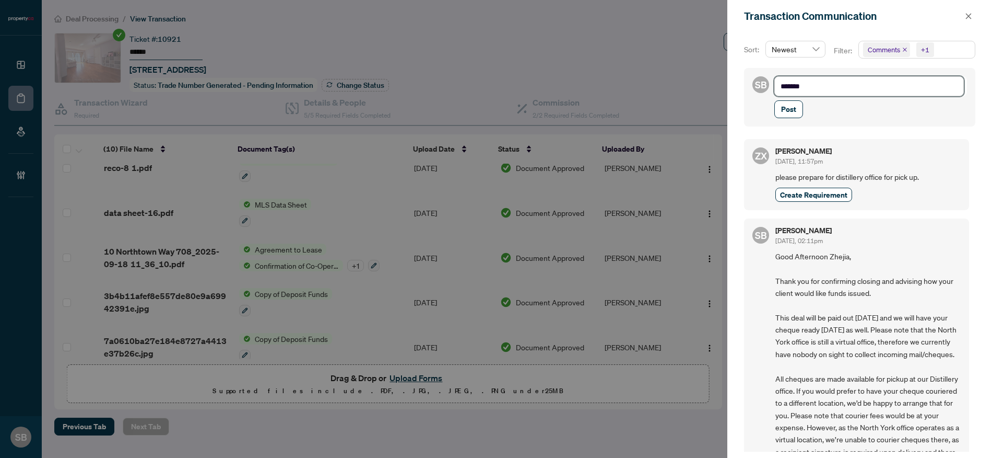
type textarea "********"
type textarea "*********"
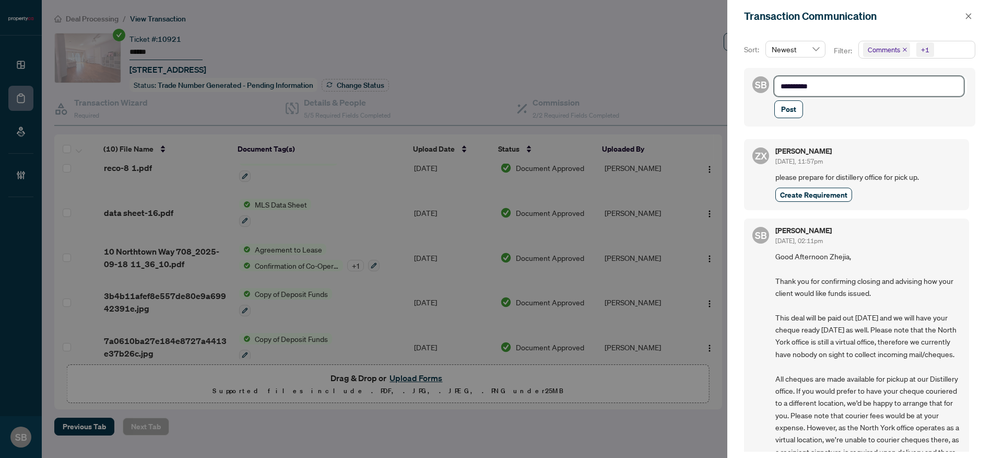
type textarea "*********"
type textarea "**********"
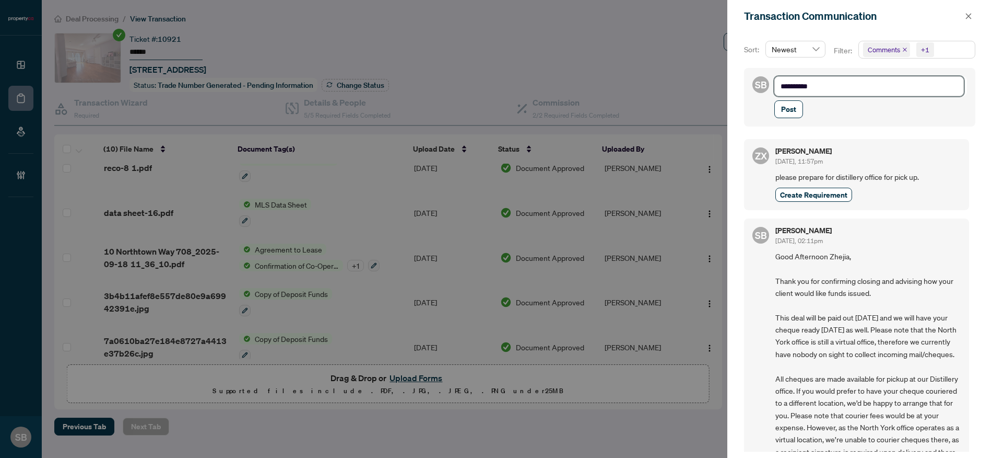
type textarea "**********"
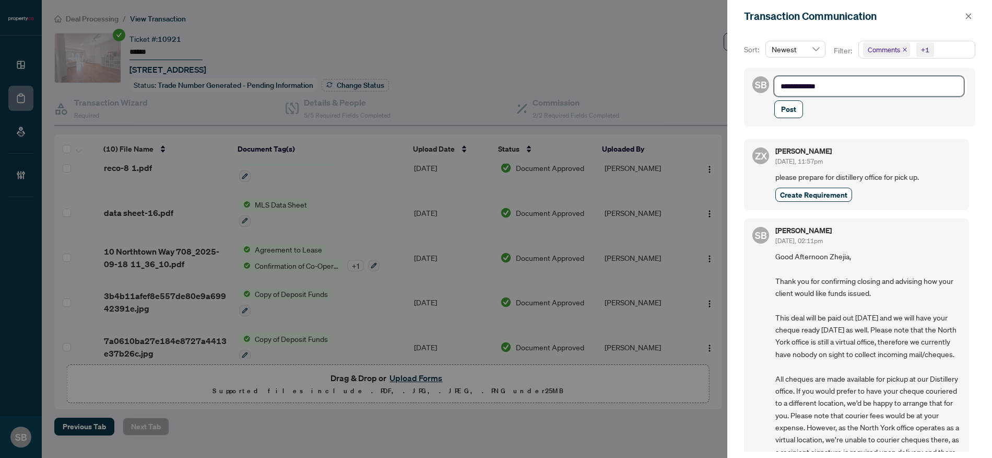
type textarea "**********"
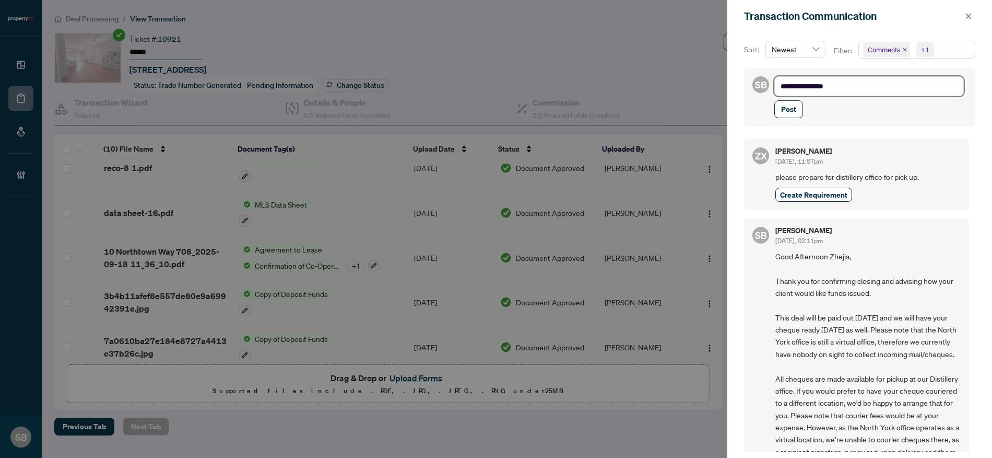
type textarea "**********"
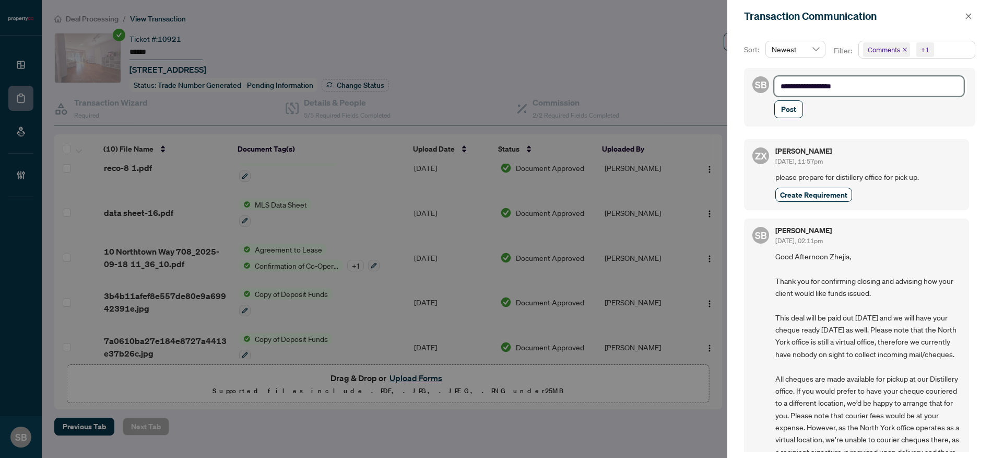
type textarea "**********"
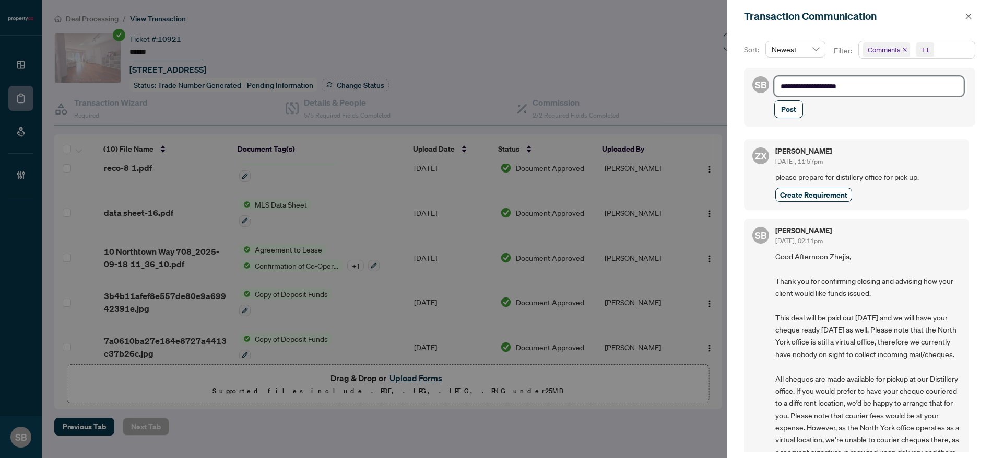
type textarea "**********"
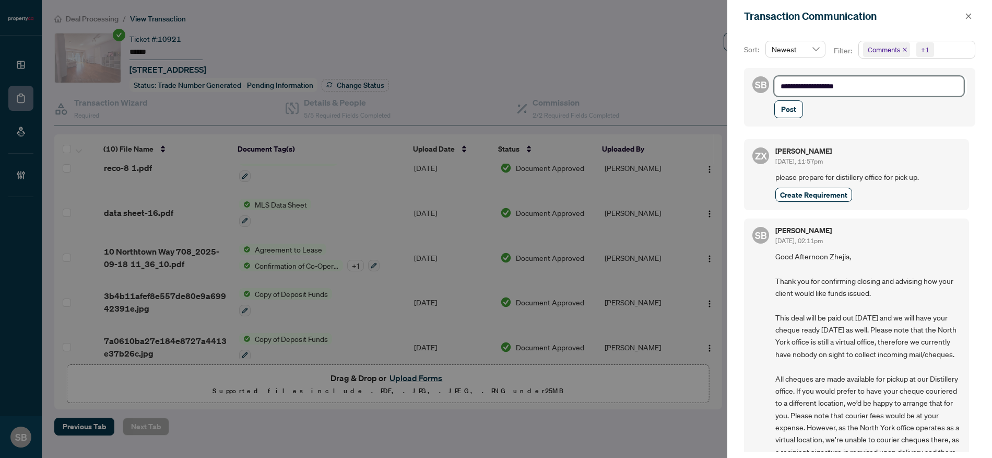
type textarea "**********"
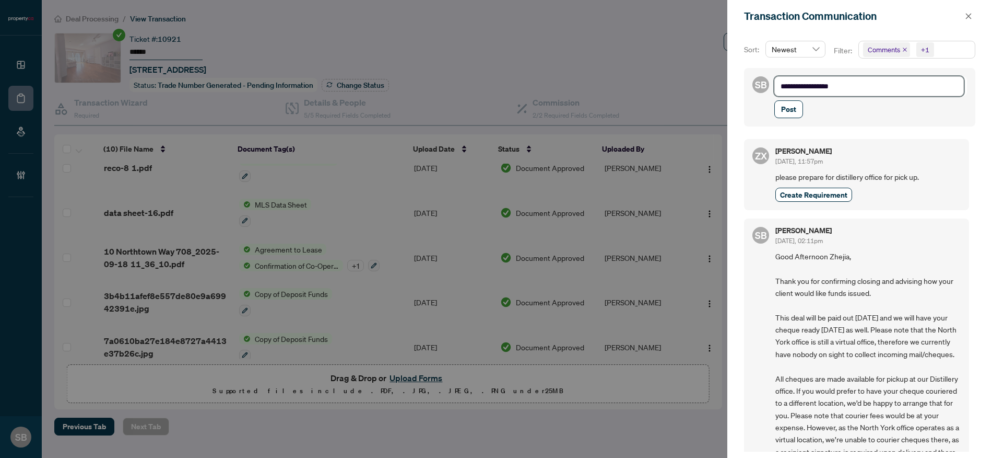
type textarea "**********"
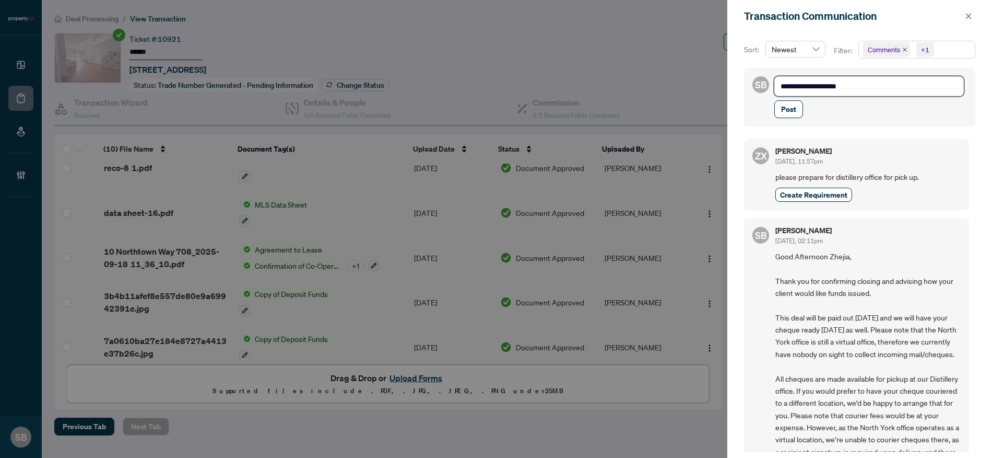
type textarea "**********"
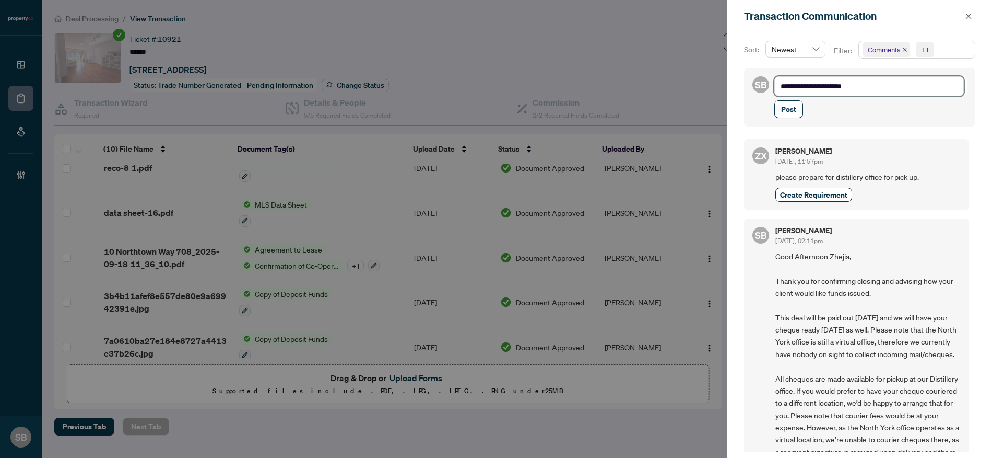
type textarea "**********"
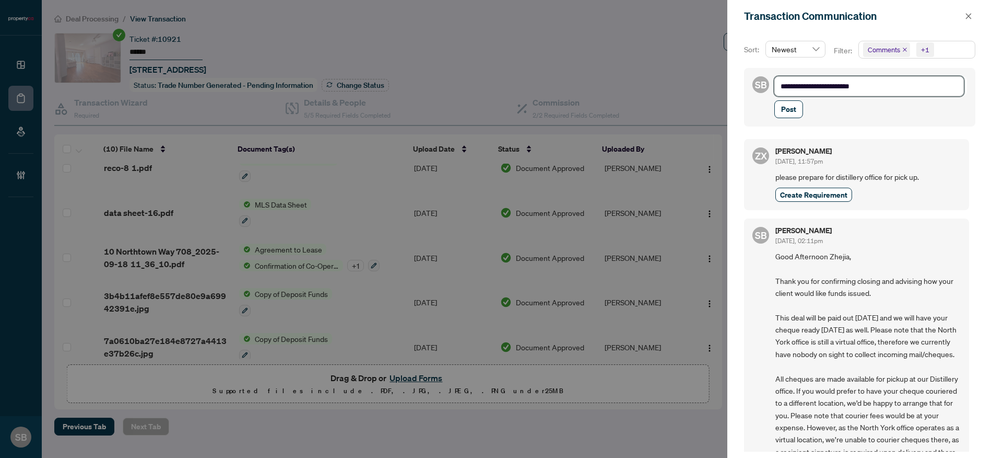
type textarea "**********"
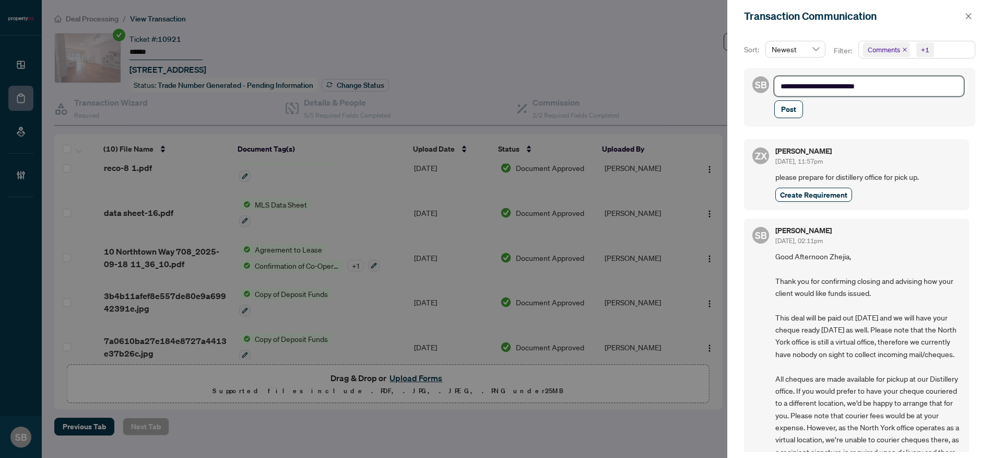
type textarea "**********"
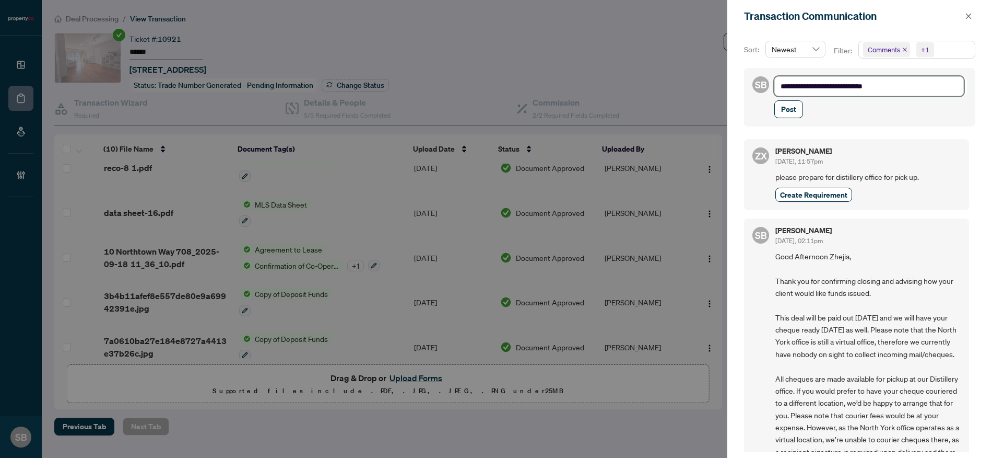
type textarea "**********"
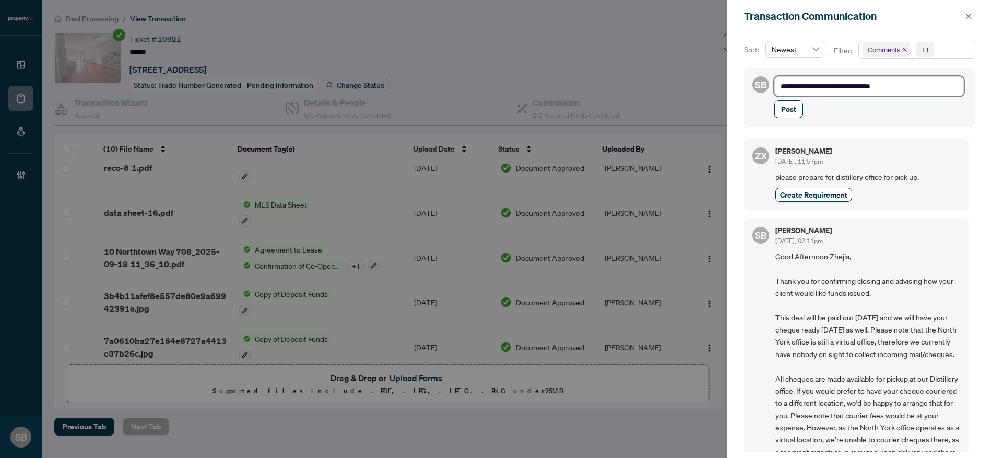
type textarea "**********"
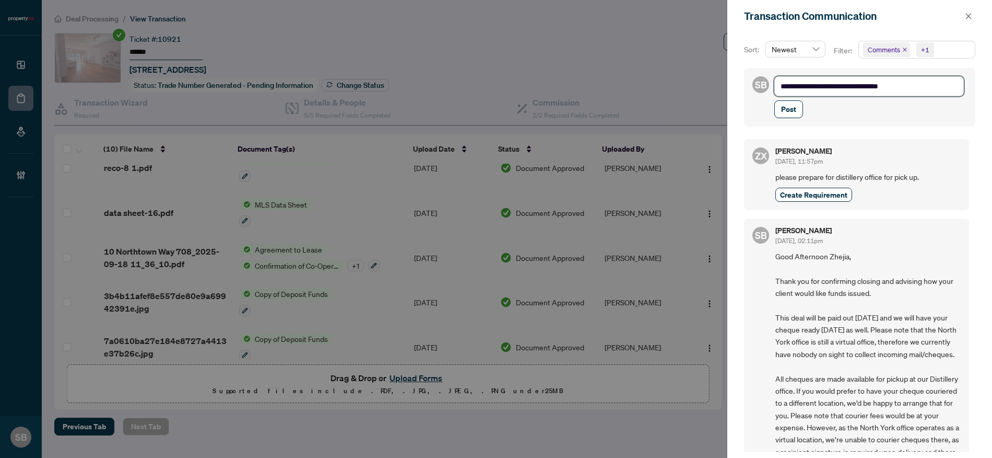
type textarea "**********"
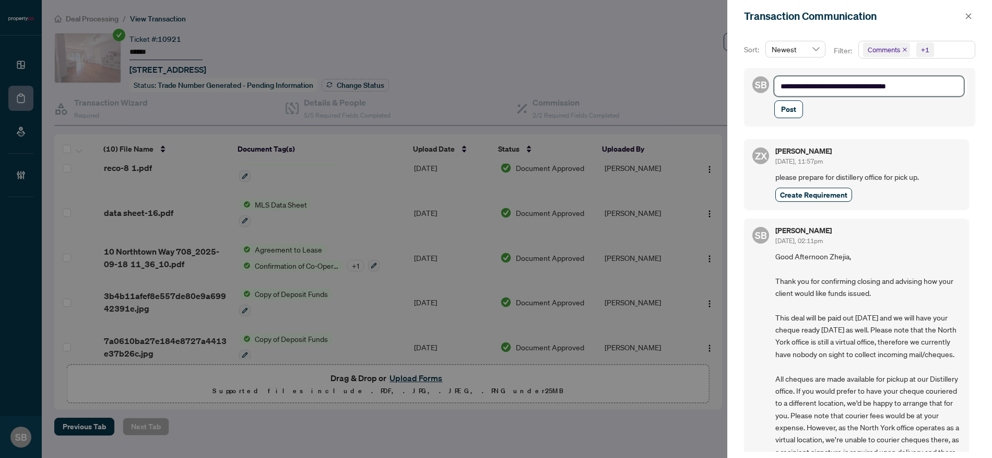
type textarea "**********"
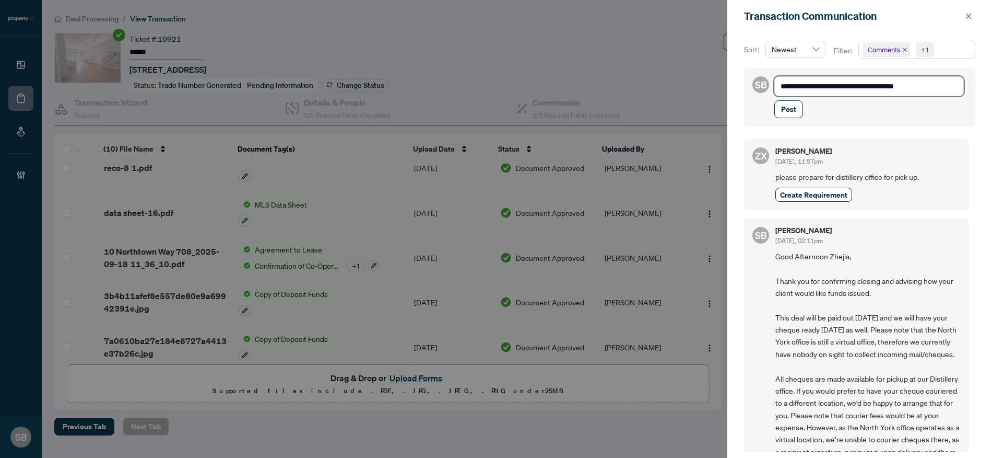
type textarea "**********"
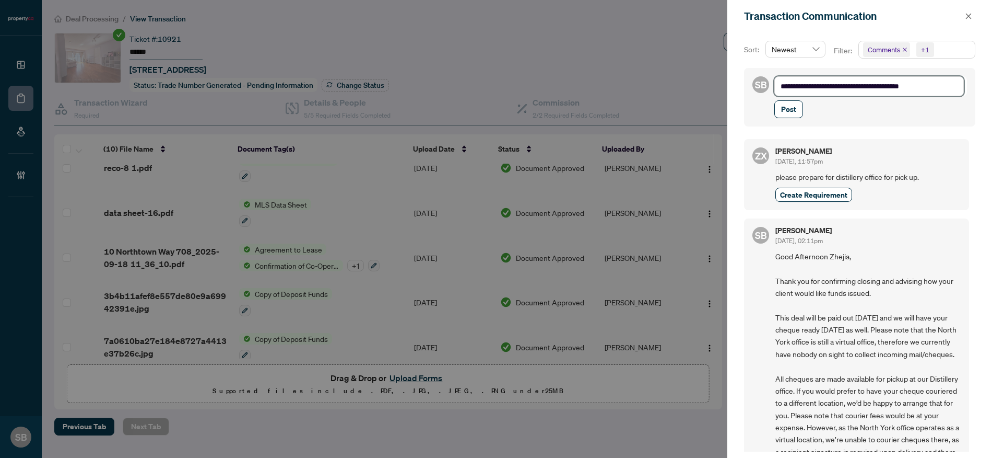
type textarea "**********"
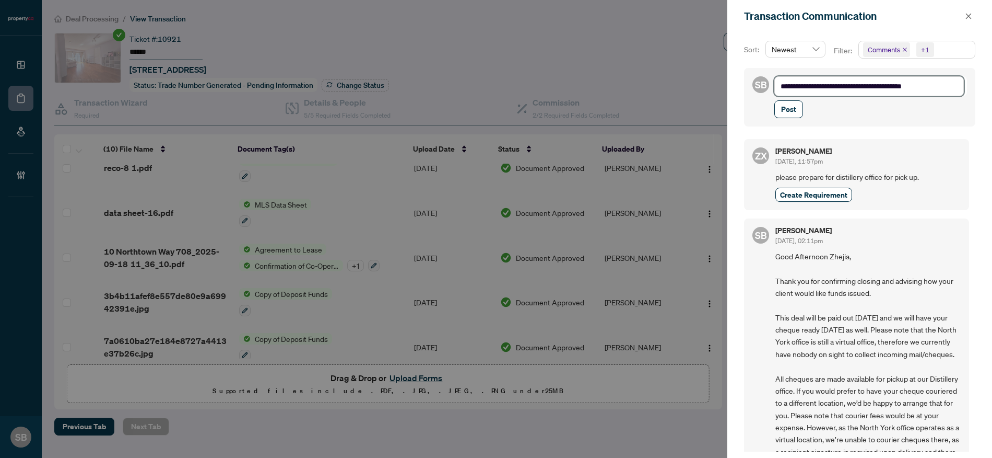
type textarea "**********"
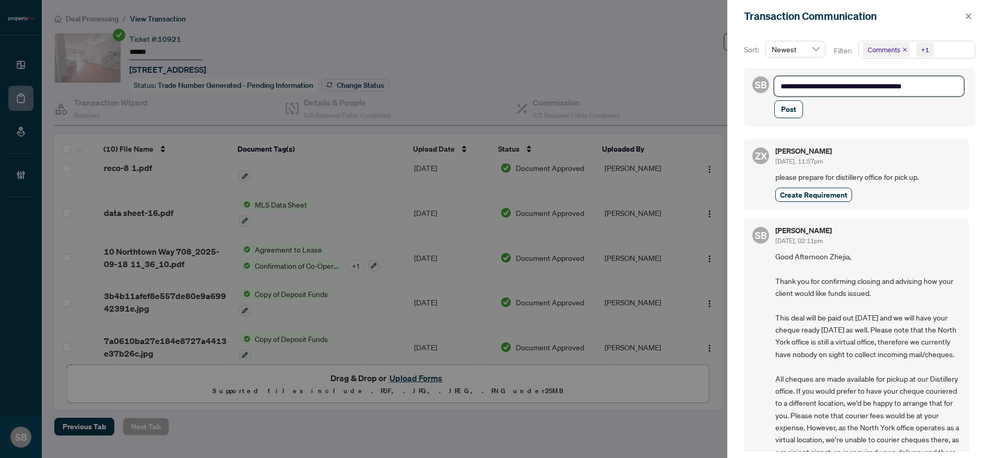
type textarea "**********"
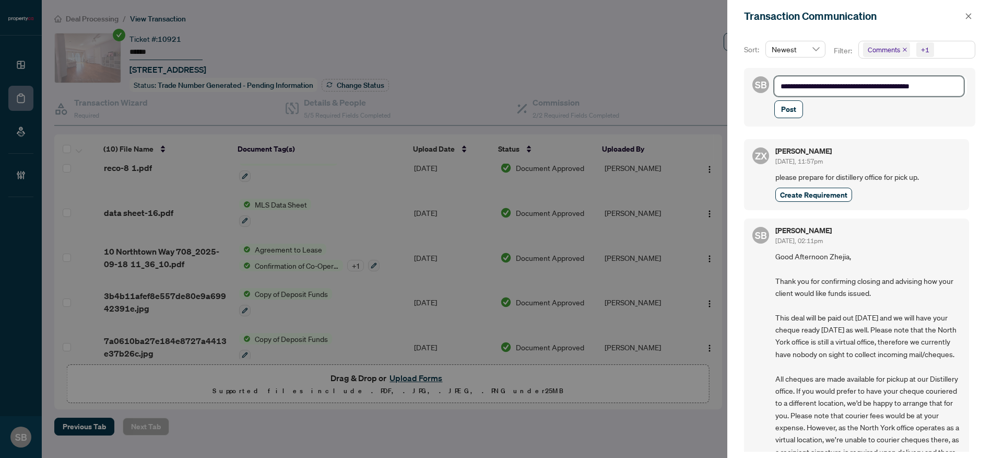
type textarea "**********"
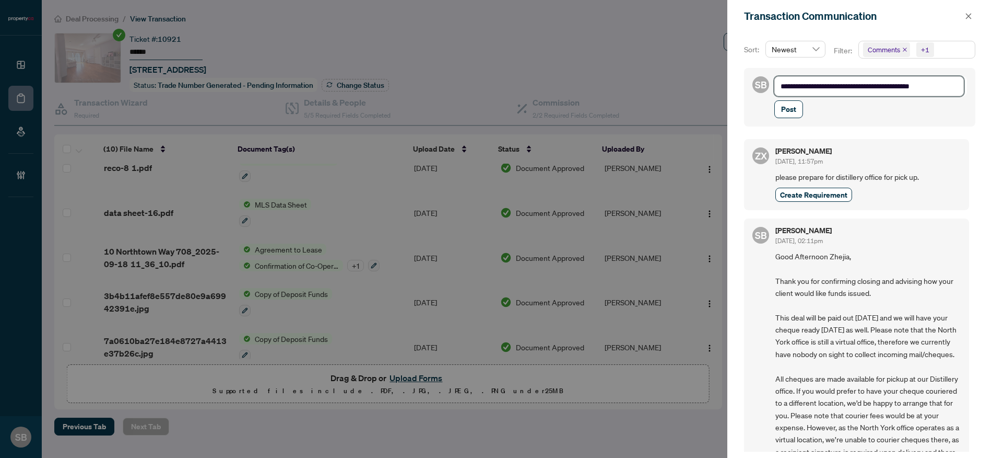
type textarea "**********"
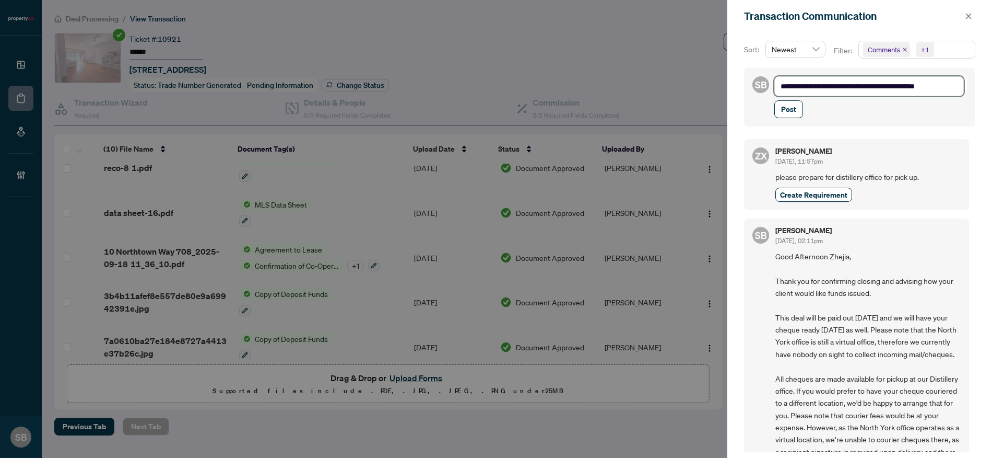
type textarea "**********"
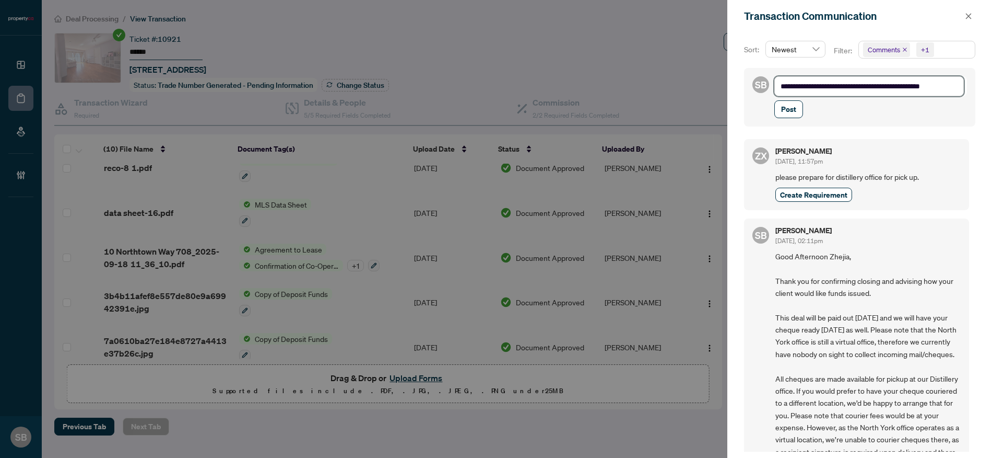
type textarea "**********"
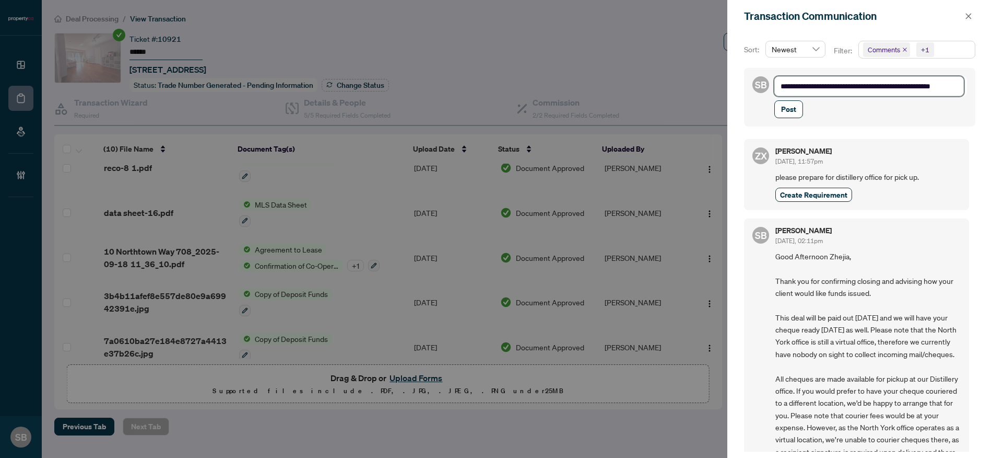
type textarea "**********"
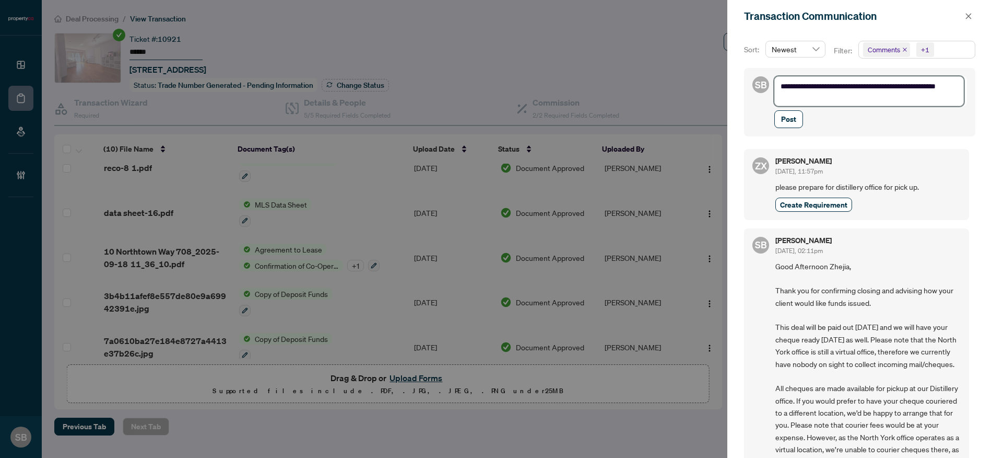
type textarea "**********"
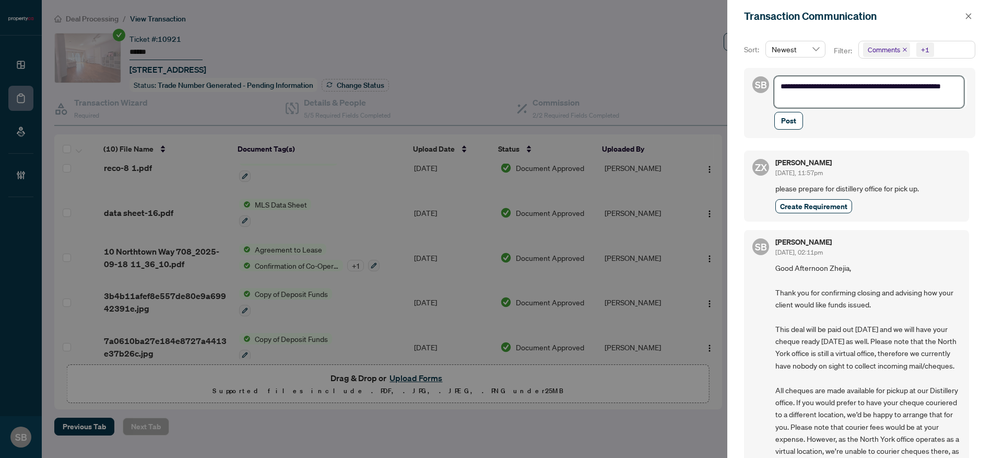
type textarea "**********"
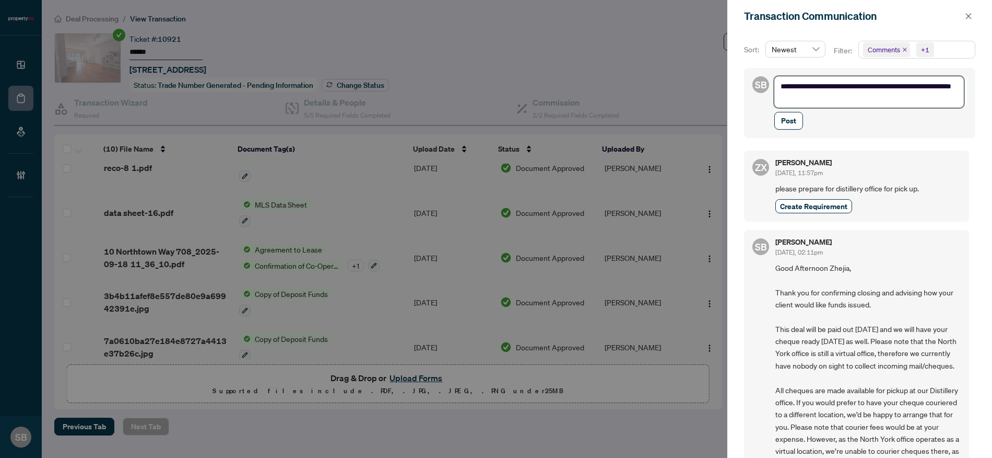
type textarea "**********"
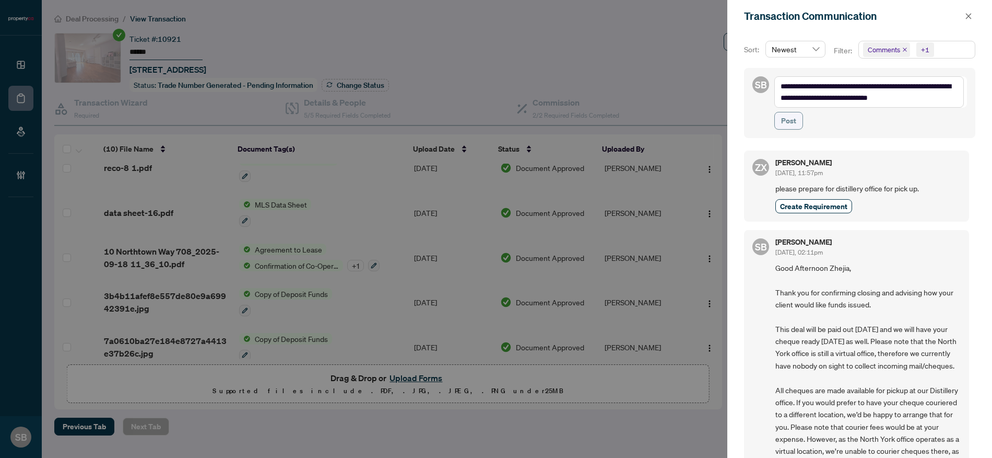
click at [792, 125] on span "Post" at bounding box center [788, 120] width 15 height 17
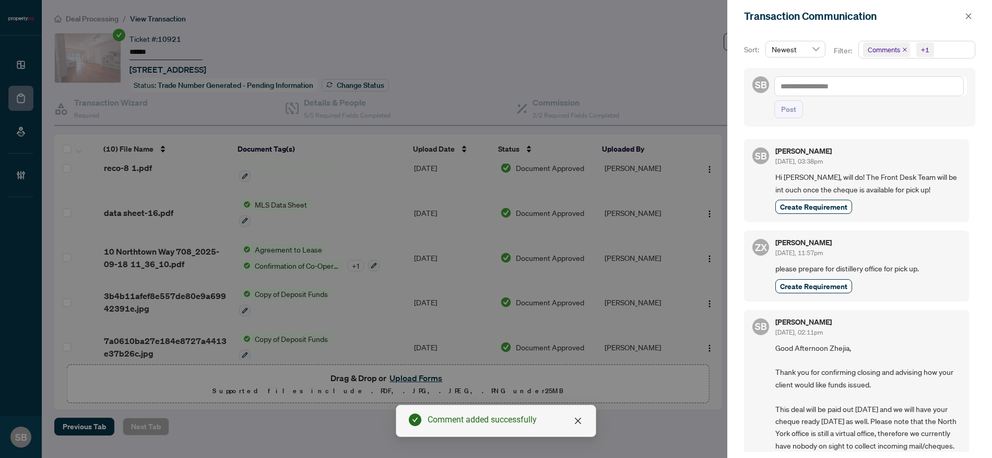
click at [390, 300] on div at bounding box center [496, 229] width 992 height 458
click at [141, 259] on div at bounding box center [496, 229] width 992 height 458
click at [142, 259] on div at bounding box center [496, 229] width 992 height 458
click at [171, 247] on div at bounding box center [496, 229] width 992 height 458
click at [966, 20] on span "button" at bounding box center [968, 16] width 7 height 17
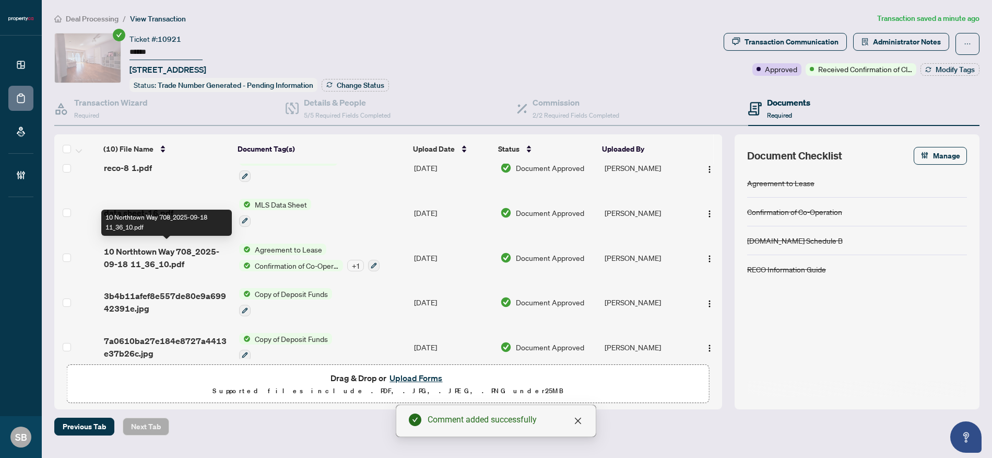
click at [162, 255] on span "10 Northtown Way 708_2025-09-18 11_36_10.pdf" at bounding box center [167, 257] width 127 height 25
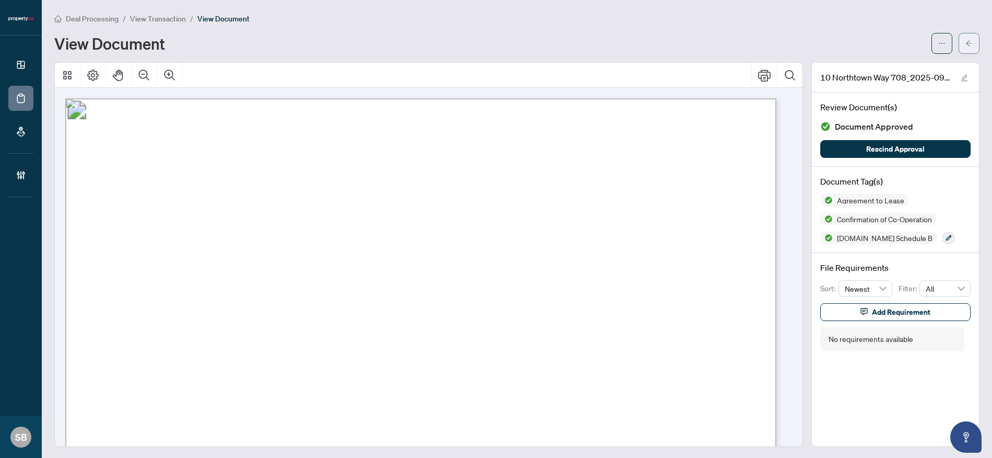
click at [966, 44] on icon "arrow-left" at bounding box center [969, 43] width 7 height 7
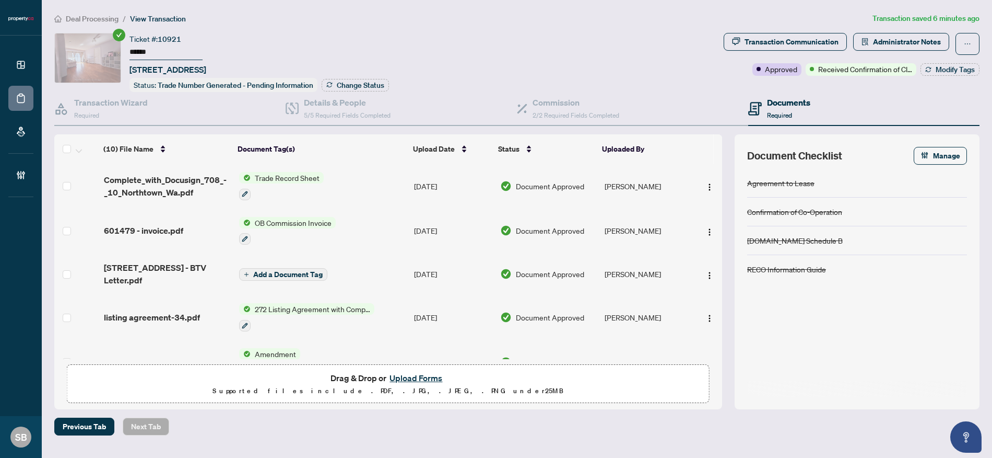
click at [328, 233] on div at bounding box center [287, 238] width 97 height 13
click at [172, 233] on span "601479 - invoice.pdf" at bounding box center [143, 230] width 79 height 13
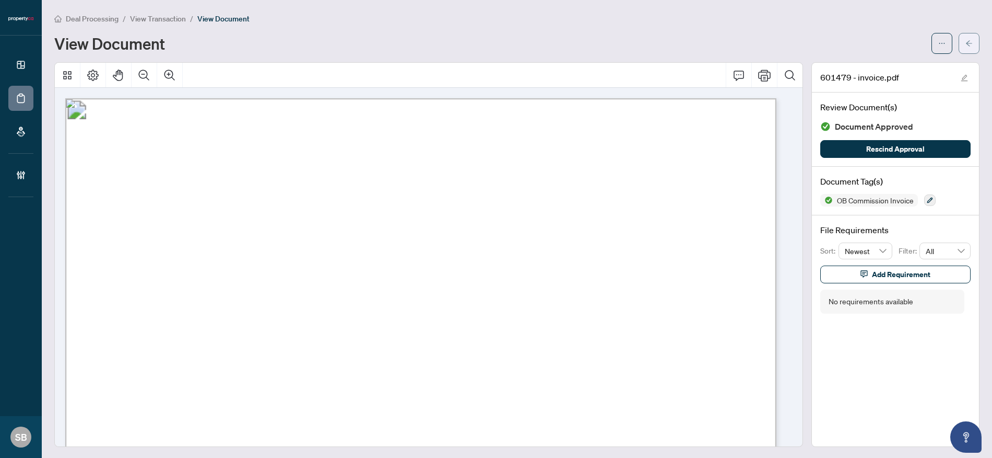
click at [966, 44] on icon "arrow-left" at bounding box center [969, 43] width 7 height 7
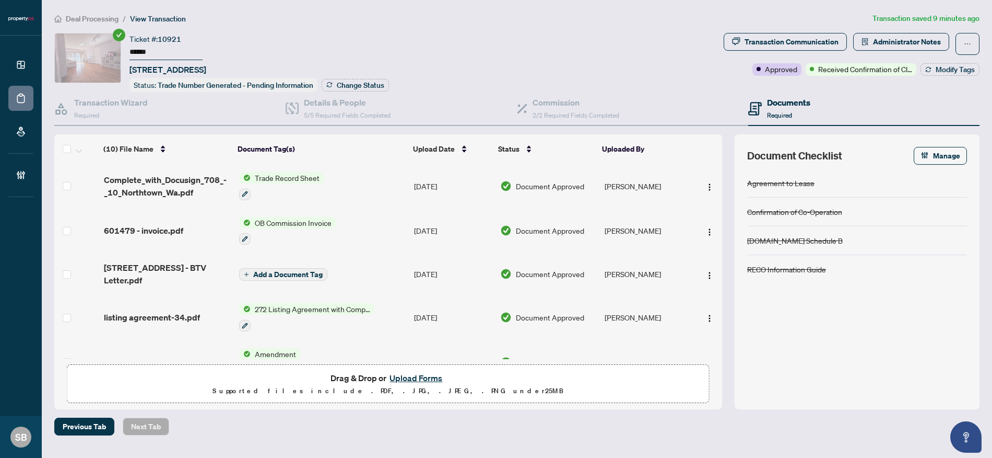
click at [292, 225] on span "OB Commission Invoice" at bounding box center [293, 222] width 85 height 11
click at [166, 227] on span "601479 - invoice.pdf" at bounding box center [143, 230] width 79 height 13
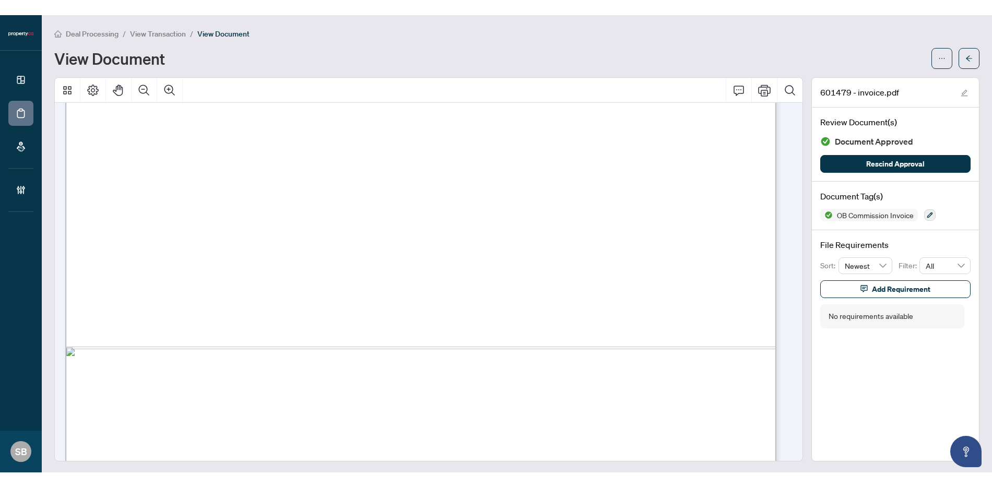
scroll to position [568, 0]
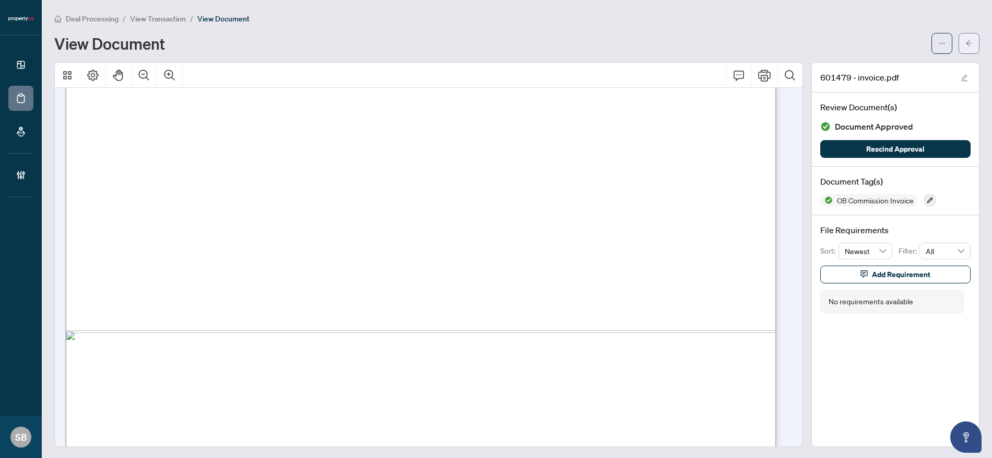
click at [968, 38] on button "button" at bounding box center [969, 43] width 21 height 21
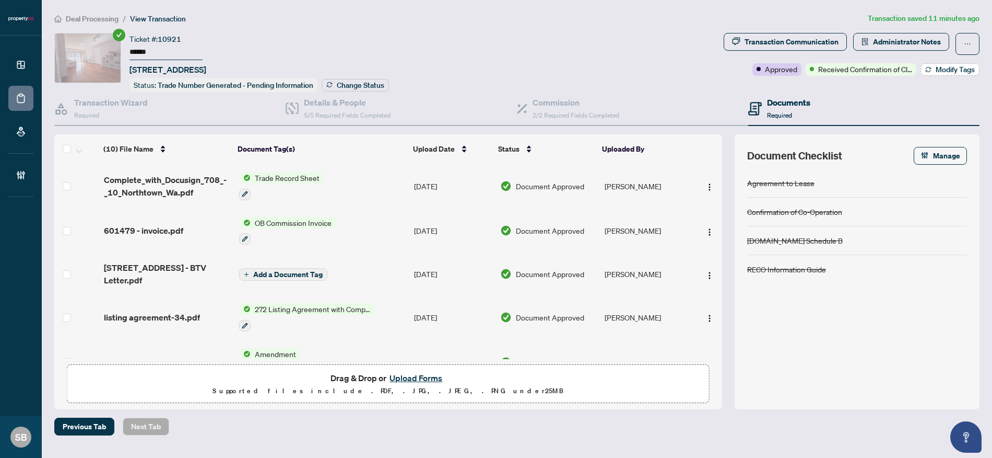
click at [922, 69] on button "Modify Tags" at bounding box center [950, 69] width 59 height 13
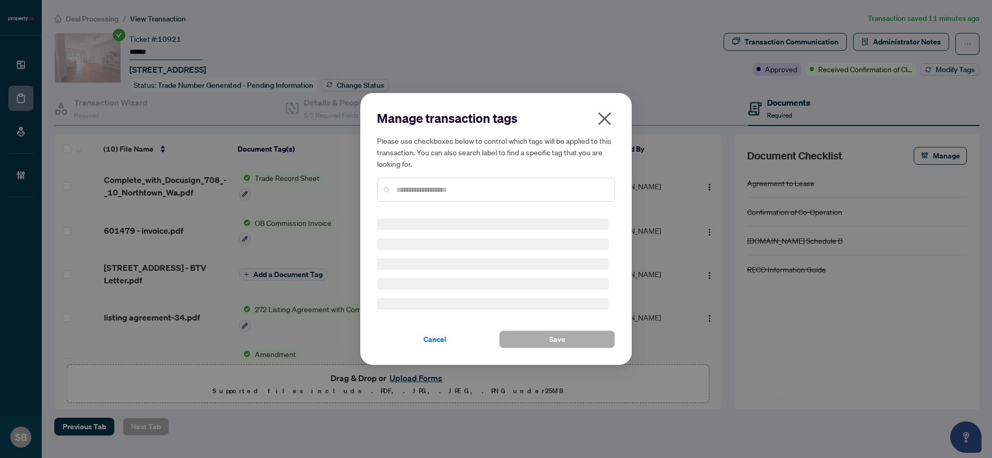
click at [944, 71] on div "Manage transaction tags Please use checkboxes below to control which tags will …" at bounding box center [496, 229] width 992 height 458
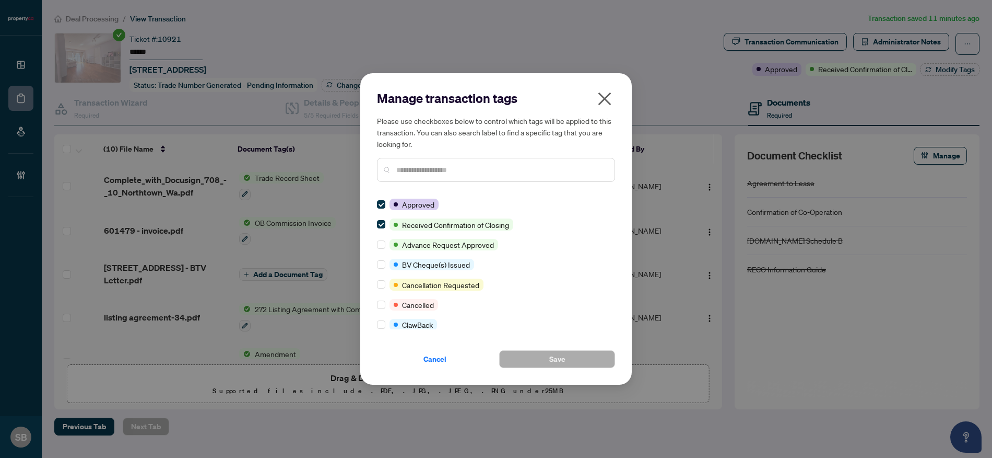
click at [443, 181] on div at bounding box center [496, 170] width 238 height 24
click at [459, 168] on input "text" at bounding box center [501, 169] width 210 height 11
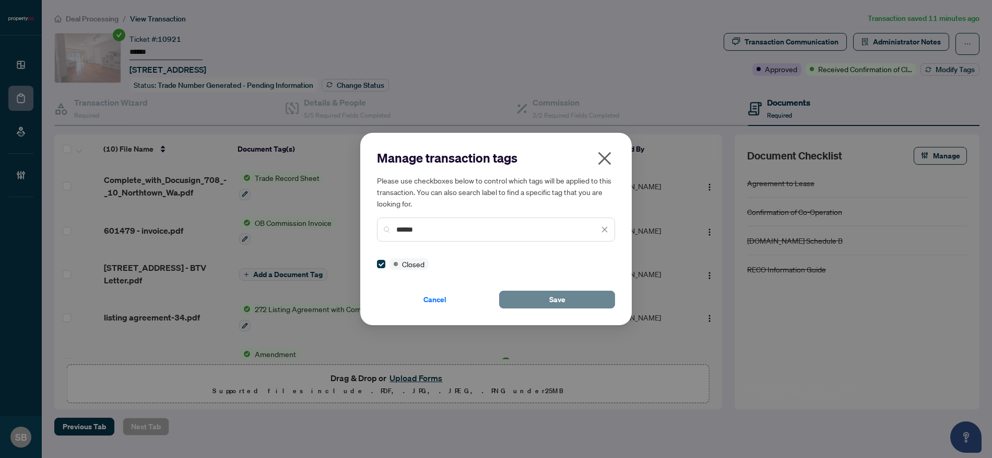
click at [541, 296] on button "Save" at bounding box center [557, 299] width 116 height 18
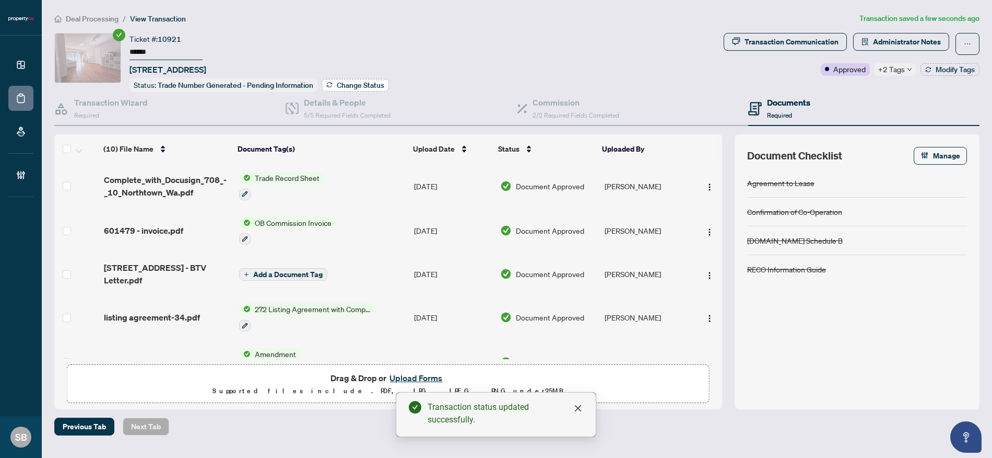
click at [364, 84] on span "Change Status" at bounding box center [361, 84] width 48 height 7
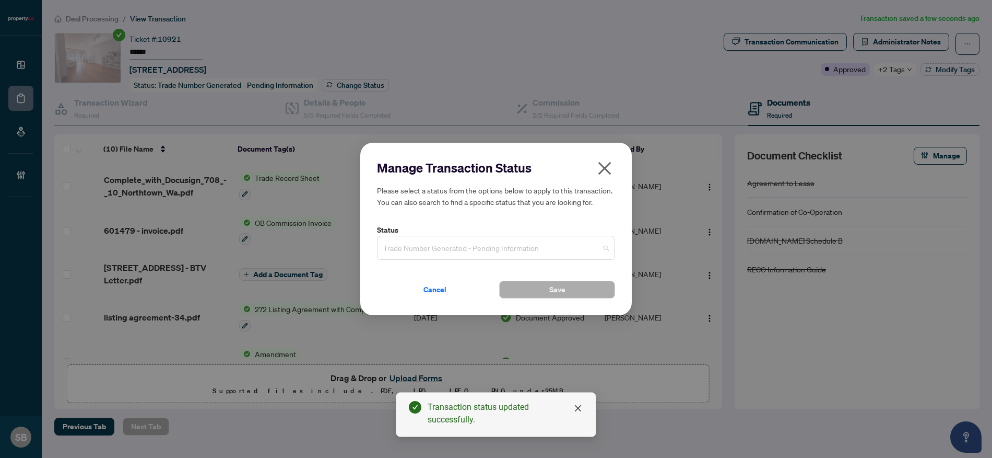
drag, startPoint x: 585, startPoint y: 252, endPoint x: 575, endPoint y: 261, distance: 13.3
click at [585, 252] on span "Trade Number Generated - Pending Information" at bounding box center [496, 248] width 226 height 20
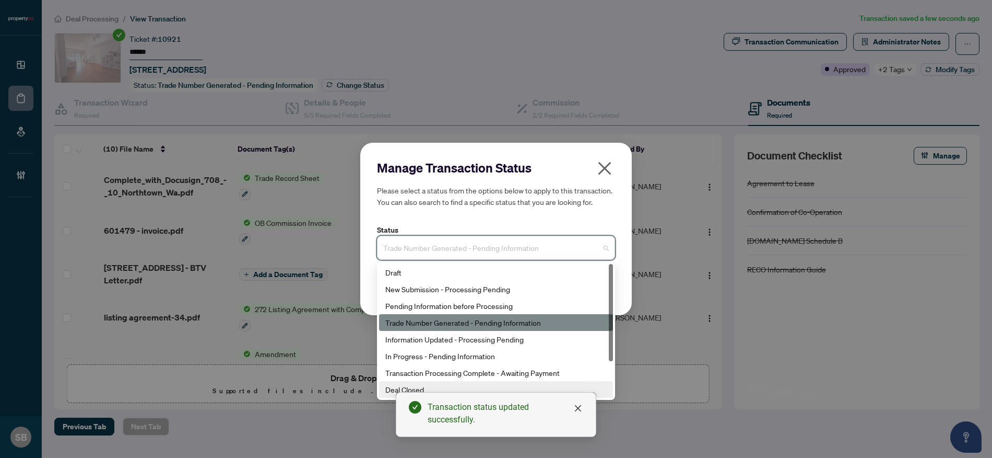
click at [415, 385] on div "Deal Closed" at bounding box center [495, 388] width 221 height 11
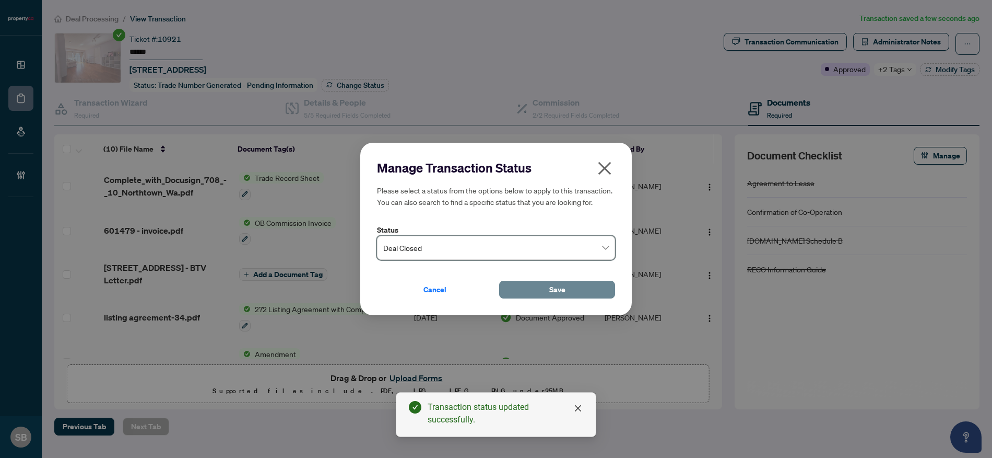
click at [575, 295] on button "Save" at bounding box center [557, 289] width 116 height 18
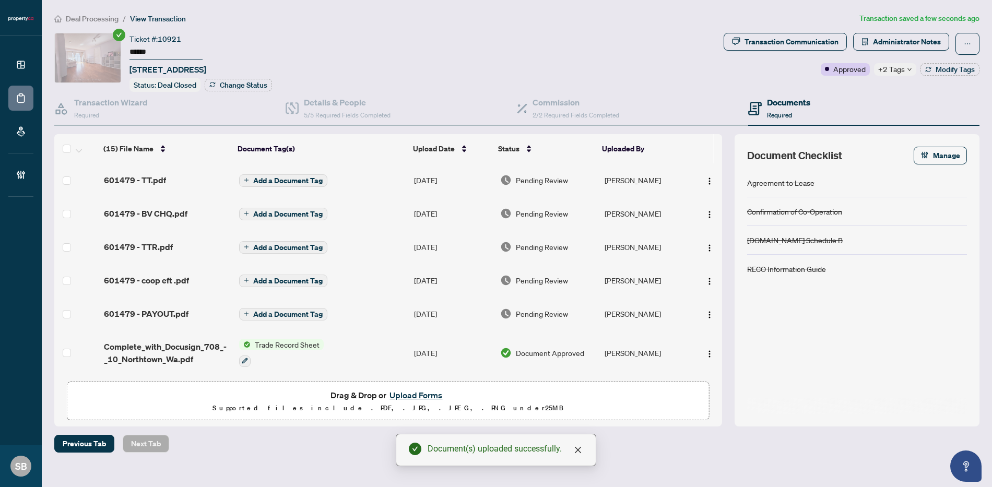
click at [533, 180] on span "Pending Review" at bounding box center [542, 179] width 52 height 11
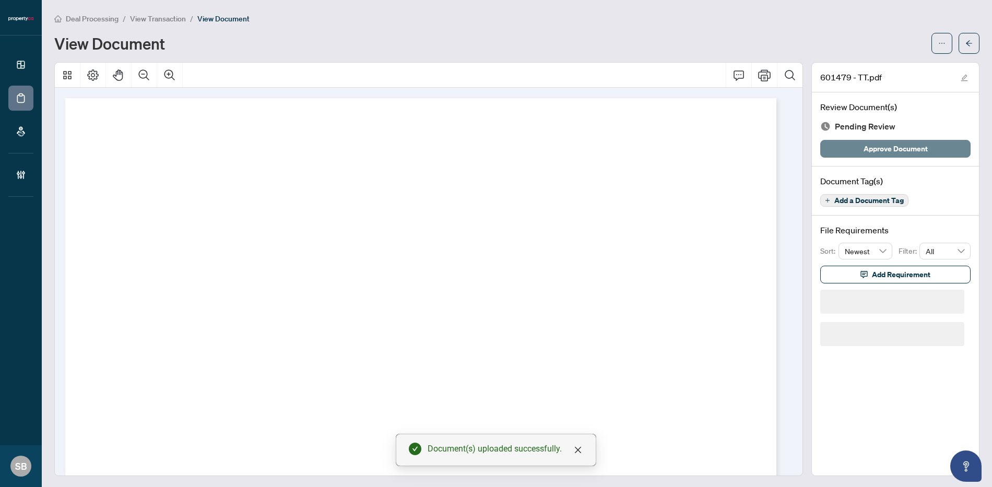
click at [874, 153] on span "Approve Document" at bounding box center [896, 148] width 64 height 17
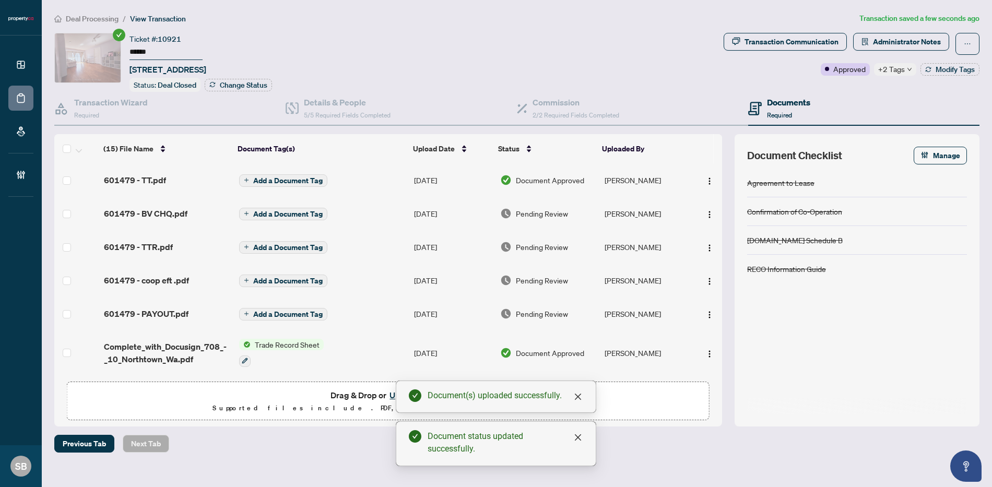
click at [538, 213] on span "Pending Review" at bounding box center [542, 213] width 52 height 11
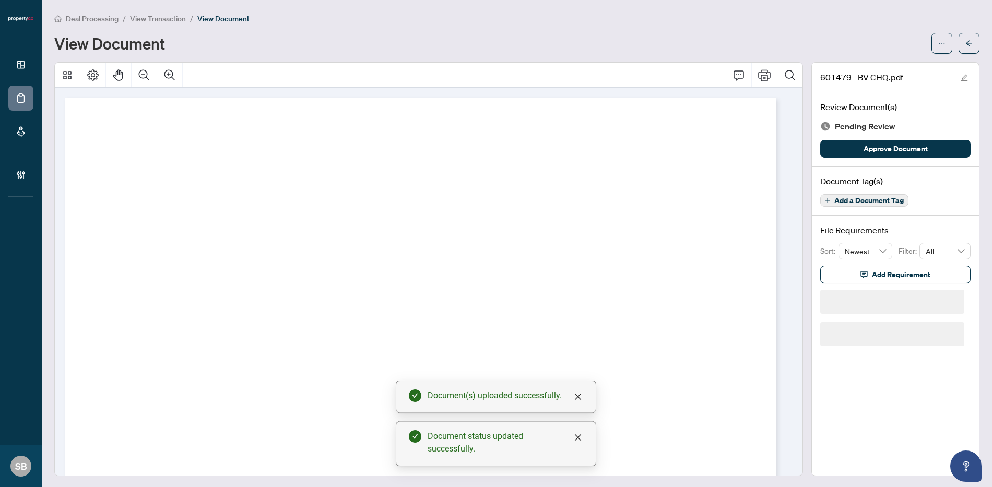
drag, startPoint x: 926, startPoint y: 145, endPoint x: 952, endPoint y: 53, distance: 95.7
click at [925, 145] on button "Approve Document" at bounding box center [896, 149] width 150 height 18
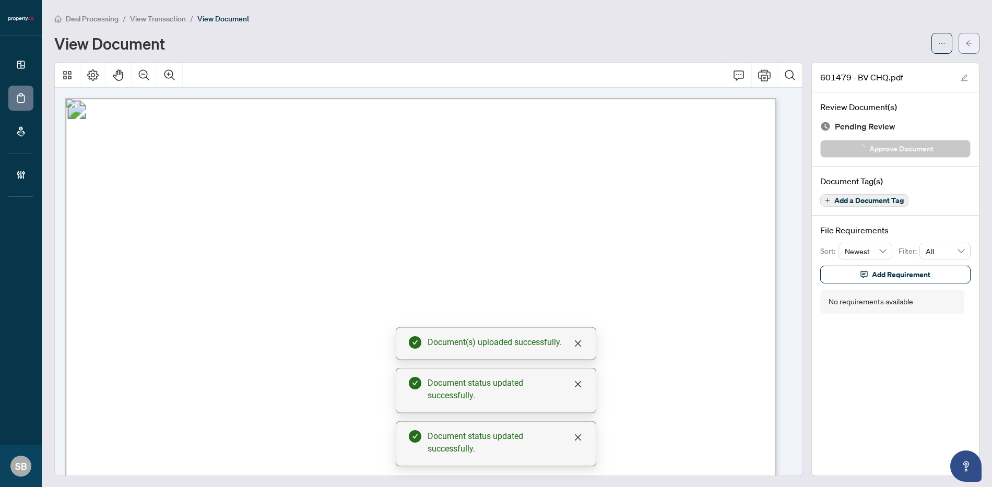
click at [966, 42] on icon "arrow-left" at bounding box center [969, 43] width 7 height 7
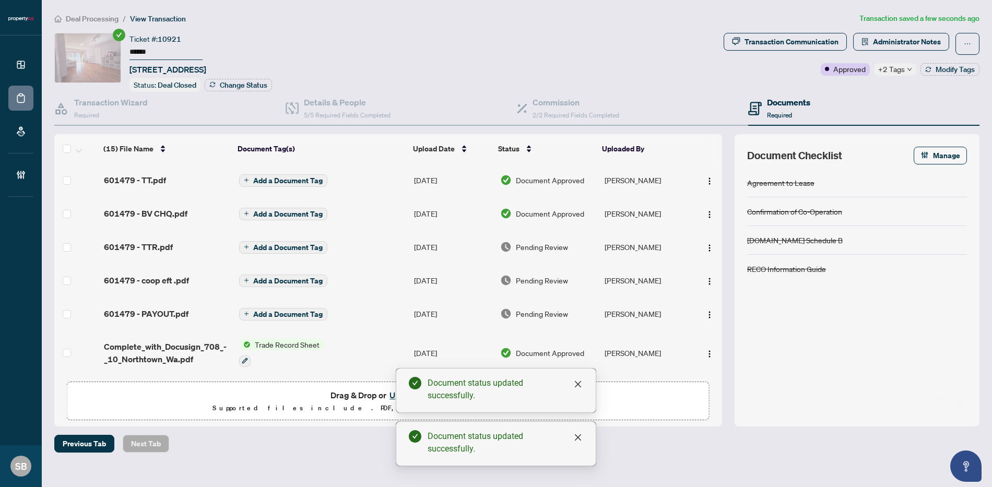
click at [542, 245] on span "Pending Review" at bounding box center [542, 246] width 52 height 11
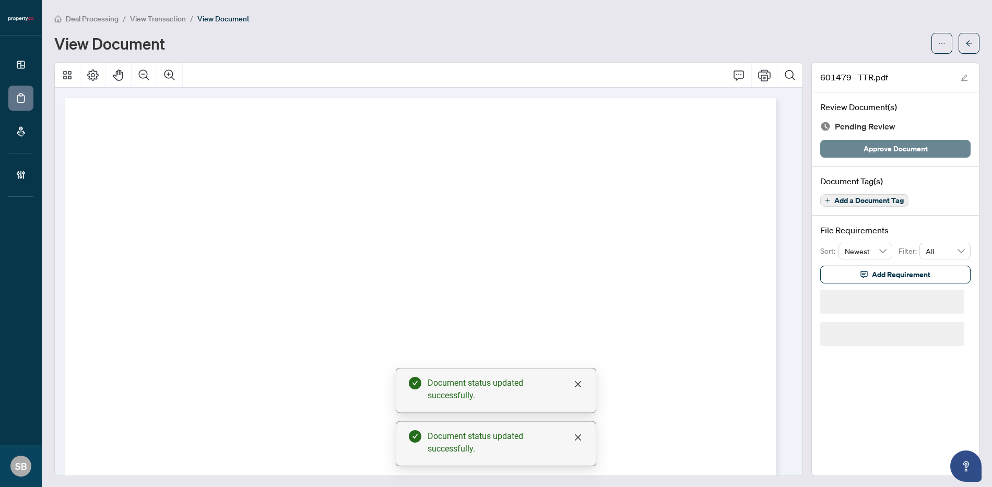
click at [886, 149] on span "Approve Document" at bounding box center [896, 148] width 64 height 17
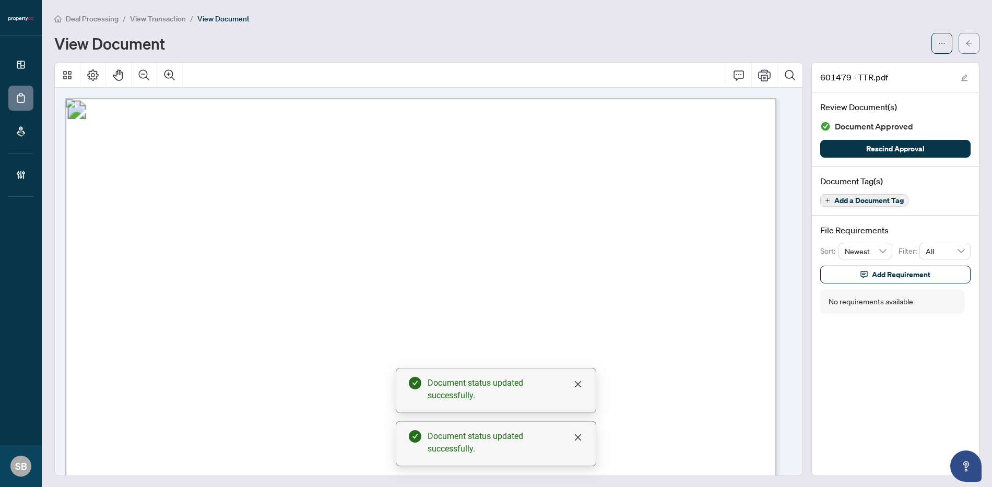
click at [968, 52] on button "button" at bounding box center [969, 43] width 21 height 21
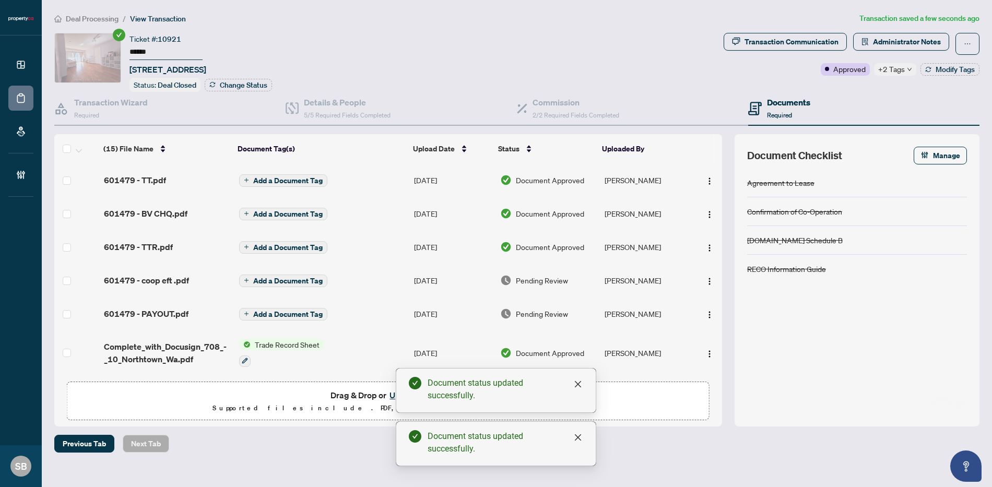
click at [536, 288] on td "Pending Review" at bounding box center [548, 280] width 104 height 33
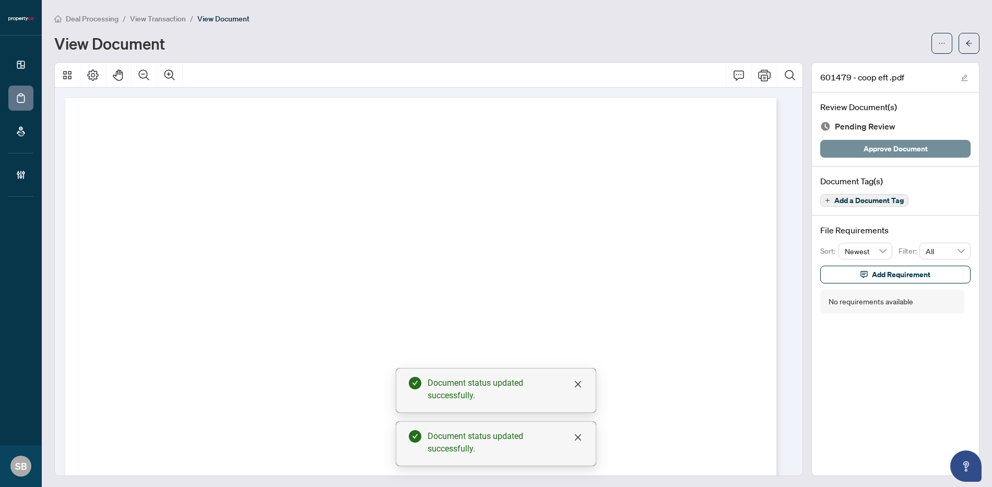
click at [860, 160] on div "Review Document(s) Pending Review Approve Document" at bounding box center [895, 129] width 167 height 74
click at [862, 136] on div "Review Document(s) Pending Review Approve Document" at bounding box center [895, 129] width 167 height 74
click at [865, 147] on span "Approve Document" at bounding box center [896, 148] width 64 height 17
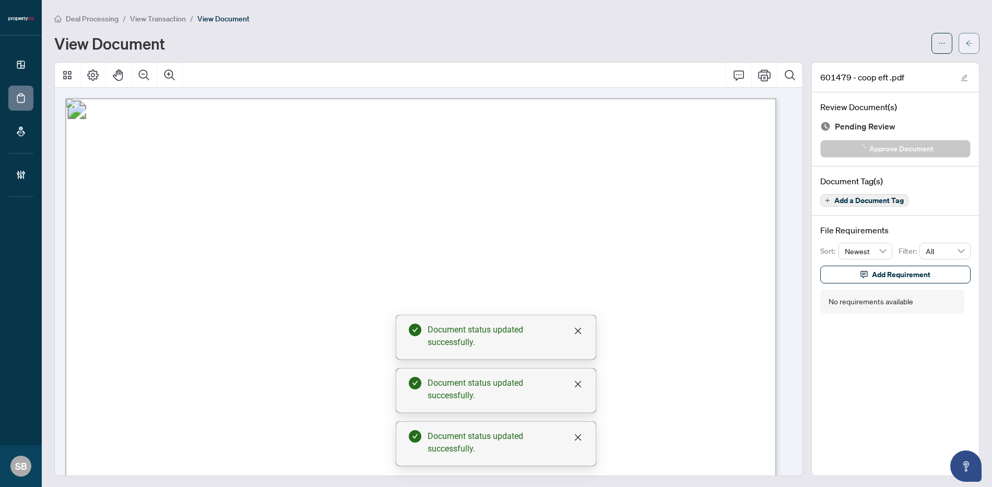
click at [967, 49] on button "button" at bounding box center [969, 43] width 21 height 21
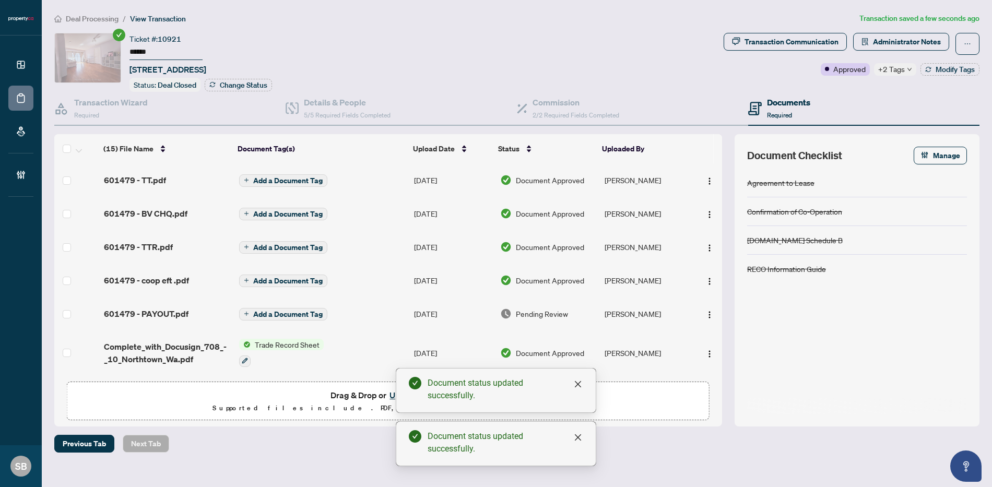
click at [537, 309] on span "Pending Review" at bounding box center [542, 313] width 52 height 11
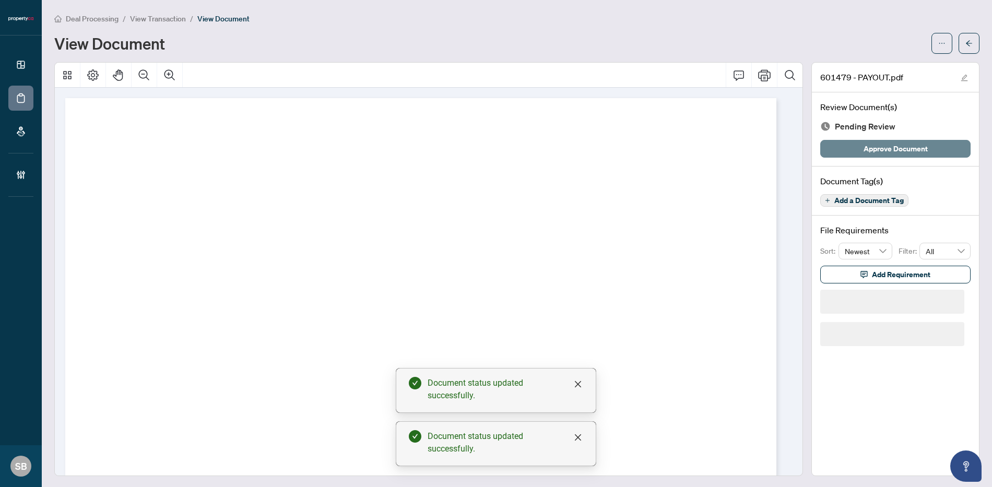
click at [912, 144] on span "Approve Document" at bounding box center [896, 148] width 64 height 17
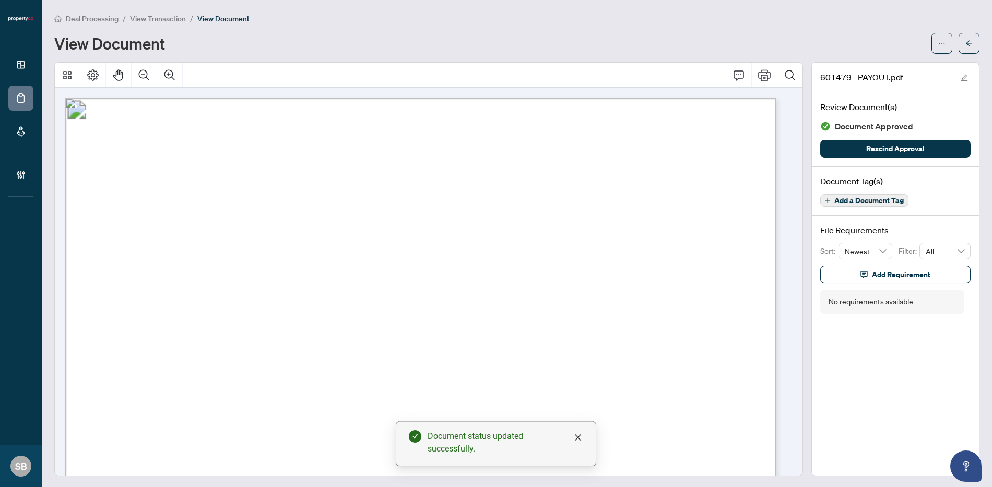
click at [100, 23] on li "Deal Processing" at bounding box center [86, 19] width 64 height 12
click at [100, 16] on span "Deal Processing" at bounding box center [92, 18] width 53 height 9
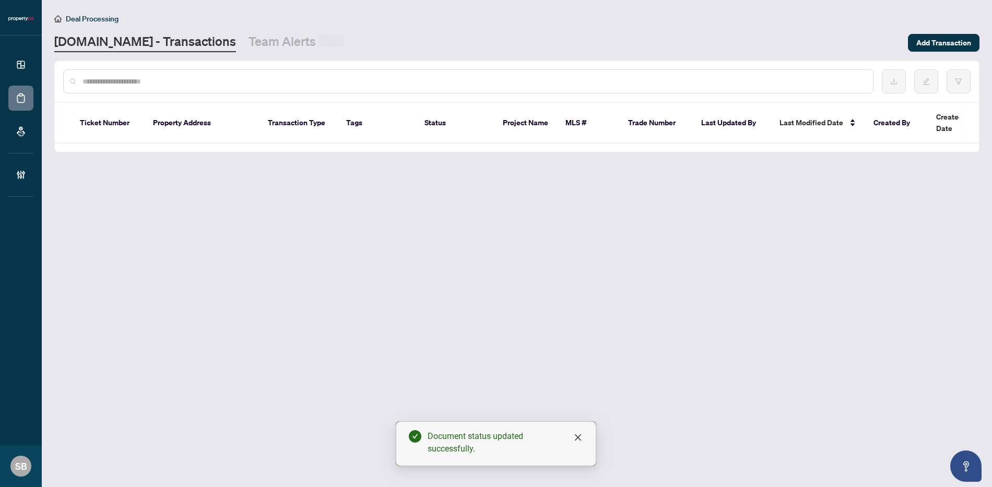
click at [178, 80] on input "text" at bounding box center [474, 81] width 782 height 11
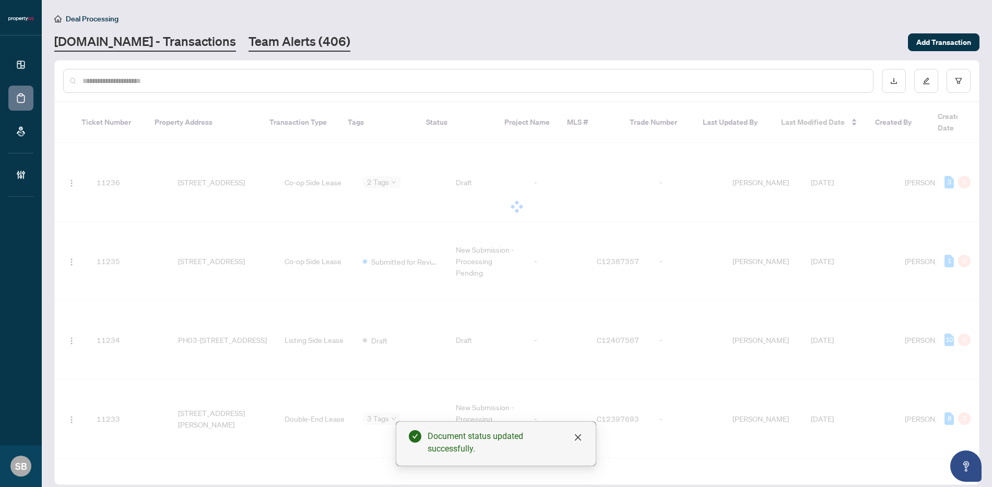
paste input "******"
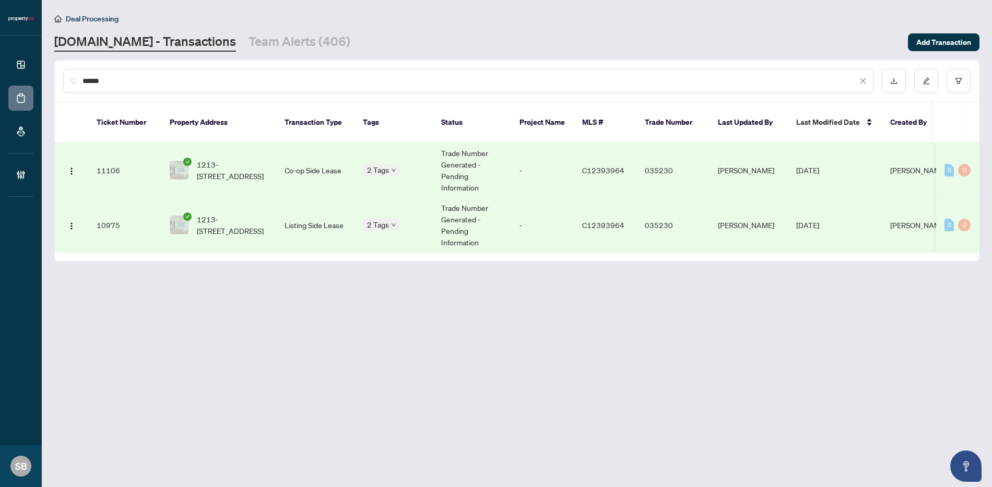
click at [301, 214] on td "Listing Side Lease" at bounding box center [315, 225] width 78 height 55
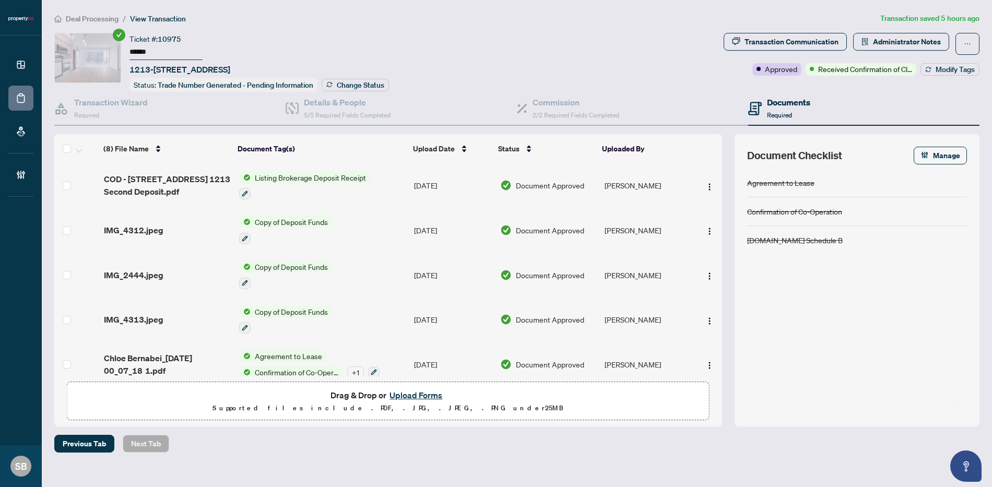
scroll to position [142, 0]
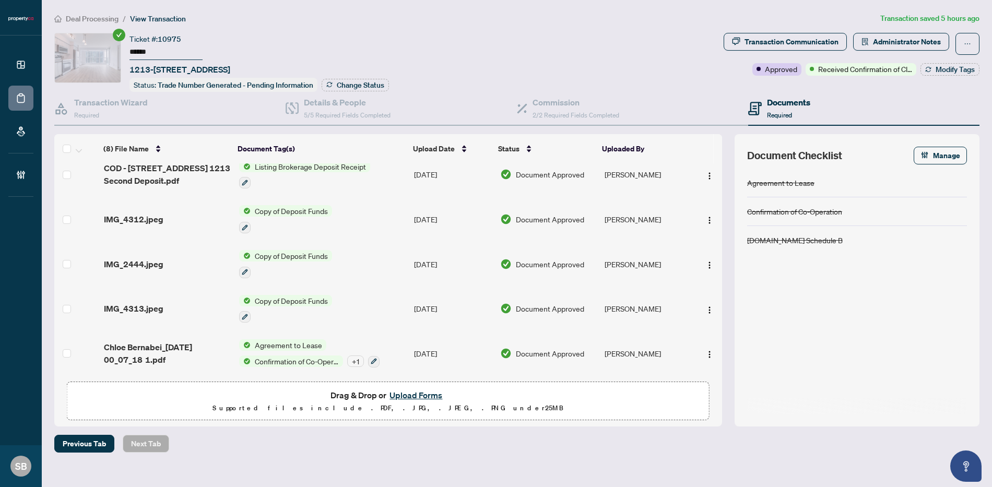
click at [143, 358] on span "Chloe Bernabei_[DATE] 00_07_18 1.pdf" at bounding box center [167, 353] width 127 height 25
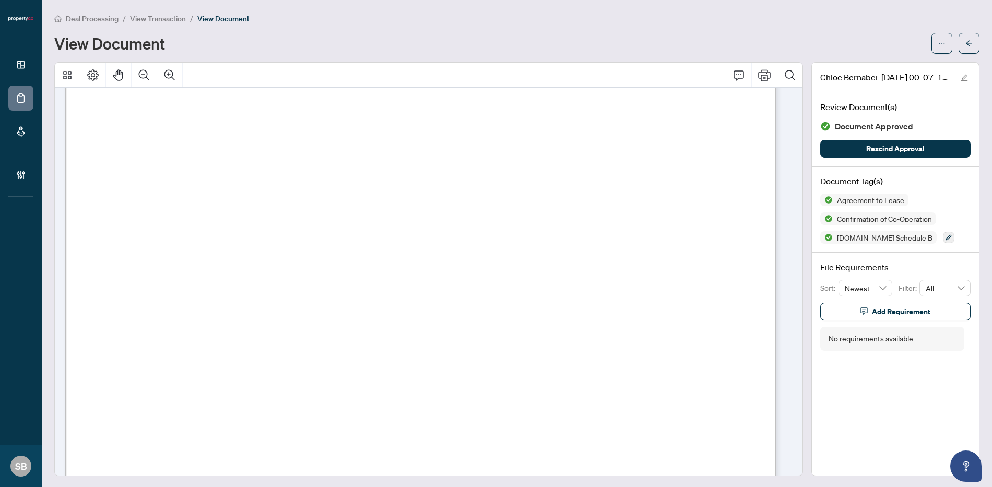
scroll to position [2880, 0]
click at [966, 45] on icon "arrow-left" at bounding box center [969, 43] width 7 height 7
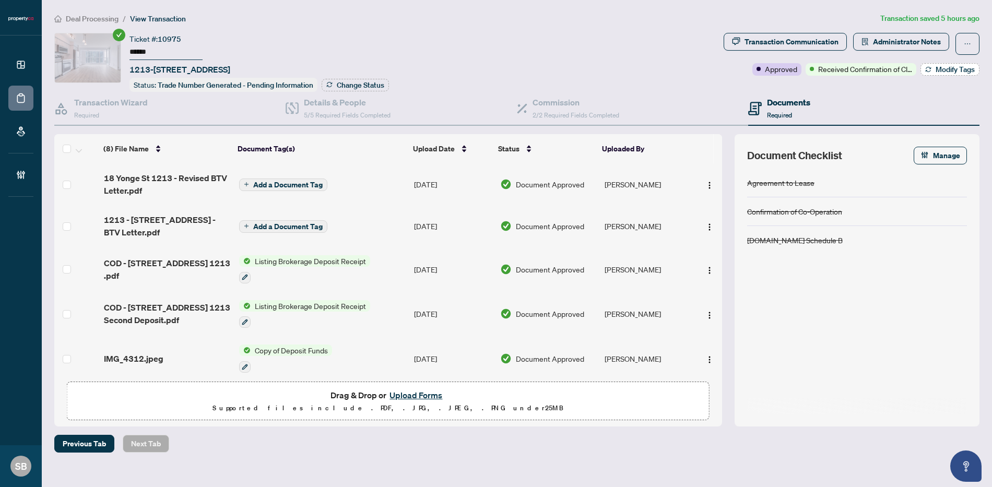
click at [962, 71] on span "Modify Tags" at bounding box center [955, 69] width 39 height 7
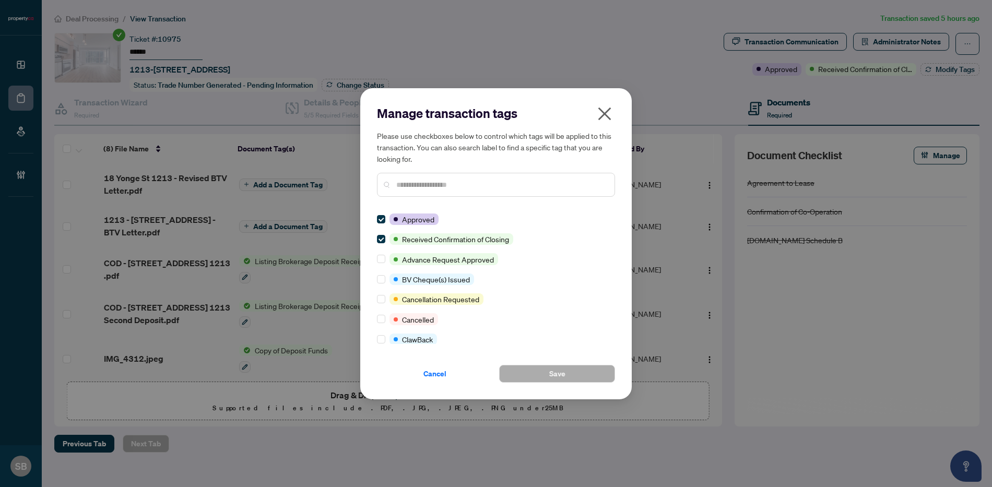
click at [466, 183] on input "text" at bounding box center [501, 184] width 210 height 11
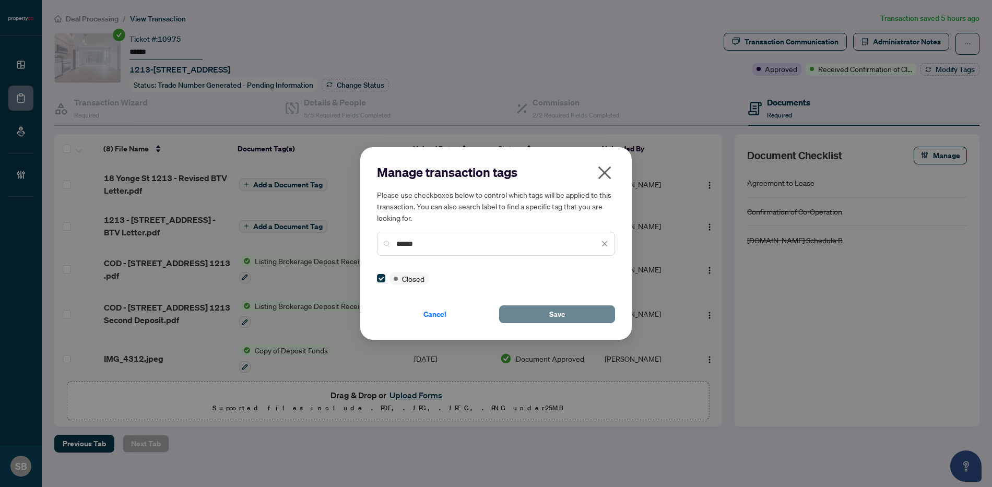
click at [532, 313] on button "Save" at bounding box center [557, 315] width 116 height 18
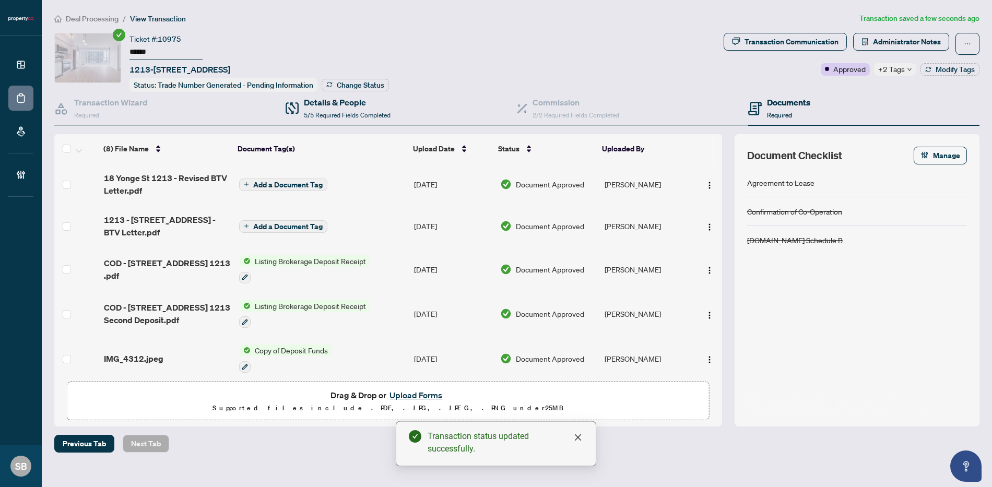
click at [361, 92] on div "Details & People 5/5 Required Fields Completed" at bounding box center [401, 109] width 231 height 34
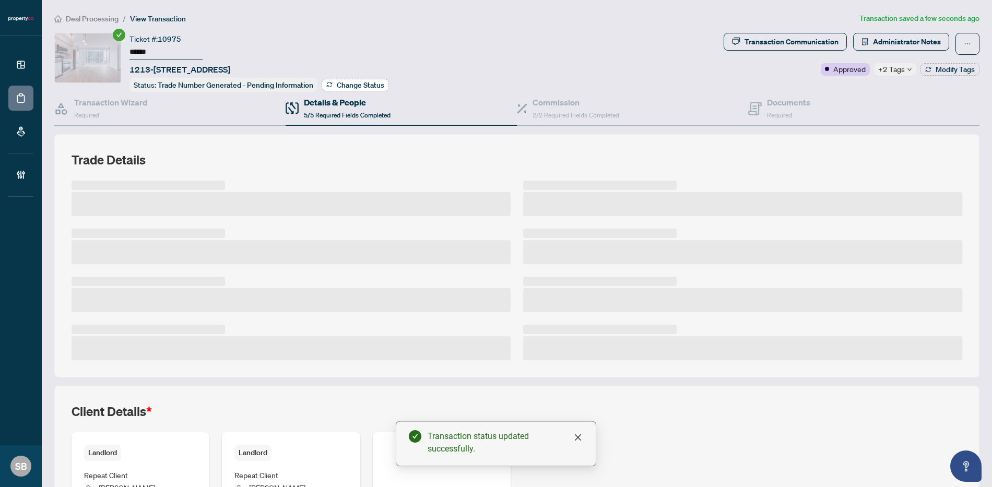
click at [343, 81] on span "Change Status" at bounding box center [361, 84] width 48 height 7
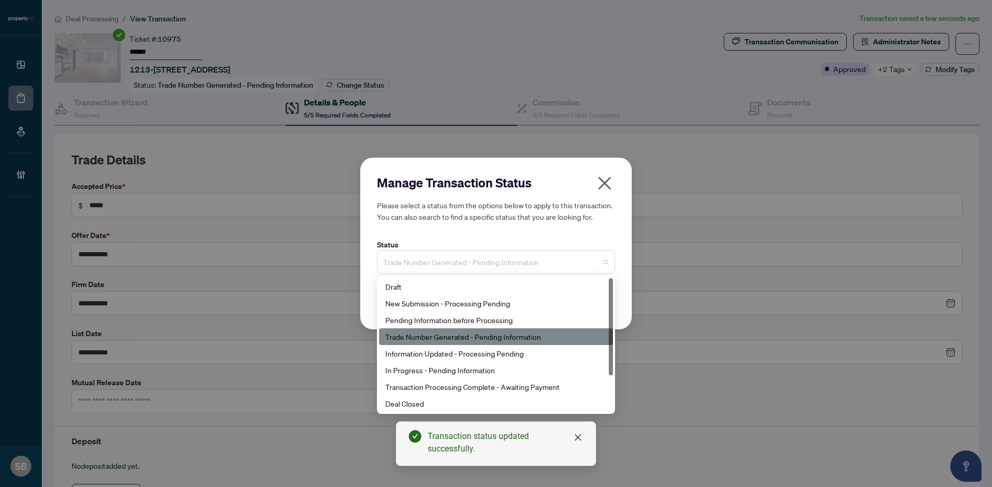
click at [462, 257] on span "Trade Number Generated - Pending Information" at bounding box center [496, 262] width 226 height 20
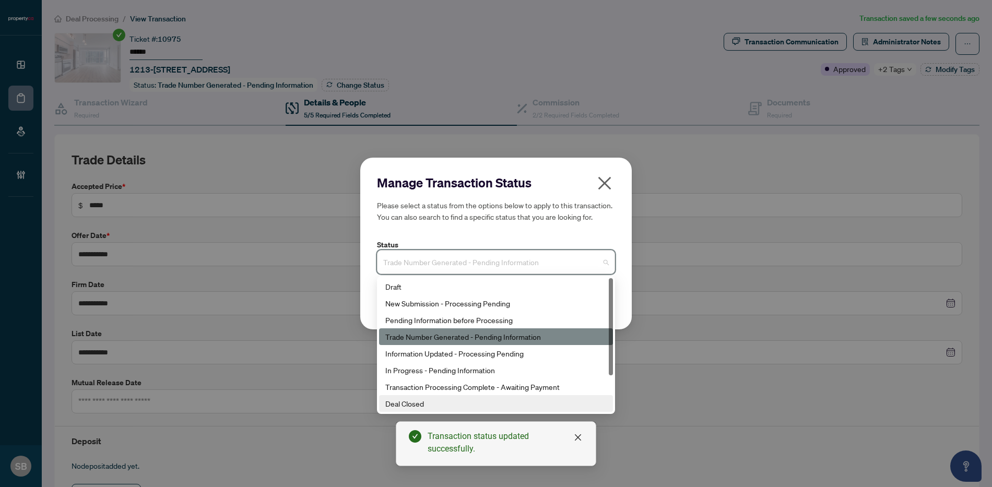
click at [448, 406] on div "Deal Closed" at bounding box center [495, 403] width 221 height 11
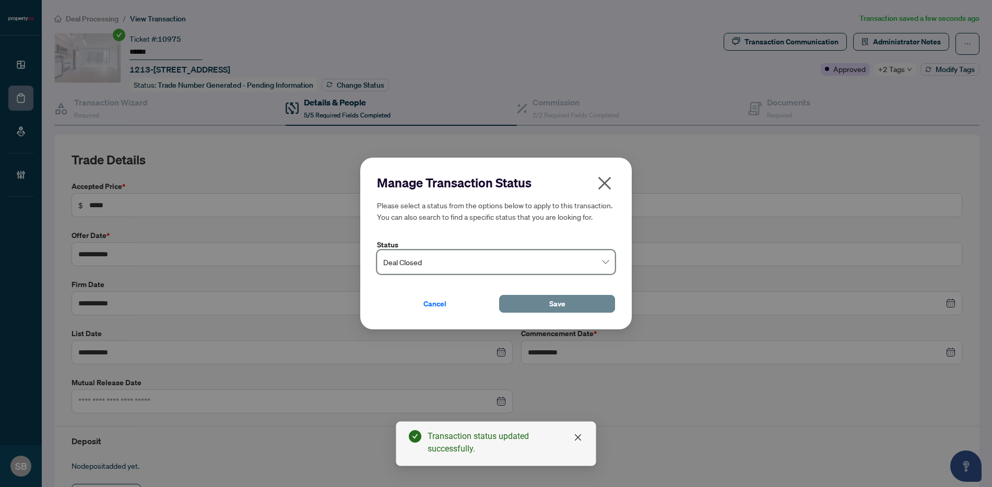
click at [580, 302] on button "Save" at bounding box center [557, 304] width 116 height 18
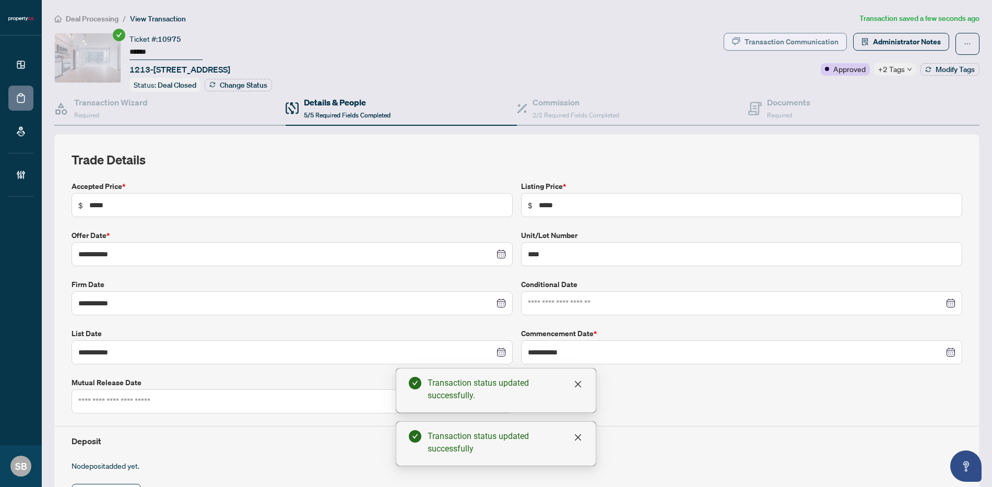
click at [768, 34] on div "Transaction Communication" at bounding box center [792, 41] width 94 height 17
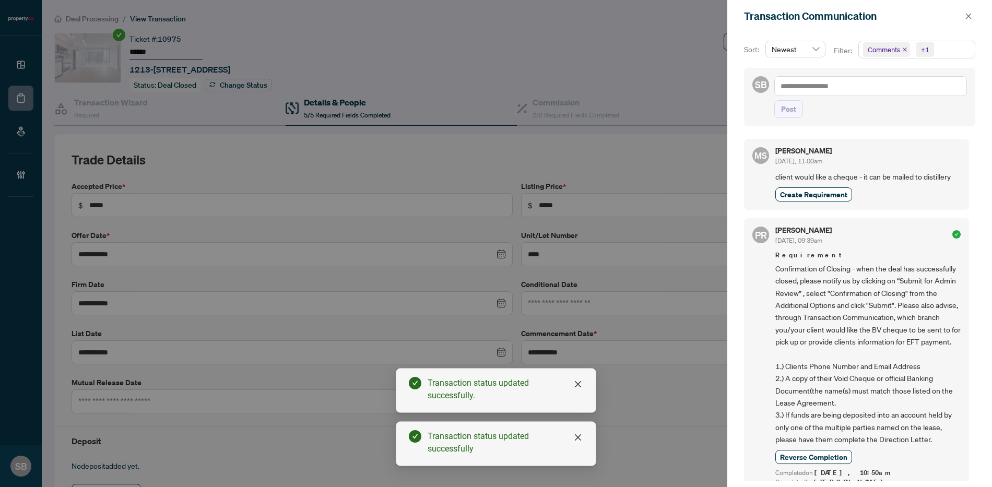
click at [698, 65] on div at bounding box center [496, 243] width 992 height 487
click at [965, 17] on icon "close" at bounding box center [968, 16] width 7 height 7
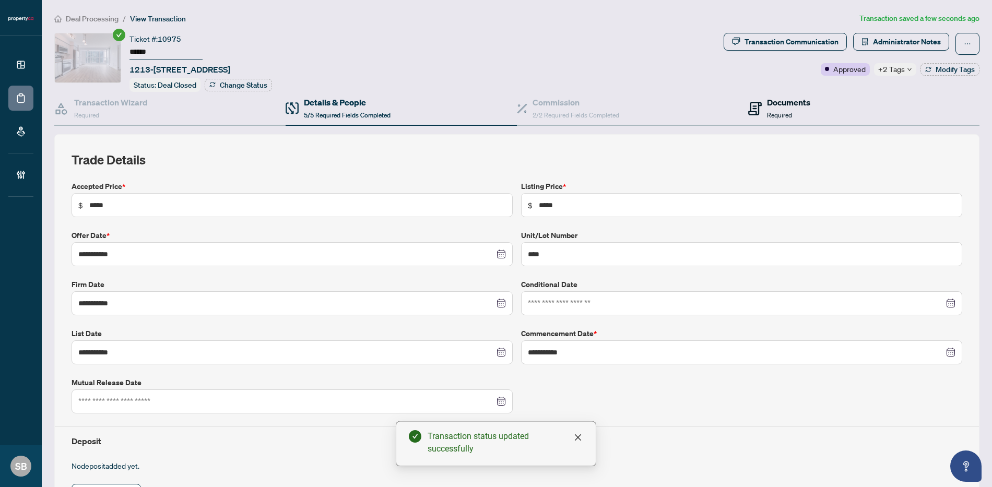
click at [787, 99] on h4 "Documents" at bounding box center [788, 102] width 43 height 13
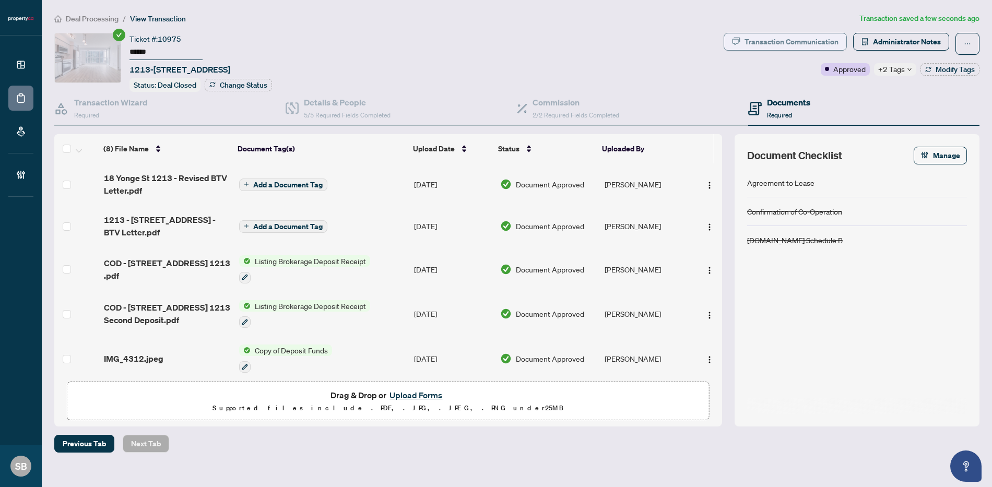
click at [768, 42] on div "Transaction Communication" at bounding box center [792, 41] width 94 height 17
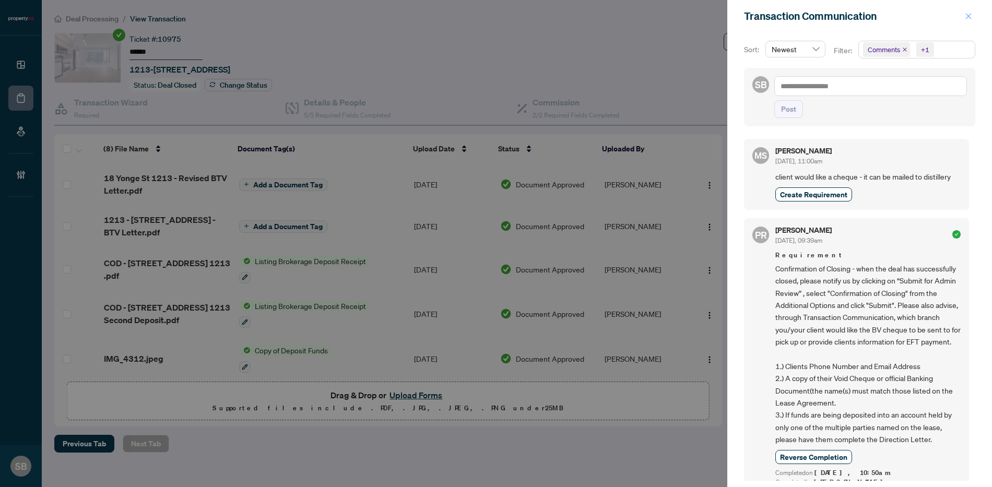
click at [966, 13] on icon "close" at bounding box center [968, 16] width 7 height 7
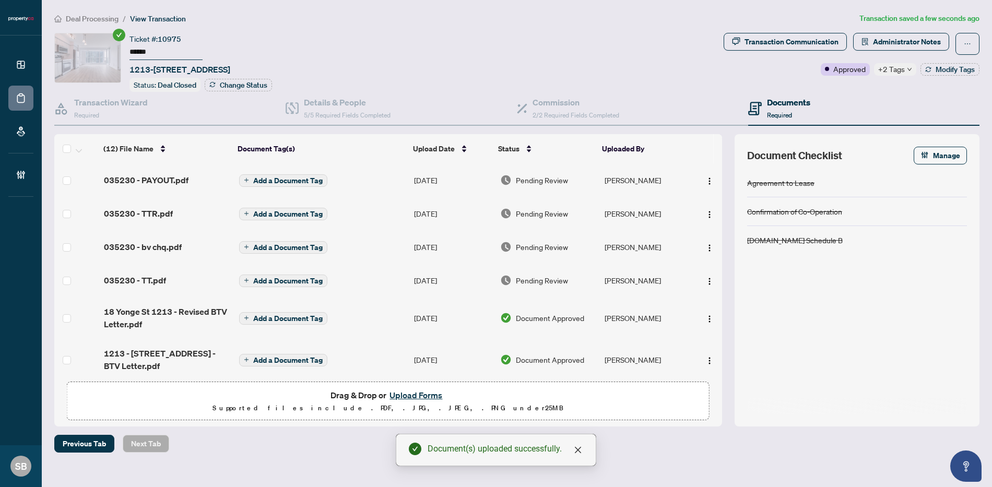
click at [526, 178] on span "Pending Review" at bounding box center [542, 179] width 52 height 11
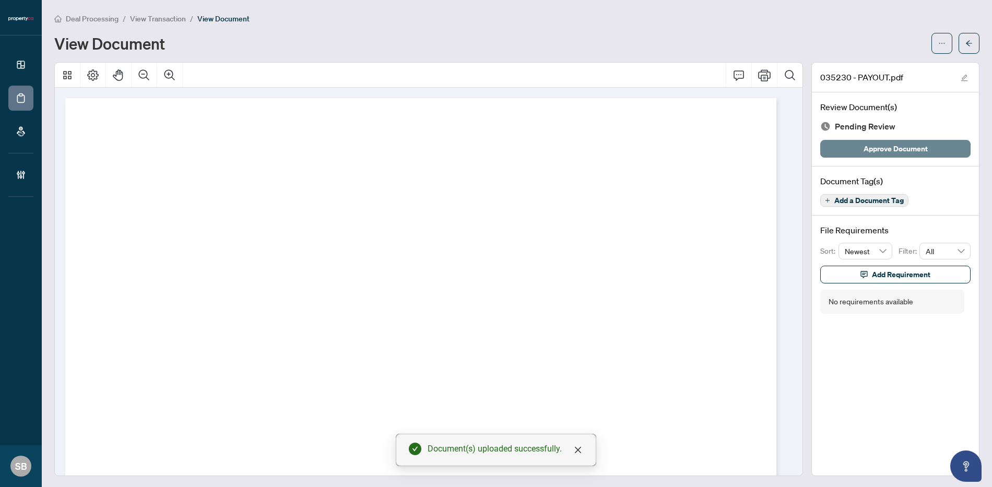
click at [890, 155] on span "Approve Document" at bounding box center [896, 148] width 64 height 17
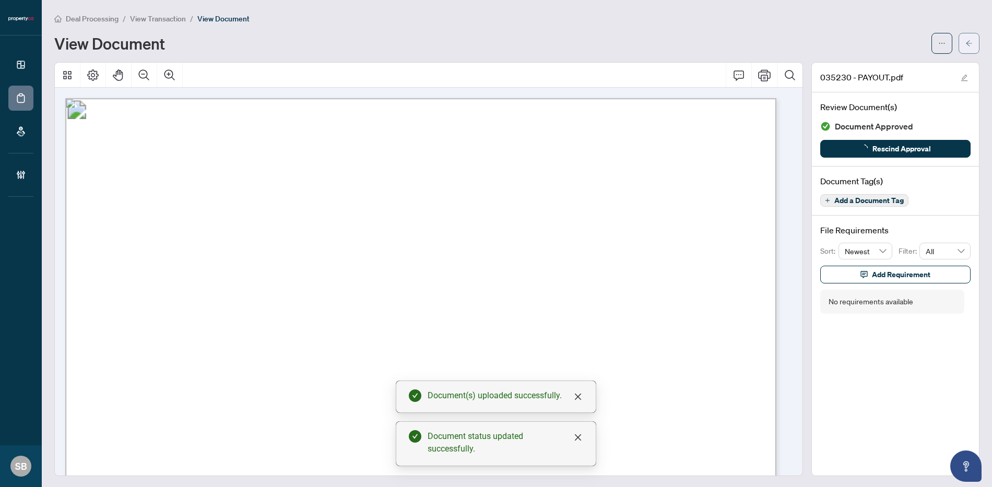
click at [966, 49] on span "button" at bounding box center [969, 43] width 7 height 17
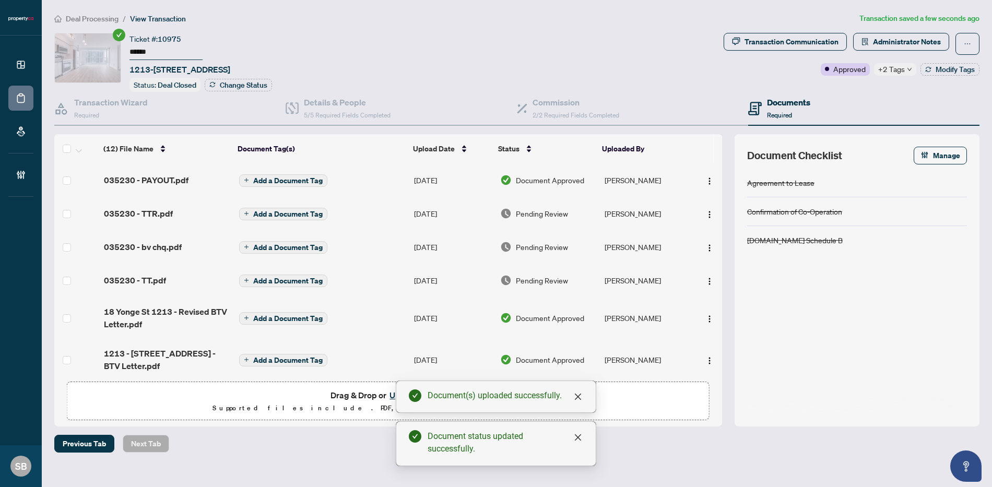
click at [628, 218] on td "[PERSON_NAME]" at bounding box center [647, 213] width 92 height 33
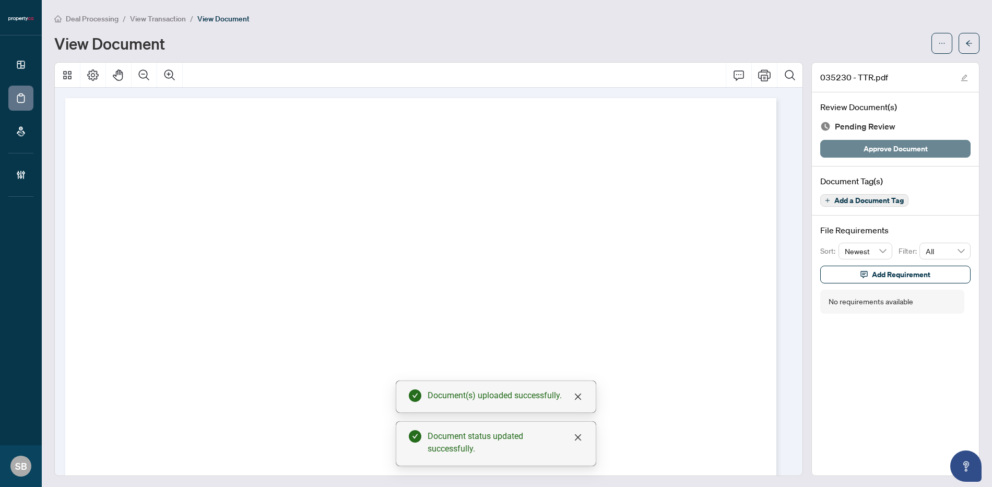
click at [895, 147] on span "Approve Document" at bounding box center [896, 148] width 64 height 17
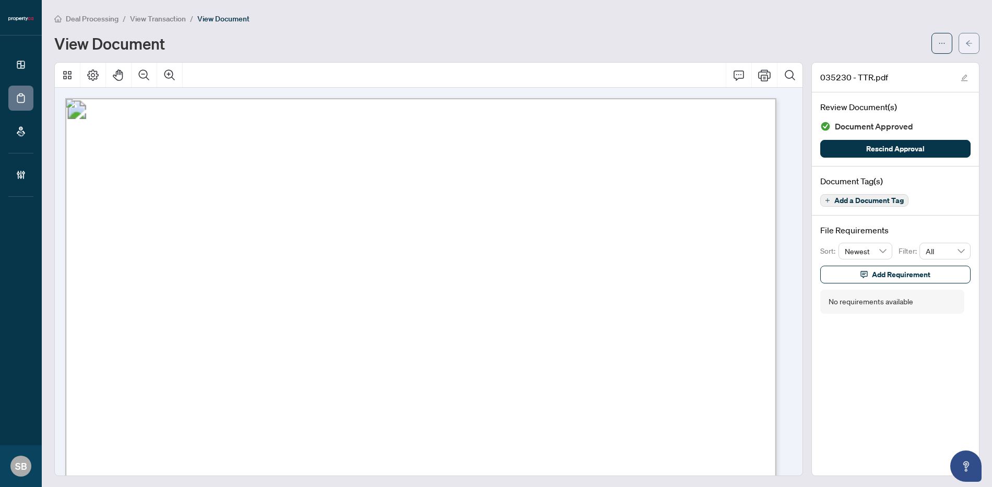
click at [966, 43] on icon "arrow-left" at bounding box center [969, 43] width 6 height 6
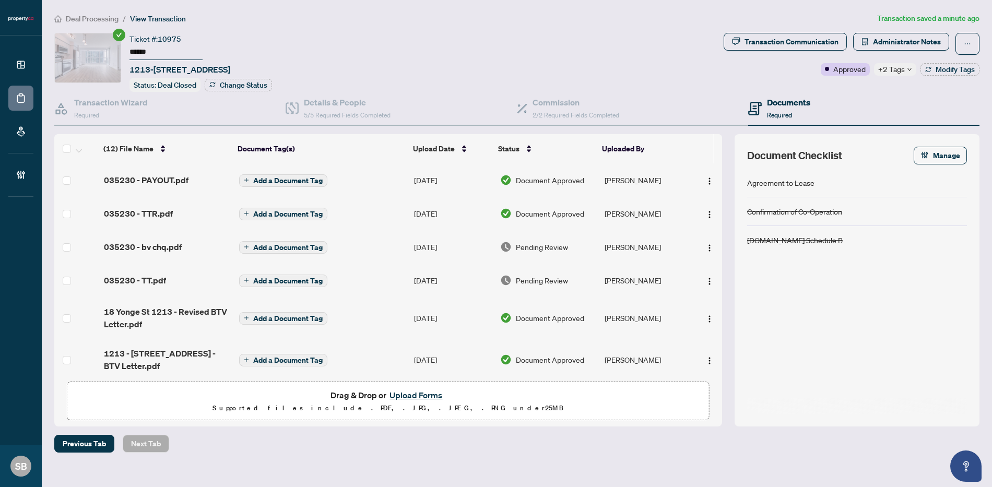
click at [543, 241] on span "Pending Review" at bounding box center [542, 246] width 52 height 11
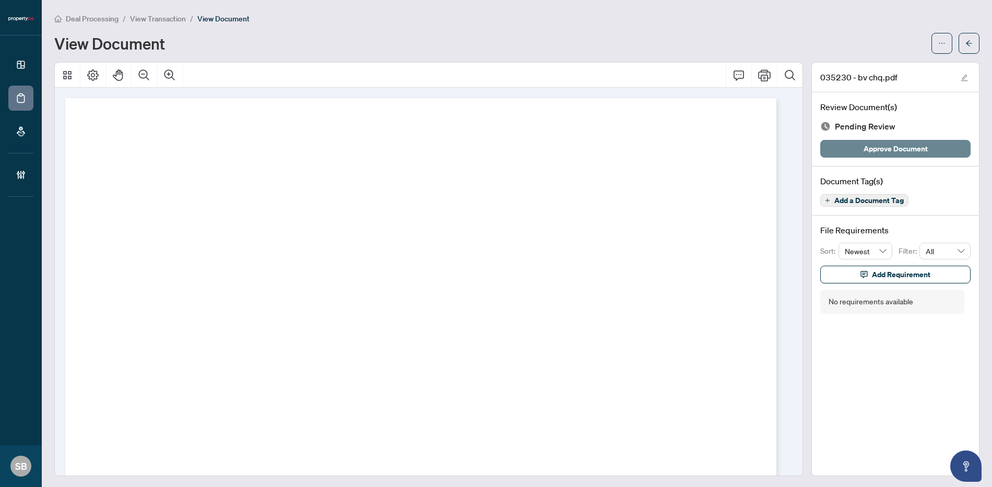
click at [882, 149] on span "Approve Document" at bounding box center [896, 148] width 64 height 17
click at [966, 36] on span "button" at bounding box center [969, 43] width 7 height 17
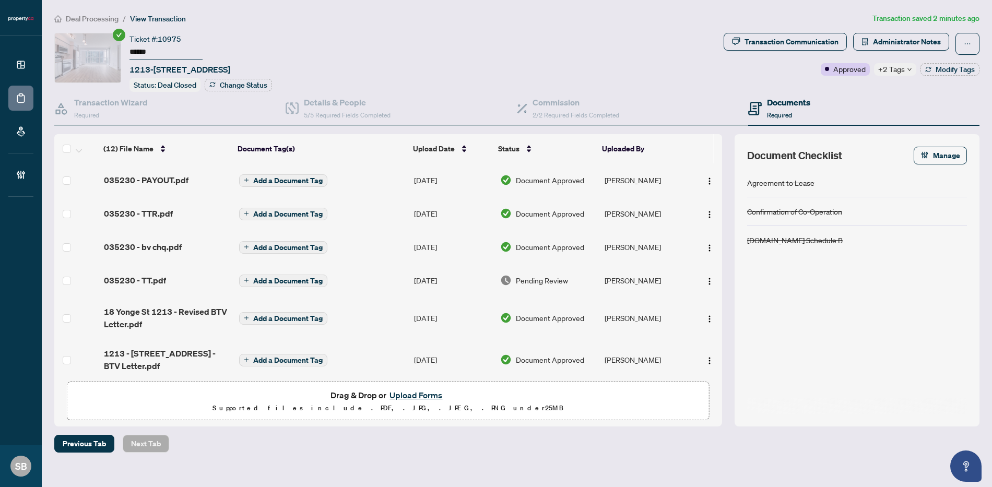
click at [556, 283] on span "Pending Review" at bounding box center [542, 280] width 52 height 11
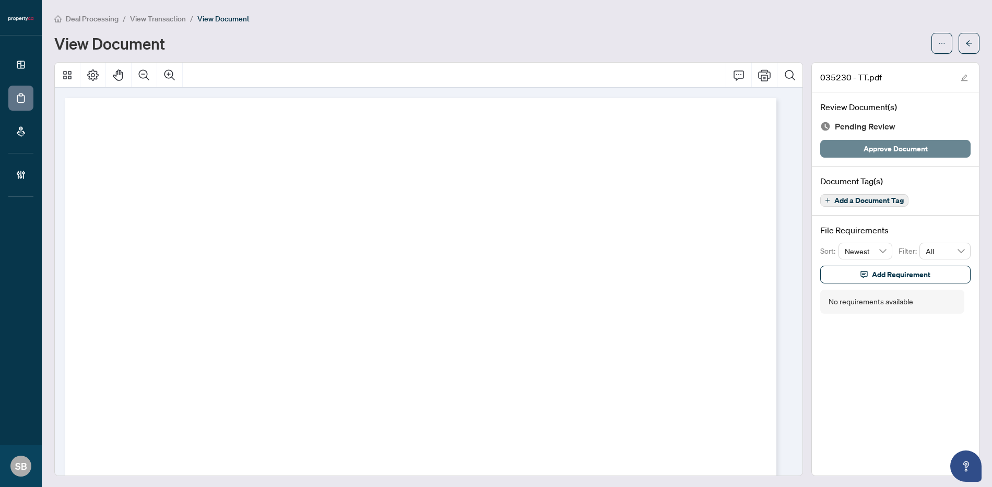
click at [869, 149] on span "Approve Document" at bounding box center [896, 148] width 64 height 17
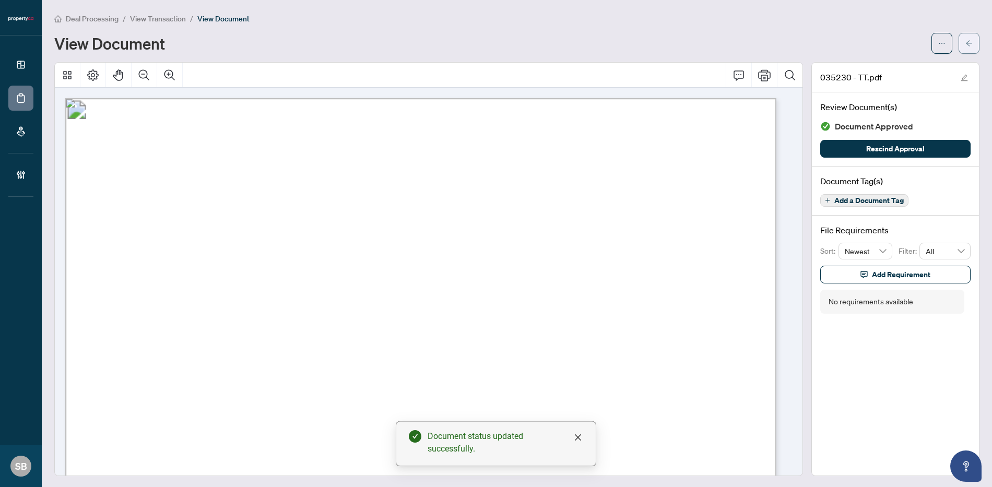
click at [966, 48] on span "button" at bounding box center [969, 43] width 7 height 17
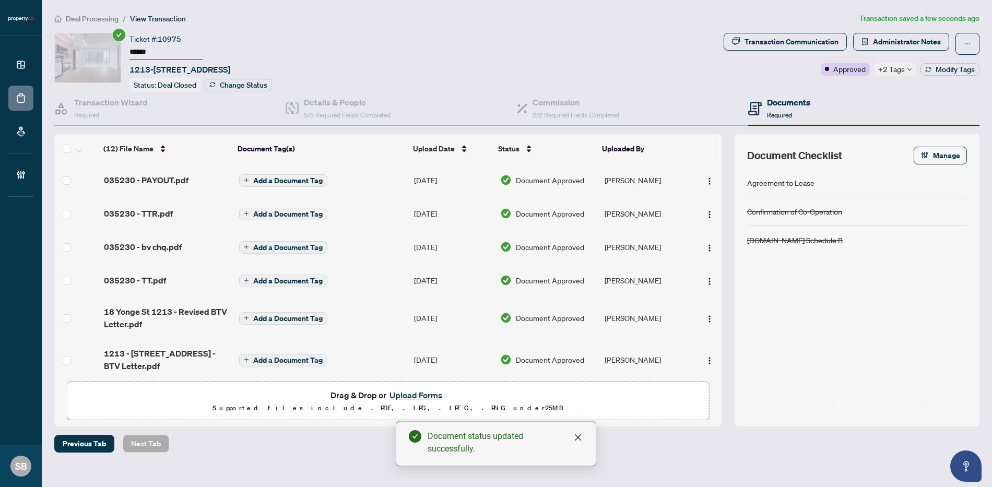
click at [102, 15] on span "Deal Processing" at bounding box center [92, 18] width 53 height 9
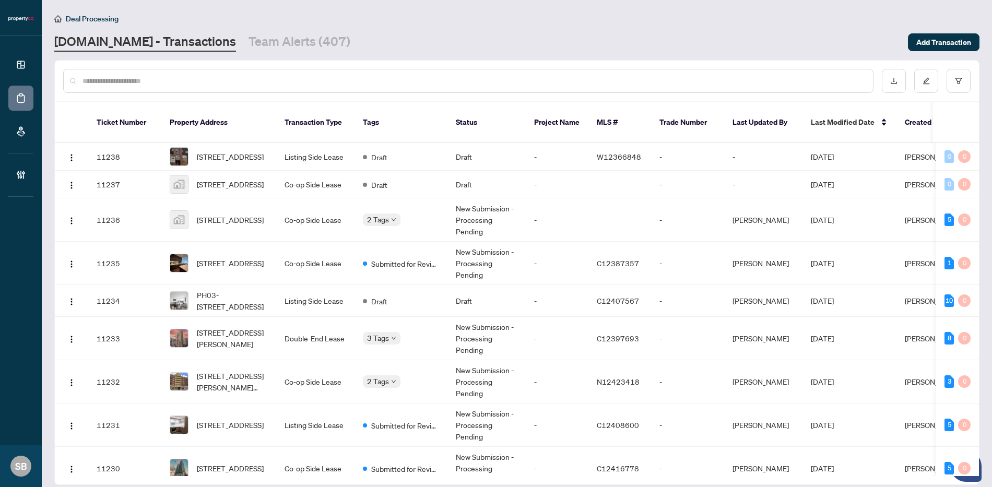
click at [253, 76] on input "text" at bounding box center [474, 80] width 782 height 11
paste input "******"
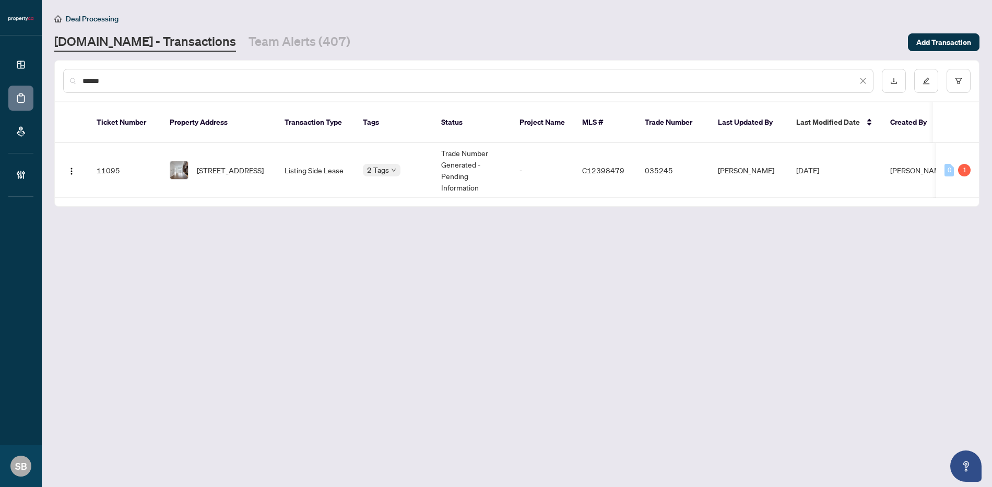
click at [264, 165] on span "[STREET_ADDRESS]" at bounding box center [230, 170] width 67 height 11
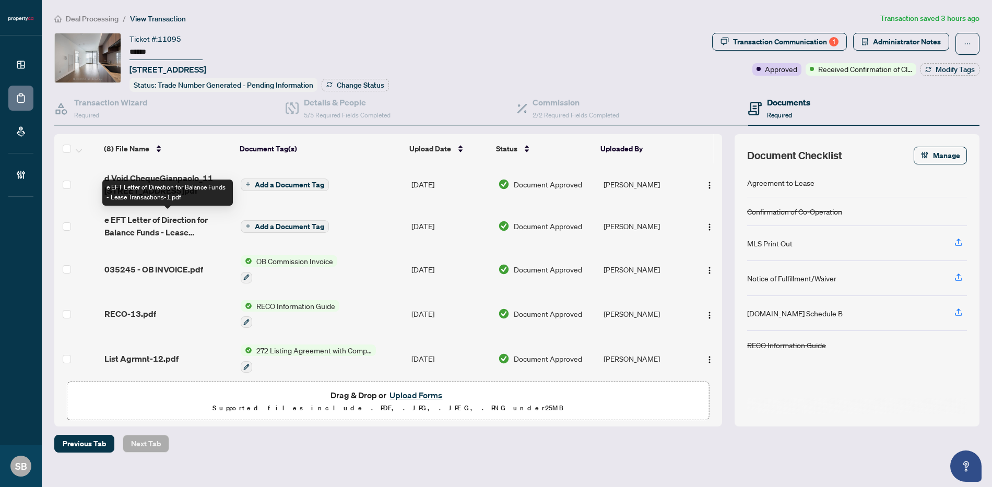
click at [166, 223] on span "e EFT Letter of Direction for Balance Funds - Lease Transactions-1.pdf" at bounding box center [168, 226] width 128 height 25
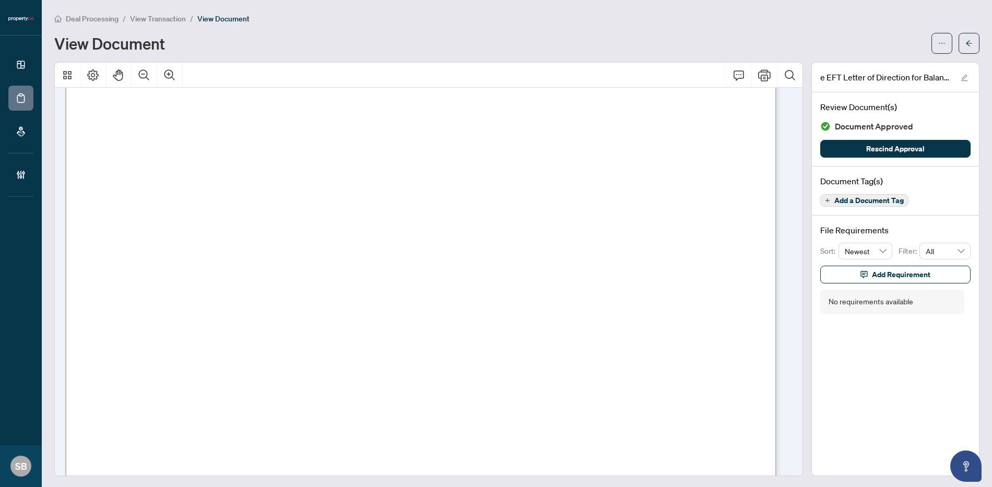
scroll to position [316, 0]
click at [959, 45] on button "button" at bounding box center [969, 43] width 21 height 21
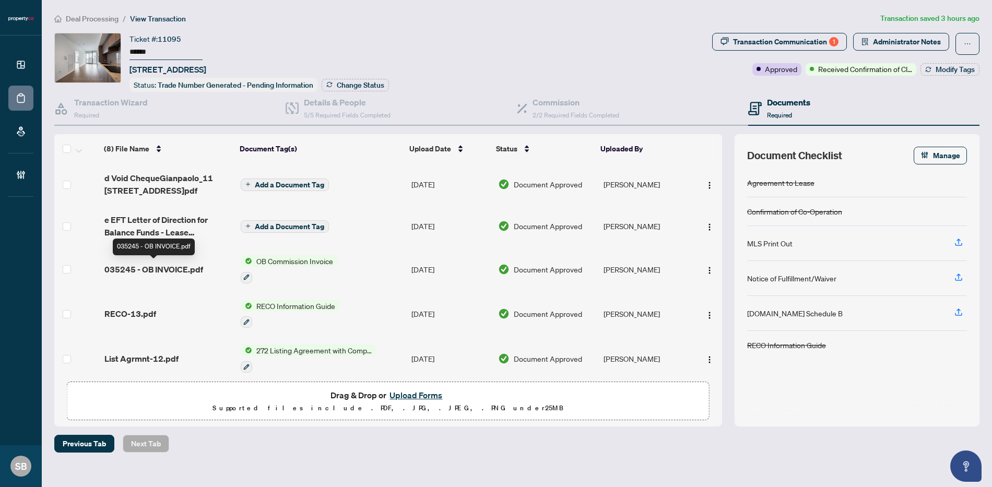
click at [188, 265] on span "035245 - OB INVOICE.pdf" at bounding box center [153, 269] width 99 height 13
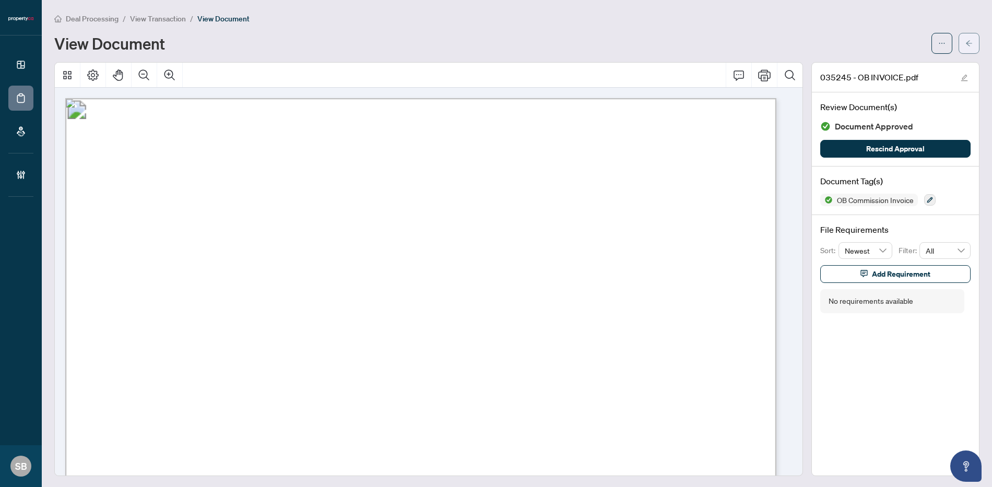
click at [966, 42] on icon "arrow-left" at bounding box center [969, 43] width 7 height 7
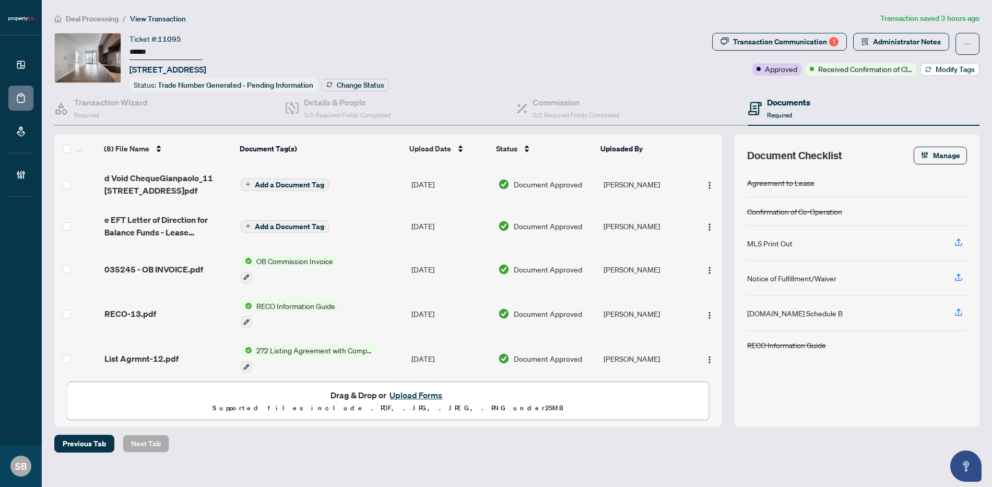
click at [947, 72] on span "Modify Tags" at bounding box center [955, 69] width 39 height 7
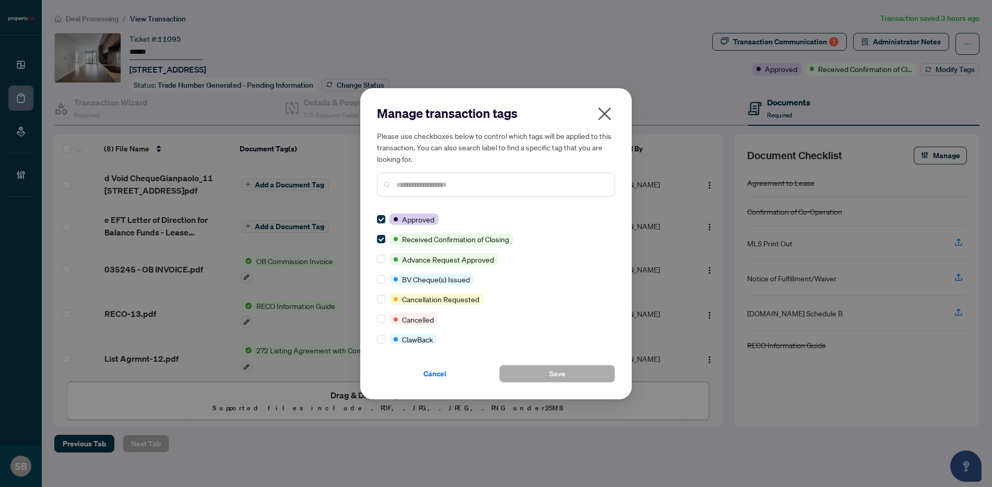
click at [444, 182] on input "text" at bounding box center [501, 184] width 210 height 11
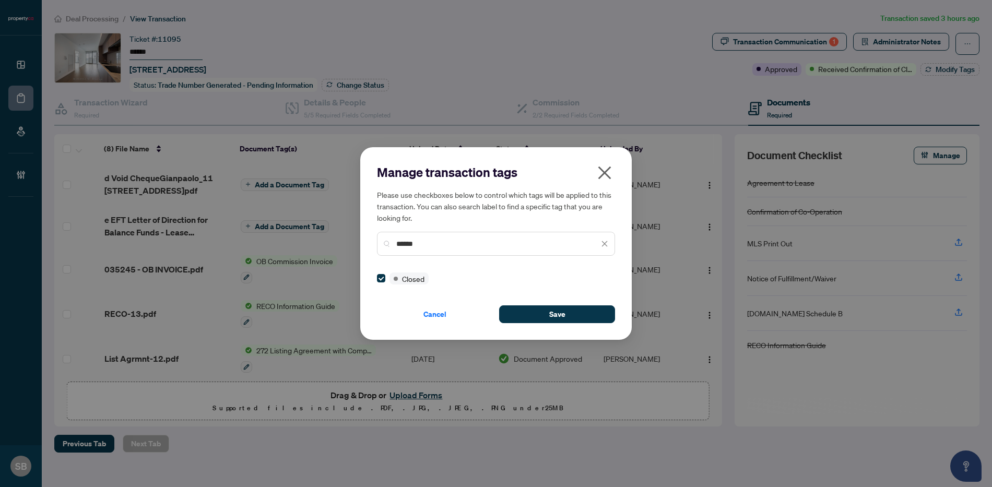
click at [541, 302] on div "Cancel Save" at bounding box center [496, 308] width 238 height 30
click at [544, 311] on button "Save" at bounding box center [557, 315] width 116 height 18
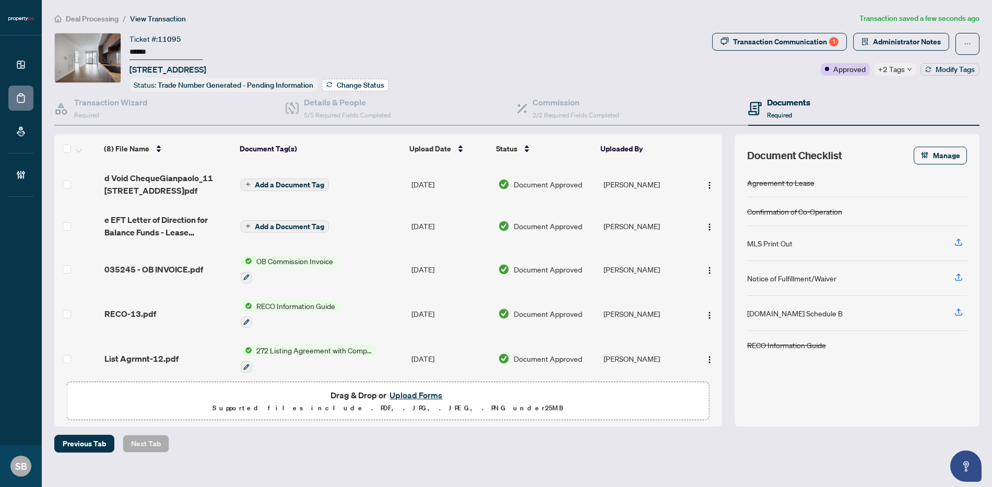
click at [354, 84] on span "Change Status" at bounding box center [361, 84] width 48 height 7
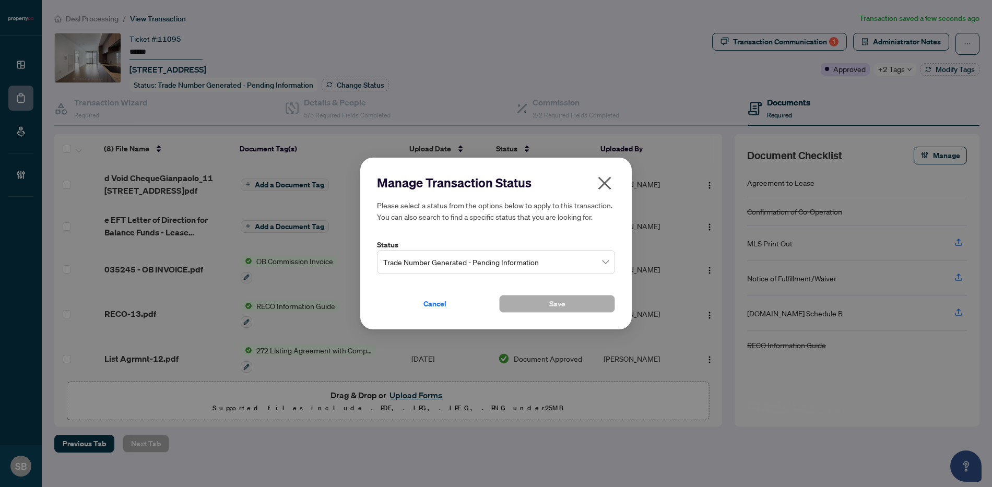
click at [443, 245] on label "Status" at bounding box center [496, 244] width 238 height 11
click at [434, 273] on input "search" at bounding box center [491, 263] width 216 height 23
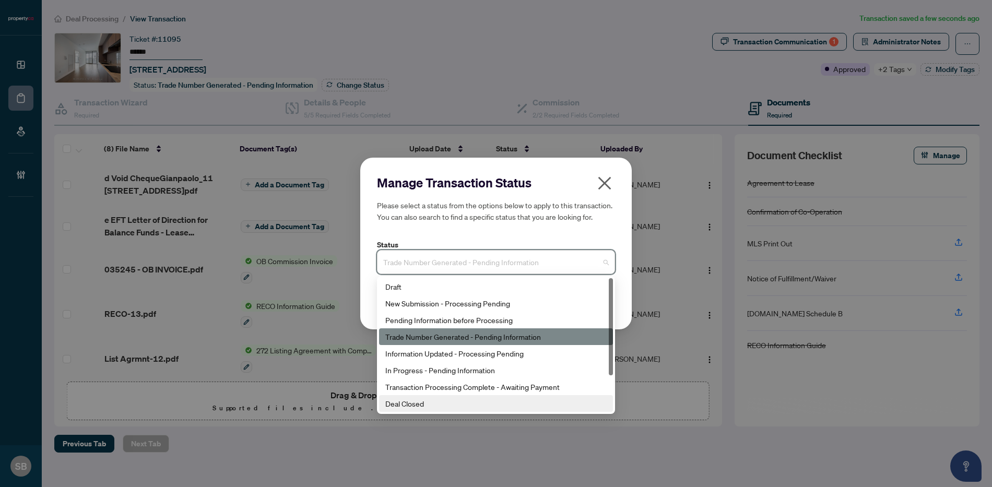
drag, startPoint x: 417, startPoint y: 406, endPoint x: 429, endPoint y: 396, distance: 15.6
click at [417, 406] on div "Deal Closed" at bounding box center [495, 403] width 221 height 11
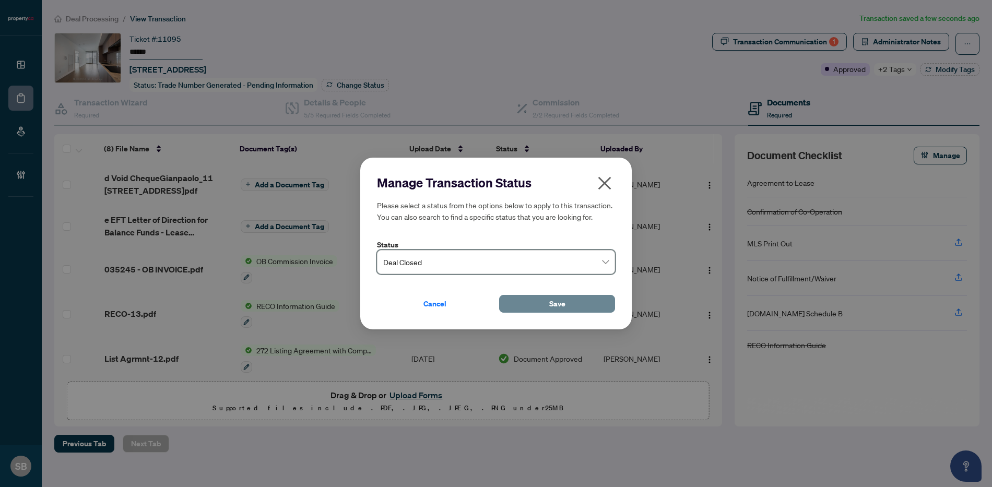
click at [571, 308] on button "Save" at bounding box center [557, 304] width 116 height 18
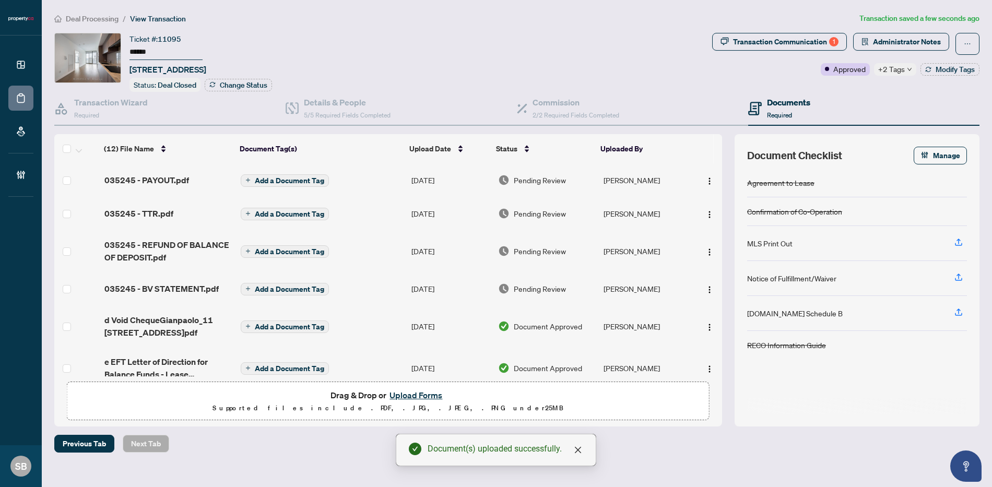
click at [536, 182] on span "Pending Review" at bounding box center [540, 179] width 52 height 11
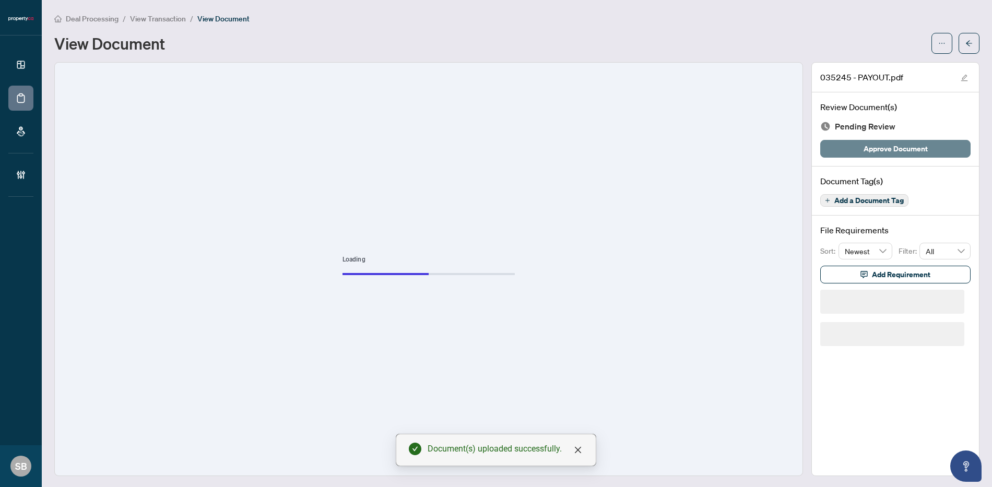
click at [898, 150] on span "Approve Document" at bounding box center [896, 148] width 64 height 17
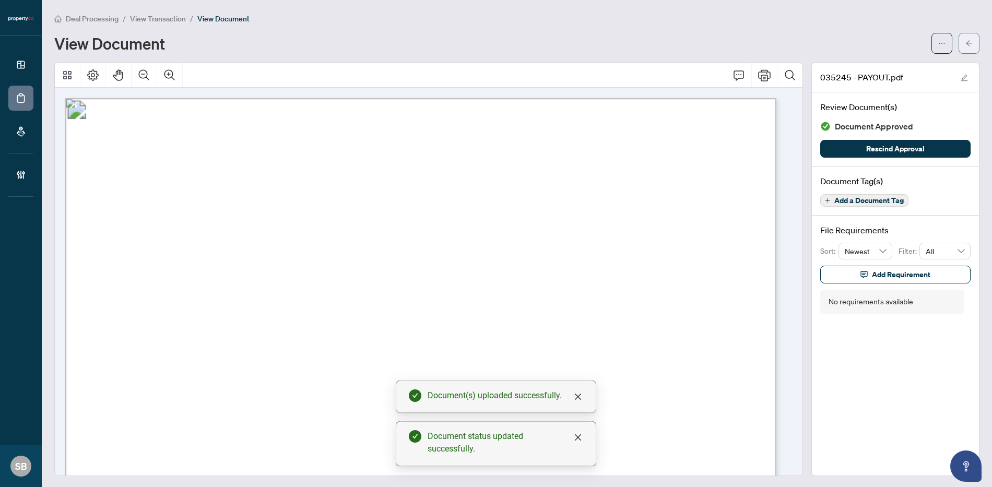
click at [966, 44] on icon "arrow-left" at bounding box center [969, 43] width 7 height 7
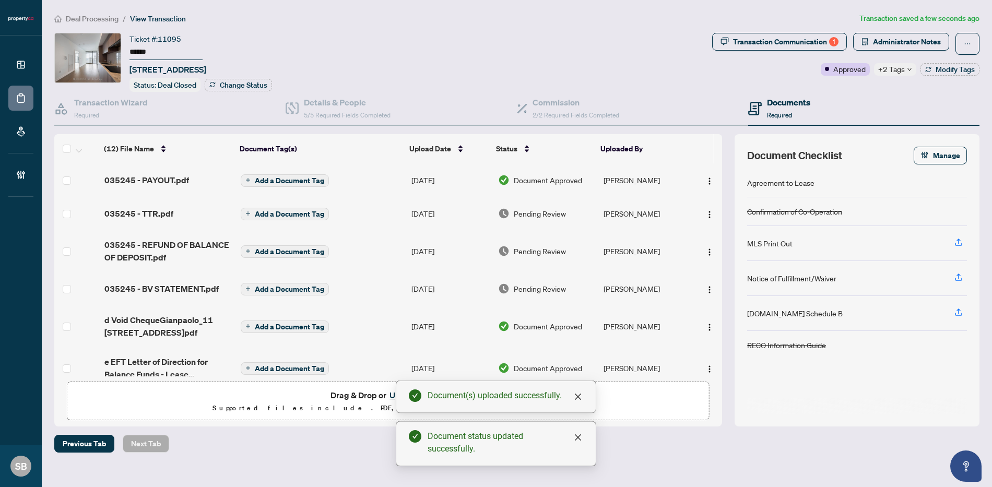
click at [534, 208] on span "Pending Review" at bounding box center [540, 213] width 52 height 11
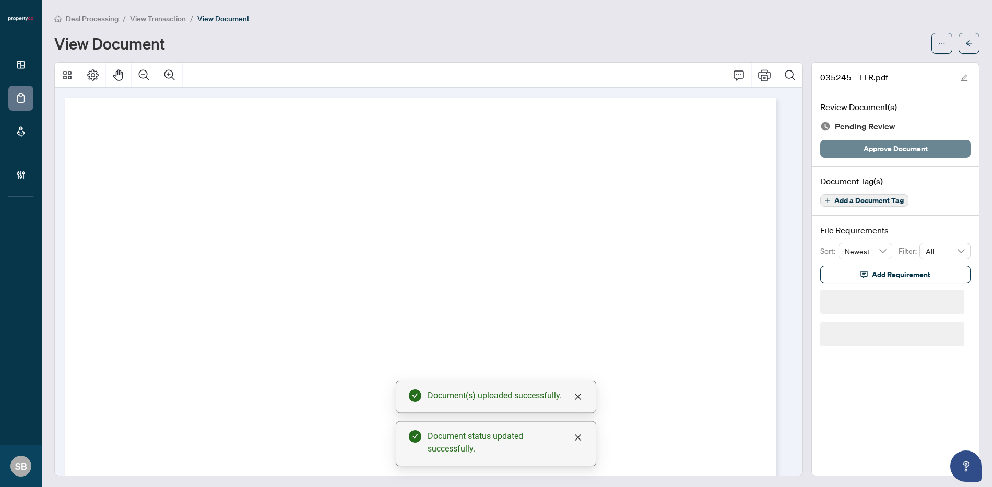
click at [864, 152] on span "Approve Document" at bounding box center [896, 148] width 64 height 17
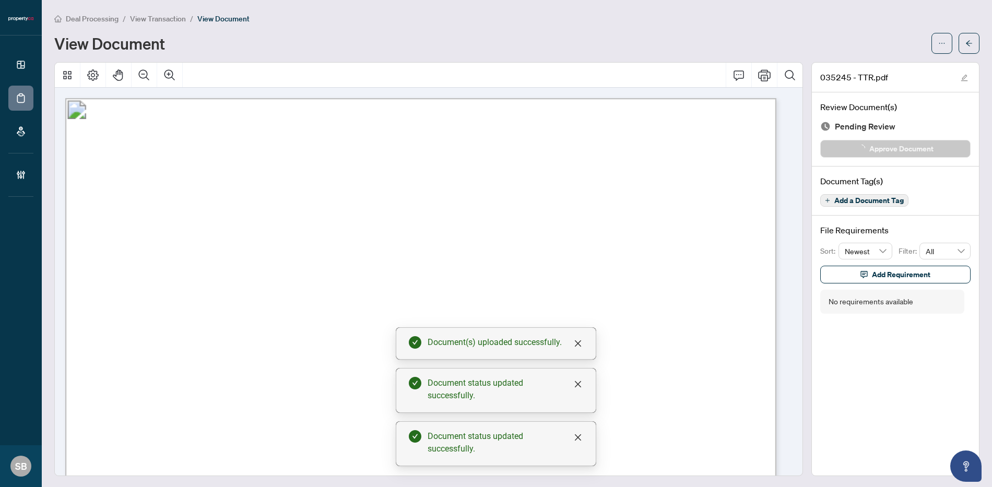
click at [974, 44] on main "Deal Processing / View Transaction / View Document View Document 035245 - TTR.p…" at bounding box center [517, 243] width 951 height 487
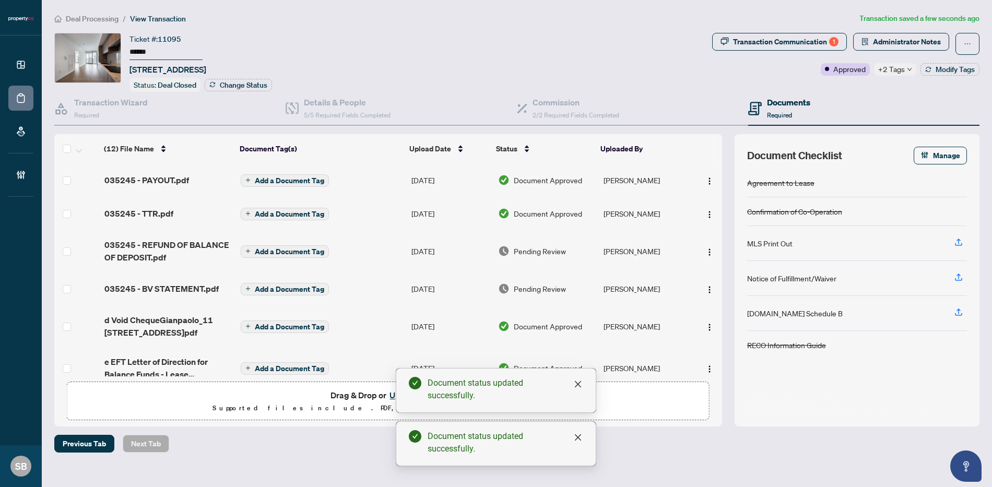
click at [528, 256] on td "Pending Review" at bounding box center [547, 251] width 106 height 42
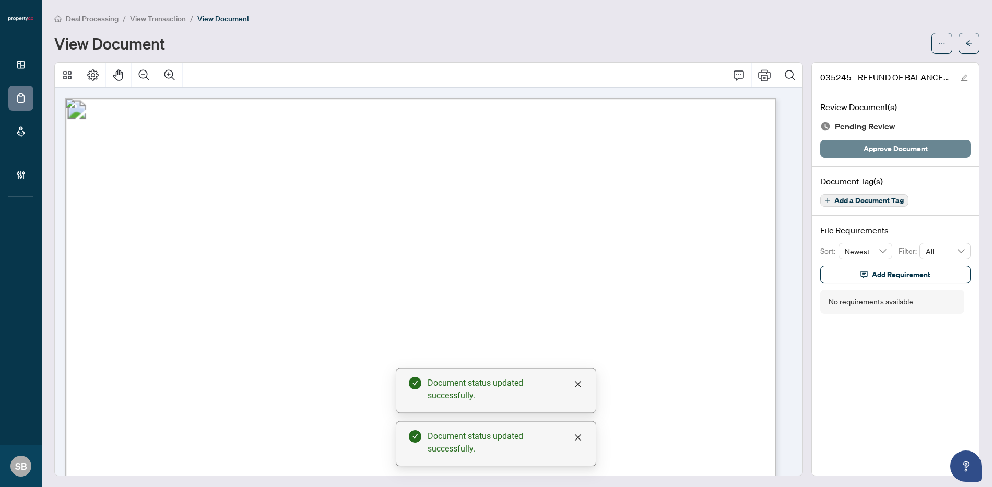
click at [868, 145] on span "Approve Document" at bounding box center [896, 148] width 64 height 17
click at [966, 44] on icon "arrow-left" at bounding box center [969, 43] width 7 height 7
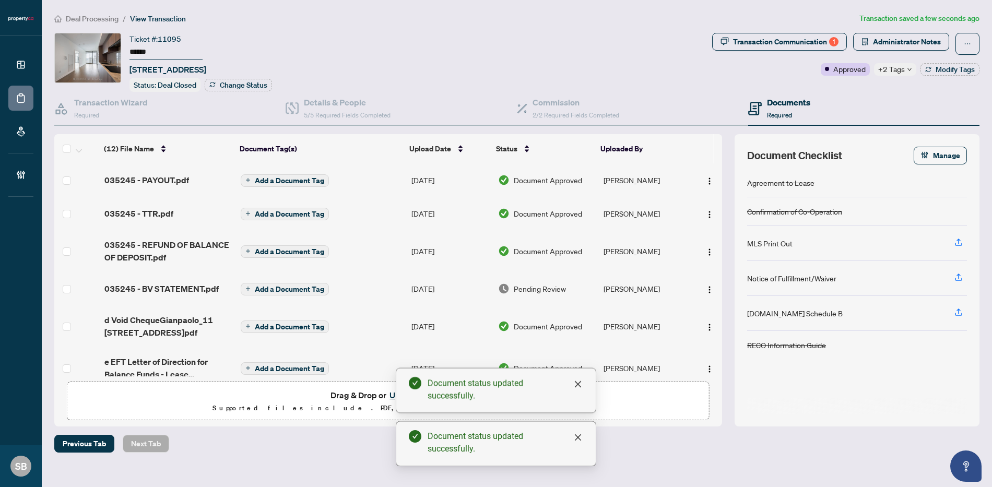
click at [534, 283] on span "Pending Review" at bounding box center [540, 288] width 52 height 11
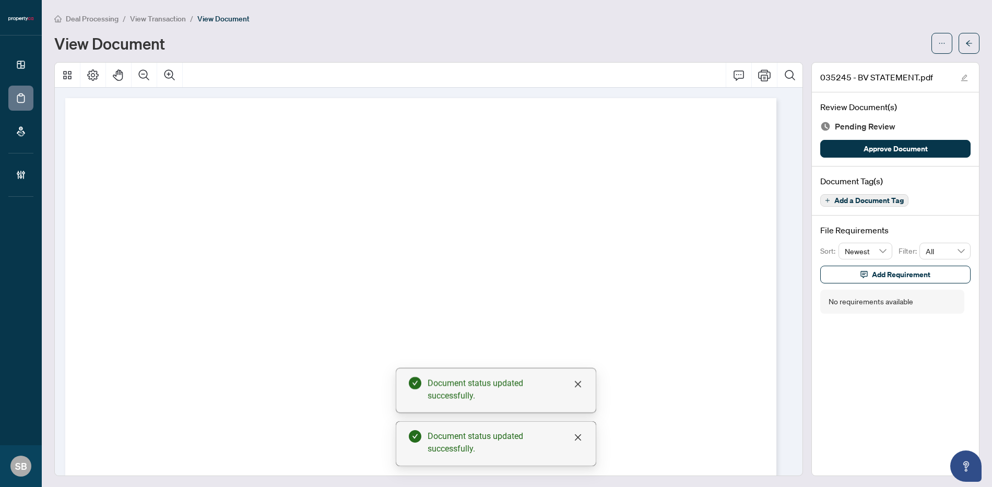
drag, startPoint x: 864, startPoint y: 154, endPoint x: 881, endPoint y: 115, distance: 41.8
click at [864, 153] on span "Approve Document" at bounding box center [896, 148] width 64 height 17
click at [966, 43] on icon "arrow-left" at bounding box center [969, 43] width 6 height 6
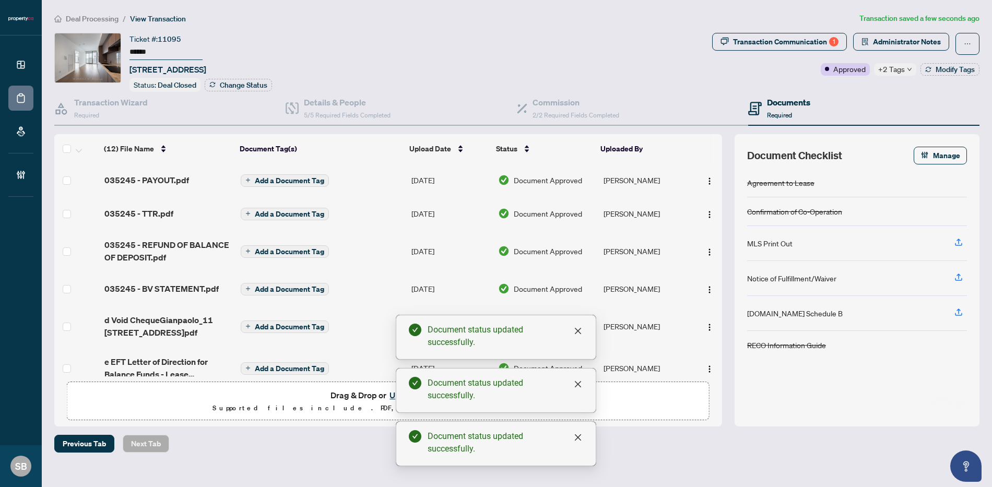
click at [93, 15] on span "Deal Processing" at bounding box center [92, 18] width 53 height 9
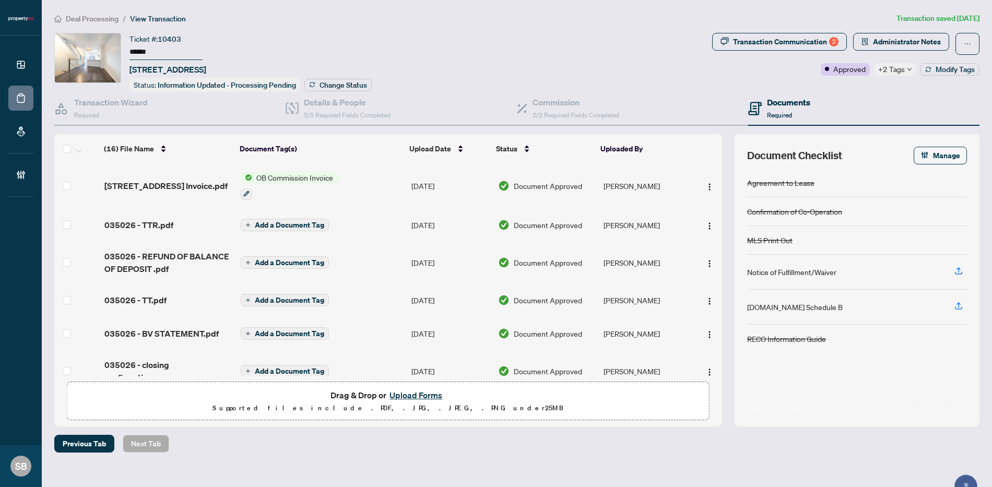
click at [96, 16] on span "Deal Processing" at bounding box center [92, 18] width 53 height 9
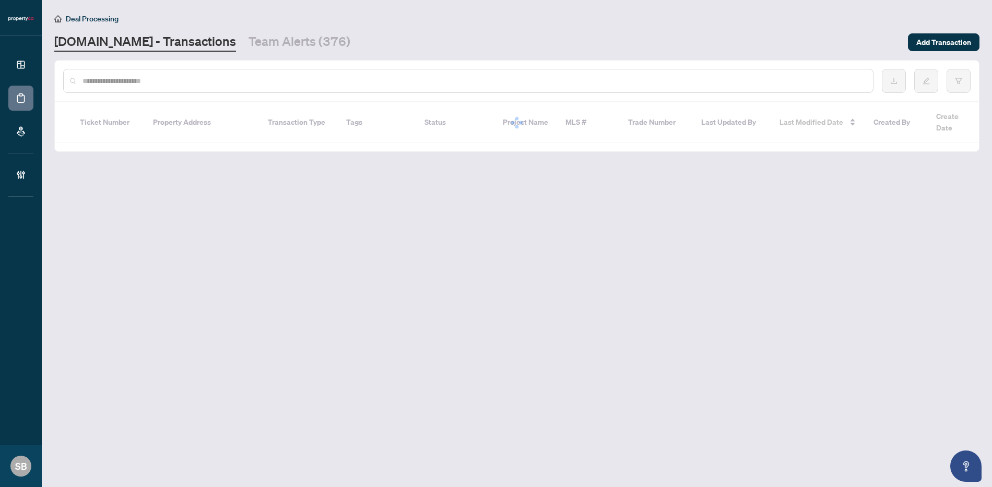
click at [124, 80] on input "text" at bounding box center [474, 80] width 782 height 11
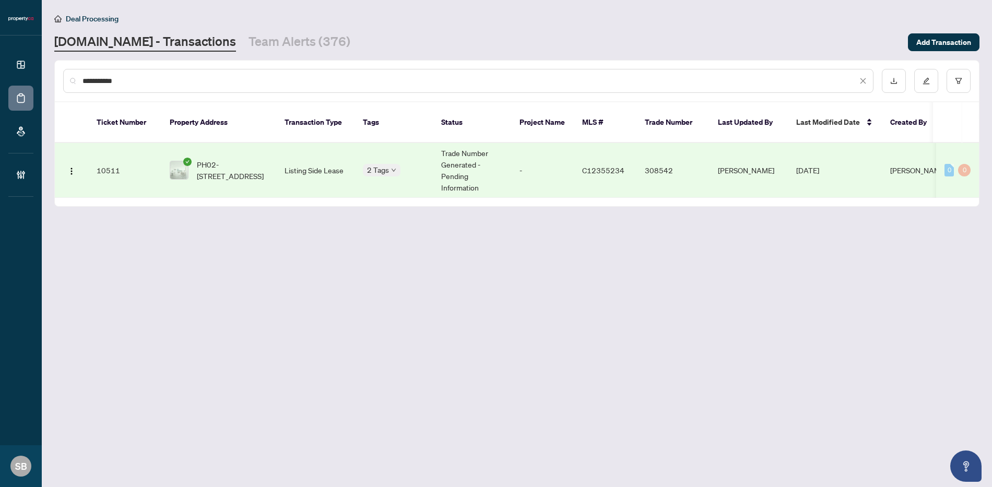
type input "**********"
